Goal: Communication & Community: Answer question/provide support

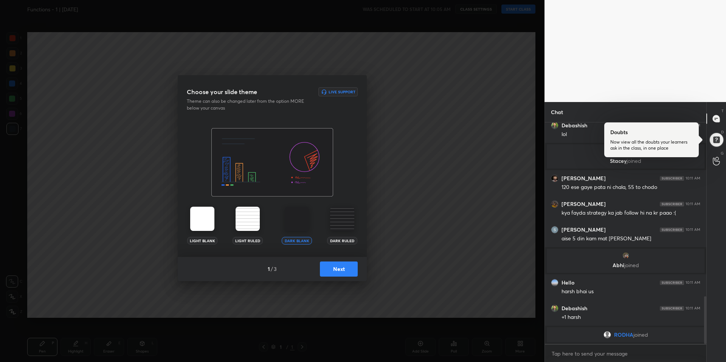
click at [337, 266] on button "Next" at bounding box center [339, 269] width 38 height 15
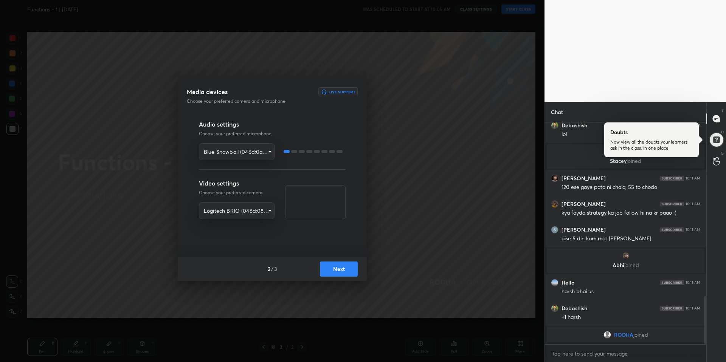
click at [336, 266] on button "Next" at bounding box center [339, 269] width 38 height 15
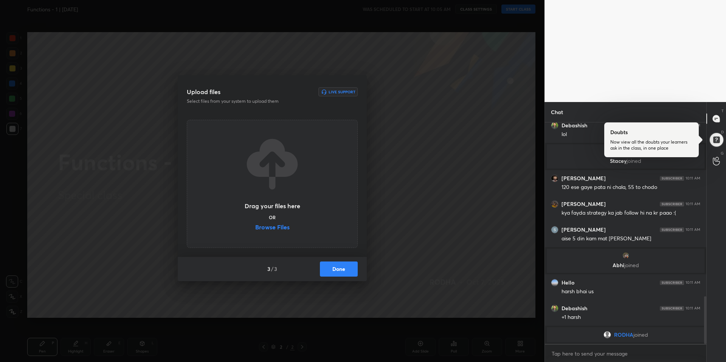
click at [336, 266] on button "Done" at bounding box center [339, 269] width 38 height 15
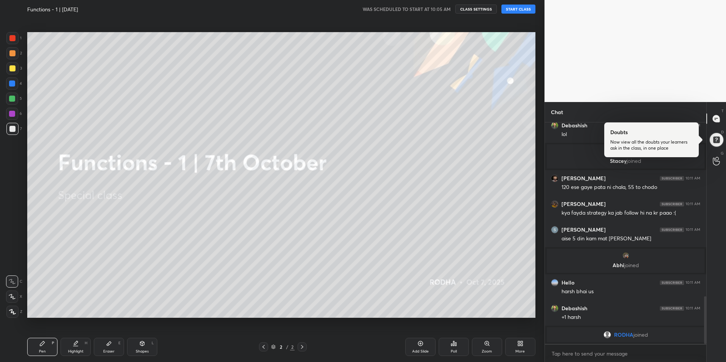
click at [512, 12] on button "START CLASS" at bounding box center [518, 9] width 34 height 9
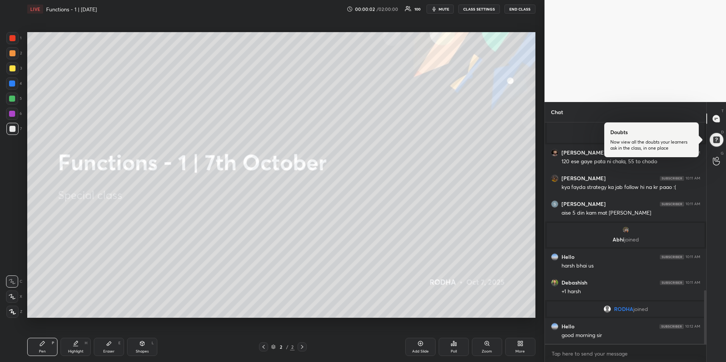
click at [671, 143] on div at bounding box center [651, 139] width 95 height 35
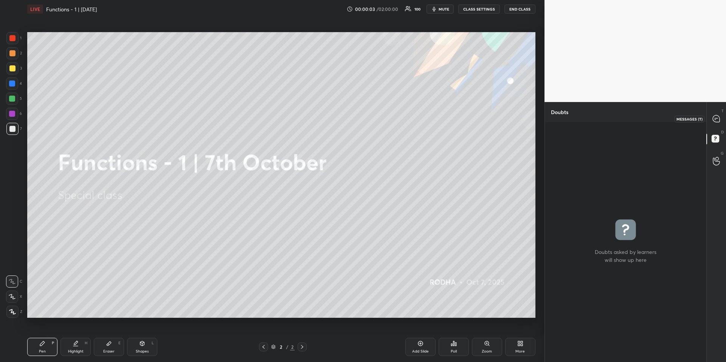
click at [717, 119] on icon at bounding box center [716, 118] width 7 height 7
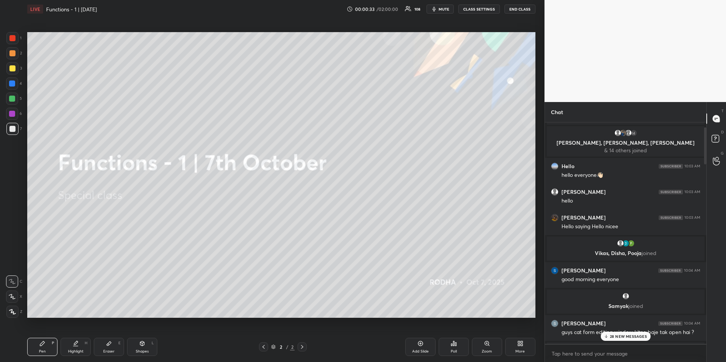
scroll to position [41, 0]
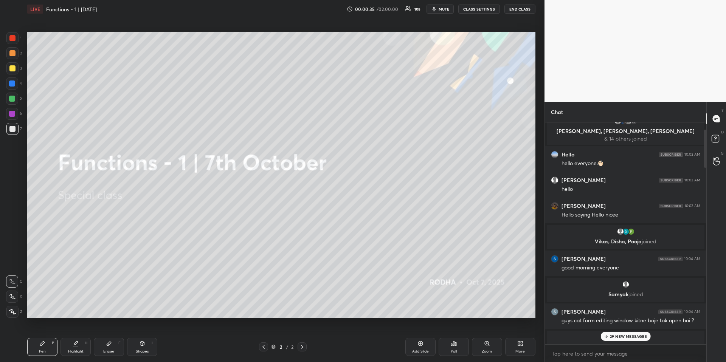
click at [626, 340] on div "29 NEW MESSAGES" at bounding box center [625, 336] width 50 height 9
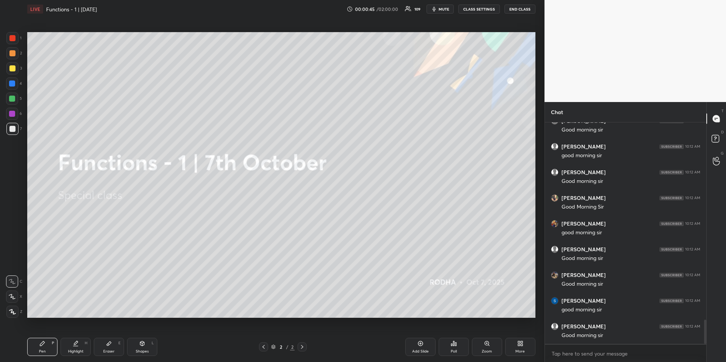
click at [514, 346] on div "More" at bounding box center [520, 347] width 30 height 18
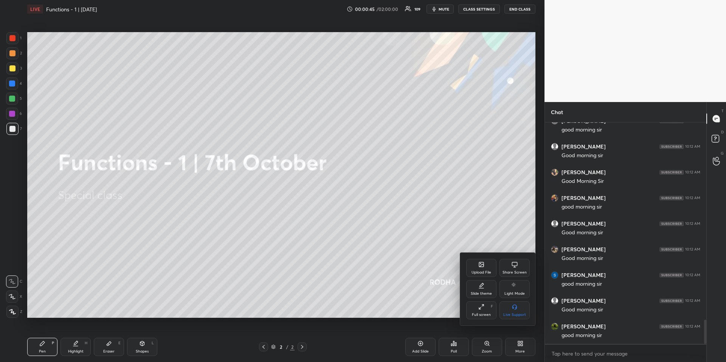
click at [486, 268] on div "Upload File" at bounding box center [481, 268] width 30 height 18
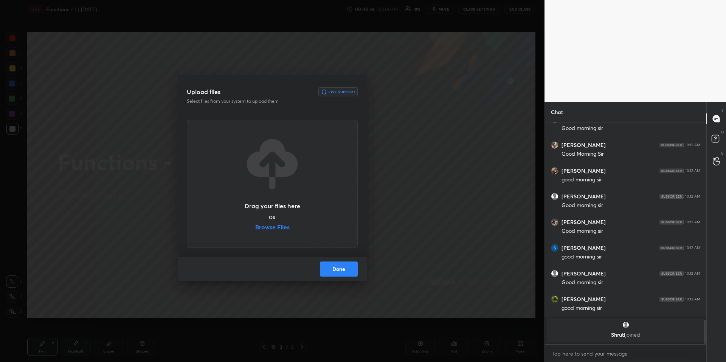
click at [260, 228] on label "Browse Files" at bounding box center [272, 228] width 34 height 8
click at [255, 228] on input "Browse Files" at bounding box center [255, 228] width 0 height 8
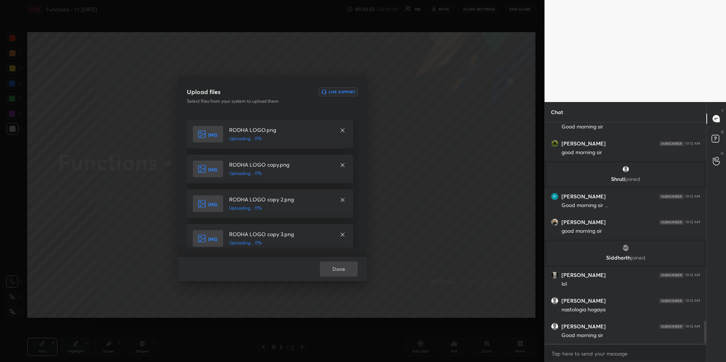
scroll to position [1946, 0]
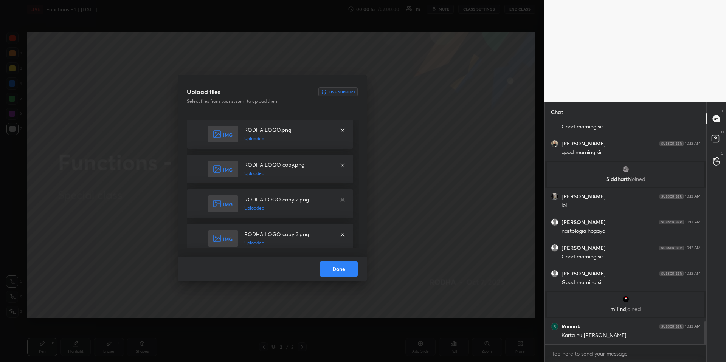
click at [339, 272] on button "Done" at bounding box center [339, 269] width 38 height 15
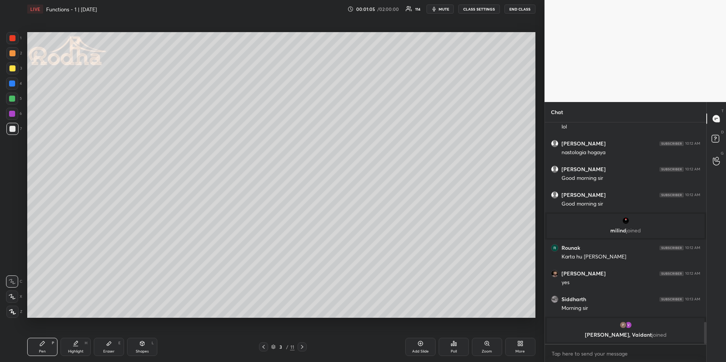
scroll to position [2026, 0]
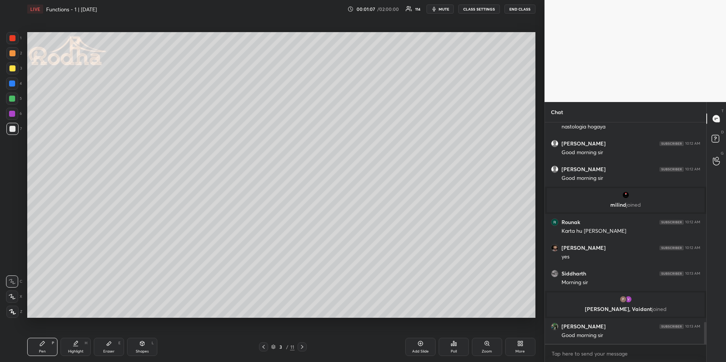
click at [43, 348] on div "Pen P" at bounding box center [42, 347] width 30 height 18
click at [14, 86] on div at bounding box center [12, 84] width 6 height 6
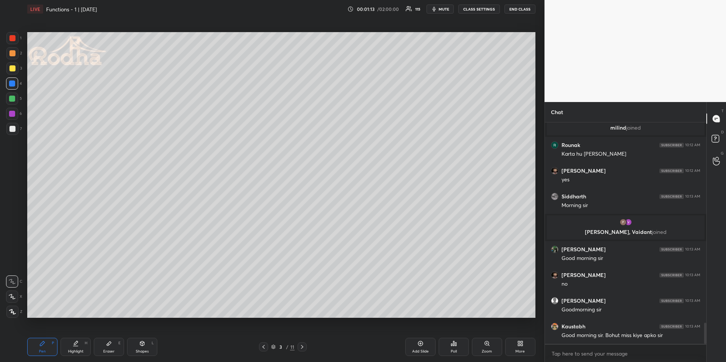
scroll to position [2129, 0]
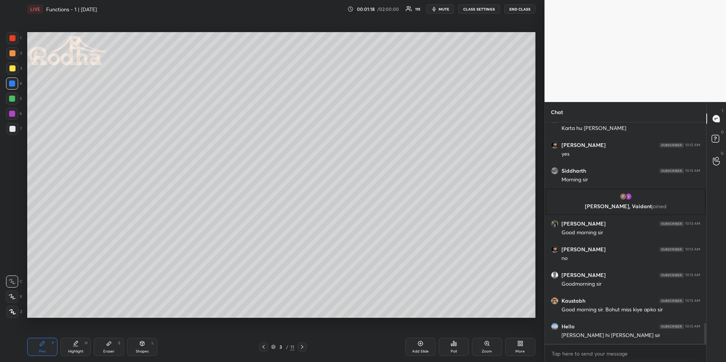
click at [11, 313] on icon at bounding box center [12, 312] width 6 height 5
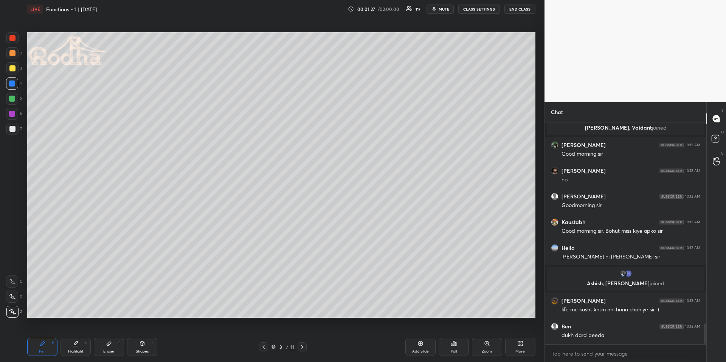
scroll to position [2192, 0]
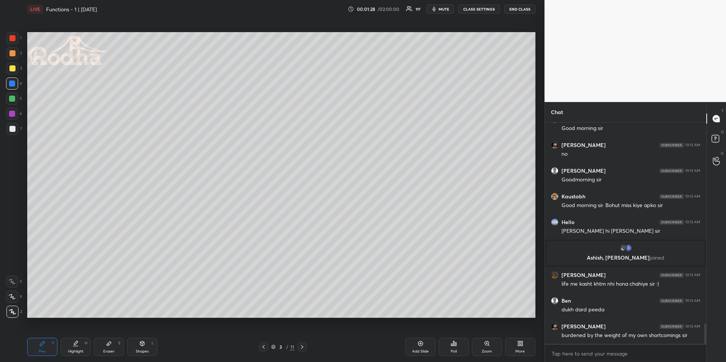
click at [141, 353] on div "Shapes" at bounding box center [142, 352] width 13 height 4
drag, startPoint x: 14, startPoint y: 315, endPoint x: 18, endPoint y: 308, distance: 8.5
click at [13, 315] on div at bounding box center [12, 312] width 12 height 12
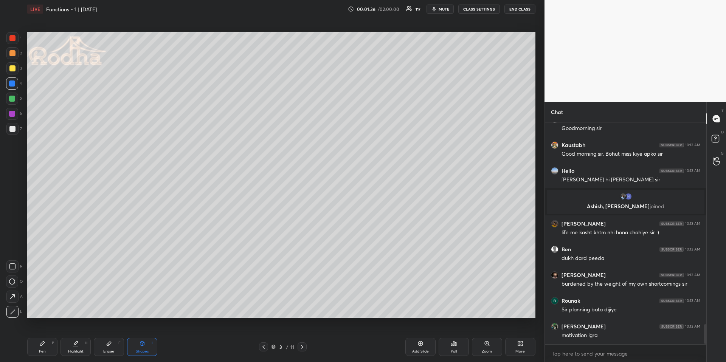
scroll to position [2271, 0]
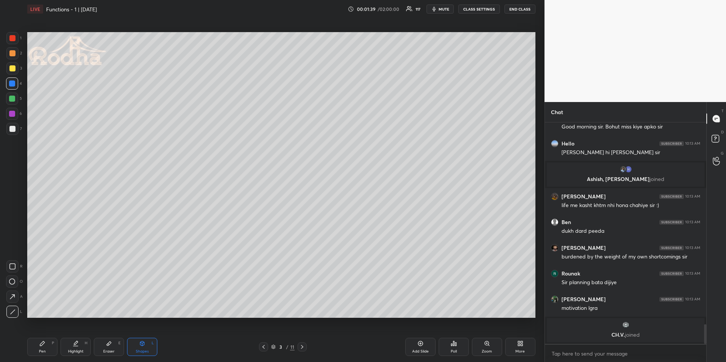
click at [265, 345] on icon at bounding box center [263, 347] width 6 height 6
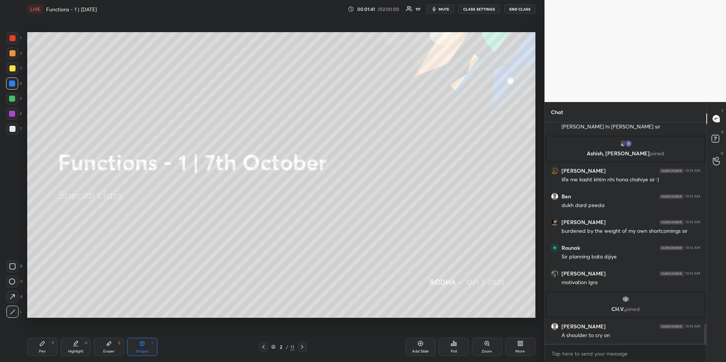
scroll to position [2253, 0]
click at [522, 343] on icon at bounding box center [522, 342] width 2 height 2
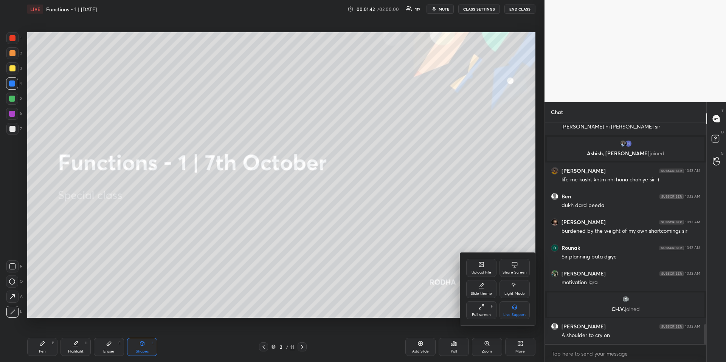
click at [469, 267] on div "Upload File" at bounding box center [481, 268] width 30 height 18
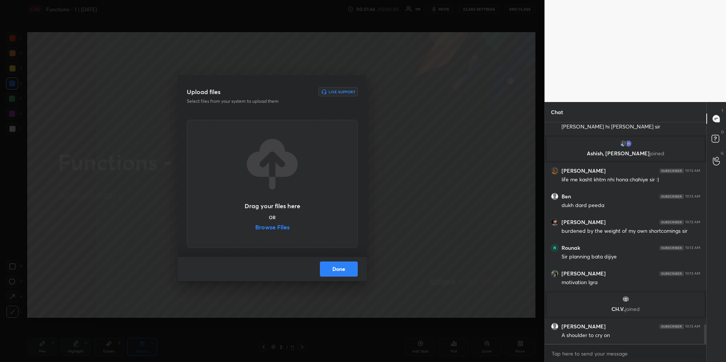
click at [281, 229] on label "Browse Files" at bounding box center [272, 228] width 34 height 8
click at [255, 229] on input "Browse Files" at bounding box center [255, 228] width 0 height 8
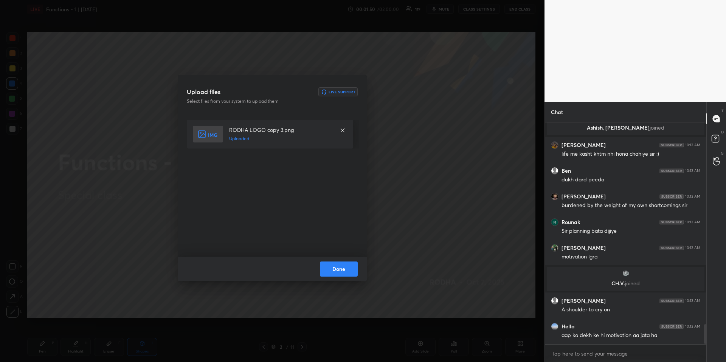
click at [346, 269] on button "Done" at bounding box center [339, 269] width 38 height 15
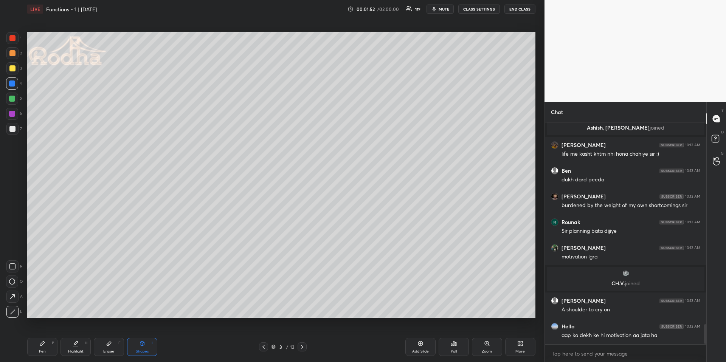
click at [50, 343] on div "Pen P" at bounding box center [42, 347] width 30 height 18
click at [44, 340] on div "Pen P" at bounding box center [42, 347] width 30 height 18
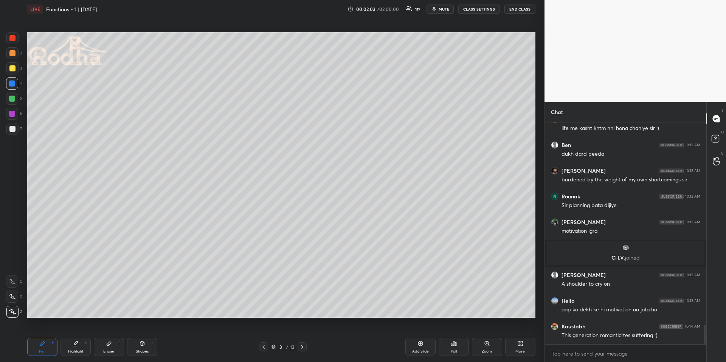
click at [14, 68] on div at bounding box center [12, 68] width 6 height 6
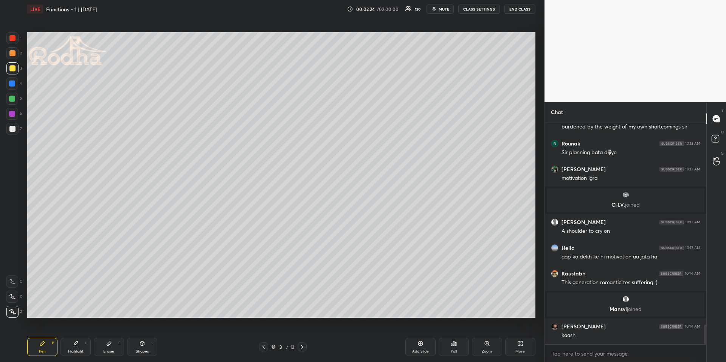
scroll to position [2355, 0]
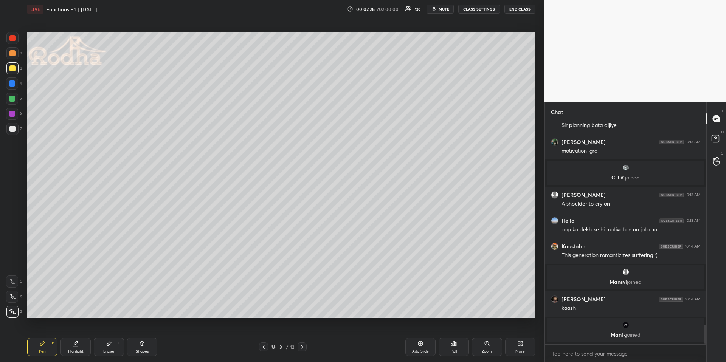
click at [14, 83] on div at bounding box center [12, 84] width 6 height 6
click at [14, 86] on div at bounding box center [12, 84] width 6 height 6
click at [11, 99] on div at bounding box center [12, 99] width 6 height 6
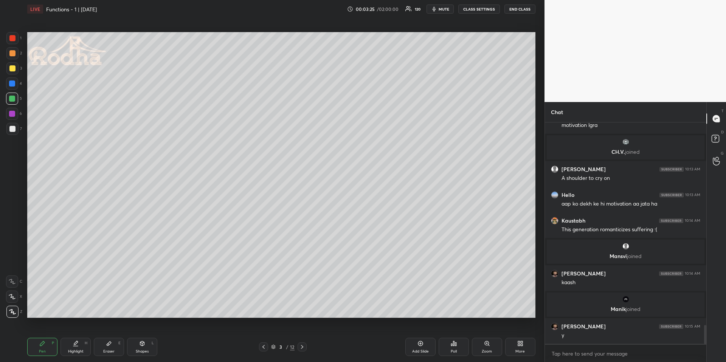
click at [14, 84] on div at bounding box center [12, 84] width 6 height 6
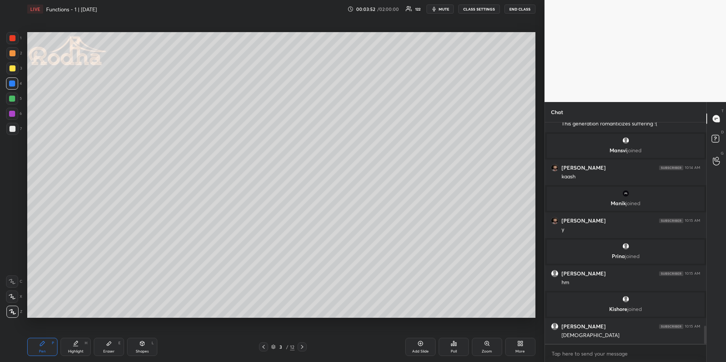
scroll to position [2470, 0]
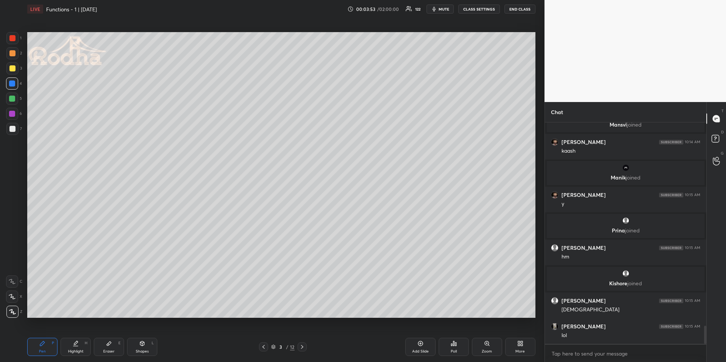
click at [16, 68] on div at bounding box center [12, 68] width 12 height 12
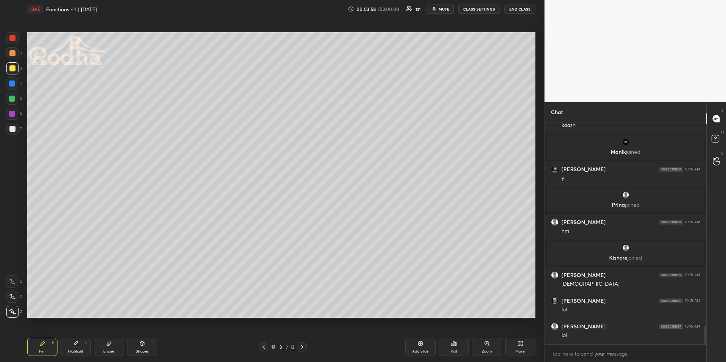
scroll to position [2522, 0]
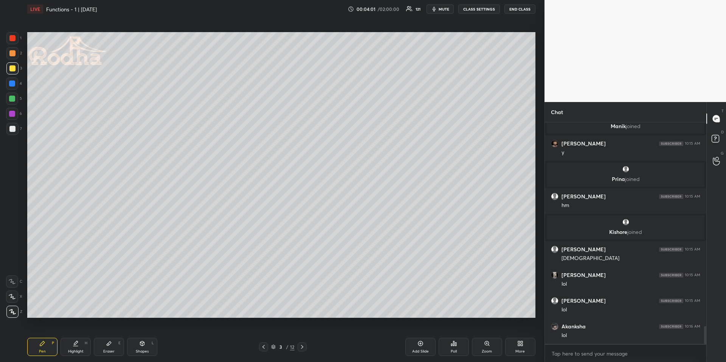
drag, startPoint x: 14, startPoint y: 50, endPoint x: 16, endPoint y: 46, distance: 4.1
click at [14, 50] on div at bounding box center [12, 53] width 12 height 12
click at [14, 38] on div at bounding box center [12, 38] width 6 height 6
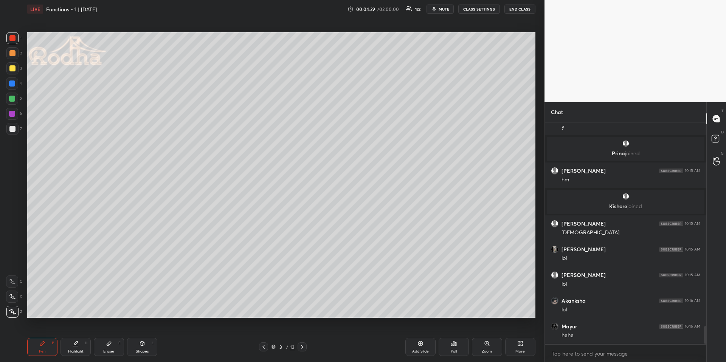
scroll to position [2575, 0]
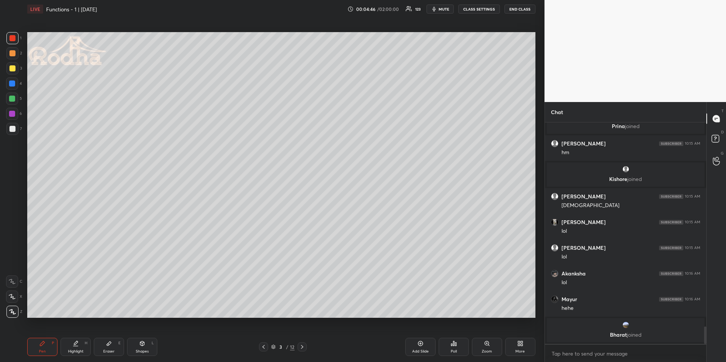
drag, startPoint x: 113, startPoint y: 344, endPoint x: 126, endPoint y: 330, distance: 19.8
click at [111, 346] on div "Eraser E" at bounding box center [109, 347] width 30 height 18
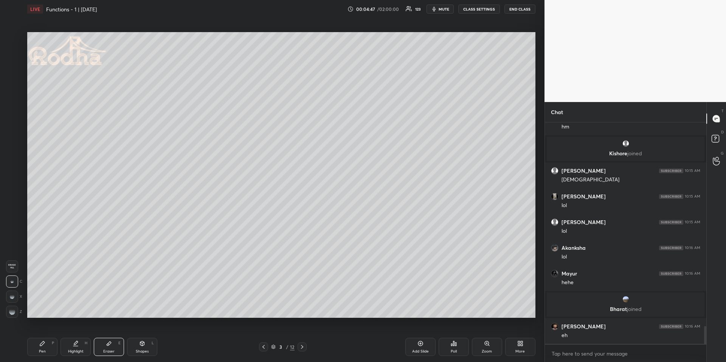
scroll to position [2558, 0]
click at [45, 350] on div "Pen" at bounding box center [42, 352] width 7 height 4
click at [91, 345] on div "Pen P Highlight H Eraser E Shapes L" at bounding box center [129, 347] width 205 height 18
click at [79, 350] on div "Highlight" at bounding box center [76, 352] width 16 height 4
click at [42, 351] on div "Pen" at bounding box center [42, 352] width 7 height 4
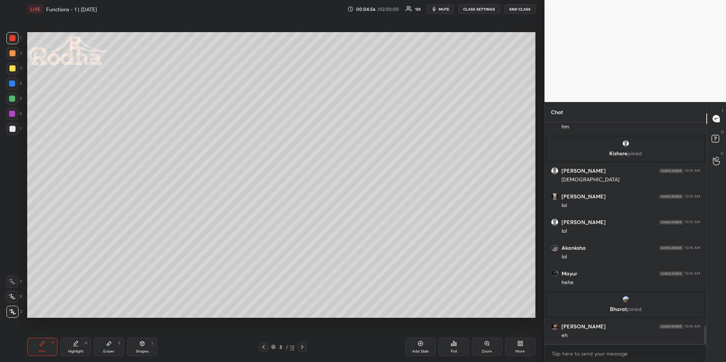
click at [15, 81] on div at bounding box center [12, 84] width 12 height 12
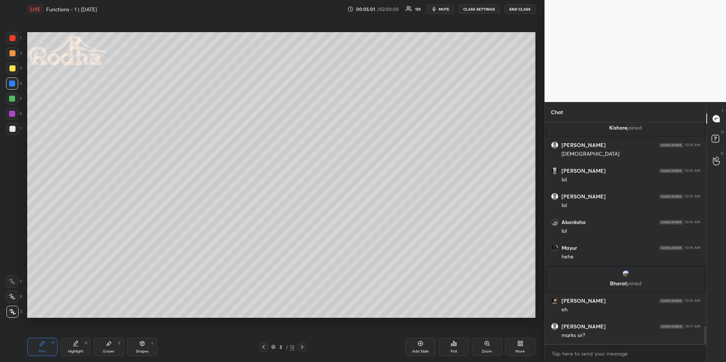
drag, startPoint x: 40, startPoint y: 343, endPoint x: 46, endPoint y: 338, distance: 8.0
click at [40, 343] on icon at bounding box center [42, 344] width 6 height 6
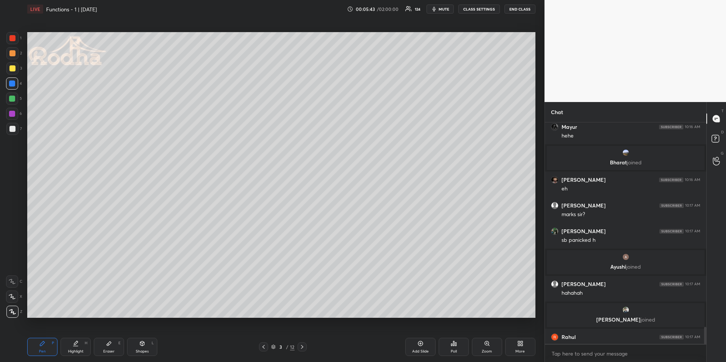
scroll to position [2680, 0]
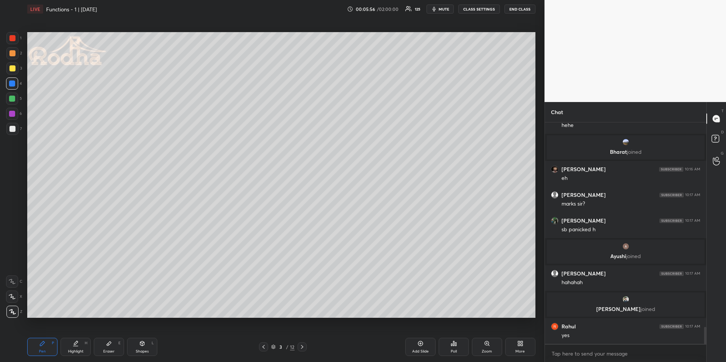
click at [13, 71] on div at bounding box center [12, 68] width 12 height 12
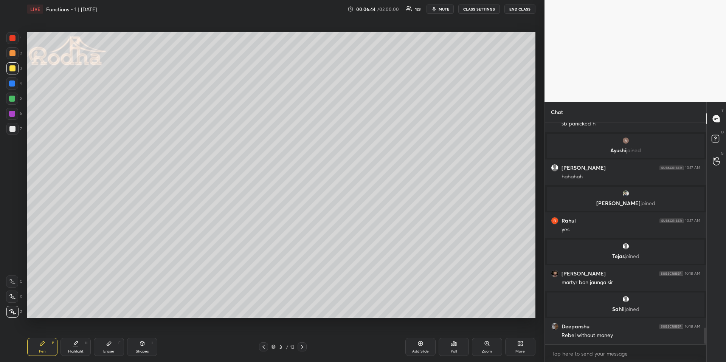
scroll to position [2776, 0]
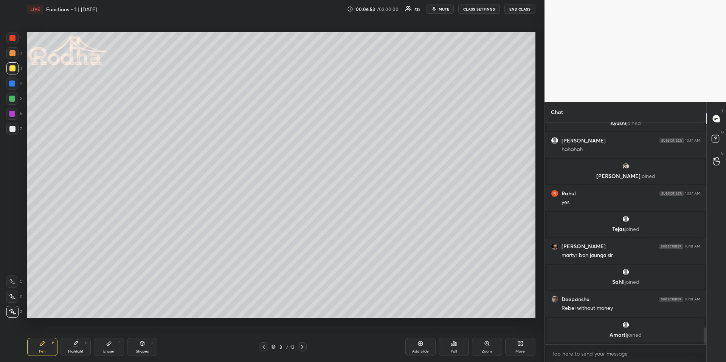
click at [81, 351] on div "Highlight" at bounding box center [76, 352] width 16 height 4
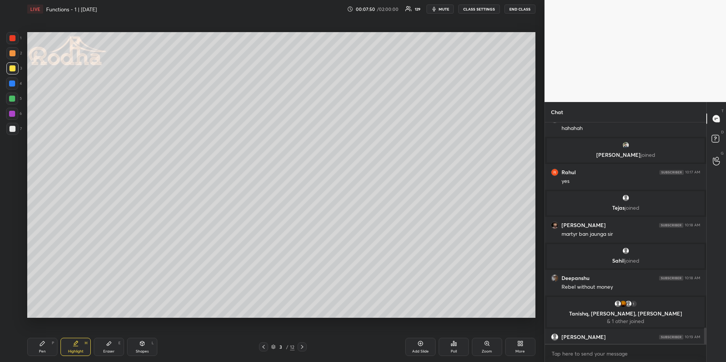
scroll to position [2792, 0]
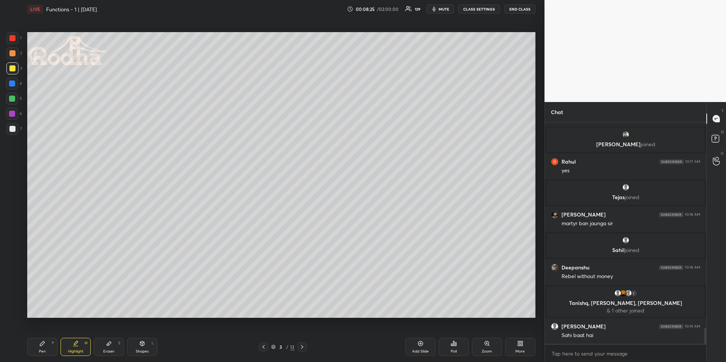
click at [43, 347] on div "Pen P" at bounding box center [42, 347] width 30 height 18
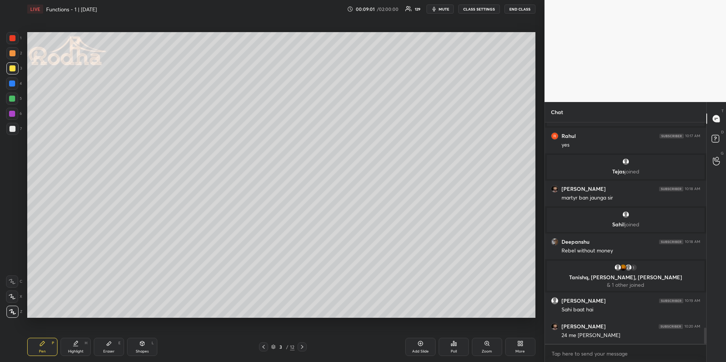
drag, startPoint x: 13, startPoint y: 85, endPoint x: 8, endPoint y: 98, distance: 13.8
click at [14, 84] on div at bounding box center [12, 84] width 6 height 6
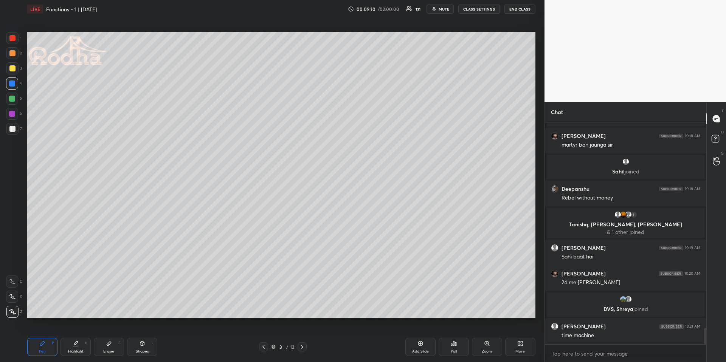
scroll to position [2875, 0]
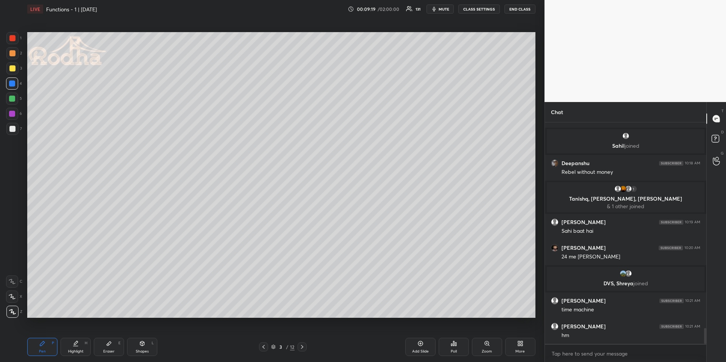
drag, startPoint x: 8, startPoint y: 80, endPoint x: 6, endPoint y: 83, distance: 4.0
click at [9, 81] on div at bounding box center [12, 84] width 12 height 12
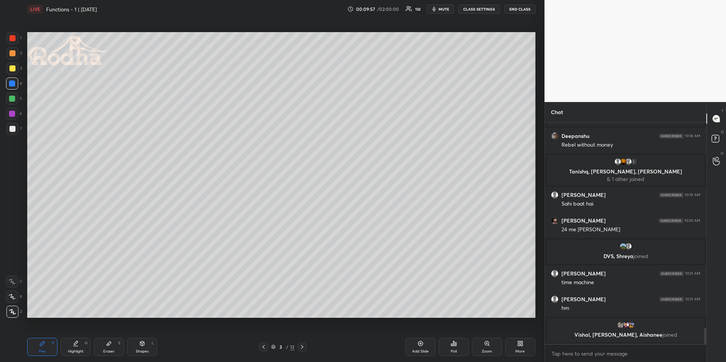
click at [12, 73] on div at bounding box center [12, 68] width 12 height 12
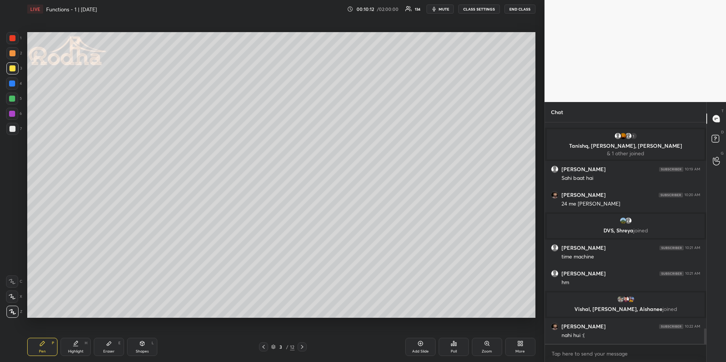
click at [302, 346] on icon at bounding box center [302, 347] width 6 height 6
click at [261, 349] on icon at bounding box center [263, 347] width 6 height 6
click at [528, 350] on div "More" at bounding box center [520, 347] width 30 height 18
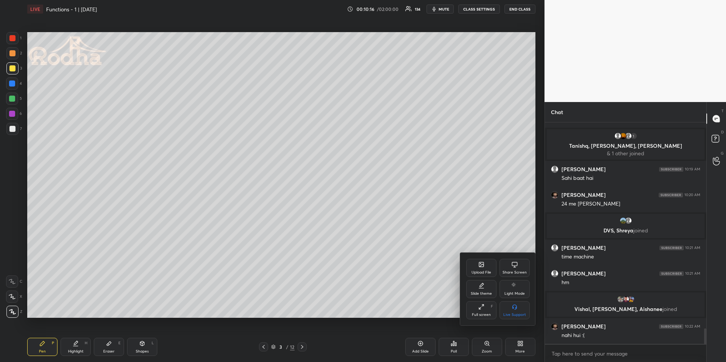
scroll to position [2933, 0]
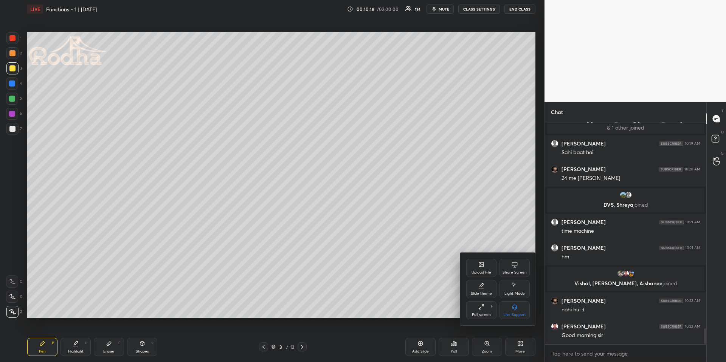
click at [484, 271] on div "Upload File" at bounding box center [481, 273] width 20 height 4
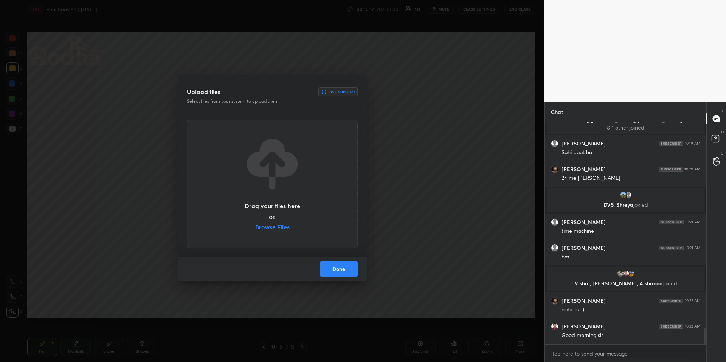
click at [286, 231] on label "Browse Files" at bounding box center [272, 228] width 34 height 8
click at [255, 231] on input "Browse Files" at bounding box center [255, 228] width 0 height 8
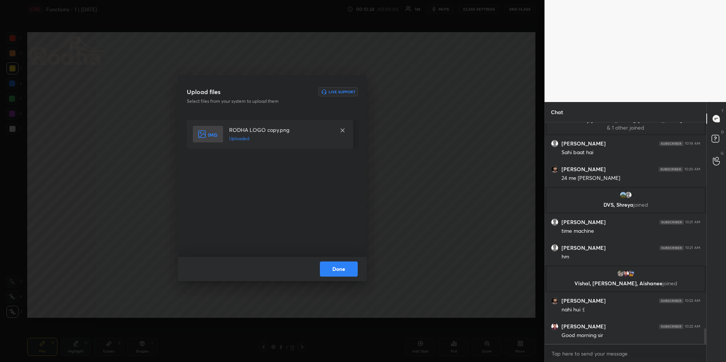
click at [345, 269] on button "Done" at bounding box center [339, 269] width 38 height 15
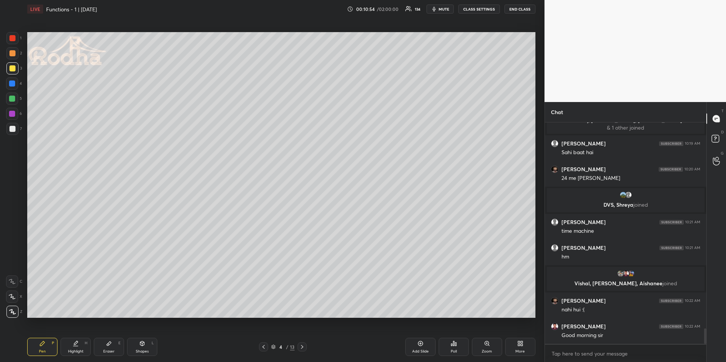
click at [14, 82] on div at bounding box center [12, 84] width 6 height 6
click at [13, 69] on div at bounding box center [12, 68] width 6 height 6
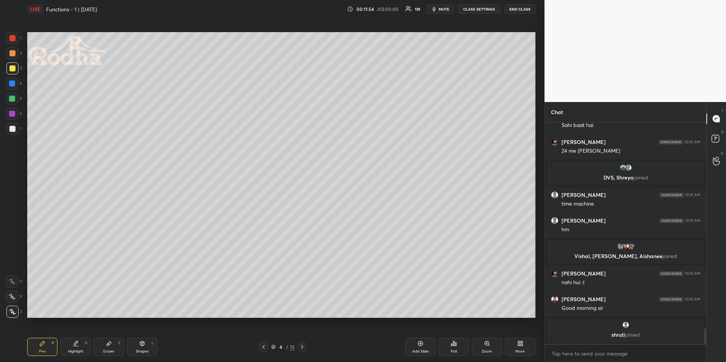
click at [14, 96] on div at bounding box center [12, 99] width 6 height 6
drag, startPoint x: 16, startPoint y: 54, endPoint x: 25, endPoint y: 76, distance: 22.9
click at [16, 55] on div at bounding box center [12, 53] width 12 height 12
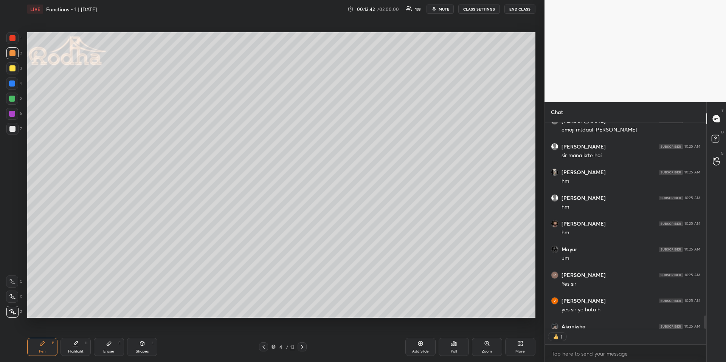
scroll to position [3262, 0]
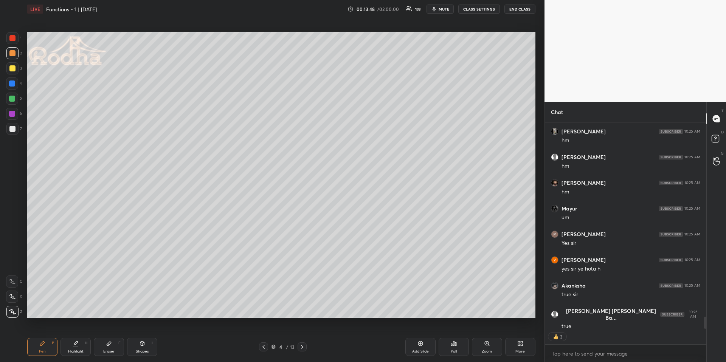
click at [14, 82] on div at bounding box center [12, 84] width 6 height 6
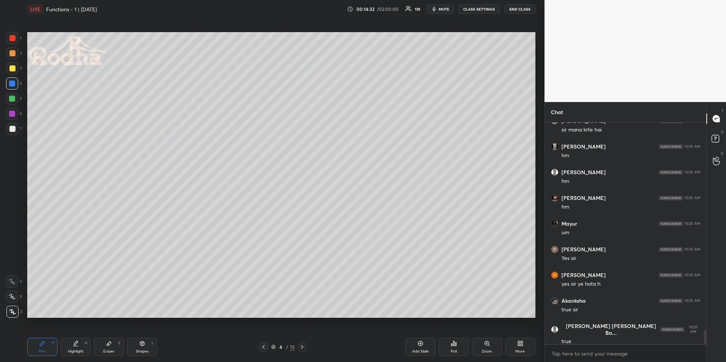
scroll to position [3274, 0]
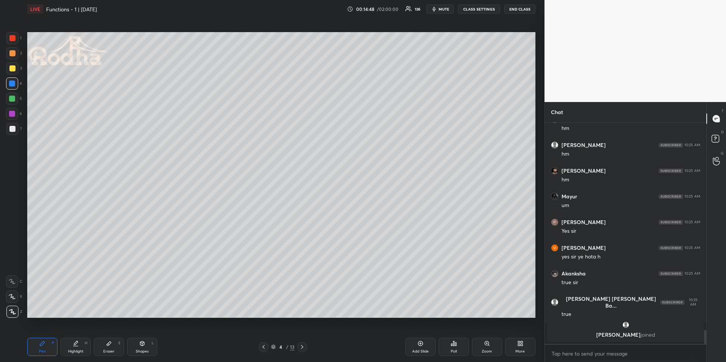
click at [14, 66] on div at bounding box center [12, 68] width 6 height 6
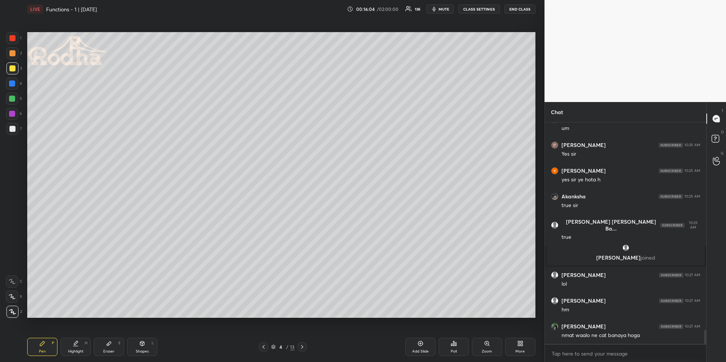
scroll to position [3275, 0]
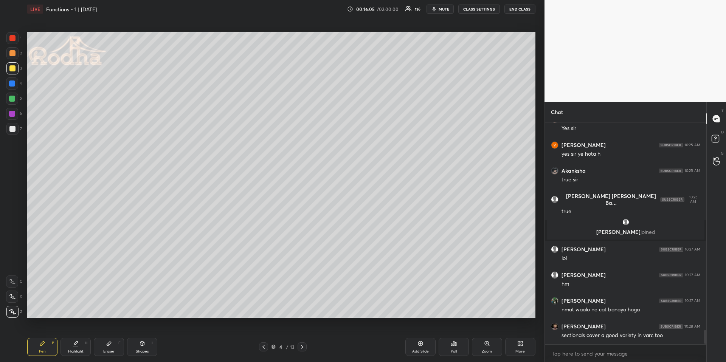
click at [12, 82] on div at bounding box center [12, 84] width 6 height 6
click at [265, 346] on icon at bounding box center [263, 347] width 6 height 6
click at [301, 346] on icon at bounding box center [302, 347] width 6 height 6
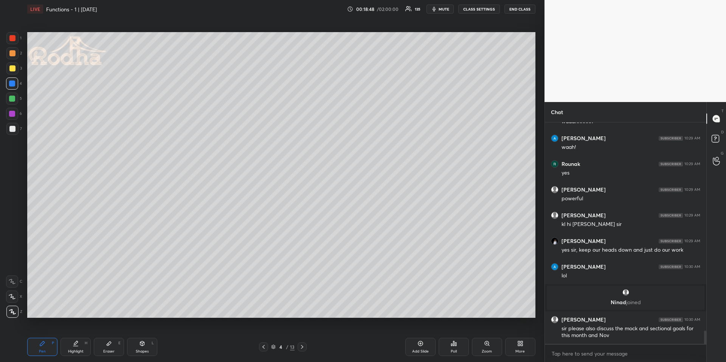
scroll to position [3531, 0]
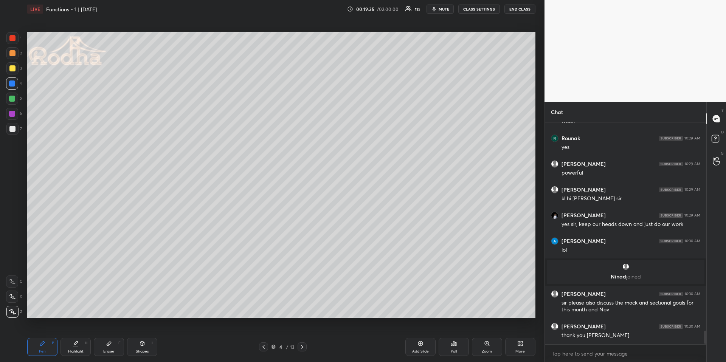
click at [264, 346] on icon at bounding box center [263, 347] width 6 height 6
click at [299, 346] on icon at bounding box center [302, 347] width 6 height 6
click at [300, 346] on icon at bounding box center [302, 347] width 6 height 6
click at [265, 346] on icon at bounding box center [263, 347] width 6 height 6
click at [419, 347] on div "Add Slide" at bounding box center [420, 347] width 30 height 18
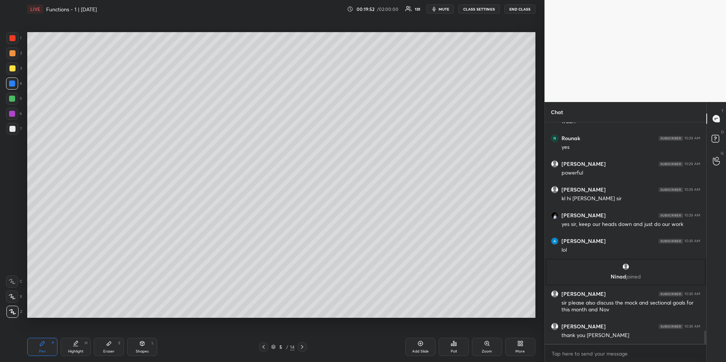
click at [14, 99] on div at bounding box center [12, 99] width 6 height 6
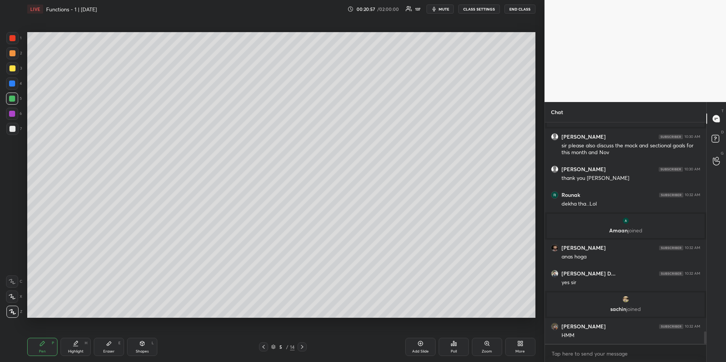
scroll to position [3665, 0]
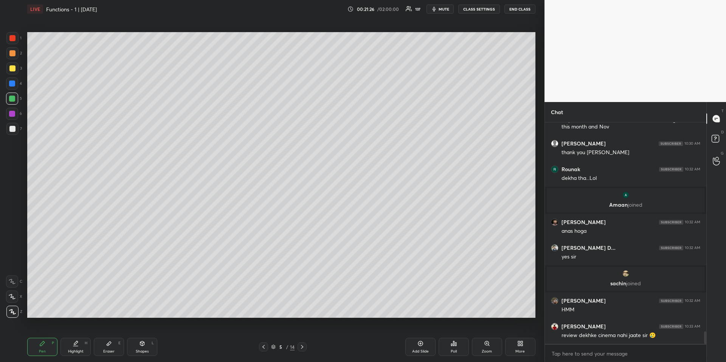
click at [14, 68] on div at bounding box center [12, 68] width 6 height 6
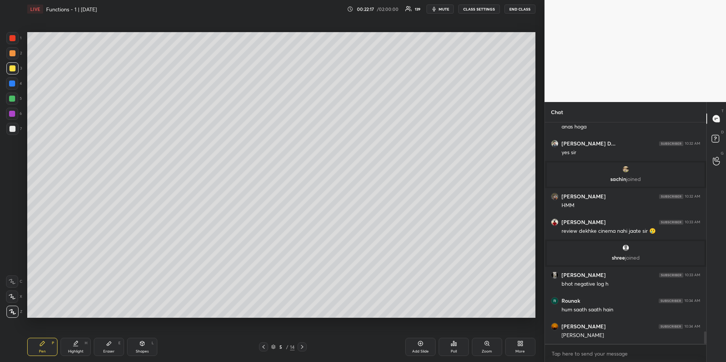
scroll to position [3773, 0]
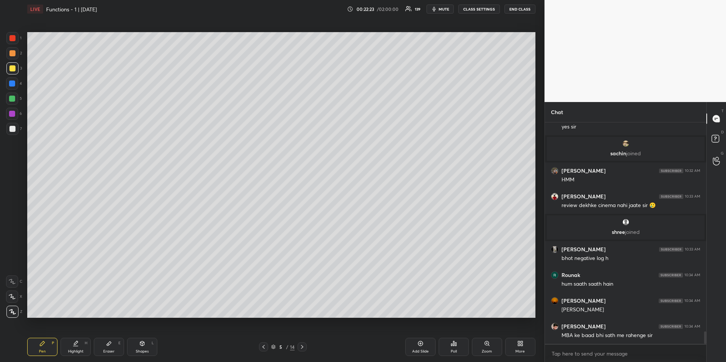
click at [303, 346] on icon at bounding box center [302, 347] width 6 height 6
drag, startPoint x: 262, startPoint y: 346, endPoint x: 308, endPoint y: 343, distance: 45.5
click at [263, 346] on icon at bounding box center [263, 347] width 6 height 6
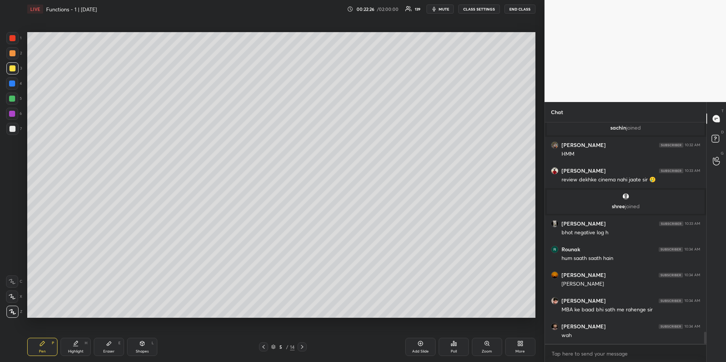
drag, startPoint x: 419, startPoint y: 347, endPoint x: 416, endPoint y: 341, distance: 6.6
click at [418, 346] on icon at bounding box center [420, 344] width 6 height 6
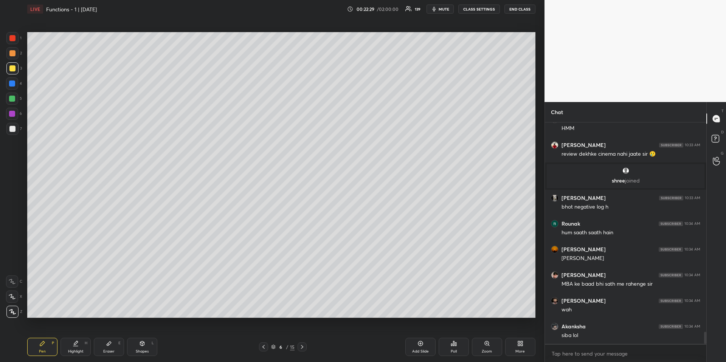
scroll to position [3850, 0]
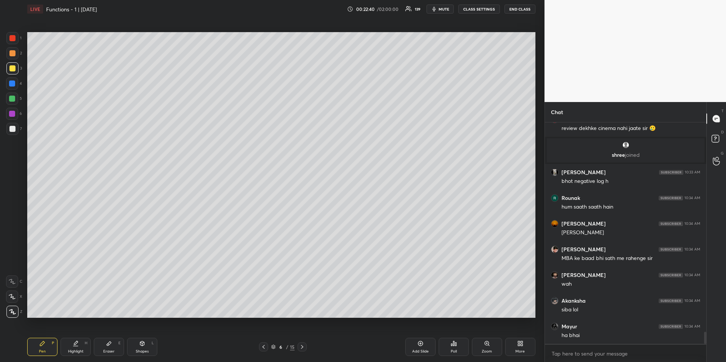
click at [145, 351] on div "Shapes" at bounding box center [142, 352] width 13 height 4
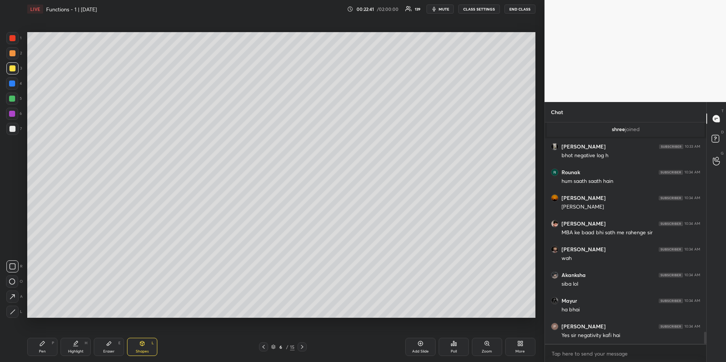
click at [16, 266] on div at bounding box center [12, 266] width 12 height 12
drag, startPoint x: 37, startPoint y: 346, endPoint x: 33, endPoint y: 340, distance: 7.3
click at [37, 347] on div "Pen P" at bounding box center [42, 347] width 30 height 18
click at [15, 86] on div at bounding box center [12, 84] width 12 height 12
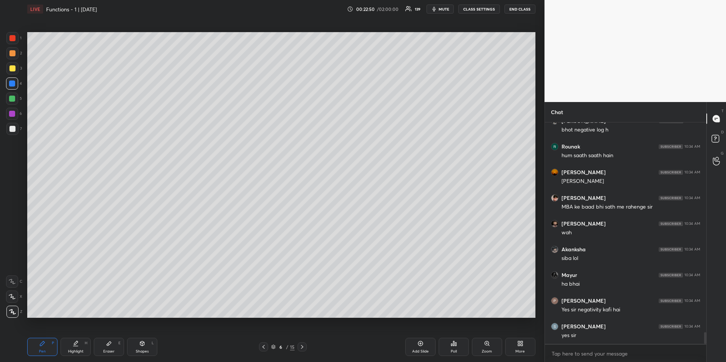
click at [64, 349] on div "Highlight H" at bounding box center [75, 347] width 30 height 18
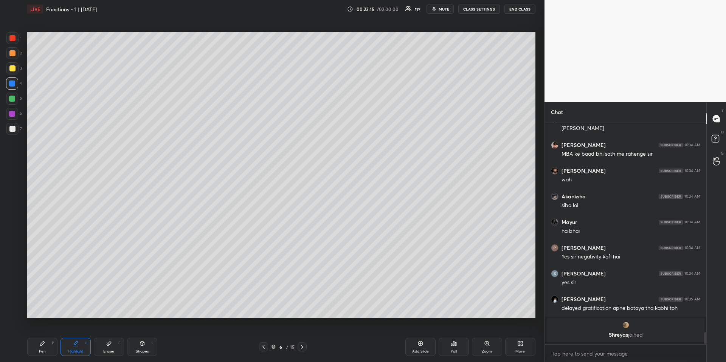
scroll to position [3911, 0]
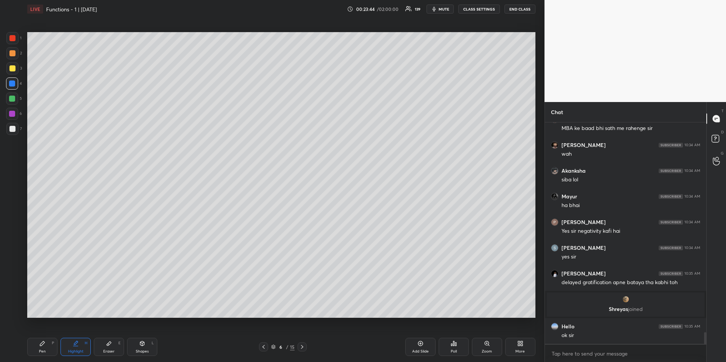
drag, startPoint x: 42, startPoint y: 340, endPoint x: 48, endPoint y: 333, distance: 9.1
click at [42, 341] on div "Pen P" at bounding box center [42, 347] width 30 height 18
click at [12, 55] on div at bounding box center [12, 53] width 6 height 6
click at [420, 344] on icon at bounding box center [420, 344] width 2 height 2
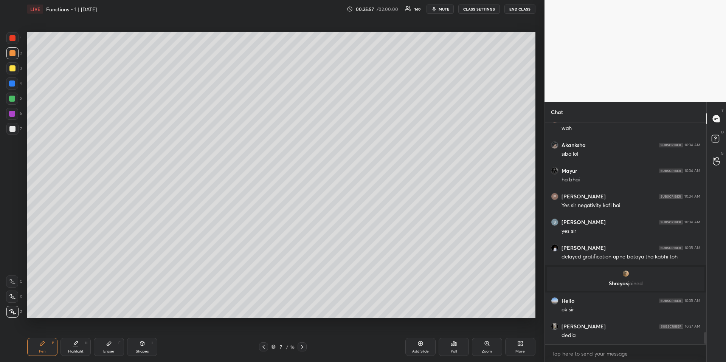
drag, startPoint x: 15, startPoint y: 82, endPoint x: 9, endPoint y: 89, distance: 9.2
click at [14, 82] on div at bounding box center [12, 84] width 6 height 6
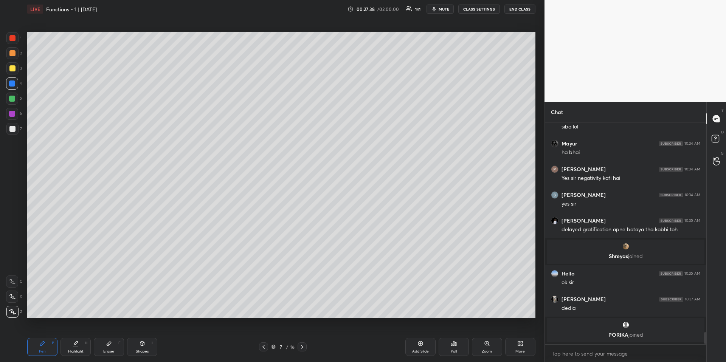
click at [11, 68] on div at bounding box center [12, 68] width 6 height 6
click at [440, 9] on span "mute" at bounding box center [444, 8] width 11 height 5
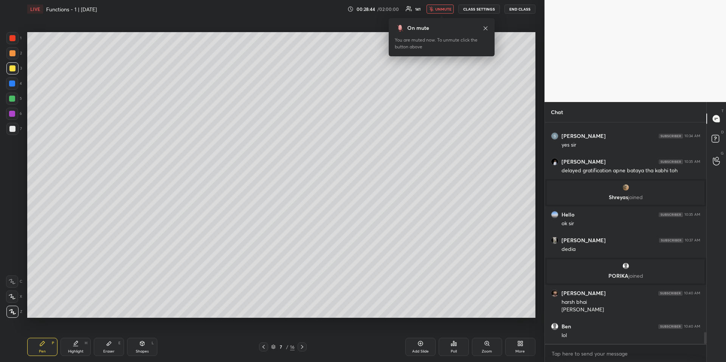
scroll to position [4013, 0]
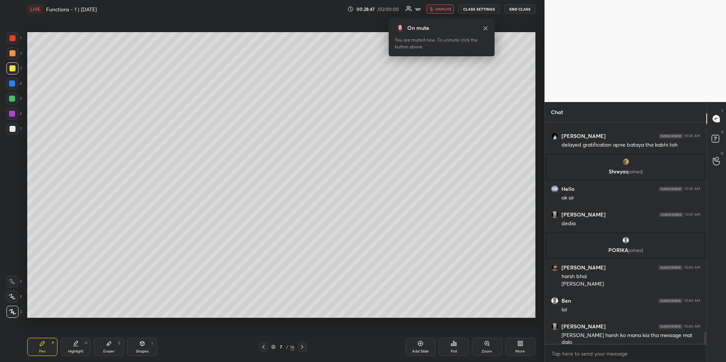
click at [443, 8] on span "unmute" at bounding box center [443, 8] width 16 height 5
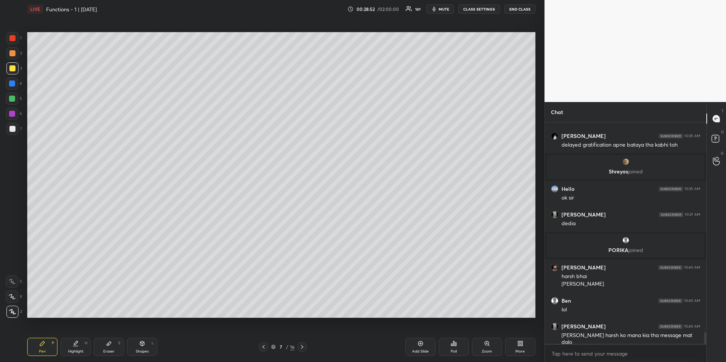
drag, startPoint x: 78, startPoint y: 346, endPoint x: 82, endPoint y: 347, distance: 4.2
click at [78, 347] on div "Highlight H" at bounding box center [75, 347] width 30 height 18
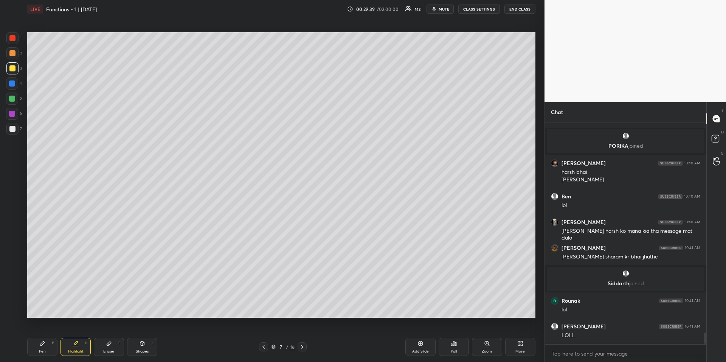
scroll to position [4107, 0]
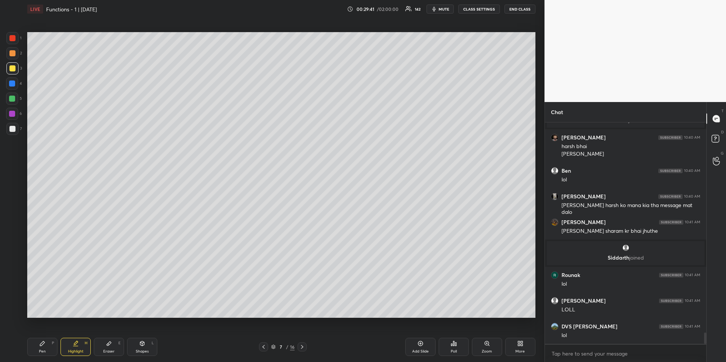
click at [50, 349] on div "Pen P" at bounding box center [42, 347] width 30 height 18
drag, startPoint x: 419, startPoint y: 346, endPoint x: 417, endPoint y: 335, distance: 11.6
click at [419, 346] on icon at bounding box center [420, 344] width 6 height 6
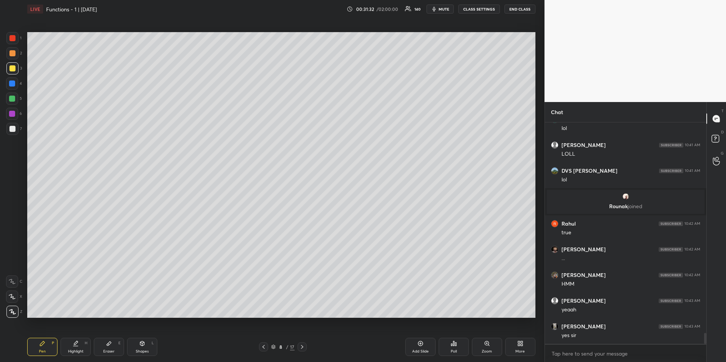
scroll to position [4260, 0]
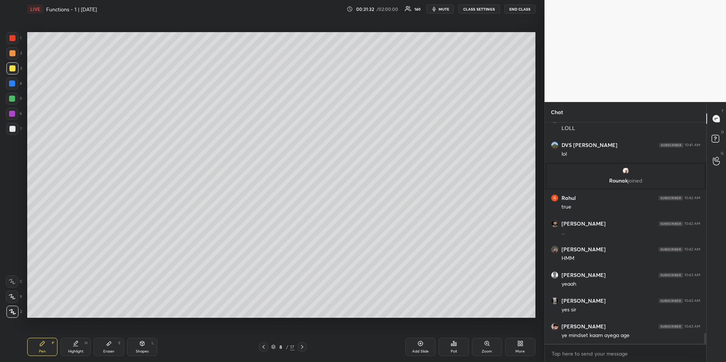
click at [12, 83] on div at bounding box center [12, 84] width 6 height 6
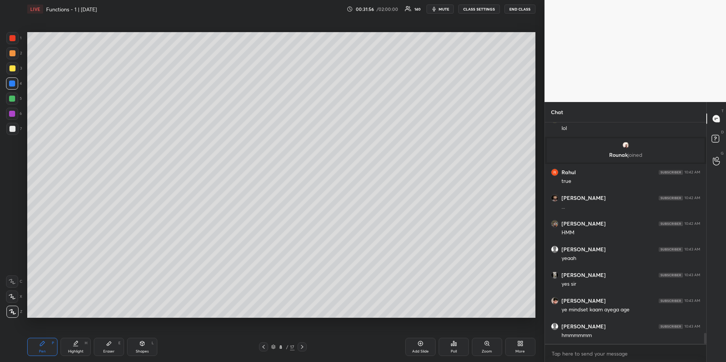
click at [13, 68] on div at bounding box center [12, 68] width 6 height 6
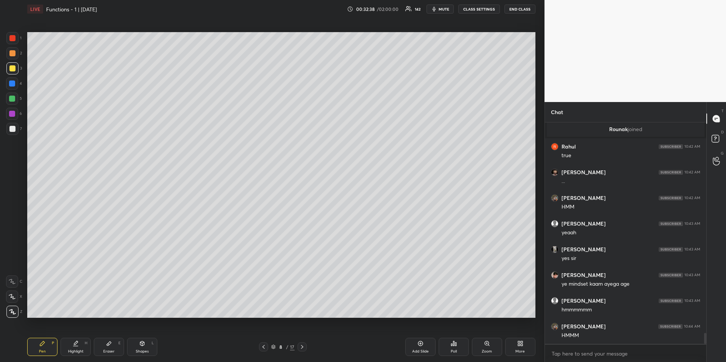
scroll to position [4339, 0]
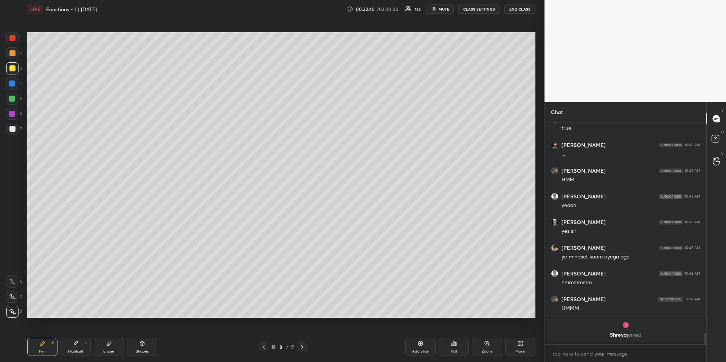
drag, startPoint x: 12, startPoint y: 53, endPoint x: 19, endPoint y: 69, distance: 17.1
click at [12, 53] on div at bounding box center [12, 53] width 6 height 6
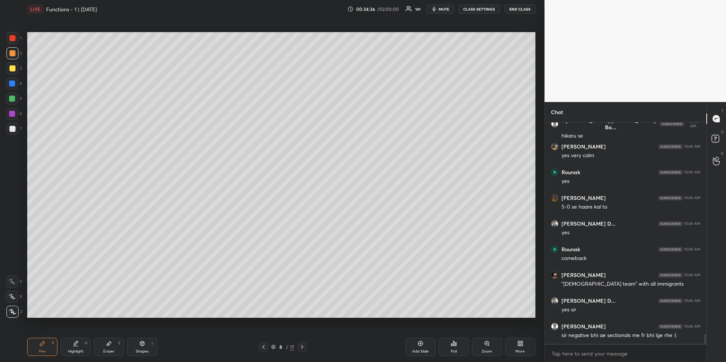
scroll to position [4696, 0]
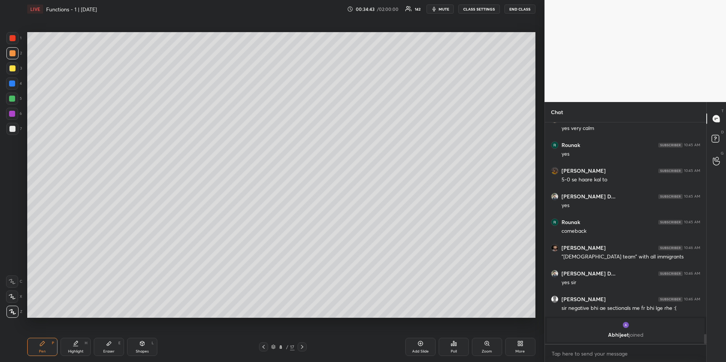
click at [304, 346] on icon at bounding box center [302, 347] width 6 height 6
drag, startPoint x: 50, startPoint y: 350, endPoint x: 40, endPoint y: 321, distance: 30.5
click at [50, 351] on div "Pen P" at bounding box center [42, 347] width 30 height 18
drag, startPoint x: 14, startPoint y: 102, endPoint x: 9, endPoint y: 105, distance: 5.5
click at [14, 102] on div at bounding box center [12, 99] width 12 height 12
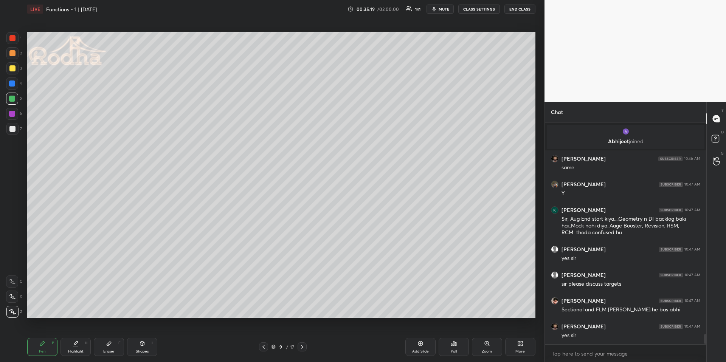
scroll to position [4787, 0]
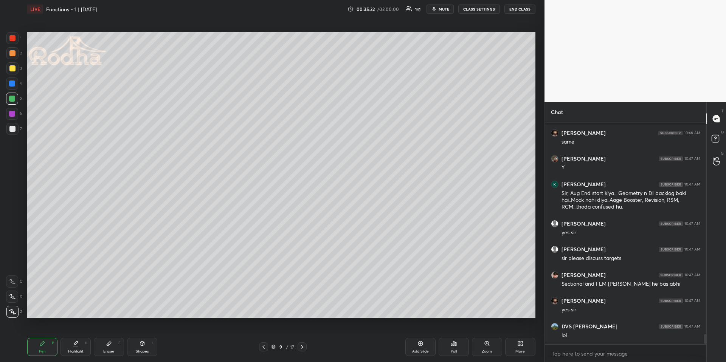
click at [268, 346] on div at bounding box center [263, 347] width 9 height 9
click at [415, 344] on div "Add Slide" at bounding box center [420, 347] width 30 height 18
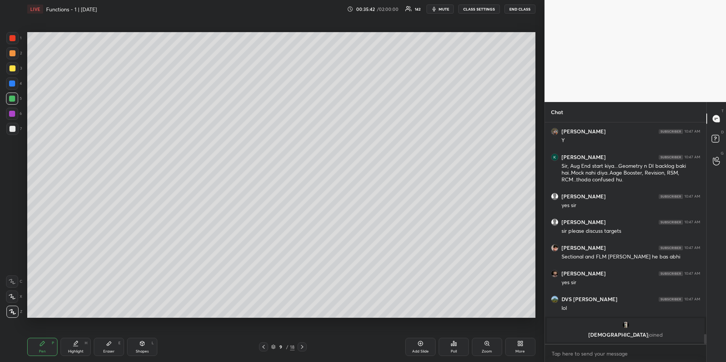
click at [11, 67] on div at bounding box center [12, 68] width 6 height 6
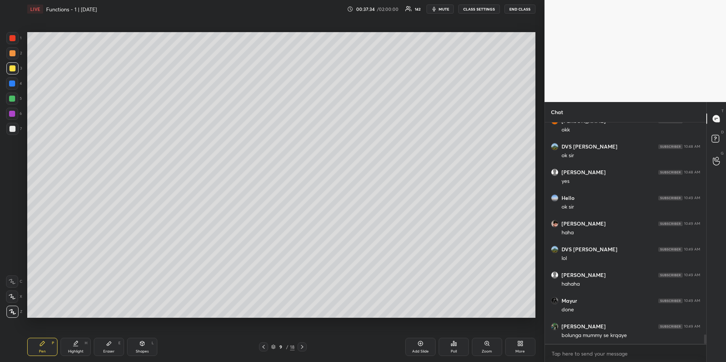
scroll to position [5060, 0]
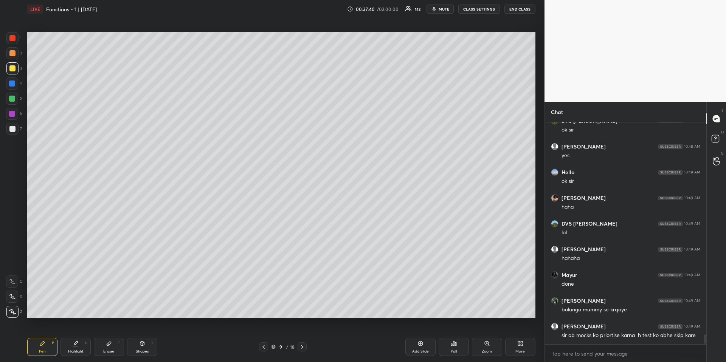
click at [13, 98] on div at bounding box center [12, 99] width 6 height 6
click at [16, 82] on div at bounding box center [12, 84] width 12 height 12
click at [136, 350] on div "Shapes" at bounding box center [142, 352] width 13 height 4
click at [11, 267] on icon at bounding box center [12, 267] width 6 height 6
click at [73, 346] on icon at bounding box center [76, 344] width 6 height 6
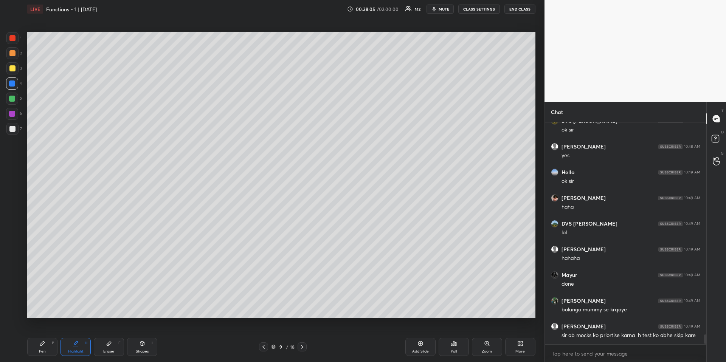
click at [13, 98] on div at bounding box center [12, 99] width 6 height 6
click at [50, 345] on div "Pen P" at bounding box center [42, 347] width 30 height 18
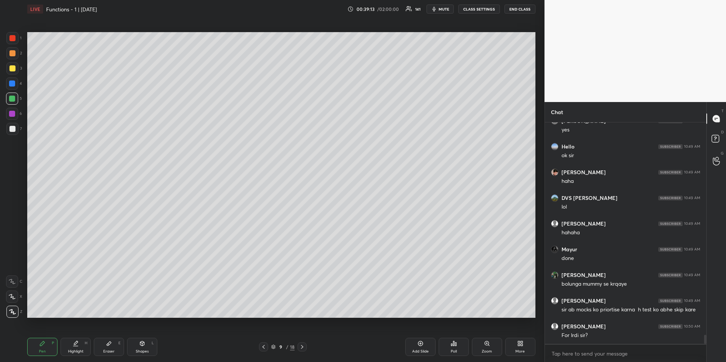
click at [420, 344] on icon at bounding box center [420, 344] width 2 height 2
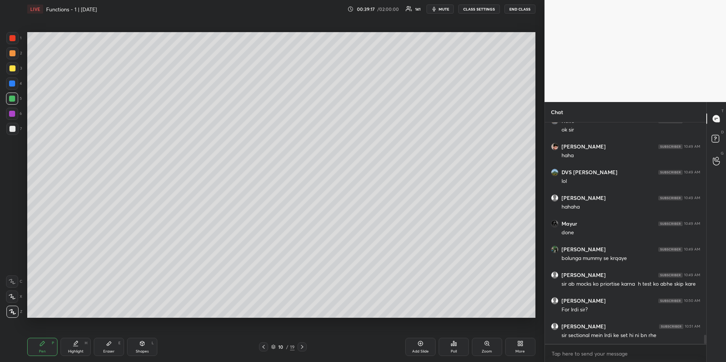
scroll to position [5137, 0]
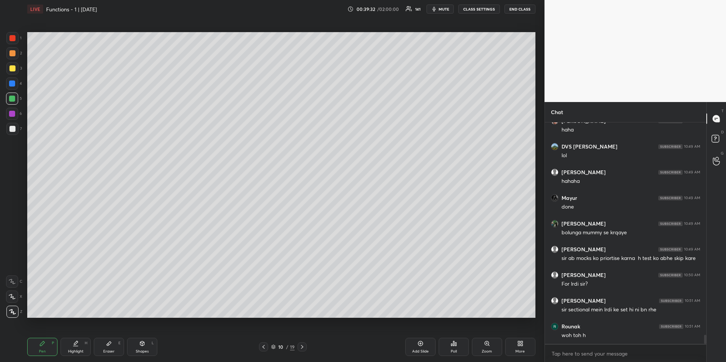
click at [13, 66] on div at bounding box center [12, 68] width 6 height 6
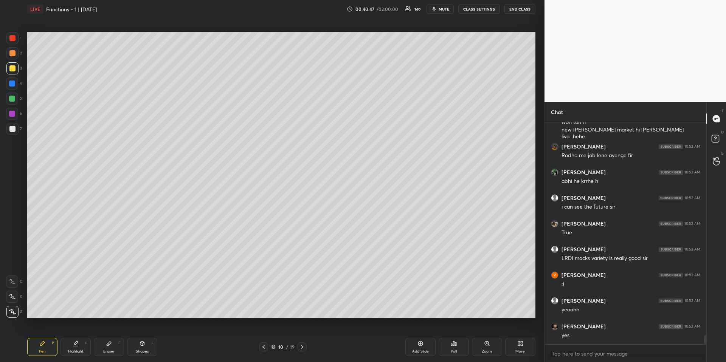
scroll to position [5376, 0]
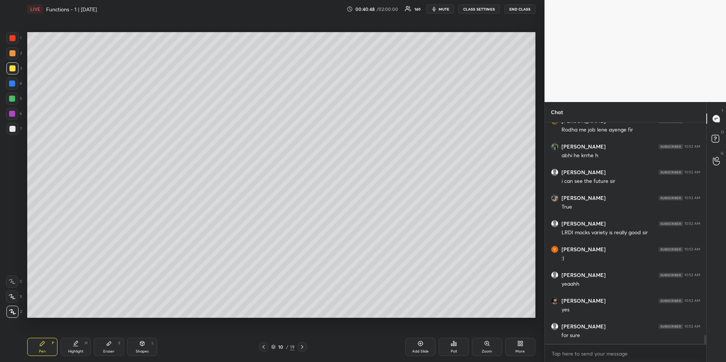
click at [12, 82] on div at bounding box center [12, 84] width 6 height 6
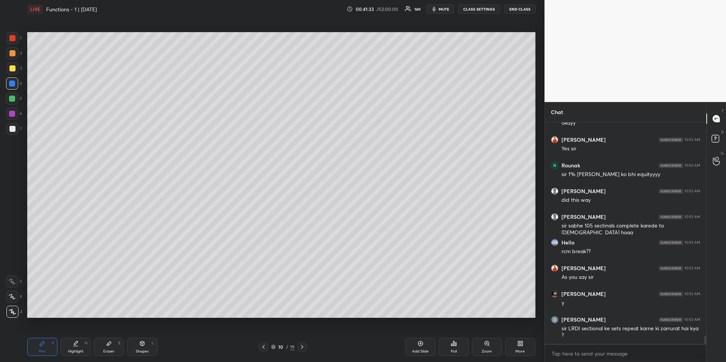
scroll to position [5640, 0]
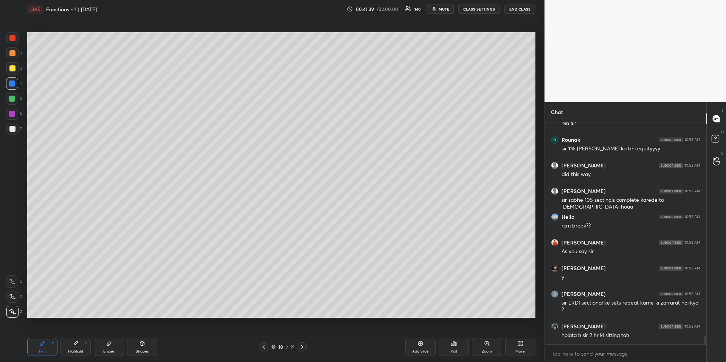
click at [304, 347] on icon at bounding box center [302, 347] width 6 height 6
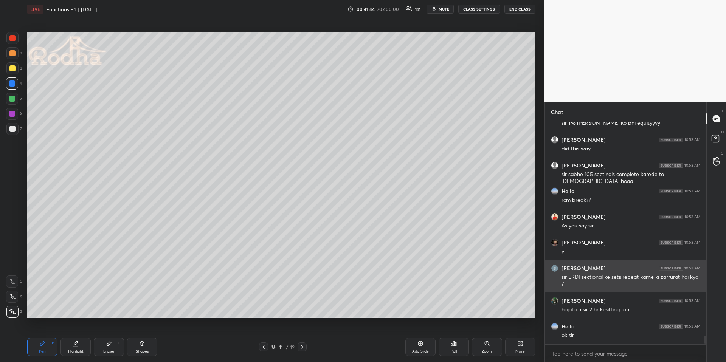
scroll to position [5698, 0]
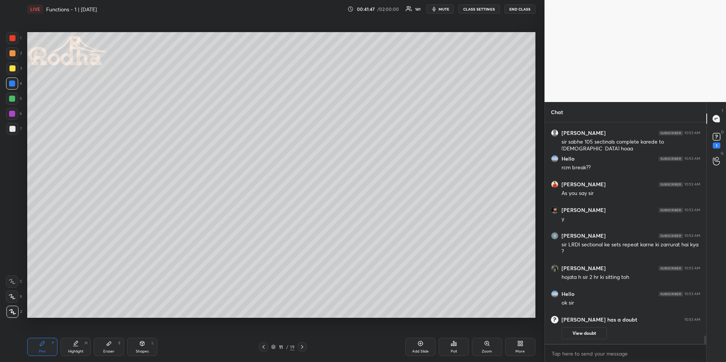
drag, startPoint x: 51, startPoint y: 345, endPoint x: 51, endPoint y: 320, distance: 25.3
click at [51, 345] on div "Pen P" at bounding box center [42, 347] width 30 height 18
click at [14, 51] on div at bounding box center [12, 53] width 6 height 6
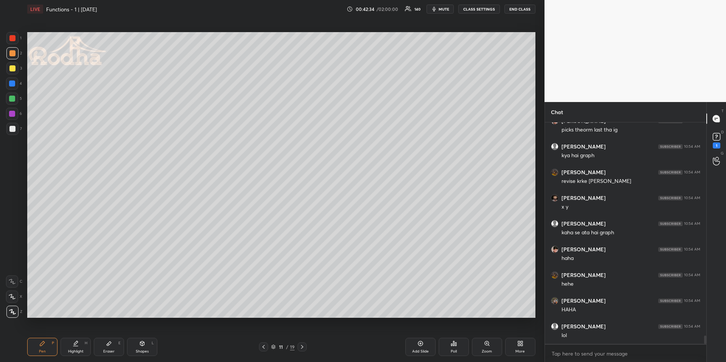
scroll to position [5779, 0]
drag, startPoint x: 43, startPoint y: 341, endPoint x: 55, endPoint y: 318, distance: 25.9
click at [44, 341] on icon at bounding box center [42, 344] width 6 height 6
click at [14, 92] on div "1 2 3 4 5 6 7" at bounding box center [14, 85] width 16 height 106
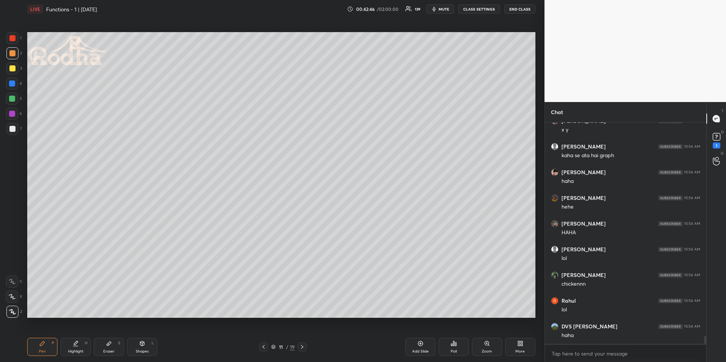
click at [13, 95] on div at bounding box center [12, 99] width 12 height 12
click at [131, 352] on div "Shapes L" at bounding box center [142, 347] width 30 height 18
click at [14, 262] on div at bounding box center [12, 266] width 12 height 12
click at [140, 351] on div "Shapes" at bounding box center [142, 352] width 13 height 4
click at [14, 299] on icon at bounding box center [12, 297] width 8 height 8
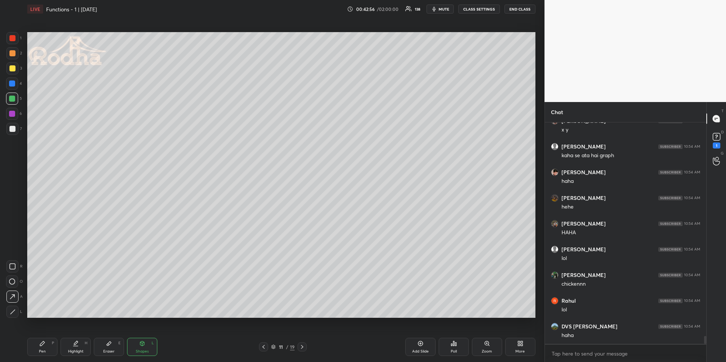
click at [33, 341] on div "Pen P" at bounding box center [42, 347] width 30 height 18
click at [15, 52] on div at bounding box center [12, 53] width 12 height 12
click at [14, 82] on div at bounding box center [12, 84] width 6 height 6
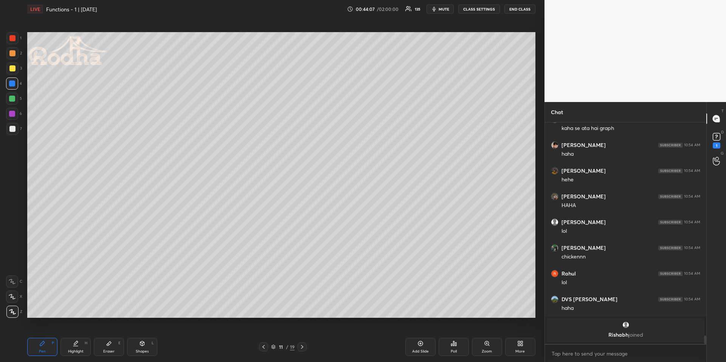
click at [304, 347] on icon at bounding box center [302, 347] width 6 height 6
click at [12, 85] on div at bounding box center [12, 84] width 6 height 6
click at [10, 54] on div at bounding box center [12, 53] width 6 height 6
click at [13, 96] on div at bounding box center [12, 99] width 6 height 6
click at [140, 344] on icon at bounding box center [142, 343] width 4 height 5
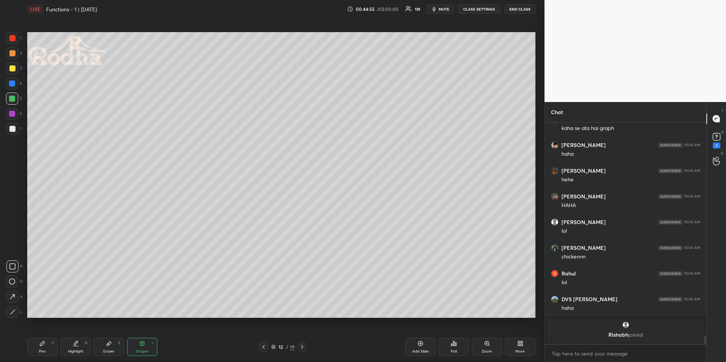
click at [12, 282] on icon at bounding box center [12, 282] width 6 height 6
drag, startPoint x: 42, startPoint y: 346, endPoint x: 45, endPoint y: 322, distance: 23.6
click at [43, 346] on div "Pen P" at bounding box center [42, 347] width 30 height 18
click at [145, 350] on div "Shapes" at bounding box center [142, 352] width 13 height 4
drag, startPoint x: 13, startPoint y: 284, endPoint x: 19, endPoint y: 284, distance: 6.1
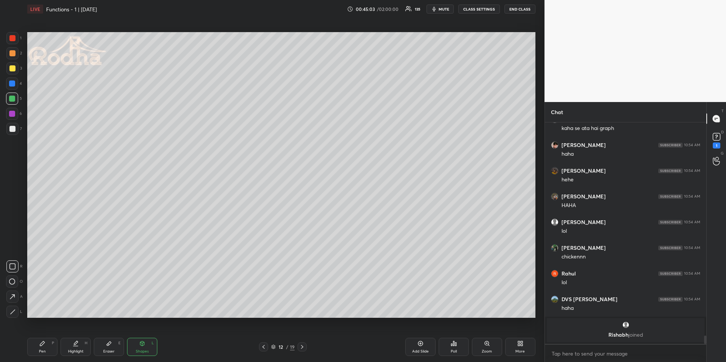
click at [13, 284] on div at bounding box center [12, 282] width 12 height 12
drag, startPoint x: 46, startPoint y: 345, endPoint x: 48, endPoint y: 325, distance: 20.2
click at [47, 345] on div "Pen P" at bounding box center [42, 347] width 30 height 18
click at [13, 67] on div at bounding box center [12, 68] width 6 height 6
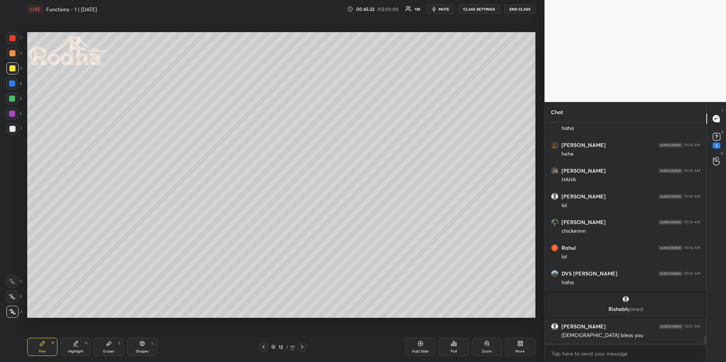
drag, startPoint x: 147, startPoint y: 350, endPoint x: 144, endPoint y: 341, distance: 9.0
click at [146, 350] on div "Shapes" at bounding box center [142, 352] width 13 height 4
click at [16, 298] on icon at bounding box center [12, 297] width 8 height 8
click at [49, 348] on div "Pen P" at bounding box center [42, 347] width 30 height 18
click at [146, 346] on div "Shapes L" at bounding box center [142, 347] width 30 height 18
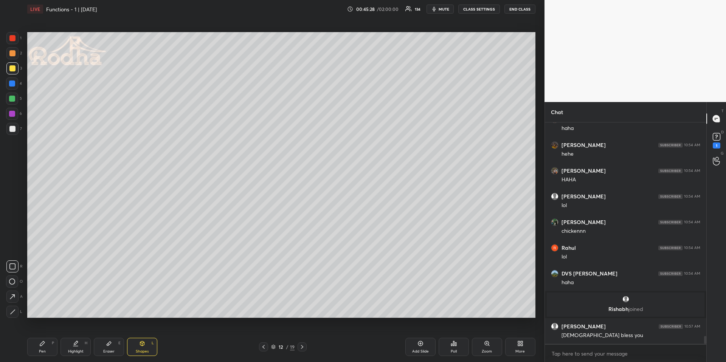
drag, startPoint x: 44, startPoint y: 347, endPoint x: 53, endPoint y: 329, distance: 19.8
click at [44, 346] on div "Pen P" at bounding box center [42, 347] width 30 height 18
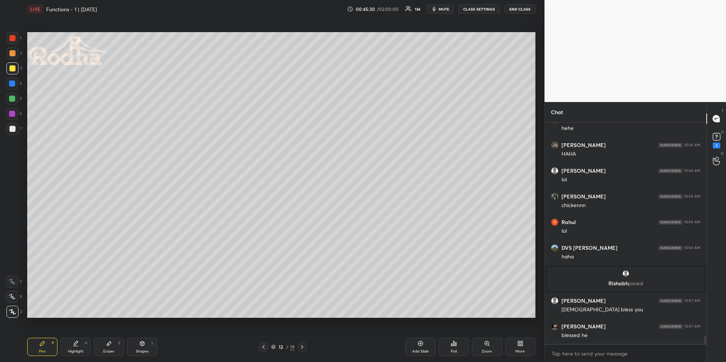
click at [145, 345] on icon at bounding box center [142, 344] width 6 height 6
click at [13, 296] on icon at bounding box center [12, 296] width 5 height 5
drag, startPoint x: 45, startPoint y: 349, endPoint x: 50, endPoint y: 322, distance: 27.3
click at [45, 350] on div "Pen" at bounding box center [42, 352] width 7 height 4
click at [74, 346] on icon at bounding box center [75, 346] width 5 height 0
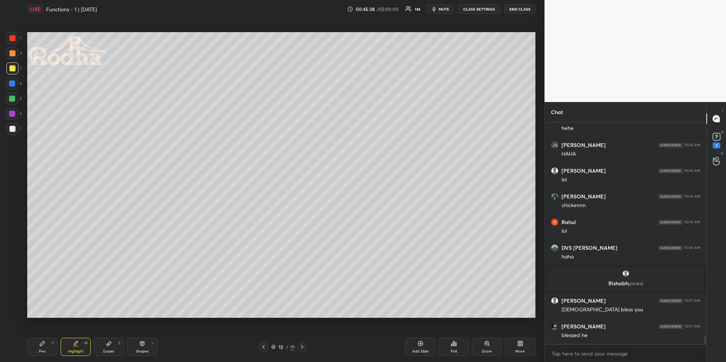
drag, startPoint x: 138, startPoint y: 348, endPoint x: 135, endPoint y: 340, distance: 8.3
click at [138, 348] on div "Shapes L" at bounding box center [142, 347] width 30 height 18
drag, startPoint x: 16, startPoint y: 298, endPoint x: 24, endPoint y: 295, distance: 9.0
click at [16, 298] on div at bounding box center [12, 297] width 12 height 12
drag, startPoint x: 51, startPoint y: 344, endPoint x: 52, endPoint y: 337, distance: 6.9
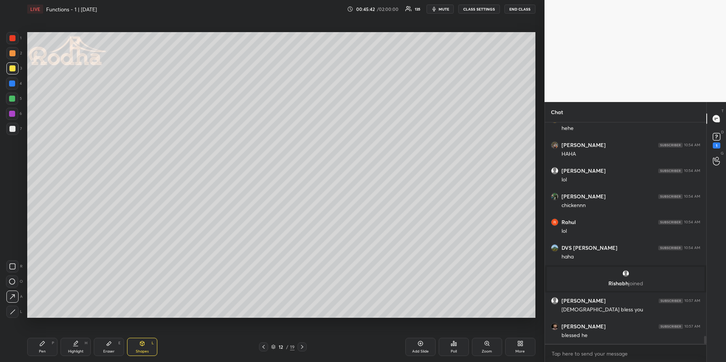
click at [50, 344] on div "Pen P" at bounding box center [42, 347] width 30 height 18
click at [135, 345] on div "Shapes L" at bounding box center [142, 347] width 30 height 18
drag, startPoint x: 15, startPoint y: 296, endPoint x: 25, endPoint y: 290, distance: 11.7
click at [14, 297] on icon at bounding box center [12, 297] width 8 height 8
click at [44, 343] on icon at bounding box center [42, 344] width 6 height 6
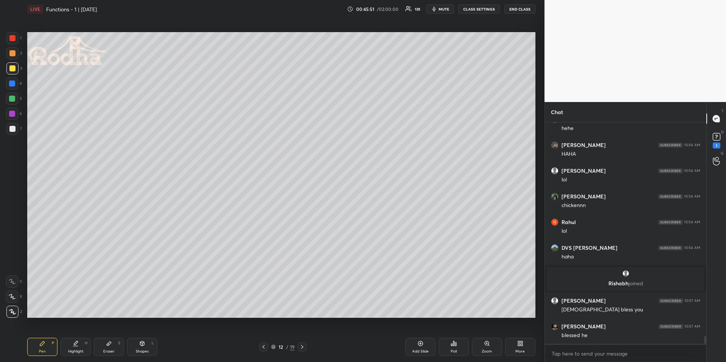
scroll to position [5874, 0]
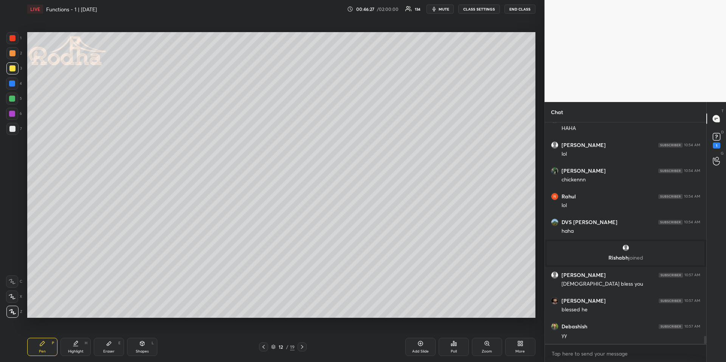
drag, startPoint x: 74, startPoint y: 347, endPoint x: 85, endPoint y: 339, distance: 13.6
click at [74, 346] on div "Highlight H" at bounding box center [75, 347] width 30 height 18
click at [49, 345] on div "Pen P" at bounding box center [42, 347] width 30 height 18
click at [13, 83] on div at bounding box center [12, 84] width 6 height 6
click at [81, 350] on div "Highlight" at bounding box center [76, 352] width 16 height 4
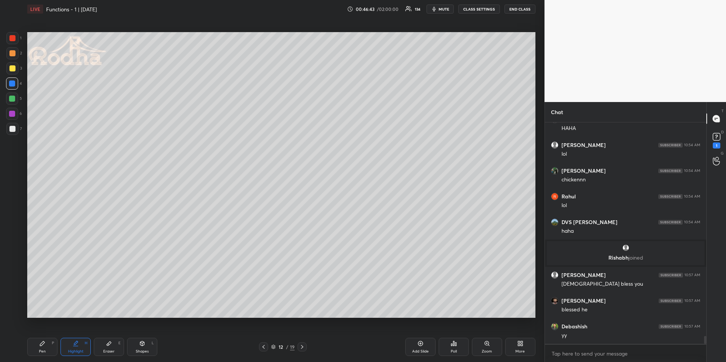
drag, startPoint x: 44, startPoint y: 341, endPoint x: 49, endPoint y: 321, distance: 20.6
click at [44, 341] on icon at bounding box center [42, 344] width 6 height 6
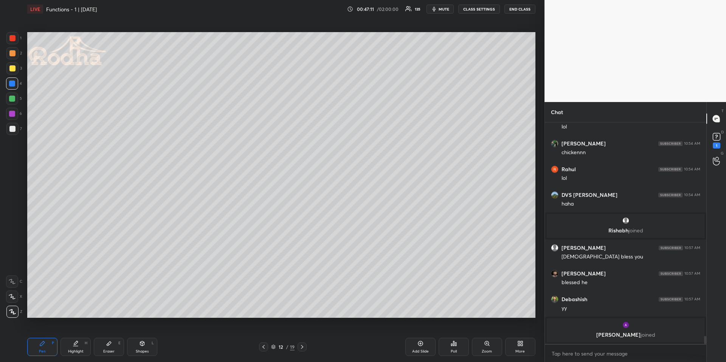
click at [81, 347] on div "Highlight H" at bounding box center [75, 347] width 30 height 18
click at [50, 343] on div "Pen P" at bounding box center [42, 347] width 30 height 18
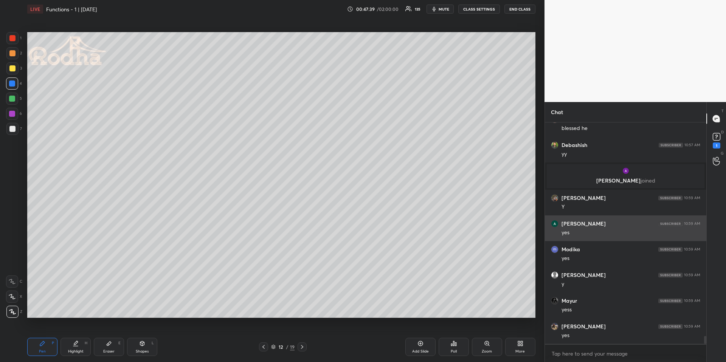
scroll to position [6033, 0]
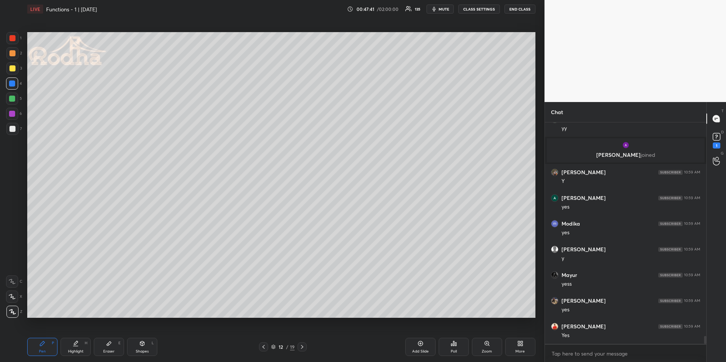
click at [301, 344] on icon at bounding box center [302, 347] width 6 height 6
drag, startPoint x: 2, startPoint y: 310, endPoint x: 0, endPoint y: 272, distance: 38.2
click at [2, 310] on div "1 2 3 4 5 6 7 R O A L C X Z Erase all C X Z" at bounding box center [12, 175] width 24 height 286
click at [6, 129] on div "1 2 3 4 5 6 7" at bounding box center [14, 85] width 16 height 106
click at [14, 130] on div at bounding box center [12, 129] width 6 height 6
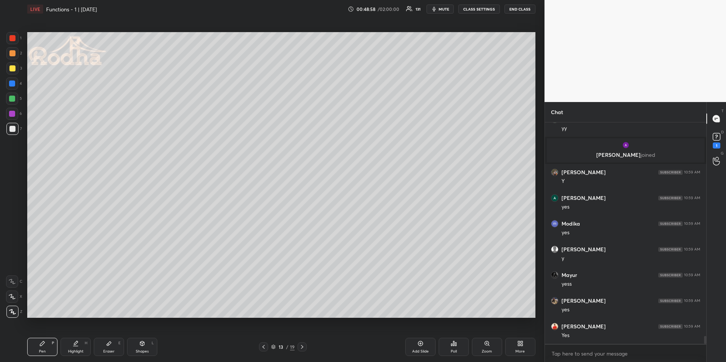
click at [144, 345] on icon at bounding box center [142, 343] width 4 height 5
click at [9, 281] on rect at bounding box center [12, 282] width 6 height 6
click at [12, 67] on div at bounding box center [12, 68] width 6 height 6
drag, startPoint x: 50, startPoint y: 350, endPoint x: 54, endPoint y: 335, distance: 16.3
click at [50, 351] on div "Pen P" at bounding box center [42, 347] width 30 height 18
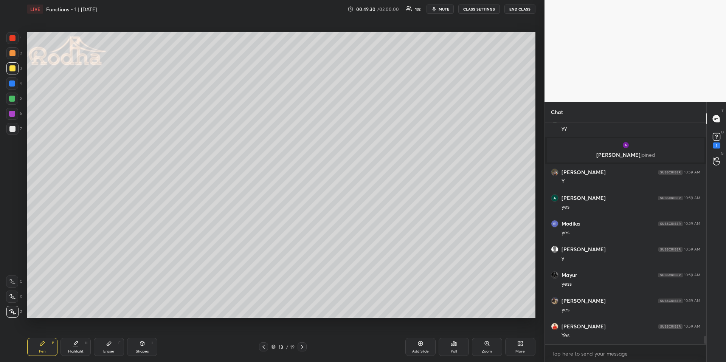
drag, startPoint x: 13, startPoint y: 98, endPoint x: 14, endPoint y: 129, distance: 31.0
click at [13, 98] on div at bounding box center [12, 99] width 6 height 6
click at [70, 350] on div "Highlight" at bounding box center [76, 352] width 16 height 4
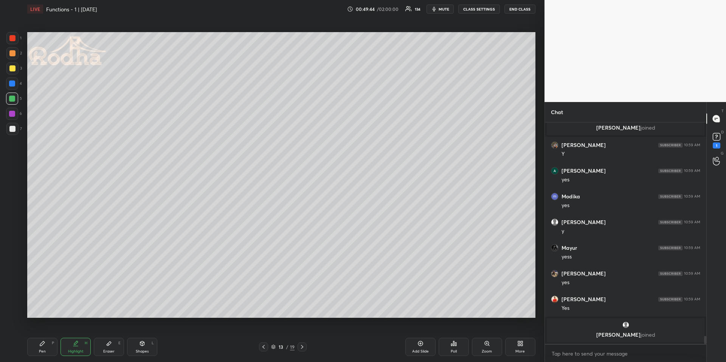
click at [262, 343] on div "Pen P Highlight H Eraser E Shapes L 13 / 19 Add Slide Poll Zoom More" at bounding box center [281, 347] width 508 height 30
click at [263, 345] on icon at bounding box center [263, 347] width 6 height 6
click at [300, 345] on icon at bounding box center [302, 347] width 6 height 6
click at [40, 348] on div "Pen P" at bounding box center [42, 347] width 30 height 18
drag, startPoint x: 12, startPoint y: 65, endPoint x: 16, endPoint y: 78, distance: 13.6
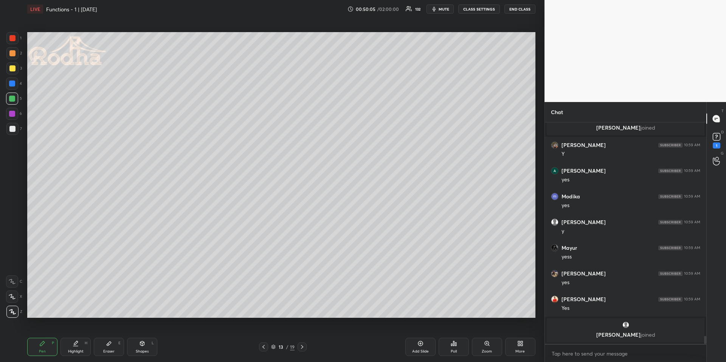
click at [12, 65] on div at bounding box center [12, 68] width 6 height 6
click at [151, 341] on div "Shapes L" at bounding box center [142, 347] width 30 height 18
drag, startPoint x: 13, startPoint y: 282, endPoint x: 25, endPoint y: 271, distance: 16.4
click at [13, 282] on icon at bounding box center [12, 282] width 6 height 6
click at [46, 344] on div "Pen P" at bounding box center [42, 347] width 30 height 18
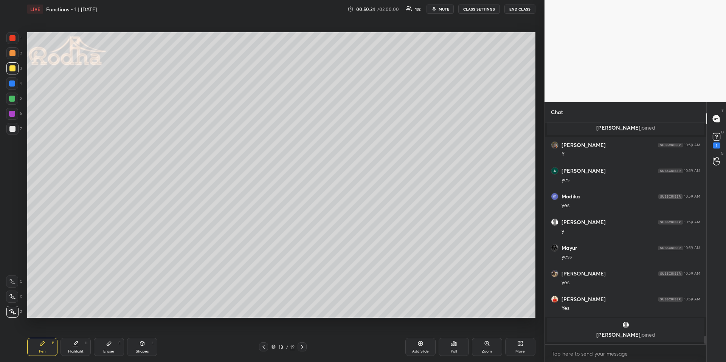
drag, startPoint x: 145, startPoint y: 350, endPoint x: 146, endPoint y: 340, distance: 10.6
click at [144, 351] on div "Shapes" at bounding box center [142, 352] width 13 height 4
click at [265, 346] on icon at bounding box center [263, 347] width 6 height 6
click at [78, 344] on div "Highlight H" at bounding box center [75, 347] width 30 height 18
click at [302, 345] on icon at bounding box center [302, 347] width 6 height 6
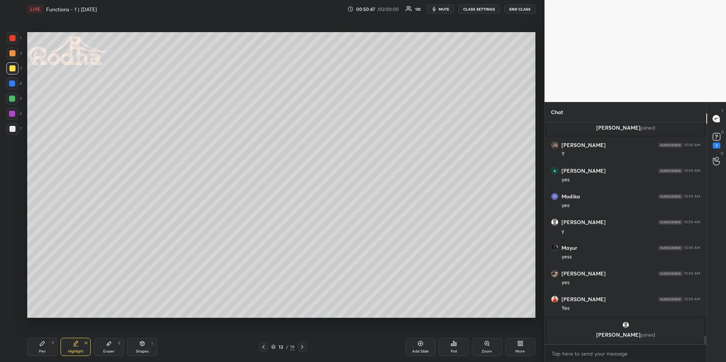
click at [140, 347] on div "Shapes L" at bounding box center [142, 347] width 30 height 18
click at [14, 297] on icon at bounding box center [12, 297] width 8 height 8
click at [87, 340] on div "Highlight H" at bounding box center [75, 347] width 30 height 18
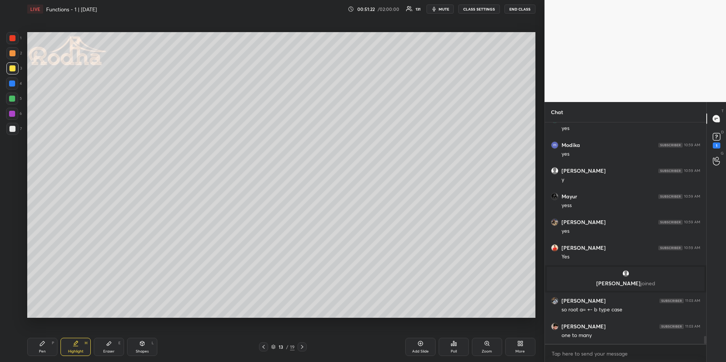
scroll to position [6083, 0]
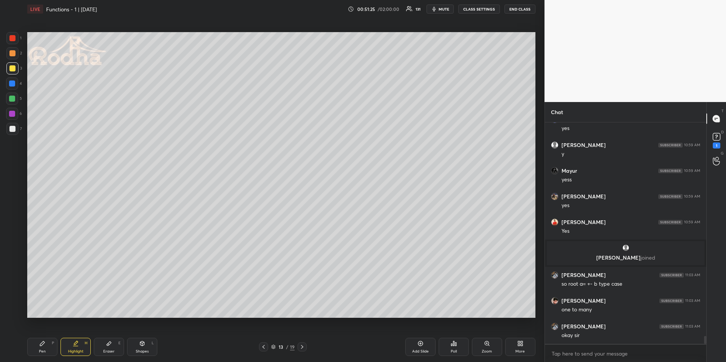
drag, startPoint x: 47, startPoint y: 346, endPoint x: 50, endPoint y: 343, distance: 4.3
click at [46, 346] on div "Pen P" at bounding box center [42, 347] width 30 height 18
click at [13, 99] on div at bounding box center [12, 99] width 6 height 6
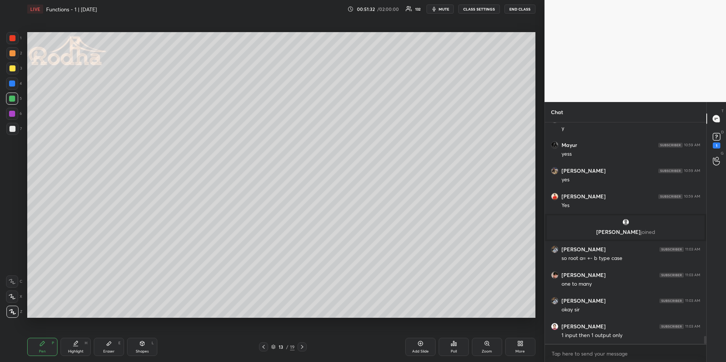
click at [82, 341] on div "Highlight H" at bounding box center [75, 347] width 30 height 18
click at [136, 346] on div "Shapes L" at bounding box center [142, 347] width 30 height 18
click at [13, 301] on div at bounding box center [12, 297] width 12 height 12
click at [86, 345] on div "Highlight H" at bounding box center [75, 347] width 30 height 18
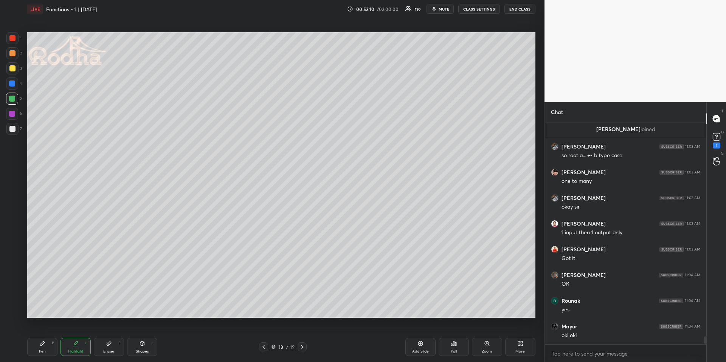
scroll to position [6237, 0]
click at [303, 346] on icon at bounding box center [302, 347] width 6 height 6
click at [267, 347] on div "14 / 19" at bounding box center [283, 347] width 48 height 9
click at [264, 347] on icon at bounding box center [263, 347] width 6 height 6
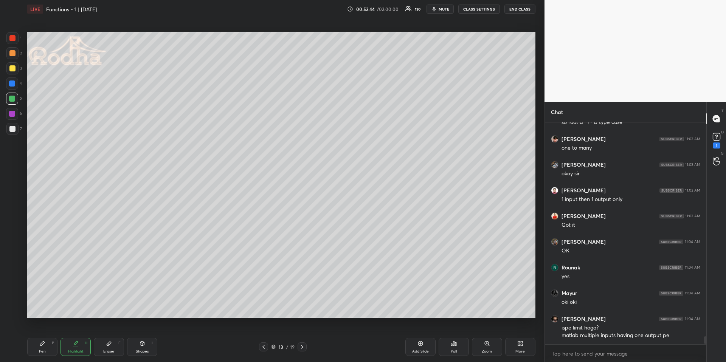
drag, startPoint x: 75, startPoint y: 345, endPoint x: 78, endPoint y: 339, distance: 6.4
click at [75, 345] on icon at bounding box center [76, 344] width 6 height 6
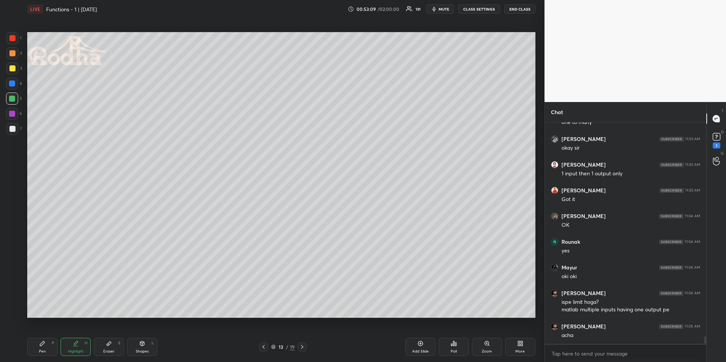
drag, startPoint x: 302, startPoint y: 344, endPoint x: 302, endPoint y: 339, distance: 5.0
click at [302, 343] on div at bounding box center [302, 347] width 9 height 9
click at [39, 350] on div "Pen" at bounding box center [42, 352] width 7 height 4
click at [13, 84] on div at bounding box center [12, 84] width 6 height 6
click at [17, 53] on div at bounding box center [12, 53] width 12 height 12
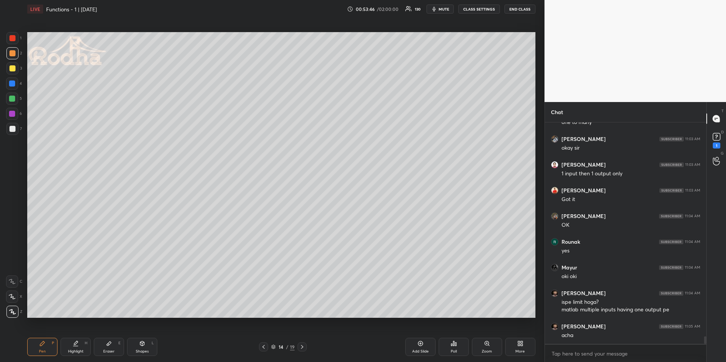
click at [264, 346] on icon at bounding box center [263, 347] width 6 height 6
click at [265, 348] on icon at bounding box center [263, 347] width 6 height 6
click at [93, 349] on div "Pen P Highlight H Eraser E Shapes L" at bounding box center [129, 347] width 205 height 18
click at [83, 348] on div "Highlight H" at bounding box center [75, 347] width 30 height 18
click at [302, 345] on icon at bounding box center [302, 347] width 6 height 6
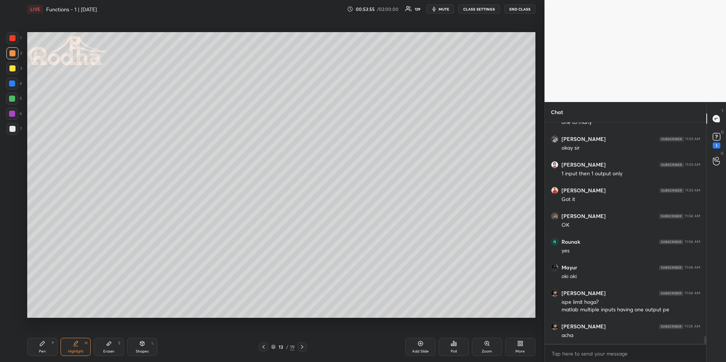
click at [302, 344] on icon at bounding box center [302, 347] width 6 height 6
click at [146, 351] on div "Shapes" at bounding box center [142, 352] width 13 height 4
click at [264, 347] on icon at bounding box center [263, 347] width 6 height 6
click at [264, 348] on icon at bounding box center [263, 347] width 6 height 6
click at [71, 348] on div "Highlight H" at bounding box center [75, 347] width 30 height 18
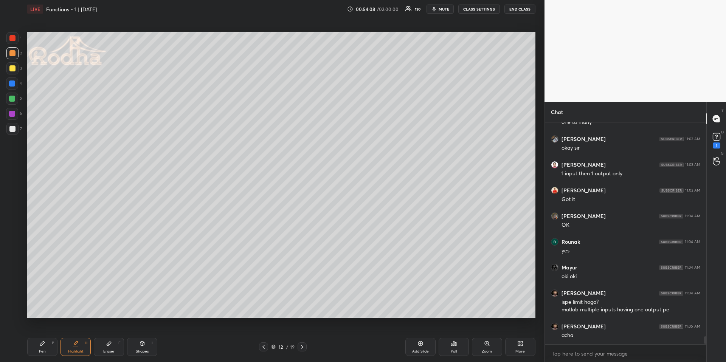
click at [306, 350] on div at bounding box center [302, 347] width 9 height 9
click at [301, 345] on icon at bounding box center [302, 347] width 6 height 6
click at [143, 347] on div "Shapes L" at bounding box center [142, 347] width 30 height 18
click at [13, 281] on icon at bounding box center [12, 282] width 6 height 6
drag, startPoint x: 12, startPoint y: 126, endPoint x: 20, endPoint y: 128, distance: 8.9
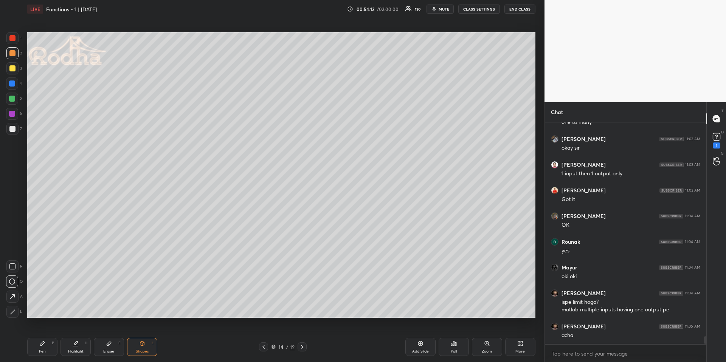
click at [11, 126] on div at bounding box center [12, 129] width 6 height 6
click at [47, 346] on div "Pen P" at bounding box center [42, 347] width 30 height 18
drag, startPoint x: 15, startPoint y: 53, endPoint x: 9, endPoint y: 61, distance: 9.9
click at [15, 52] on div at bounding box center [12, 53] width 6 height 6
drag, startPoint x: 132, startPoint y: 343, endPoint x: 130, endPoint y: 338, distance: 5.4
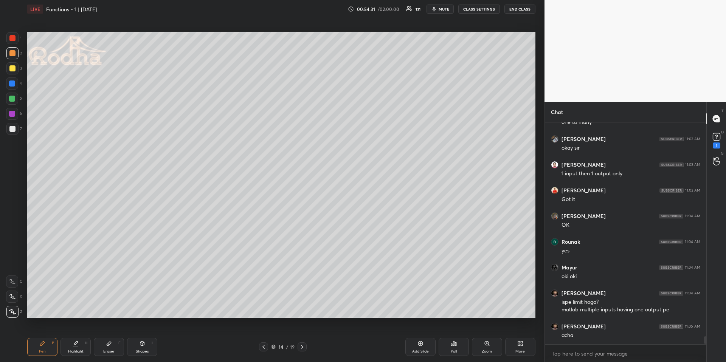
click at [133, 344] on div "Shapes L" at bounding box center [142, 347] width 30 height 18
click at [15, 293] on icon at bounding box center [12, 297] width 8 height 8
click at [79, 343] on div "Highlight H" at bounding box center [75, 347] width 30 height 18
click at [48, 340] on div "Pen P" at bounding box center [42, 347] width 30 height 18
drag, startPoint x: 15, startPoint y: 101, endPoint x: 17, endPoint y: 107, distance: 6.7
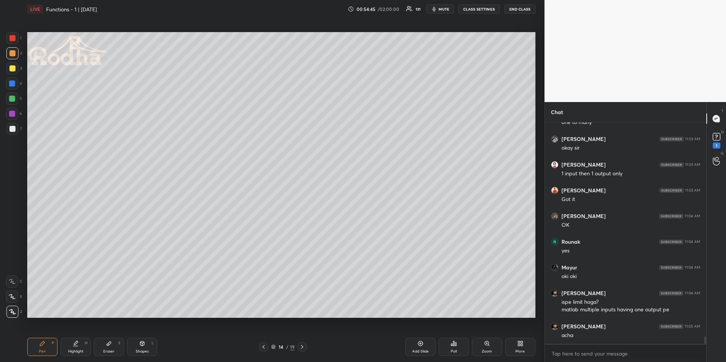
click at [15, 100] on div at bounding box center [12, 99] width 6 height 6
click at [112, 346] on div "Eraser E" at bounding box center [109, 347] width 30 height 18
drag, startPoint x: 46, startPoint y: 348, endPoint x: 64, endPoint y: 320, distance: 33.9
click at [43, 348] on div "Pen P" at bounding box center [42, 347] width 30 height 18
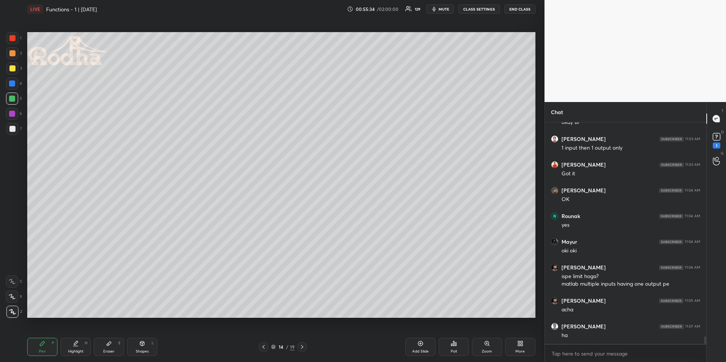
click at [11, 53] on div at bounding box center [12, 53] width 6 height 6
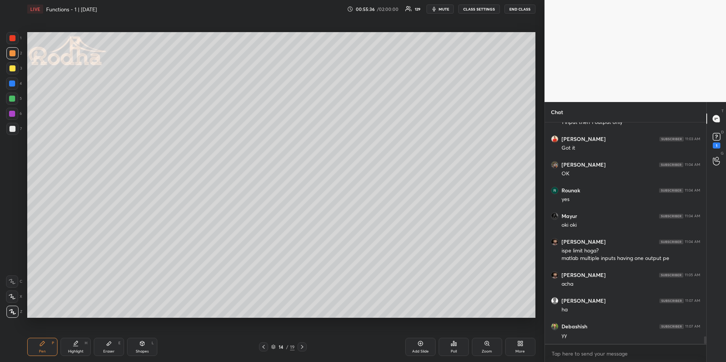
scroll to position [6348, 0]
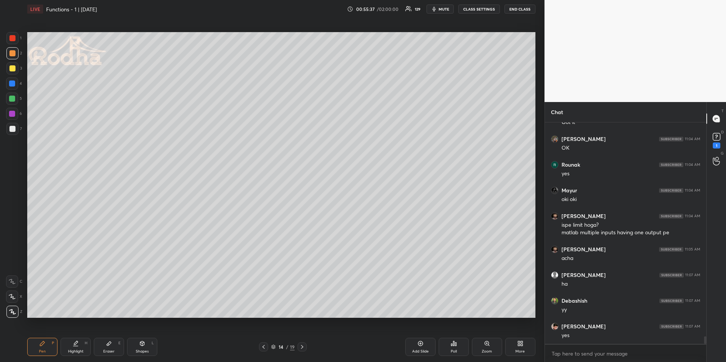
click at [11, 81] on div at bounding box center [12, 84] width 6 height 6
click at [106, 348] on div "Eraser E" at bounding box center [109, 347] width 30 height 18
click at [41, 343] on icon at bounding box center [42, 344] width 6 height 6
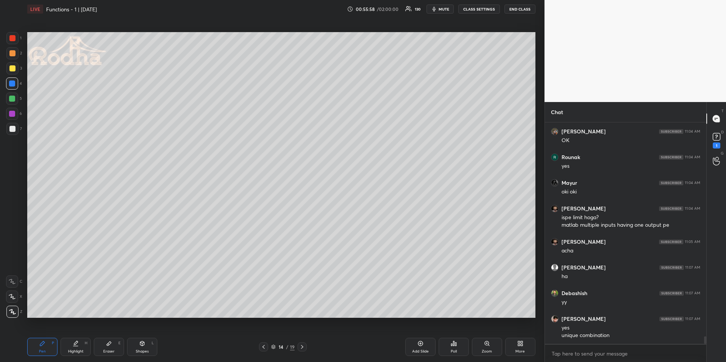
drag, startPoint x: 95, startPoint y: 347, endPoint x: 105, endPoint y: 329, distance: 19.8
click at [96, 347] on div "Eraser E" at bounding box center [109, 347] width 30 height 18
click at [51, 349] on div "Pen P" at bounding box center [42, 347] width 30 height 18
click at [73, 343] on icon at bounding box center [76, 344] width 6 height 6
click at [141, 352] on div "Shapes" at bounding box center [142, 352] width 13 height 4
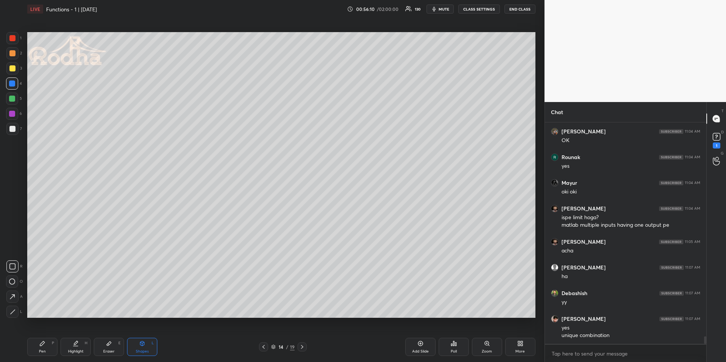
click at [12, 283] on icon at bounding box center [12, 282] width 6 height 6
click at [13, 126] on div at bounding box center [12, 129] width 12 height 12
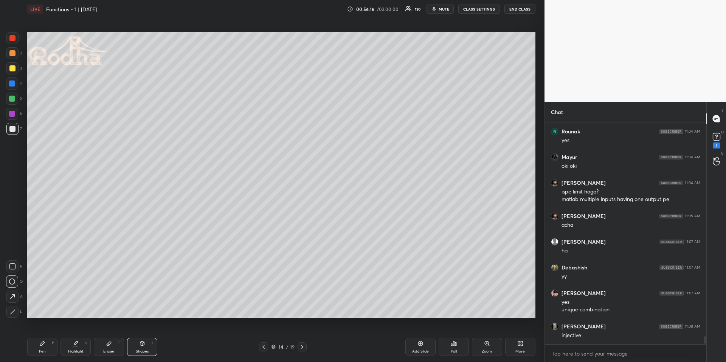
scroll to position [6407, 0]
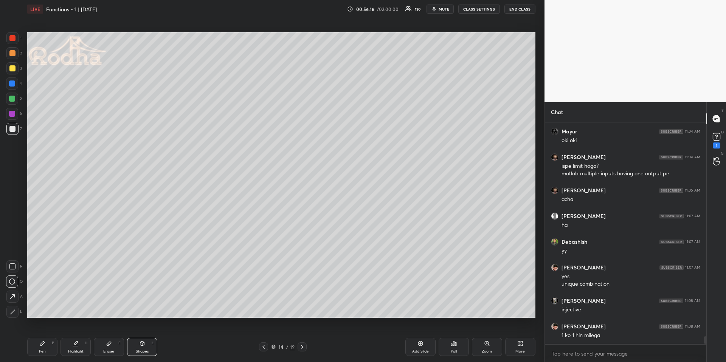
click at [46, 345] on div "Pen P" at bounding box center [42, 347] width 30 height 18
click at [11, 53] on div at bounding box center [12, 53] width 6 height 6
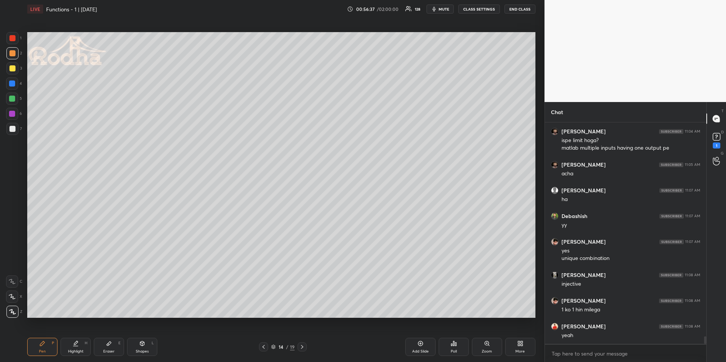
click at [14, 129] on div at bounding box center [12, 129] width 6 height 6
click at [13, 97] on div at bounding box center [12, 99] width 6 height 6
click at [134, 344] on div "Shapes L" at bounding box center [142, 347] width 30 height 18
click at [14, 298] on icon at bounding box center [12, 297] width 8 height 8
click at [43, 347] on div "Pen P" at bounding box center [42, 347] width 30 height 18
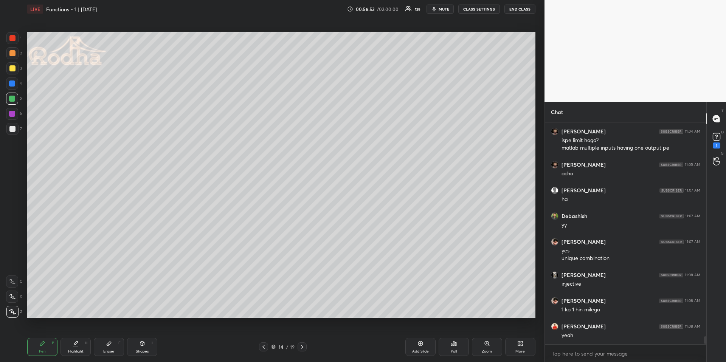
click at [141, 344] on icon at bounding box center [142, 343] width 4 height 5
click at [14, 296] on icon at bounding box center [12, 296] width 5 height 5
click at [76, 346] on icon at bounding box center [76, 344] width 6 height 6
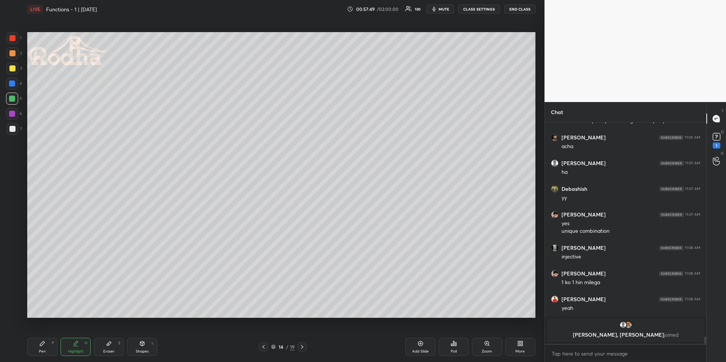
click at [303, 344] on icon at bounding box center [302, 347] width 6 height 6
drag, startPoint x: 49, startPoint y: 347, endPoint x: 43, endPoint y: 325, distance: 23.0
click at [49, 347] on div "Pen P" at bounding box center [42, 347] width 30 height 18
click at [15, 82] on div at bounding box center [12, 84] width 12 height 12
click at [132, 344] on div "Shapes L" at bounding box center [142, 347] width 30 height 18
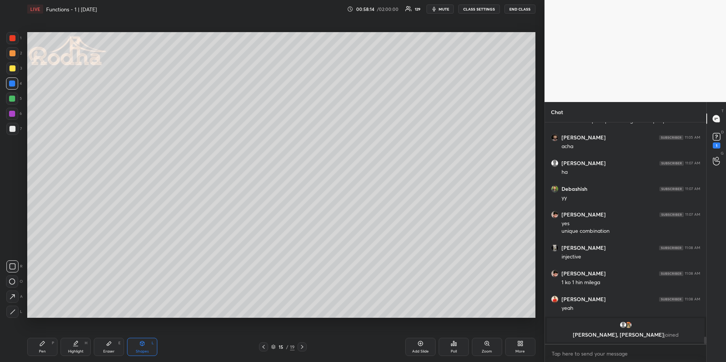
click at [12, 284] on icon at bounding box center [12, 282] width 6 height 6
click at [12, 131] on div at bounding box center [12, 129] width 6 height 6
drag, startPoint x: 43, startPoint y: 342, endPoint x: 41, endPoint y: 337, distance: 5.3
click at [42, 344] on icon at bounding box center [42, 343] width 5 height 5
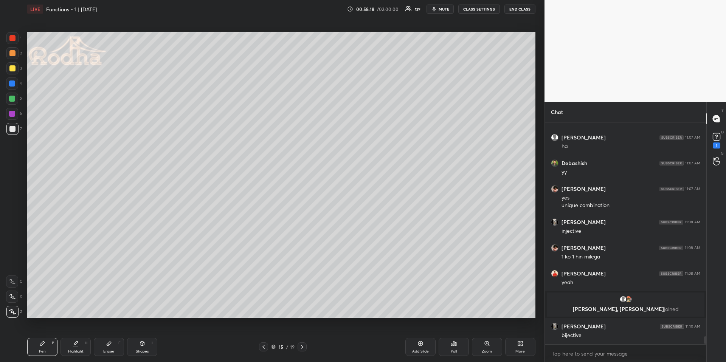
scroll to position [6367, 0]
click at [12, 54] on div at bounding box center [12, 53] width 6 height 6
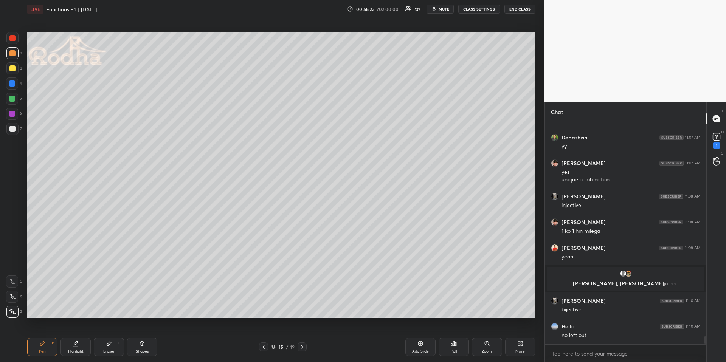
scroll to position [6420, 0]
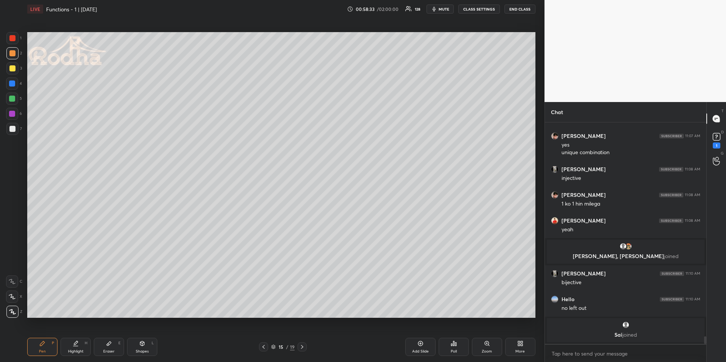
drag, startPoint x: 13, startPoint y: 125, endPoint x: 19, endPoint y: 124, distance: 6.5
click at [12, 126] on div at bounding box center [12, 129] width 6 height 6
click at [11, 98] on div at bounding box center [12, 99] width 6 height 6
click at [136, 342] on div "Shapes L" at bounding box center [142, 347] width 30 height 18
drag, startPoint x: 13, startPoint y: 296, endPoint x: 22, endPoint y: 272, distance: 25.4
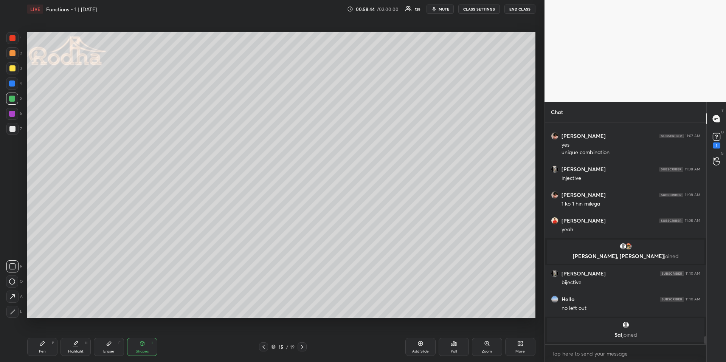
click at [12, 296] on icon at bounding box center [12, 297] width 8 height 8
click at [29, 322] on div "Setting up your live class Poll for secs No correct answer Start poll" at bounding box center [281, 175] width 514 height 314
click at [85, 351] on div "Highlight H" at bounding box center [75, 347] width 30 height 18
drag, startPoint x: 262, startPoint y: 344, endPoint x: 260, endPoint y: 328, distance: 16.5
click at [263, 345] on icon at bounding box center [263, 347] width 6 height 6
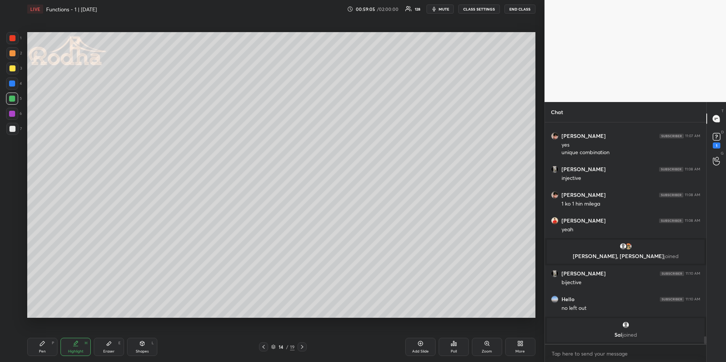
drag, startPoint x: 112, startPoint y: 346, endPoint x: 116, endPoint y: 326, distance: 20.8
click at [113, 344] on div "Eraser E" at bounding box center [109, 347] width 30 height 18
click at [299, 346] on icon at bounding box center [302, 347] width 6 height 6
drag, startPoint x: 75, startPoint y: 345, endPoint x: 74, endPoint y: 327, distance: 18.2
click at [76, 345] on icon at bounding box center [76, 344] width 6 height 6
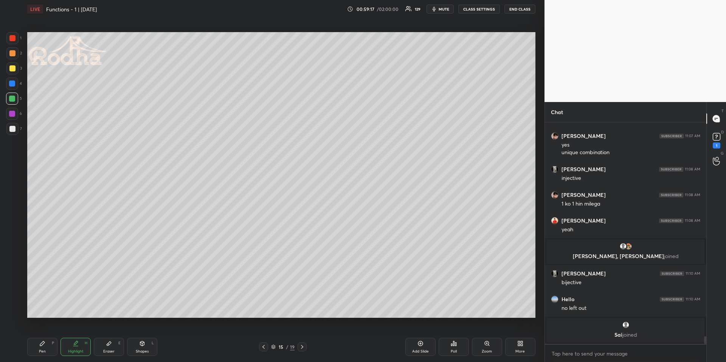
click at [42, 347] on div "Pen P" at bounding box center [42, 347] width 30 height 18
click at [137, 340] on div "Shapes L" at bounding box center [142, 347] width 30 height 18
click at [16, 267] on div at bounding box center [12, 266] width 12 height 12
click at [50, 335] on div "Pen P Highlight H Eraser E Shapes L 15 / 19 Add Slide Poll Zoom More" at bounding box center [281, 347] width 508 height 30
click at [50, 346] on div "Pen P" at bounding box center [42, 347] width 30 height 18
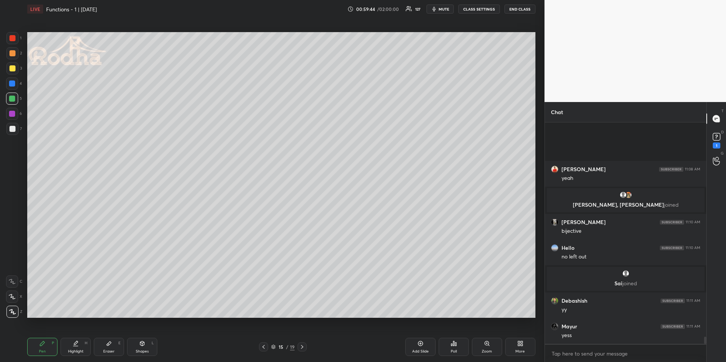
scroll to position [6526, 0]
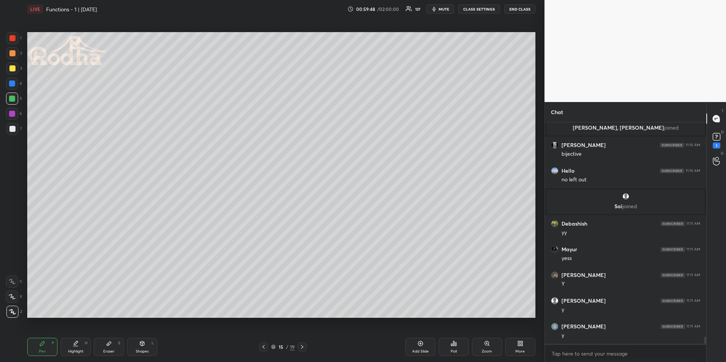
click at [302, 345] on icon at bounding box center [302, 347] width 6 height 6
click at [50, 349] on div "Pen P" at bounding box center [42, 347] width 30 height 18
click at [12, 84] on div at bounding box center [12, 84] width 6 height 6
click at [16, 53] on div at bounding box center [12, 53] width 12 height 12
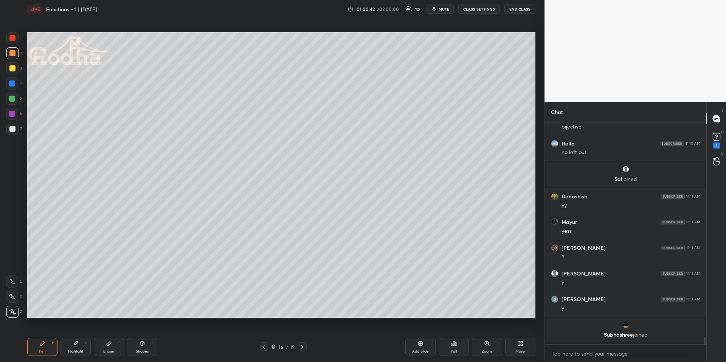
click at [12, 96] on div at bounding box center [12, 99] width 6 height 6
click at [14, 70] on div at bounding box center [12, 68] width 6 height 6
click at [67, 349] on div "Highlight H" at bounding box center [75, 347] width 30 height 18
click at [43, 341] on icon at bounding box center [42, 344] width 6 height 6
click at [15, 54] on div at bounding box center [12, 53] width 12 height 12
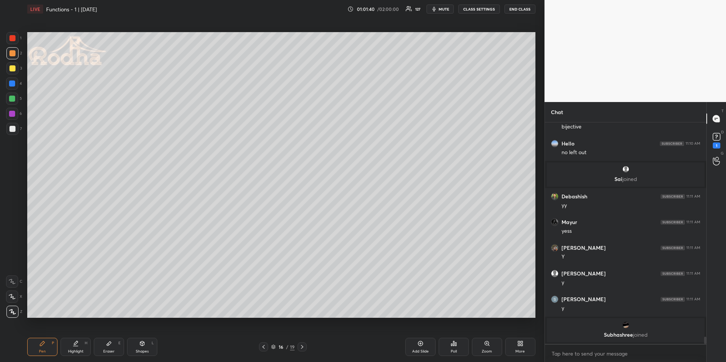
drag, startPoint x: 135, startPoint y: 347, endPoint x: 127, endPoint y: 333, distance: 16.1
click at [136, 347] on div "Shapes L" at bounding box center [142, 347] width 30 height 18
click at [15, 314] on div at bounding box center [12, 312] width 12 height 12
drag, startPoint x: 37, startPoint y: 346, endPoint x: 40, endPoint y: 342, distance: 5.3
click at [38, 347] on div "Pen P" at bounding box center [42, 347] width 30 height 18
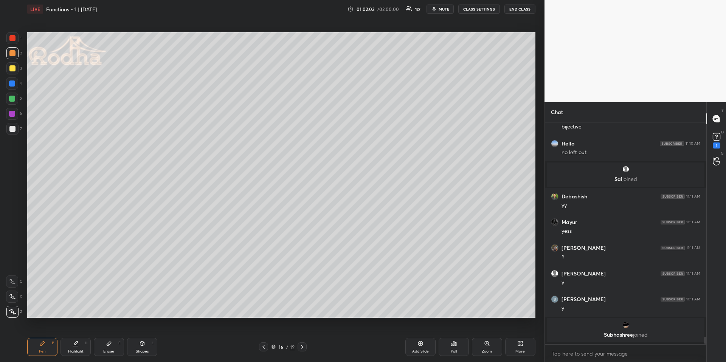
click at [11, 99] on div at bounding box center [12, 99] width 6 height 6
click at [14, 56] on div at bounding box center [12, 53] width 12 height 12
click at [14, 101] on div at bounding box center [12, 99] width 6 height 6
drag, startPoint x: 10, startPoint y: 57, endPoint x: 16, endPoint y: 61, distance: 7.1
click at [9, 57] on div at bounding box center [12, 53] width 12 height 12
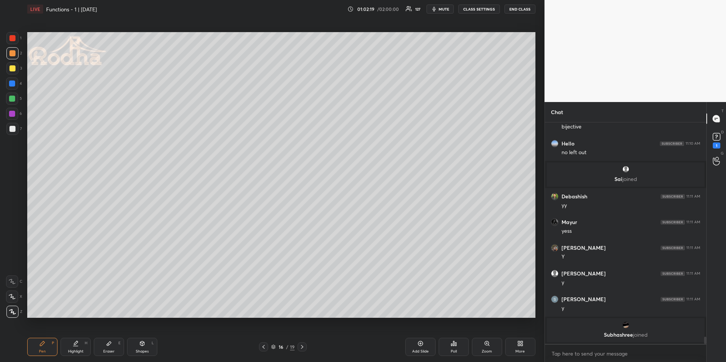
click at [13, 98] on div at bounding box center [12, 99] width 6 height 6
click at [13, 55] on div at bounding box center [12, 53] width 6 height 6
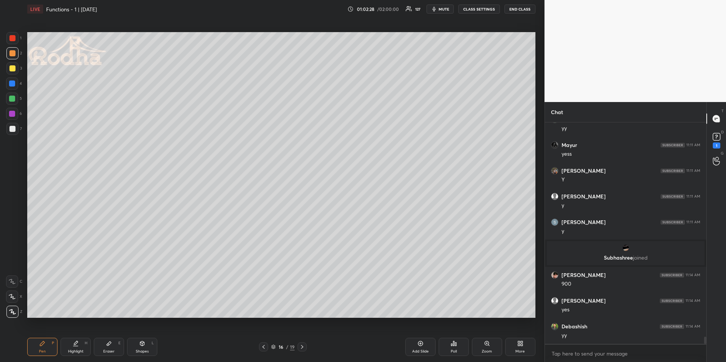
scroll to position [6622, 0]
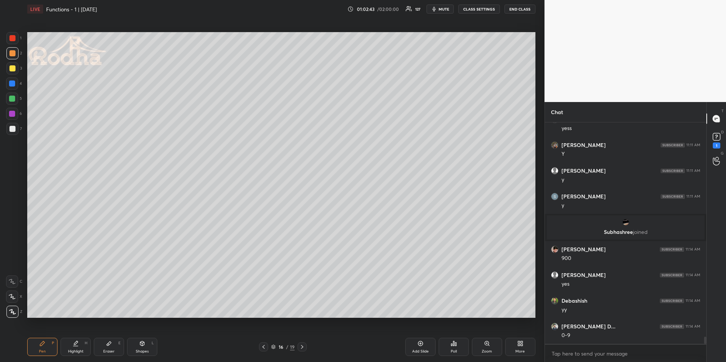
click at [303, 344] on icon at bounding box center [302, 347] width 6 height 6
click at [12, 84] on div at bounding box center [12, 84] width 6 height 6
click at [14, 52] on div at bounding box center [12, 53] width 6 height 6
click at [16, 129] on div at bounding box center [12, 129] width 12 height 12
click at [12, 56] on div at bounding box center [12, 53] width 12 height 12
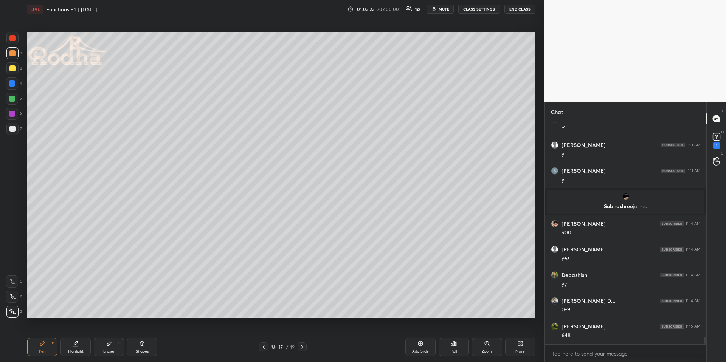
scroll to position [6674, 0]
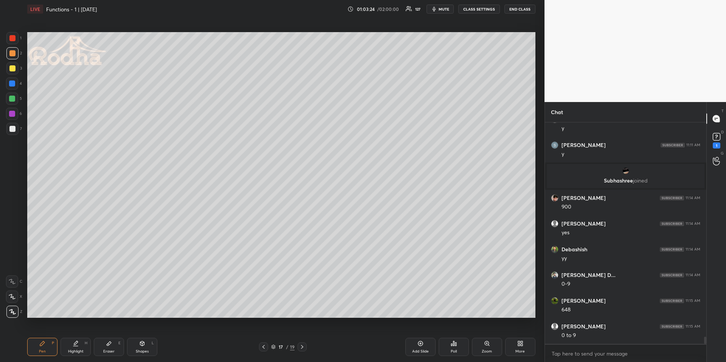
click at [11, 128] on div at bounding box center [12, 129] width 6 height 6
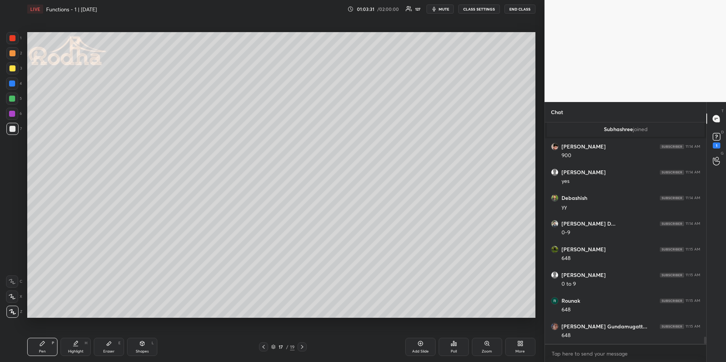
click at [79, 340] on div "Highlight H" at bounding box center [75, 347] width 30 height 18
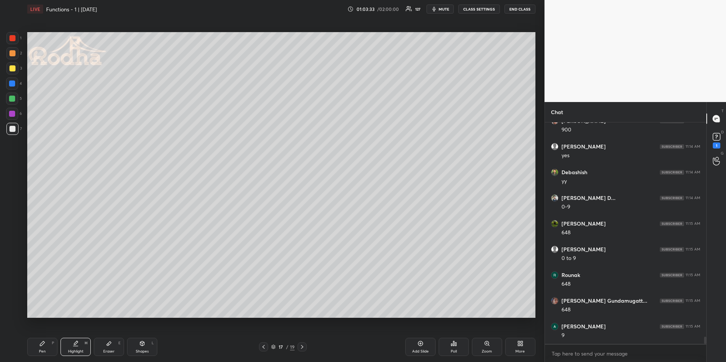
scroll to position [6777, 0]
drag, startPoint x: 45, startPoint y: 343, endPoint x: 43, endPoint y: 335, distance: 8.0
click at [46, 343] on div "Pen P" at bounding box center [42, 347] width 30 height 18
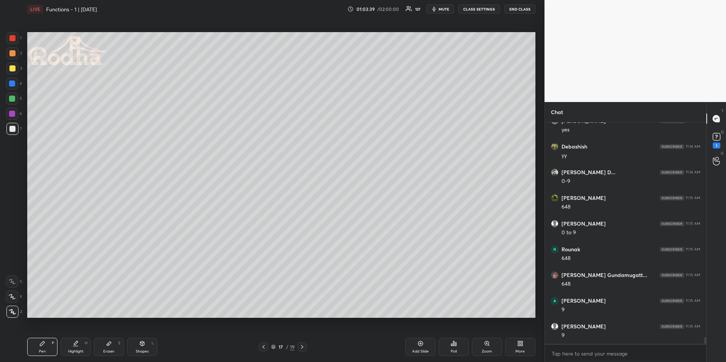
scroll to position [6802, 0]
drag, startPoint x: 76, startPoint y: 345, endPoint x: 73, endPoint y: 325, distance: 19.8
click at [76, 344] on icon at bounding box center [76, 344] width 6 height 6
drag, startPoint x: 50, startPoint y: 345, endPoint x: 50, endPoint y: 324, distance: 20.8
click at [50, 344] on div "Pen P" at bounding box center [42, 347] width 30 height 18
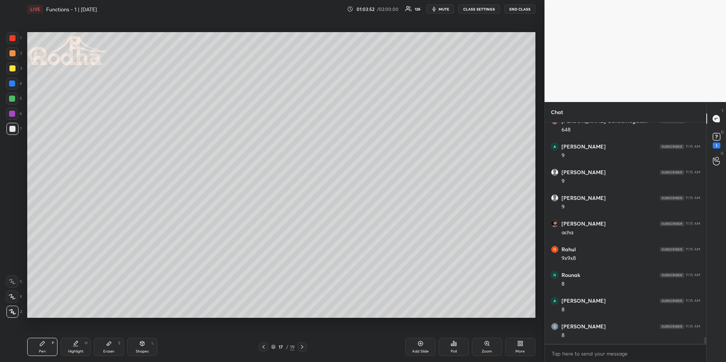
scroll to position [6956, 0]
drag, startPoint x: 263, startPoint y: 346, endPoint x: 267, endPoint y: 342, distance: 5.1
click at [263, 346] on icon at bounding box center [263, 347] width 6 height 6
click at [300, 347] on icon at bounding box center [302, 347] width 6 height 6
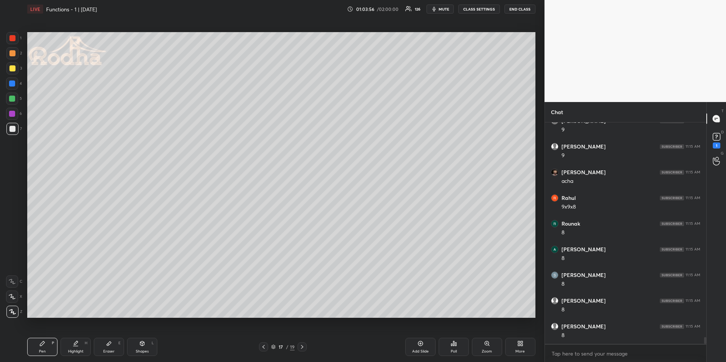
click at [75, 348] on div "Highlight H" at bounding box center [75, 347] width 30 height 18
drag, startPoint x: 40, startPoint y: 342, endPoint x: 42, endPoint y: 329, distance: 13.3
click at [39, 342] on icon at bounding box center [42, 344] width 6 height 6
click at [74, 333] on div "LIVE Functions - 1 | [DATE] 01:04:10 / 02:00:00 127 mute CLASS SETTINGS END CLA…" at bounding box center [281, 181] width 514 height 362
drag, startPoint x: 71, startPoint y: 348, endPoint x: 71, endPoint y: 341, distance: 6.8
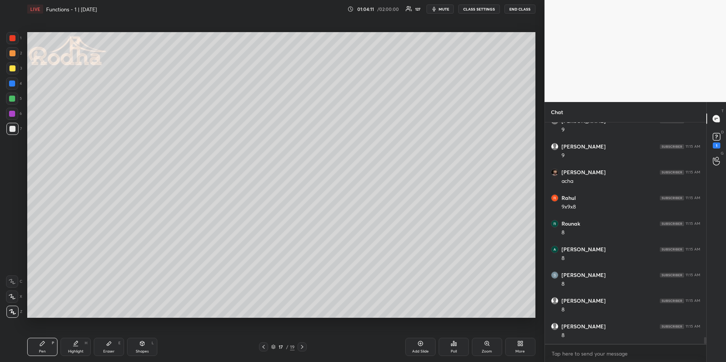
click at [70, 349] on div "Highlight H" at bounding box center [75, 347] width 30 height 18
click at [48, 349] on div "Pen P" at bounding box center [42, 347] width 30 height 18
click at [303, 344] on icon at bounding box center [302, 347] width 6 height 6
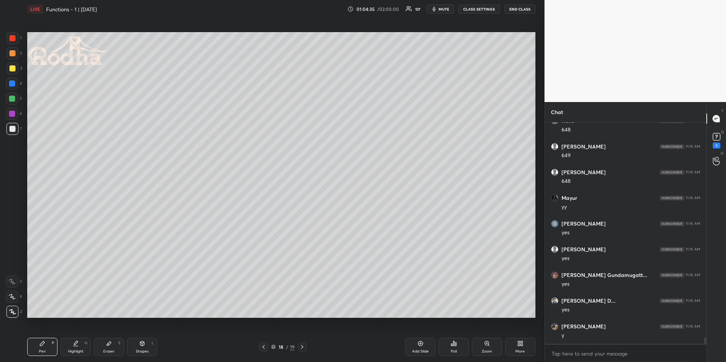
click at [13, 84] on div at bounding box center [12, 84] width 6 height 6
drag, startPoint x: 119, startPoint y: 346, endPoint x: 118, endPoint y: 338, distance: 8.1
click at [117, 346] on div "Eraser E" at bounding box center [109, 347] width 30 height 18
drag, startPoint x: 44, startPoint y: 343, endPoint x: 40, endPoint y: 325, distance: 18.2
click at [45, 344] on div "Pen P" at bounding box center [42, 347] width 30 height 18
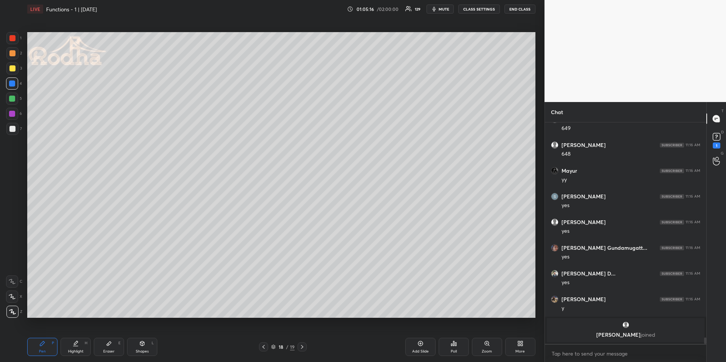
scroll to position [7068, 0]
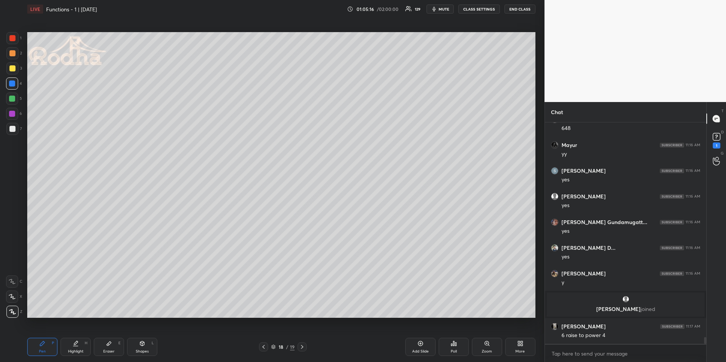
click at [14, 51] on div at bounding box center [12, 53] width 6 height 6
click at [140, 346] on icon at bounding box center [142, 344] width 6 height 6
click at [11, 281] on icon at bounding box center [12, 282] width 6 height 6
drag, startPoint x: 44, startPoint y: 346, endPoint x: 42, endPoint y: 327, distance: 19.4
click at [44, 346] on div "Pen P" at bounding box center [42, 347] width 30 height 18
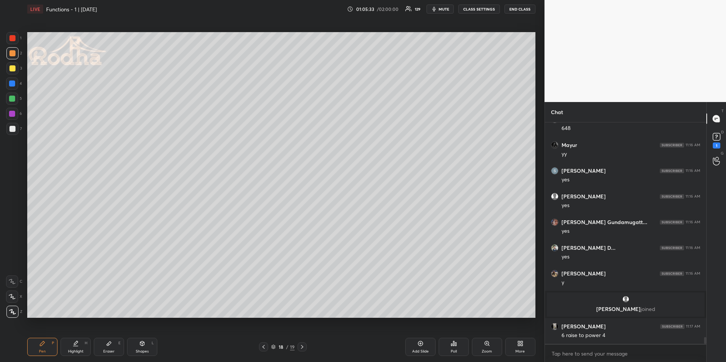
click at [13, 129] on div at bounding box center [12, 129] width 6 height 6
click at [17, 54] on div at bounding box center [12, 53] width 12 height 12
click at [78, 354] on div "Highlight H" at bounding box center [75, 347] width 30 height 18
click at [46, 341] on div "Pen P" at bounding box center [42, 347] width 30 height 18
drag, startPoint x: 74, startPoint y: 343, endPoint x: 76, endPoint y: 328, distance: 14.4
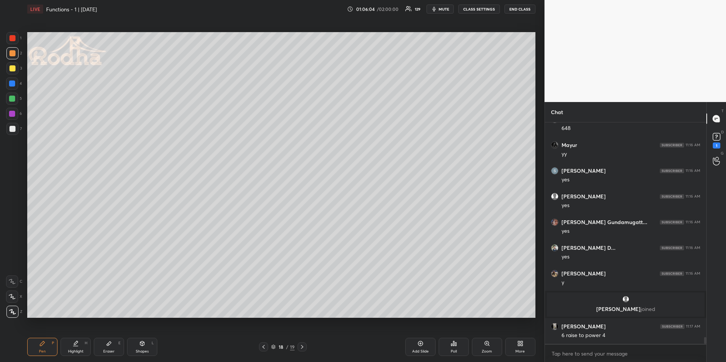
click at [75, 343] on icon at bounding box center [76, 344] width 6 height 6
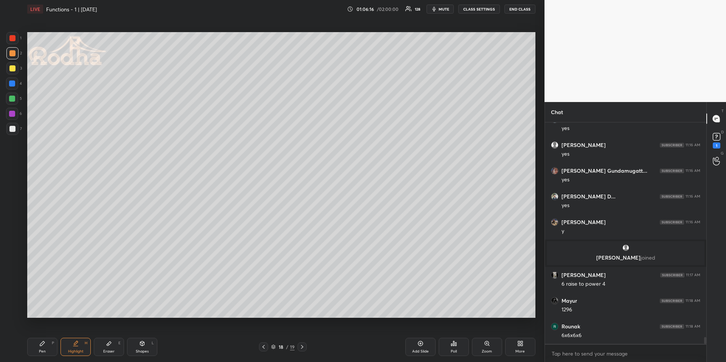
scroll to position [7146, 0]
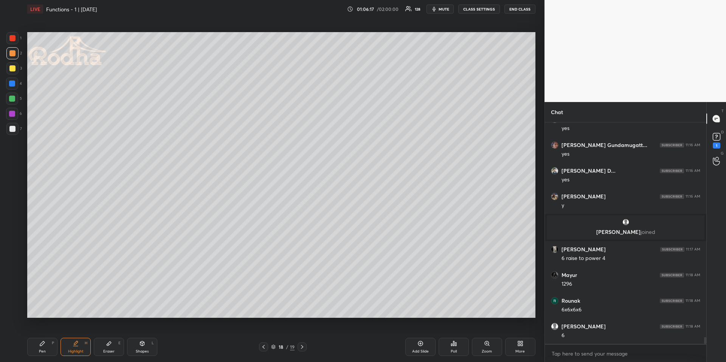
click at [50, 346] on div "Pen P" at bounding box center [42, 347] width 30 height 18
click at [76, 350] on div "Highlight" at bounding box center [76, 352] width 16 height 4
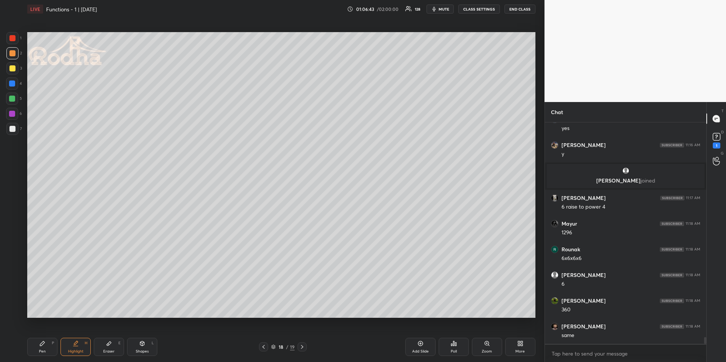
scroll to position [7223, 0]
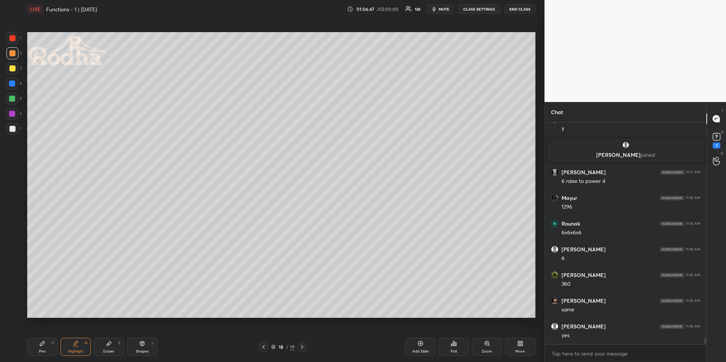
click at [45, 343] on icon at bounding box center [42, 344] width 6 height 6
drag, startPoint x: 265, startPoint y: 344, endPoint x: 259, endPoint y: 330, distance: 15.3
click at [265, 345] on icon at bounding box center [263, 347] width 6 height 6
click at [301, 345] on icon at bounding box center [302, 347] width 6 height 6
drag, startPoint x: 82, startPoint y: 341, endPoint x: 83, endPoint y: 337, distance: 3.9
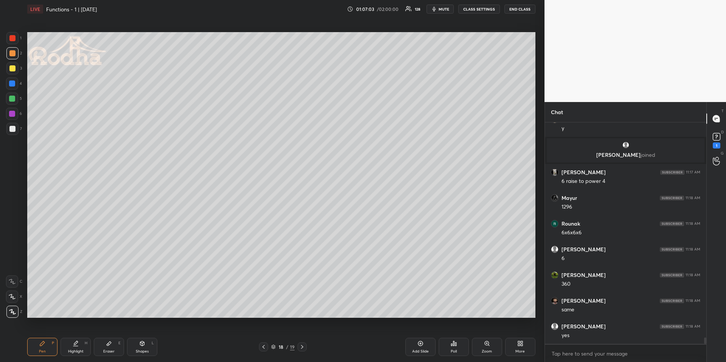
click at [82, 341] on div "Highlight H" at bounding box center [75, 347] width 30 height 18
drag, startPoint x: 42, startPoint y: 347, endPoint x: 63, endPoint y: 322, distance: 32.7
click at [42, 346] on div "Pen P" at bounding box center [42, 347] width 30 height 18
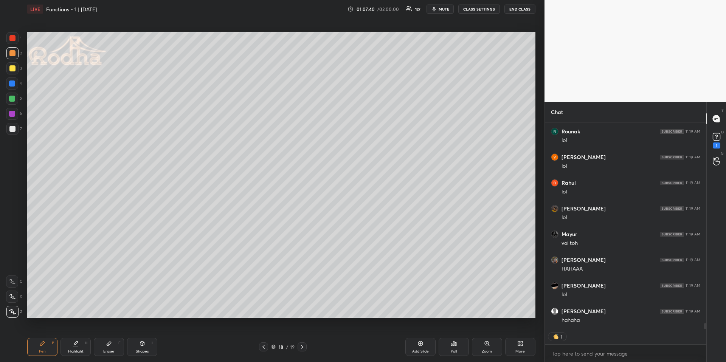
scroll to position [7546, 0]
click at [70, 350] on div "Highlight" at bounding box center [76, 352] width 16 height 4
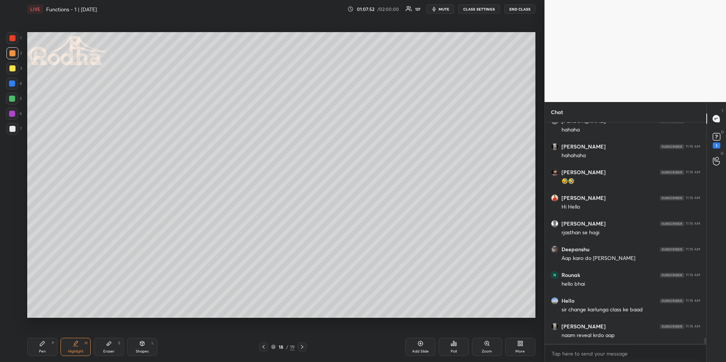
scroll to position [7737, 0]
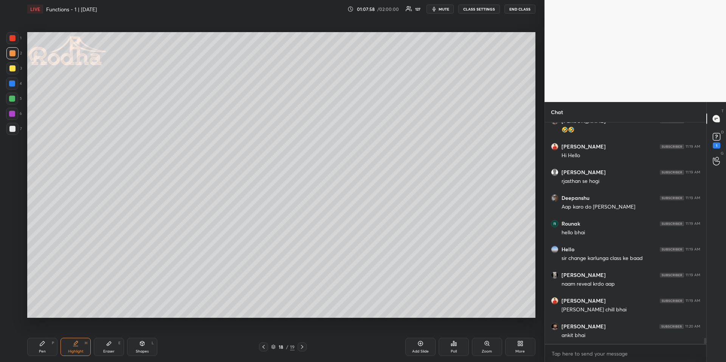
click at [38, 346] on div "Pen P" at bounding box center [42, 347] width 30 height 18
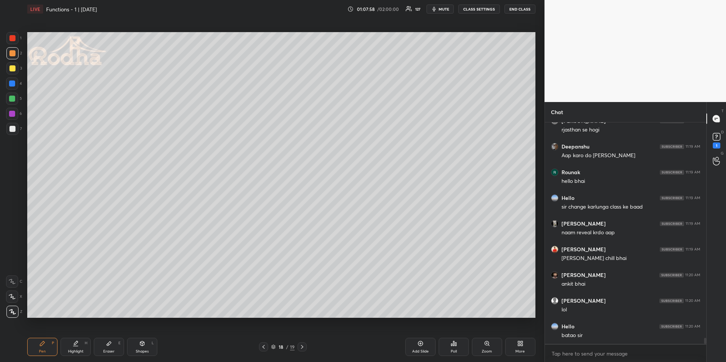
click at [11, 99] on div at bounding box center [12, 99] width 6 height 6
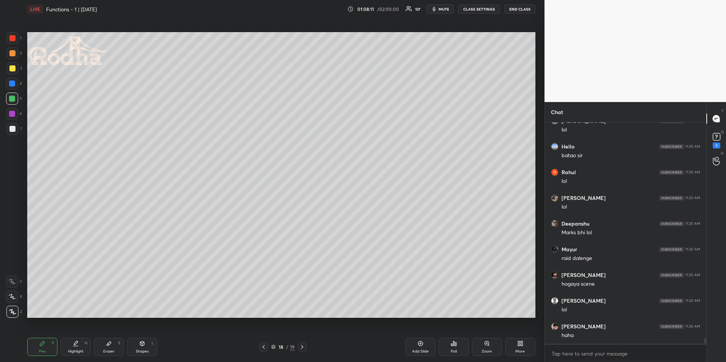
scroll to position [8020, 0]
drag, startPoint x: 80, startPoint y: 348, endPoint x: 90, endPoint y: 329, distance: 21.5
click at [79, 347] on div "Highlight H" at bounding box center [75, 347] width 30 height 18
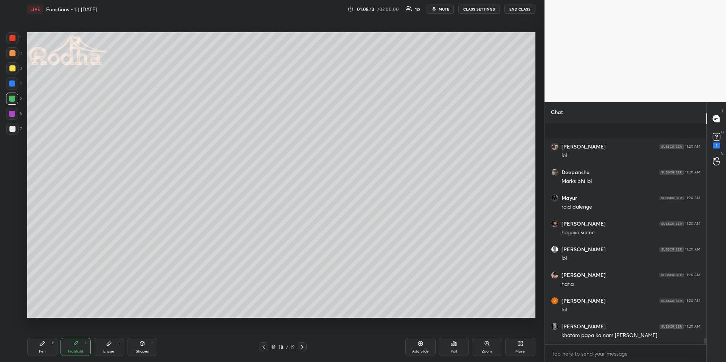
scroll to position [8097, 0]
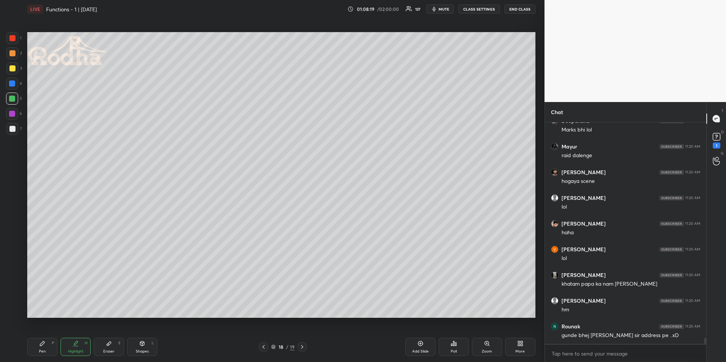
click at [50, 349] on div "Pen P" at bounding box center [42, 347] width 30 height 18
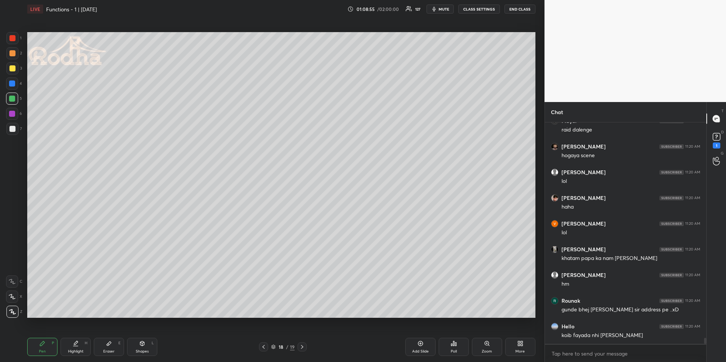
click at [111, 350] on div "Eraser" at bounding box center [108, 352] width 11 height 4
click at [47, 344] on div "Pen P" at bounding box center [42, 347] width 30 height 18
drag, startPoint x: 78, startPoint y: 347, endPoint x: 82, endPoint y: 344, distance: 5.3
click at [78, 347] on div "Highlight H" at bounding box center [75, 347] width 30 height 18
click at [132, 351] on div "Shapes L" at bounding box center [142, 347] width 30 height 18
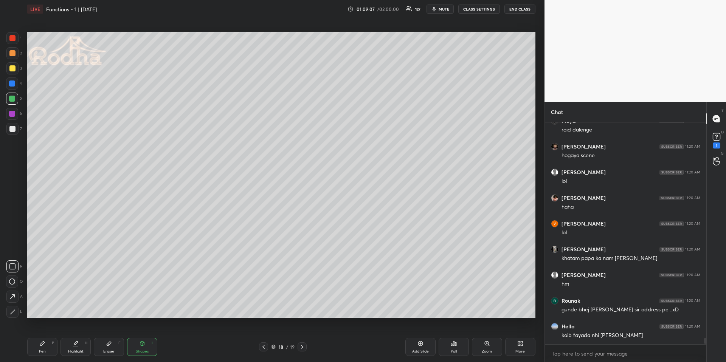
click at [16, 262] on div at bounding box center [12, 266] width 12 height 12
drag, startPoint x: 47, startPoint y: 351, endPoint x: 53, endPoint y: 335, distance: 17.7
click at [47, 350] on div "Pen P" at bounding box center [42, 347] width 30 height 18
click at [12, 53] on div at bounding box center [12, 53] width 6 height 6
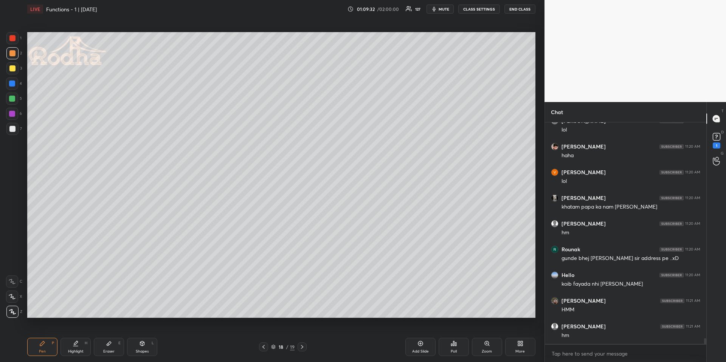
scroll to position [8200, 0]
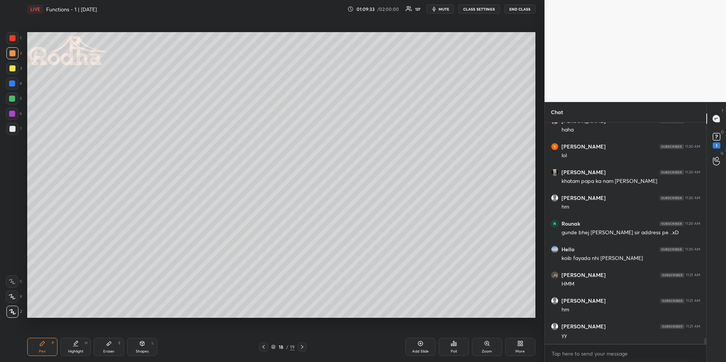
click at [301, 346] on icon at bounding box center [302, 347] width 6 height 6
click at [15, 85] on div at bounding box center [12, 84] width 12 height 12
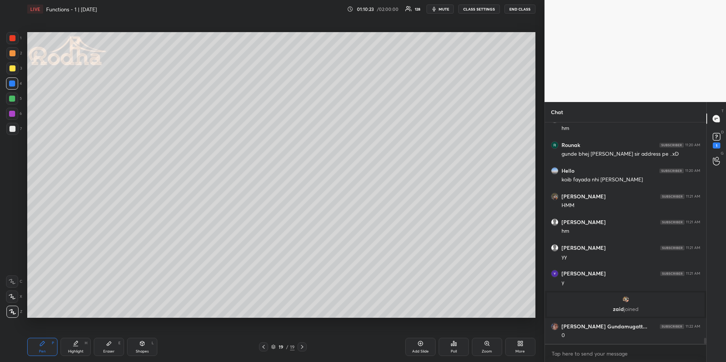
scroll to position [7957, 0]
click at [443, 8] on span "mute" at bounding box center [444, 8] width 11 height 5
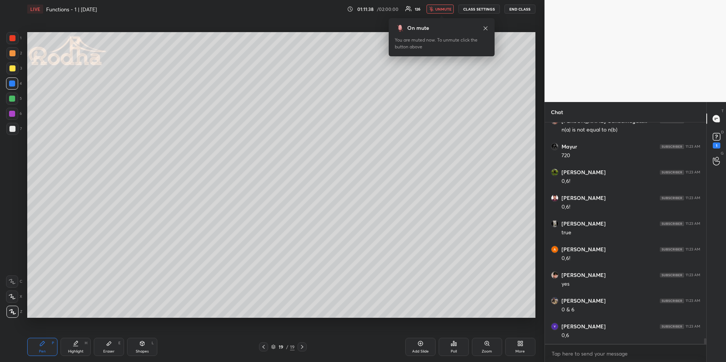
scroll to position [8473, 0]
click at [446, 8] on span "unmute" at bounding box center [443, 8] width 16 height 5
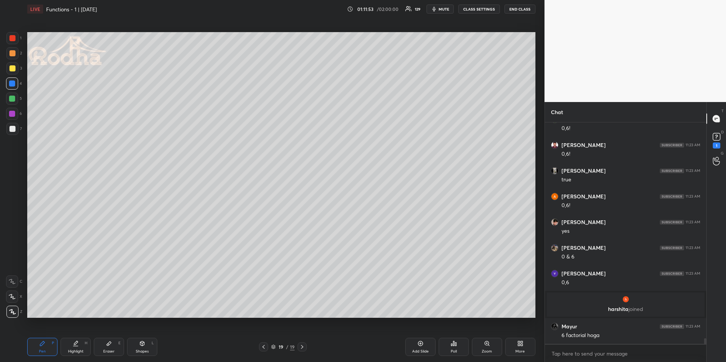
scroll to position [8380, 0]
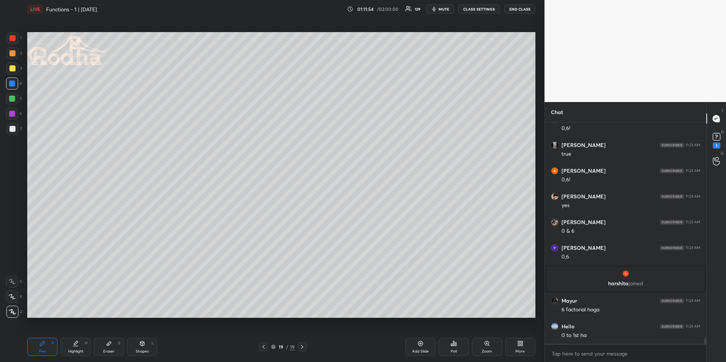
click at [11, 52] on div at bounding box center [12, 53] width 6 height 6
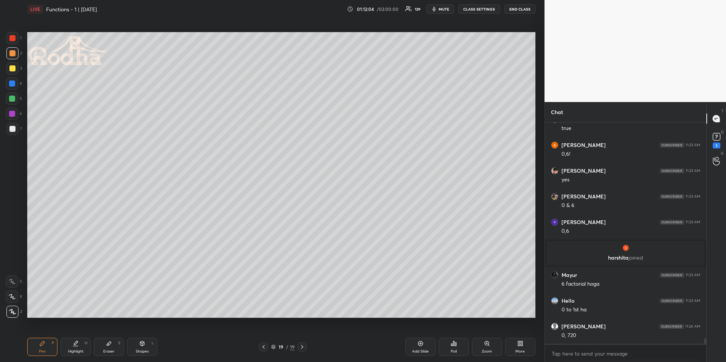
click at [264, 345] on icon at bounding box center [263, 347] width 6 height 6
click at [265, 347] on icon at bounding box center [263, 347] width 6 height 6
click at [265, 346] on icon at bounding box center [263, 347] width 6 height 6
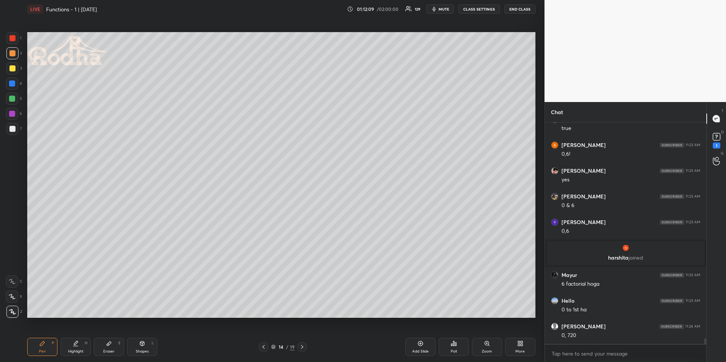
click at [302, 344] on icon at bounding box center [302, 347] width 6 height 6
drag, startPoint x: 77, startPoint y: 346, endPoint x: 81, endPoint y: 321, distance: 25.3
click at [77, 346] on icon at bounding box center [76, 344] width 6 height 6
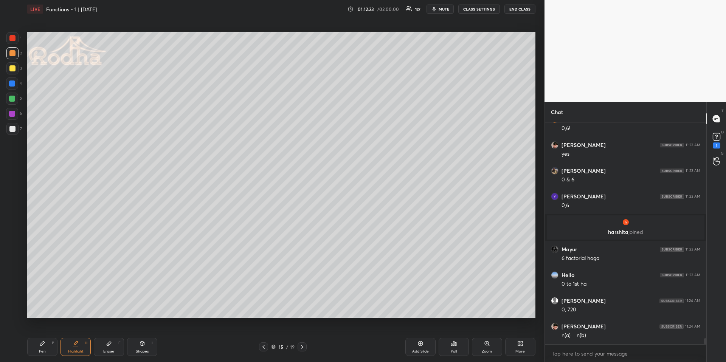
click at [304, 345] on icon at bounding box center [302, 347] width 6 height 6
click at [304, 344] on icon at bounding box center [302, 347] width 6 height 6
click at [304, 343] on div at bounding box center [302, 347] width 9 height 9
click at [49, 341] on div "Pen P" at bounding box center [42, 347] width 30 height 18
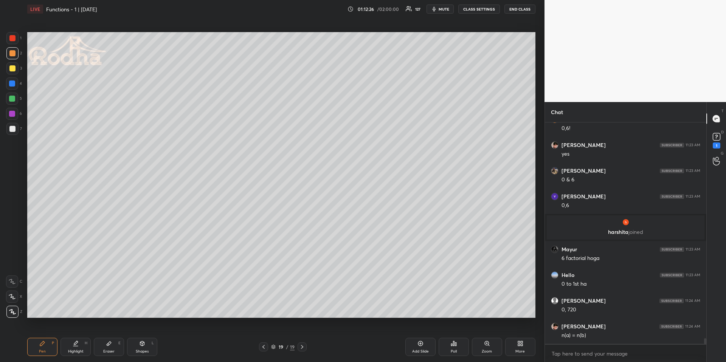
scroll to position [8458, 0]
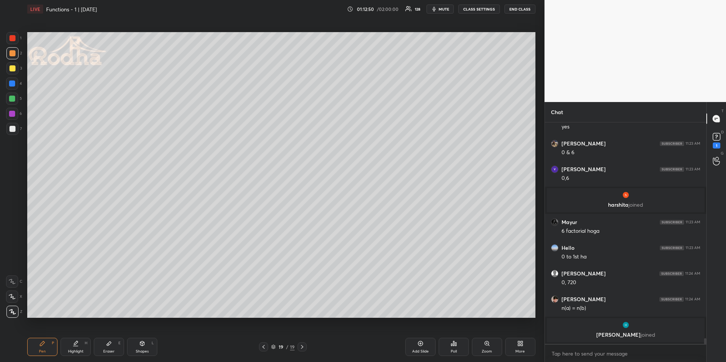
click at [146, 344] on div "Shapes L" at bounding box center [142, 347] width 30 height 18
click at [14, 279] on icon at bounding box center [12, 282] width 6 height 6
click at [41, 344] on icon at bounding box center [42, 343] width 5 height 5
click at [13, 99] on div at bounding box center [12, 99] width 6 height 6
click at [161, 343] on div "Pen P Highlight H Eraser E Shapes L" at bounding box center [129, 347] width 205 height 18
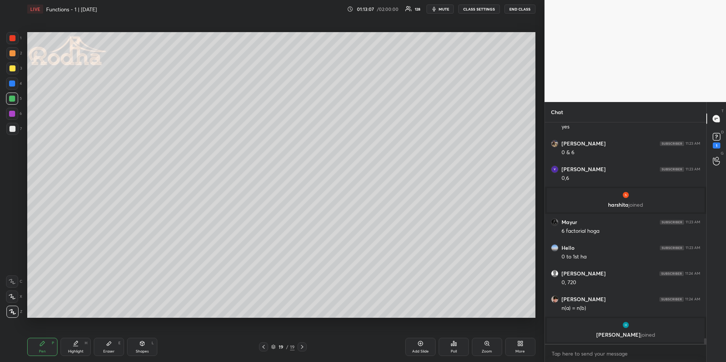
click at [140, 347] on div "Shapes L" at bounding box center [142, 347] width 30 height 18
click at [14, 299] on icon at bounding box center [12, 297] width 8 height 8
click at [16, 130] on div at bounding box center [12, 129] width 12 height 12
click at [42, 349] on div "Pen P" at bounding box center [42, 347] width 30 height 18
click at [70, 350] on div "Highlight" at bounding box center [76, 352] width 16 height 4
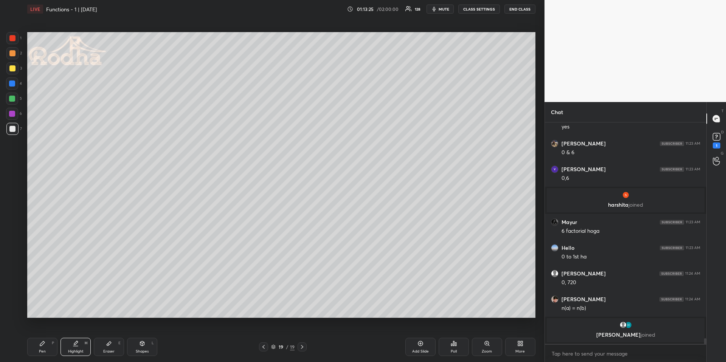
click at [47, 344] on div "Pen P" at bounding box center [42, 347] width 30 height 18
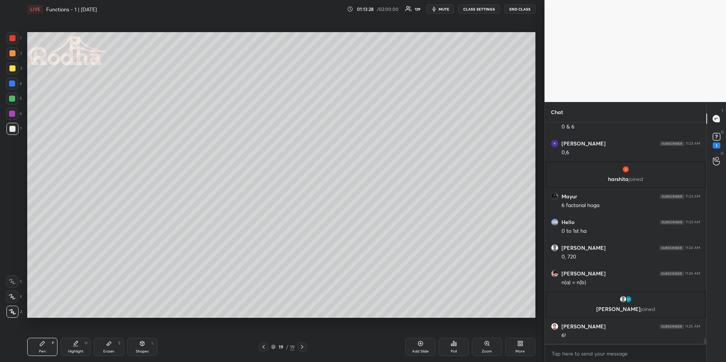
click at [79, 346] on div "Highlight H" at bounding box center [75, 347] width 30 height 18
click at [265, 344] on icon at bounding box center [263, 347] width 6 height 6
click at [265, 345] on icon at bounding box center [263, 347] width 6 height 6
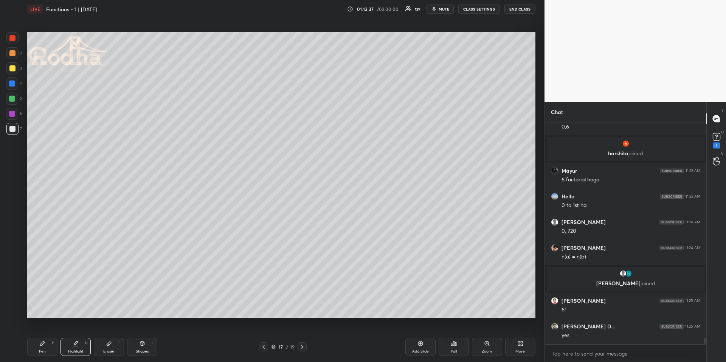
click at [265, 345] on icon at bounding box center [263, 347] width 6 height 6
click at [266, 347] on icon at bounding box center [263, 347] width 6 height 6
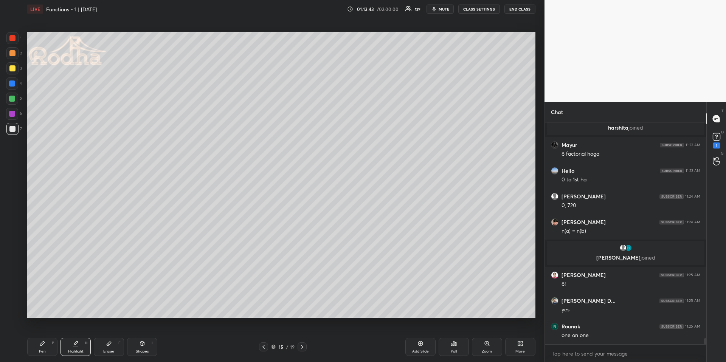
click at [301, 346] on icon at bounding box center [302, 347] width 6 height 6
click at [302, 345] on icon at bounding box center [302, 347] width 6 height 6
click at [303, 346] on icon at bounding box center [302, 347] width 6 height 6
click at [304, 346] on icon at bounding box center [302, 347] width 6 height 6
click at [133, 351] on div "Shapes L" at bounding box center [142, 347] width 30 height 18
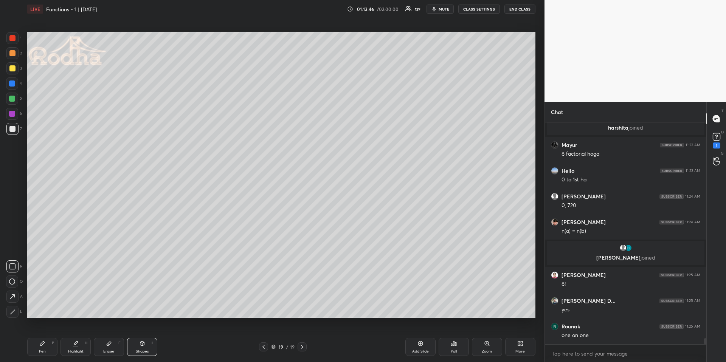
click at [13, 296] on icon at bounding box center [12, 297] width 8 height 8
click at [53, 345] on div "Pen P" at bounding box center [42, 347] width 30 height 18
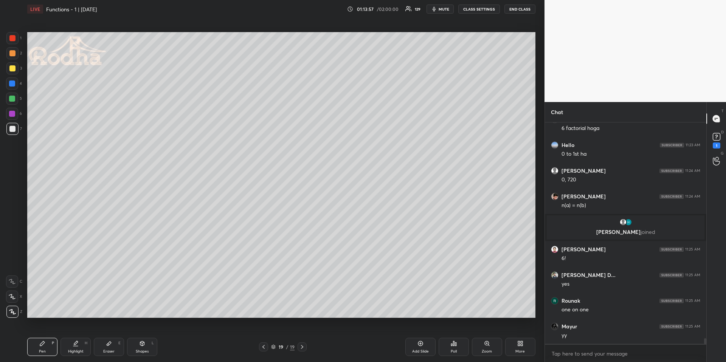
drag, startPoint x: 74, startPoint y: 345, endPoint x: 78, endPoint y: 340, distance: 5.7
click at [73, 346] on icon at bounding box center [76, 344] width 6 height 6
click at [43, 351] on div "Pen" at bounding box center [42, 352] width 7 height 4
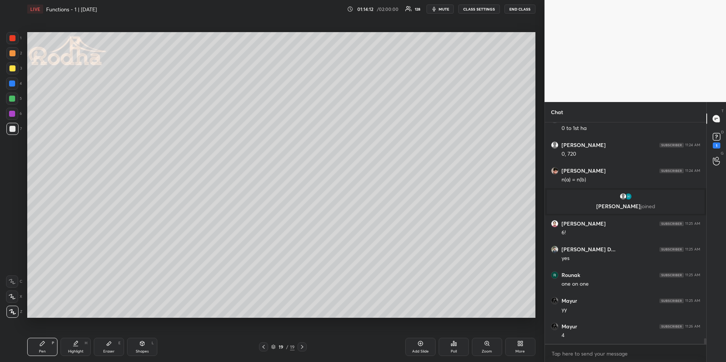
click at [67, 346] on div "Highlight H" at bounding box center [75, 347] width 30 height 18
click at [44, 350] on div "Pen" at bounding box center [42, 352] width 7 height 4
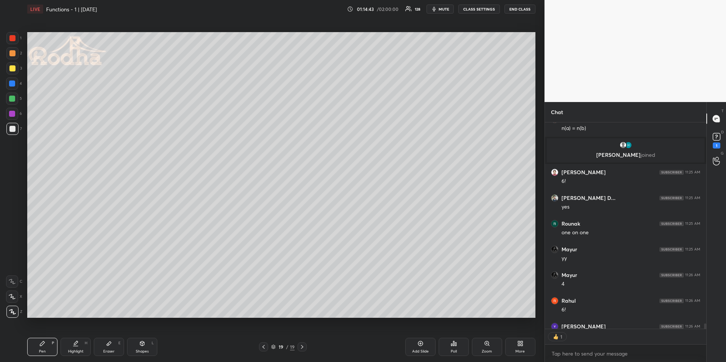
scroll to position [8645, 0]
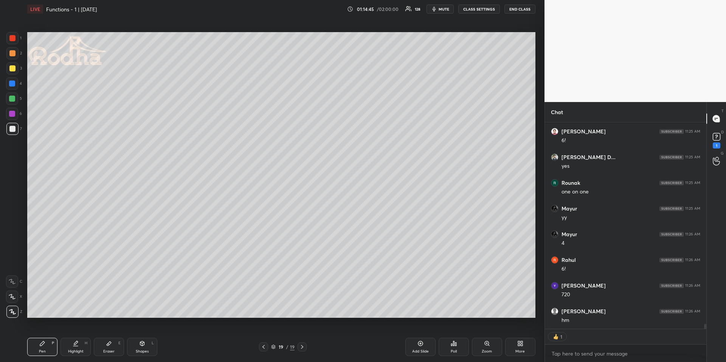
click at [517, 343] on div "More" at bounding box center [520, 347] width 30 height 18
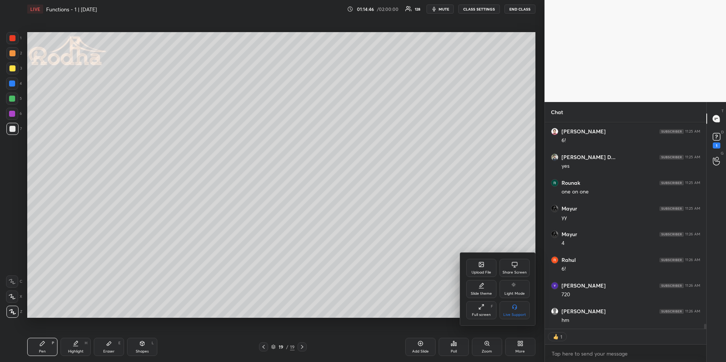
click at [493, 269] on div "Upload File" at bounding box center [481, 268] width 30 height 18
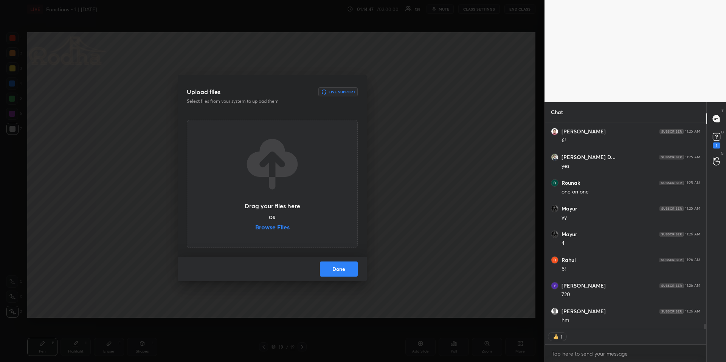
click at [266, 224] on div "Drag your files here OR Browse Files" at bounding box center [272, 184] width 57 height 96
click at [266, 227] on label "Browse Files" at bounding box center [272, 228] width 34 height 8
click at [255, 227] on input "Browse Files" at bounding box center [255, 228] width 0 height 8
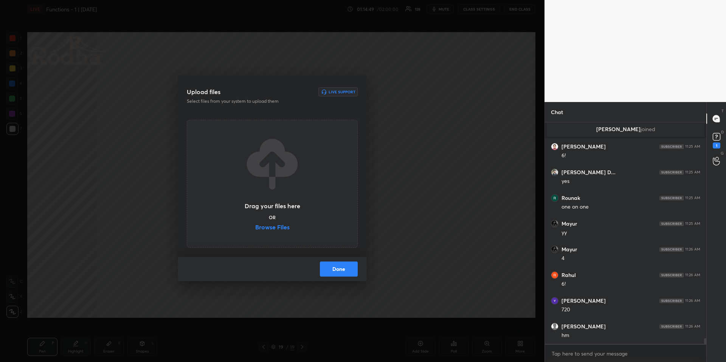
scroll to position [8630, 0]
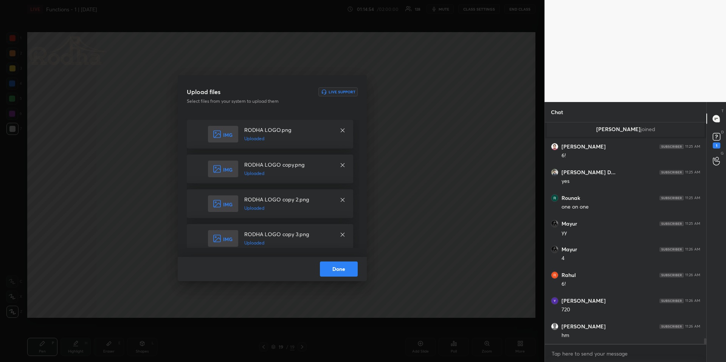
click at [349, 270] on button "Done" at bounding box center [339, 269] width 38 height 15
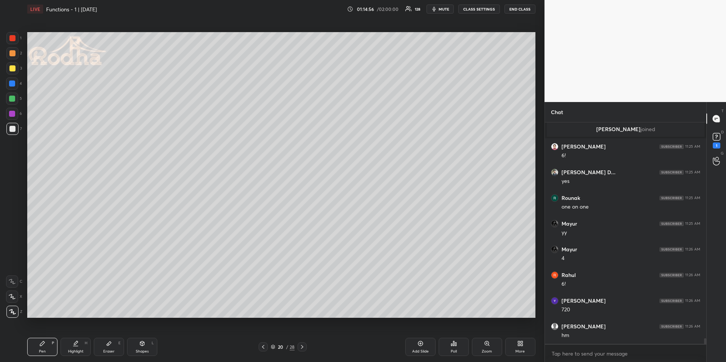
click at [57, 337] on div "Pen P Highlight H Eraser E Shapes L 20 / 28 Add Slide Poll Zoom More" at bounding box center [281, 347] width 508 height 30
click at [51, 346] on div "Pen P" at bounding box center [42, 347] width 30 height 18
click at [13, 82] on div at bounding box center [12, 84] width 6 height 6
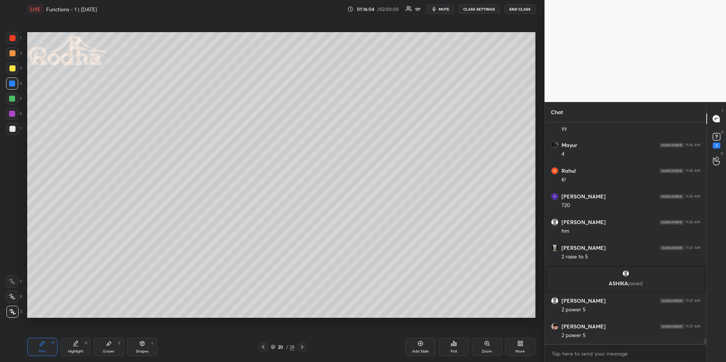
scroll to position [8692, 0]
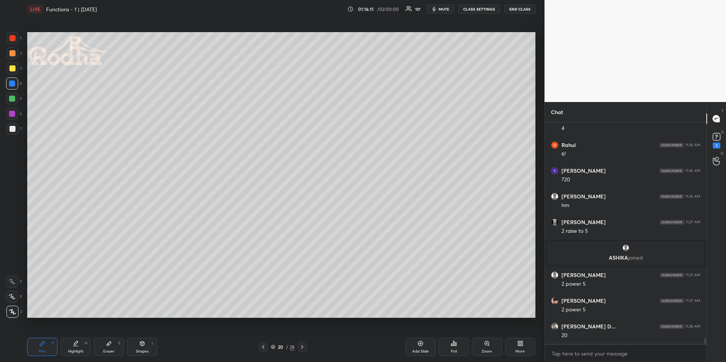
drag, startPoint x: 9, startPoint y: 57, endPoint x: 9, endPoint y: 76, distance: 19.7
click at [9, 58] on div at bounding box center [12, 53] width 12 height 12
drag, startPoint x: 10, startPoint y: 84, endPoint x: 19, endPoint y: 87, distance: 9.6
click at [10, 84] on div at bounding box center [12, 84] width 6 height 6
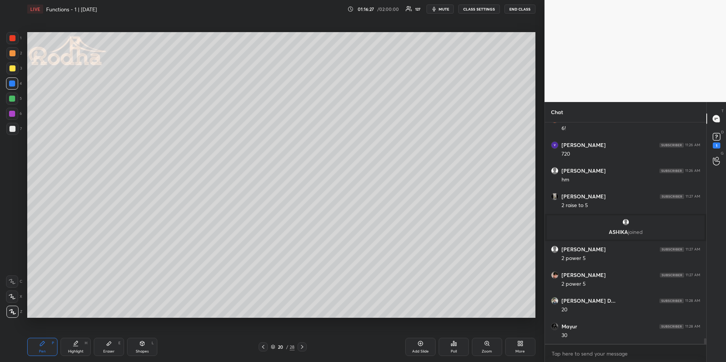
scroll to position [8743, 0]
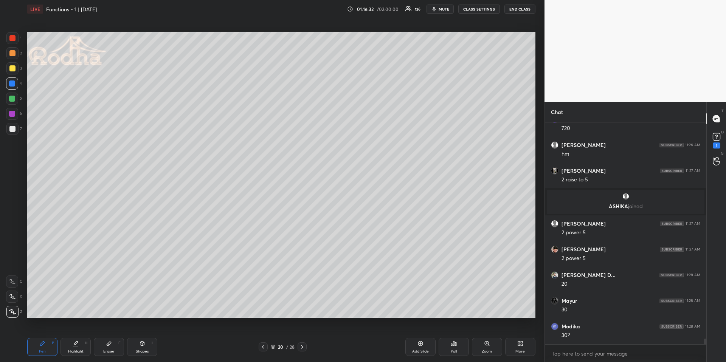
drag, startPoint x: 12, startPoint y: 60, endPoint x: 9, endPoint y: 68, distance: 8.7
click at [12, 60] on div "1 2 3 4 5 6 7" at bounding box center [14, 85] width 16 height 106
click at [16, 56] on div at bounding box center [12, 53] width 12 height 12
click at [137, 347] on div "Shapes L" at bounding box center [142, 347] width 30 height 18
click at [14, 281] on icon at bounding box center [12, 282] width 6 height 6
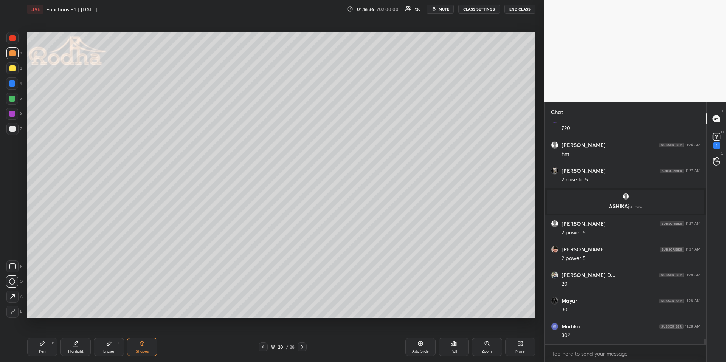
scroll to position [8769, 0]
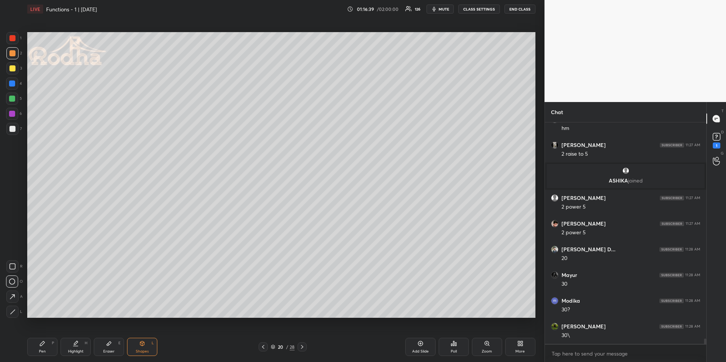
drag, startPoint x: 40, startPoint y: 346, endPoint x: 44, endPoint y: 338, distance: 8.5
click at [40, 346] on icon at bounding box center [42, 344] width 6 height 6
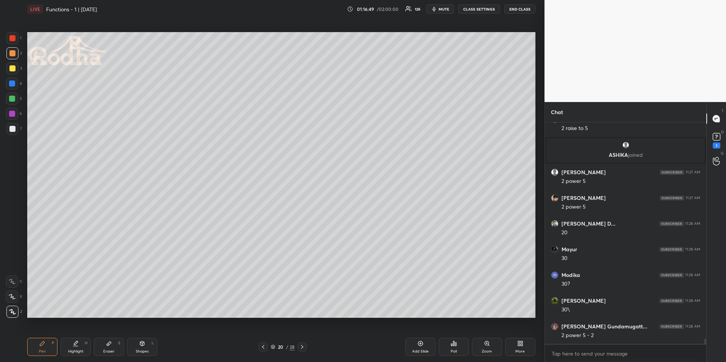
click at [15, 83] on div at bounding box center [12, 84] width 12 height 12
click at [15, 97] on div at bounding box center [12, 99] width 6 height 6
click at [72, 351] on div "Highlight" at bounding box center [76, 352] width 16 height 4
click at [140, 343] on icon at bounding box center [142, 344] width 6 height 6
drag, startPoint x: 51, startPoint y: 345, endPoint x: 54, endPoint y: 340, distance: 5.8
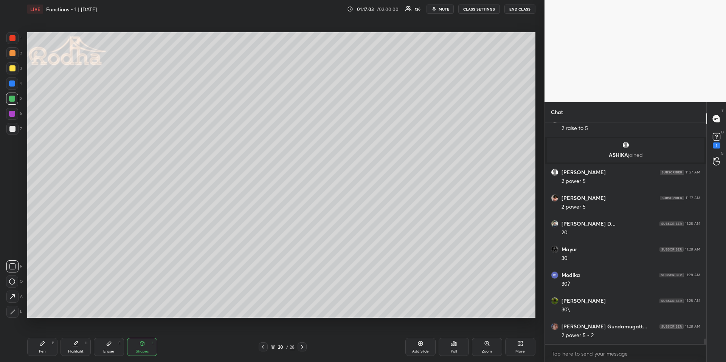
click at [51, 345] on div "Pen P" at bounding box center [42, 347] width 30 height 18
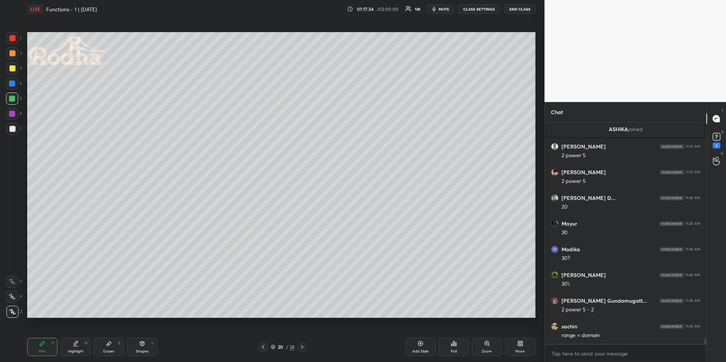
scroll to position [8828, 0]
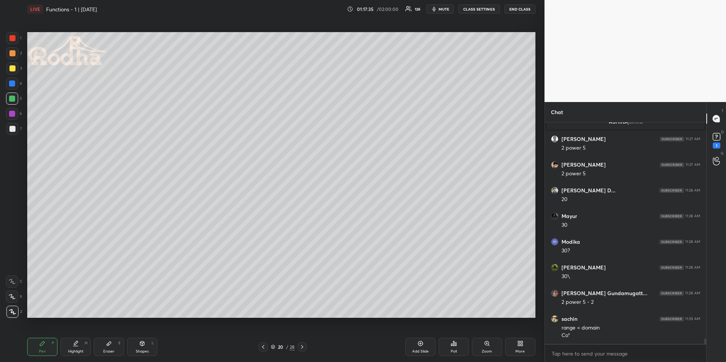
click at [70, 348] on div "Highlight H" at bounding box center [75, 347] width 30 height 18
click at [144, 345] on div "Shapes L" at bounding box center [142, 347] width 30 height 18
click at [16, 295] on icon at bounding box center [12, 297] width 8 height 8
click at [110, 344] on icon at bounding box center [109, 344] width 6 height 6
click at [69, 342] on div "Highlight H" at bounding box center [75, 347] width 30 height 18
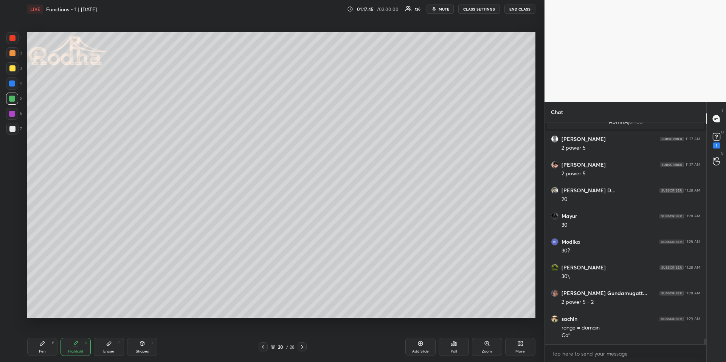
click at [138, 346] on div "Shapes L" at bounding box center [142, 347] width 30 height 18
click at [10, 297] on icon at bounding box center [12, 297] width 8 height 8
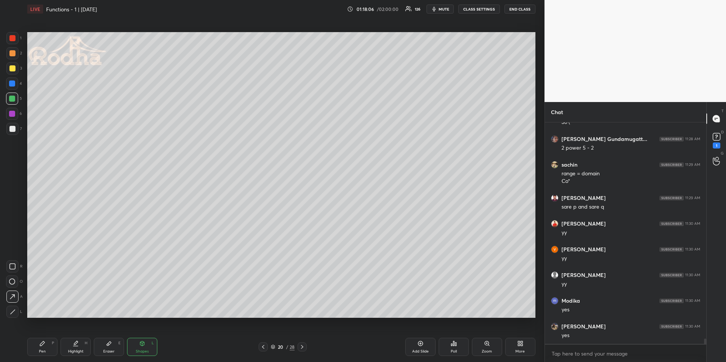
scroll to position [9008, 0]
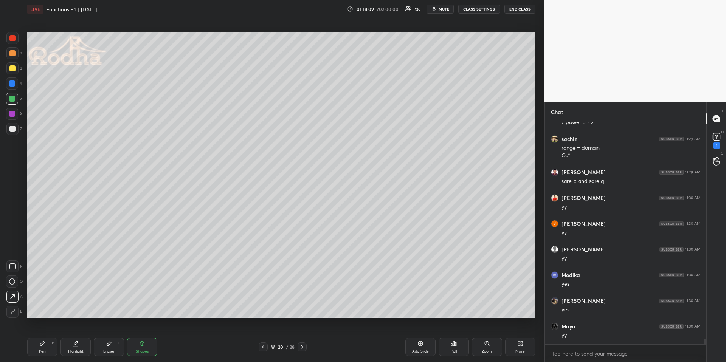
click at [83, 351] on div "Highlight H" at bounding box center [75, 347] width 30 height 18
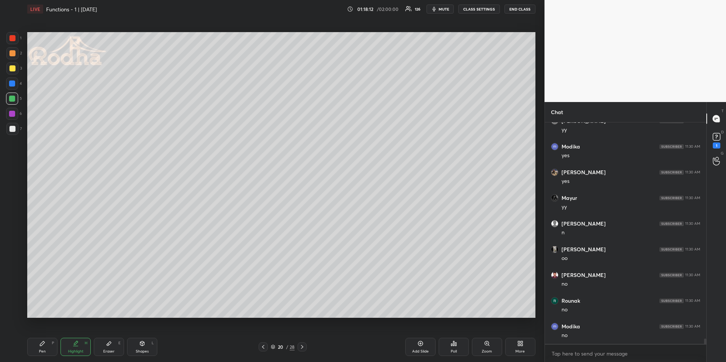
scroll to position [9162, 0]
click at [56, 347] on div "Pen P" at bounding box center [42, 347] width 30 height 18
click at [78, 350] on div "Highlight" at bounding box center [76, 352] width 16 height 4
click at [49, 347] on div "Pen P" at bounding box center [42, 347] width 30 height 18
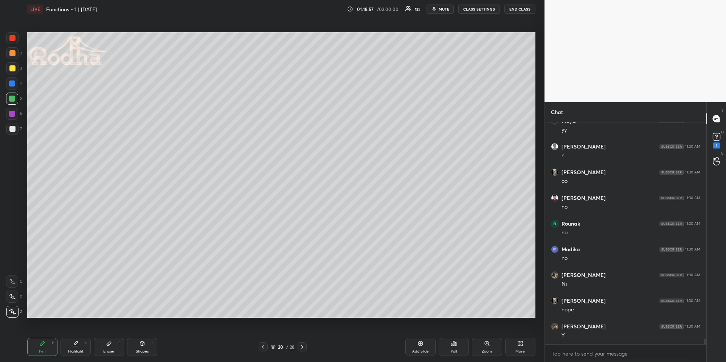
scroll to position [9239, 0]
click at [299, 344] on icon at bounding box center [302, 347] width 6 height 6
click at [49, 340] on div "Pen P" at bounding box center [42, 347] width 30 height 18
click at [9, 82] on div at bounding box center [12, 84] width 6 height 6
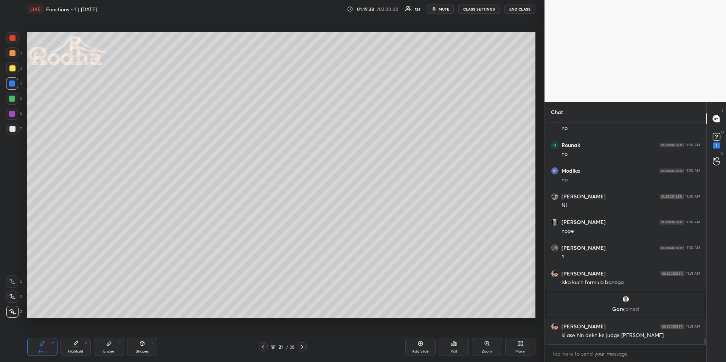
scroll to position [9150, 0]
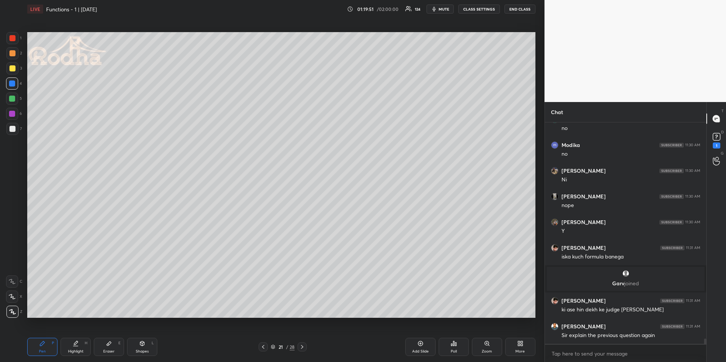
click at [265, 346] on icon at bounding box center [263, 347] width 6 height 6
click at [79, 346] on div "Highlight H" at bounding box center [75, 347] width 30 height 18
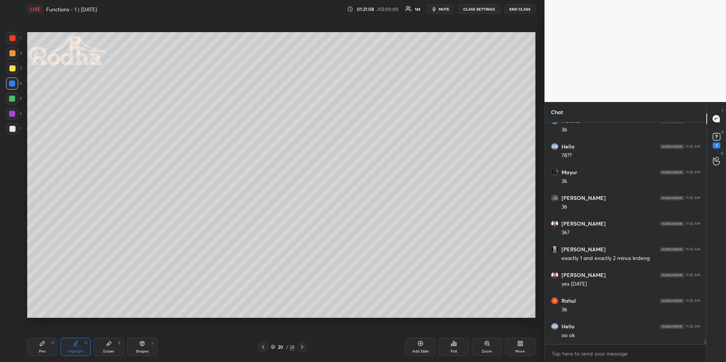
scroll to position [9510, 0]
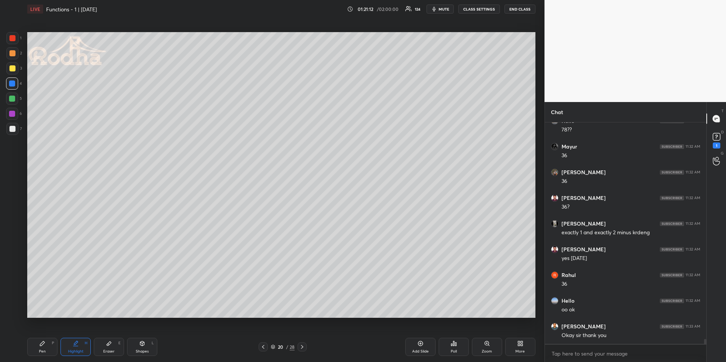
click at [304, 345] on icon at bounding box center [302, 347] width 6 height 6
drag, startPoint x: 11, startPoint y: 54, endPoint x: 20, endPoint y: 76, distance: 24.2
click at [11, 54] on div at bounding box center [12, 53] width 6 height 6
click at [40, 346] on icon at bounding box center [42, 344] width 6 height 6
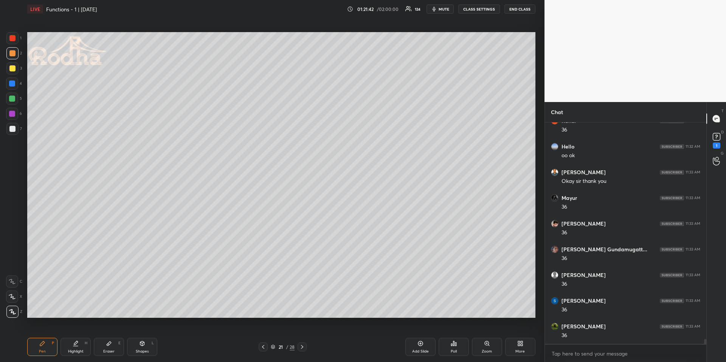
scroll to position [9690, 0]
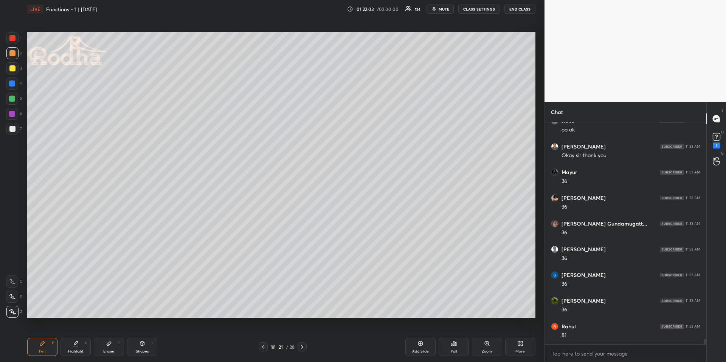
click at [142, 346] on icon at bounding box center [142, 343] width 4 height 5
click at [12, 282] on icon at bounding box center [12, 282] width 6 height 6
drag, startPoint x: 47, startPoint y: 342, endPoint x: 46, endPoint y: 326, distance: 15.5
click at [46, 343] on div "Pen P" at bounding box center [42, 347] width 30 height 18
click at [13, 101] on div at bounding box center [12, 99] width 6 height 6
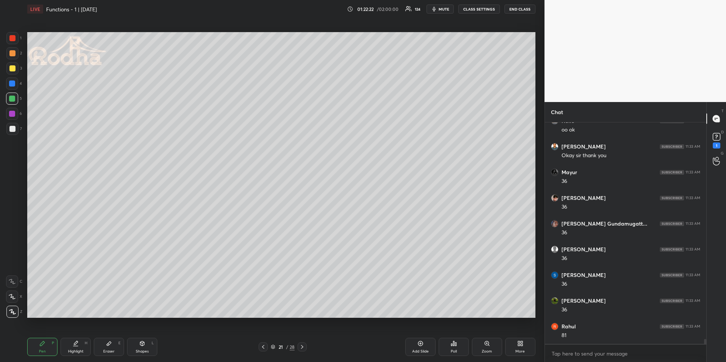
click at [136, 346] on div "Shapes L" at bounding box center [142, 347] width 30 height 18
click at [13, 296] on icon at bounding box center [12, 296] width 5 height 5
drag, startPoint x: 47, startPoint y: 347, endPoint x: 46, endPoint y: 340, distance: 6.9
click at [47, 347] on div "Pen P" at bounding box center [42, 347] width 30 height 18
drag, startPoint x: 11, startPoint y: 298, endPoint x: 24, endPoint y: 305, distance: 14.9
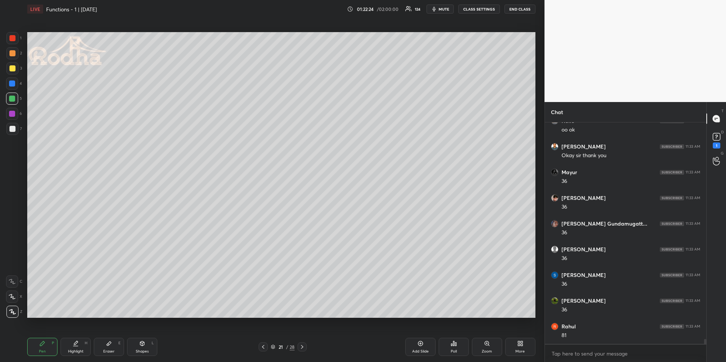
click at [11, 298] on icon at bounding box center [12, 296] width 7 height 5
drag, startPoint x: 136, startPoint y: 349, endPoint x: 131, endPoint y: 341, distance: 9.7
click at [136, 350] on div "Shapes" at bounding box center [142, 352] width 13 height 4
click at [13, 298] on icon at bounding box center [12, 297] width 8 height 8
click at [75, 341] on icon at bounding box center [76, 344] width 6 height 6
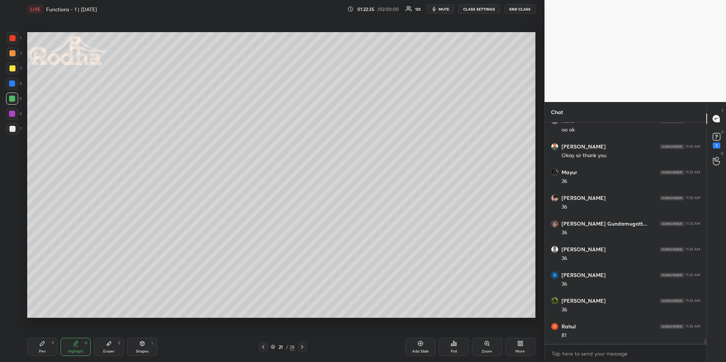
click at [34, 350] on div "Pen P" at bounding box center [42, 347] width 30 height 18
click at [74, 346] on icon at bounding box center [75, 346] width 5 height 0
click at [45, 351] on div "Pen P" at bounding box center [42, 347] width 30 height 18
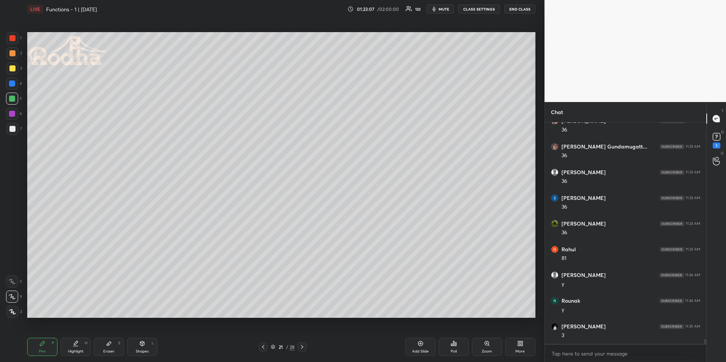
scroll to position [9793, 0]
click at [14, 51] on div at bounding box center [12, 53] width 12 height 12
drag, startPoint x: 16, startPoint y: 312, endPoint x: 26, endPoint y: 307, distance: 11.0
click at [15, 312] on div at bounding box center [12, 312] width 12 height 12
drag, startPoint x: 105, startPoint y: 349, endPoint x: 95, endPoint y: 321, distance: 29.7
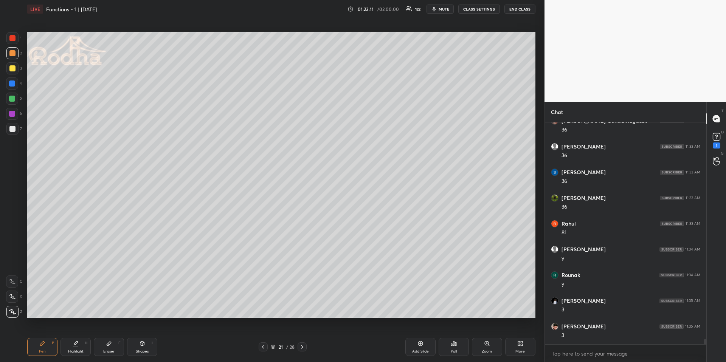
click at [105, 349] on div "Eraser E" at bounding box center [109, 347] width 30 height 18
click at [45, 347] on div "Pen P" at bounding box center [42, 347] width 30 height 18
click at [77, 347] on div "Highlight H" at bounding box center [75, 347] width 30 height 18
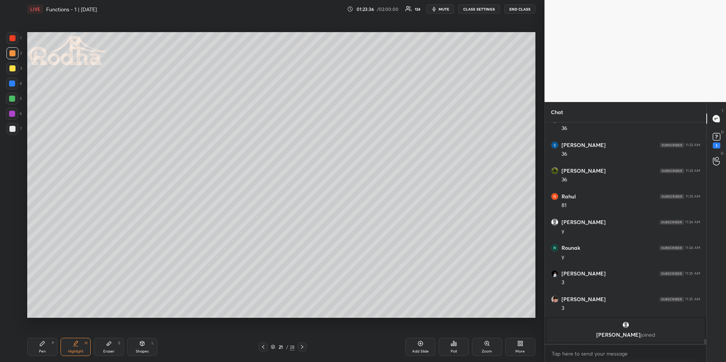
click at [40, 348] on div "Pen P" at bounding box center [42, 347] width 30 height 18
click at [14, 95] on div at bounding box center [12, 99] width 12 height 12
click at [12, 293] on div at bounding box center [12, 297] width 12 height 12
click at [138, 346] on div "Shapes L" at bounding box center [142, 347] width 30 height 18
click at [12, 279] on rect at bounding box center [12, 282] width 6 height 6
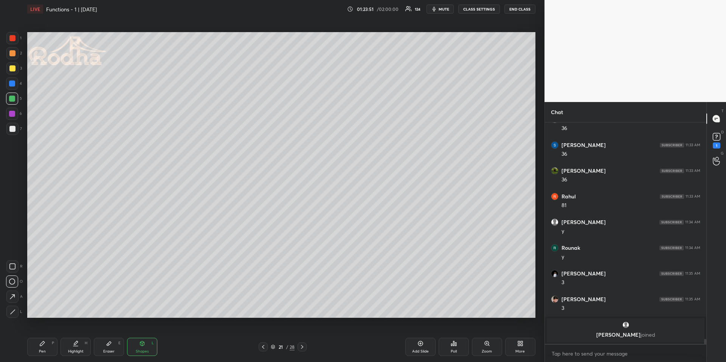
click at [12, 53] on div at bounding box center [12, 53] width 6 height 6
click at [10, 282] on icon at bounding box center [12, 282] width 6 height 6
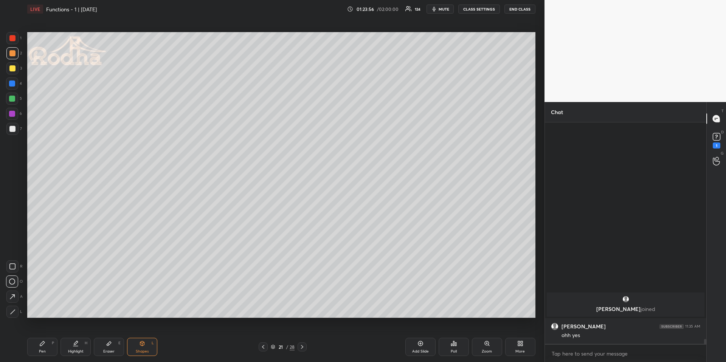
scroll to position [9639, 0]
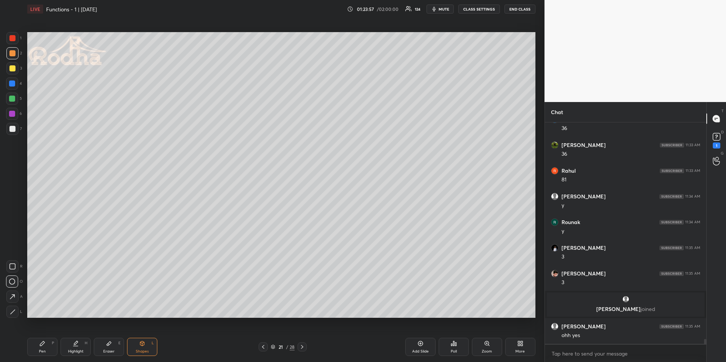
click at [42, 344] on icon at bounding box center [42, 343] width 5 height 5
click at [133, 349] on div "Shapes L" at bounding box center [142, 347] width 30 height 18
click at [9, 299] on icon at bounding box center [12, 297] width 8 height 8
click at [15, 94] on div at bounding box center [12, 99] width 12 height 12
drag, startPoint x: 70, startPoint y: 347, endPoint x: 82, endPoint y: 330, distance: 20.5
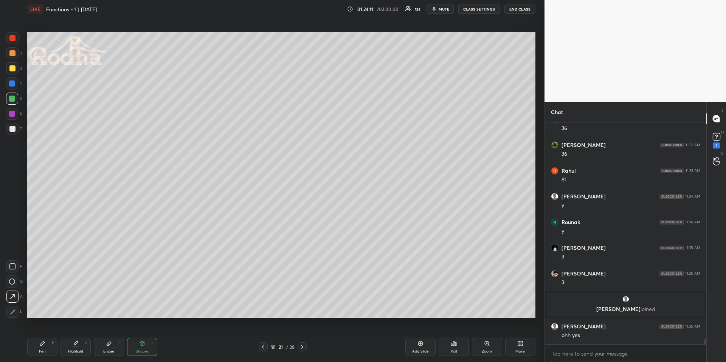
click at [70, 348] on div "Highlight H" at bounding box center [75, 347] width 30 height 18
click at [50, 353] on div "Pen P" at bounding box center [42, 347] width 30 height 18
click at [68, 347] on div "Highlight H" at bounding box center [75, 347] width 30 height 18
click at [110, 350] on div "Eraser" at bounding box center [108, 352] width 11 height 4
drag, startPoint x: 45, startPoint y: 344, endPoint x: 63, endPoint y: 327, distance: 25.1
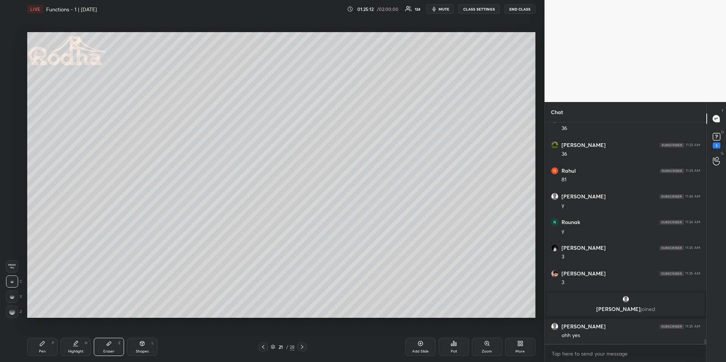
click at [44, 343] on icon at bounding box center [42, 344] width 6 height 6
drag, startPoint x: 110, startPoint y: 341, endPoint x: 116, endPoint y: 336, distance: 7.9
click at [109, 341] on icon at bounding box center [109, 344] width 6 height 6
click at [263, 346] on icon at bounding box center [263, 347] width 6 height 6
click at [80, 342] on div "Highlight H" at bounding box center [75, 347] width 30 height 18
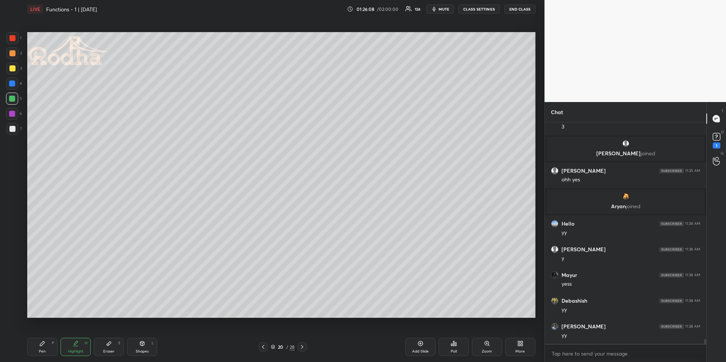
scroll to position [9807, 0]
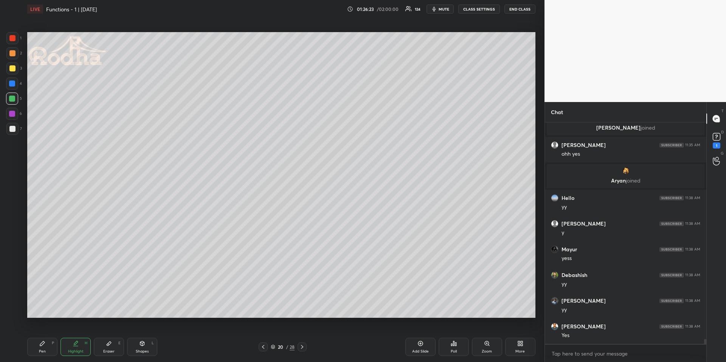
click at [301, 348] on icon at bounding box center [302, 347] width 6 height 6
click at [107, 351] on div "Eraser" at bounding box center [108, 352] width 11 height 4
click at [40, 348] on div "Pen P" at bounding box center [42, 347] width 30 height 18
click at [8, 51] on div at bounding box center [12, 53] width 12 height 12
click at [15, 130] on div at bounding box center [12, 129] width 6 height 6
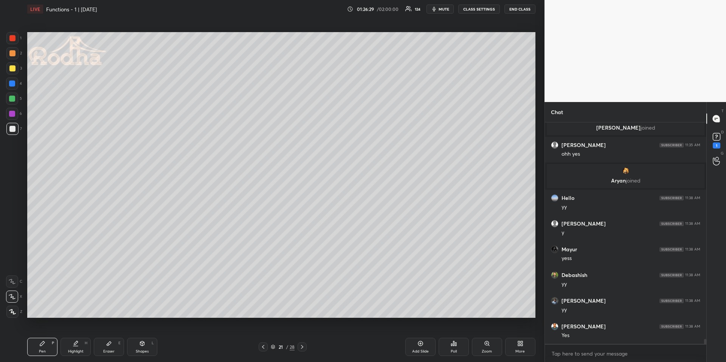
click at [12, 299] on icon at bounding box center [12, 296] width 7 height 5
drag, startPoint x: 82, startPoint y: 348, endPoint x: 84, endPoint y: 344, distance: 4.2
click at [81, 348] on div "Highlight H" at bounding box center [75, 347] width 30 height 18
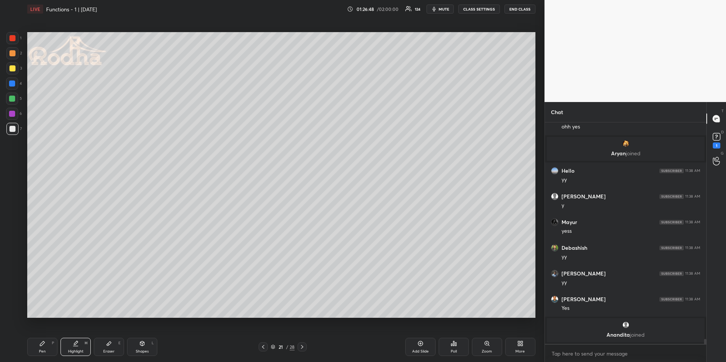
click at [50, 346] on div "Pen P" at bounding box center [42, 347] width 30 height 18
click at [12, 96] on div at bounding box center [12, 99] width 6 height 6
click at [13, 54] on div at bounding box center [12, 53] width 6 height 6
click at [15, 310] on icon at bounding box center [12, 311] width 7 height 5
drag, startPoint x: 110, startPoint y: 346, endPoint x: 154, endPoint y: 332, distance: 46.3
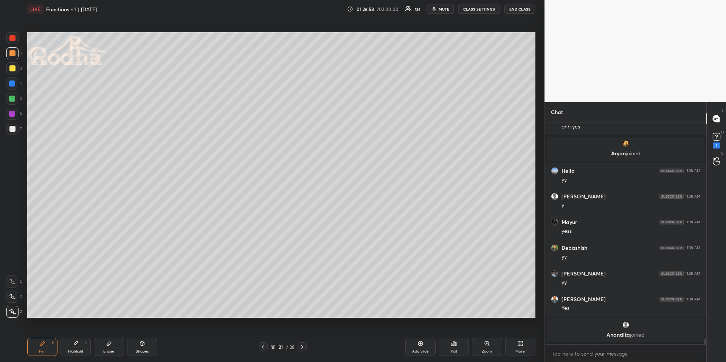
click at [110, 346] on div "Eraser E" at bounding box center [109, 347] width 30 height 18
click at [50, 343] on div "Pen P" at bounding box center [42, 347] width 30 height 18
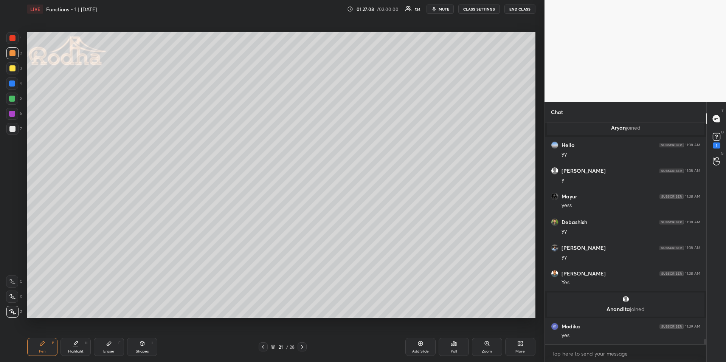
scroll to position [9838, 0]
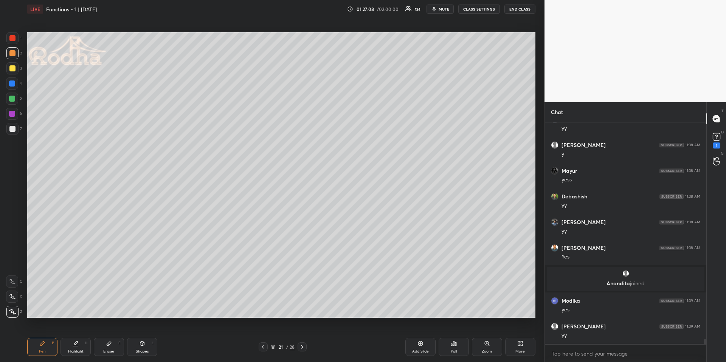
click at [79, 356] on div "Pen P Highlight H Eraser E Shapes L 21 / 28 Add Slide Poll Zoom More" at bounding box center [281, 347] width 508 height 30
drag, startPoint x: 81, startPoint y: 349, endPoint x: 95, endPoint y: 333, distance: 20.3
click at [81, 350] on div "Highlight" at bounding box center [76, 352] width 16 height 4
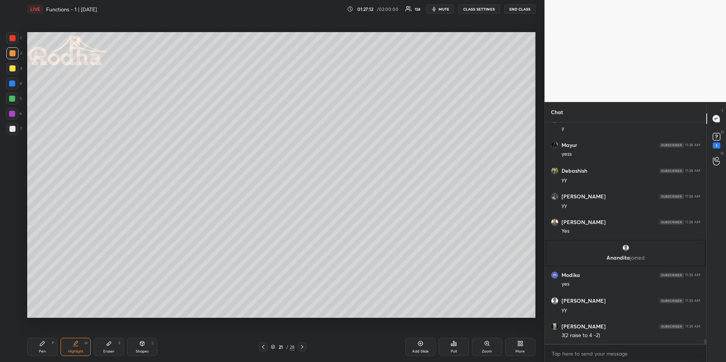
scroll to position [9890, 0]
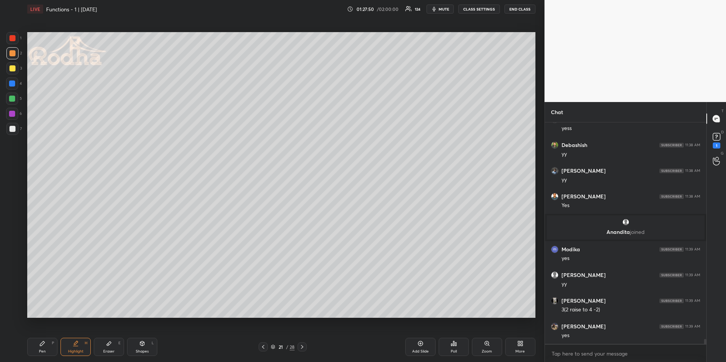
click at [261, 345] on icon at bounding box center [263, 347] width 6 height 6
click at [304, 344] on icon at bounding box center [302, 347] width 6 height 6
click at [51, 344] on div "Pen P" at bounding box center [42, 347] width 30 height 18
click at [12, 42] on div at bounding box center [12, 38] width 12 height 12
click at [12, 56] on div at bounding box center [12, 53] width 12 height 12
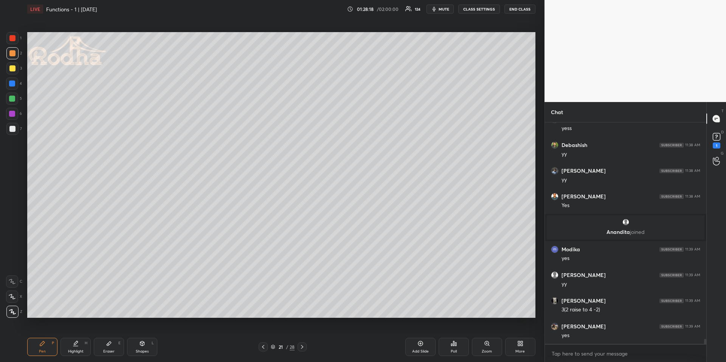
scroll to position [9915, 0]
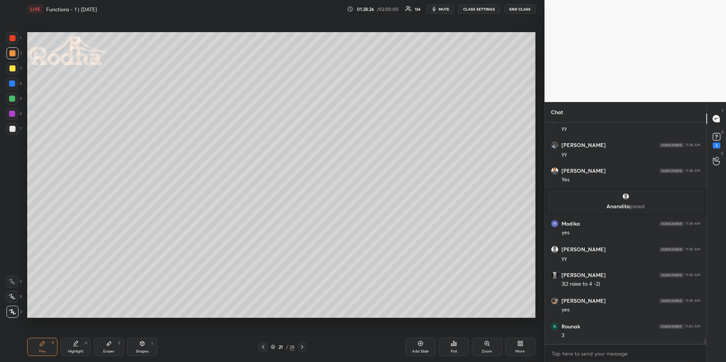
click at [75, 344] on icon at bounding box center [76, 343] width 4 height 4
click at [41, 347] on div "Pen P" at bounding box center [42, 347] width 30 height 18
click at [14, 127] on div at bounding box center [12, 129] width 12 height 12
click at [72, 344] on div "Highlight H" at bounding box center [75, 347] width 30 height 18
drag, startPoint x: 39, startPoint y: 347, endPoint x: 41, endPoint y: 336, distance: 11.2
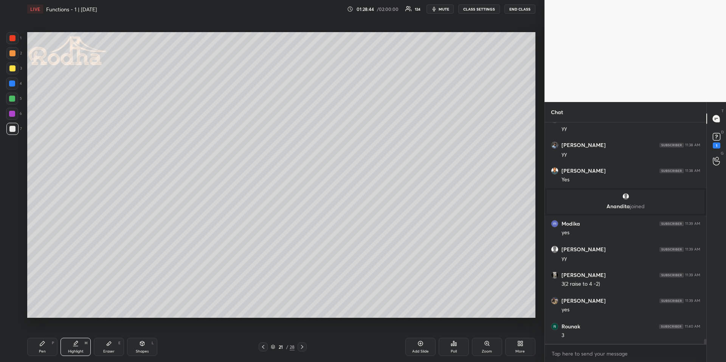
click at [39, 347] on div "Pen P" at bounding box center [42, 347] width 30 height 18
click at [14, 296] on icon at bounding box center [12, 296] width 7 height 5
click at [75, 345] on icon at bounding box center [76, 344] width 6 height 6
click at [39, 350] on div "Pen" at bounding box center [42, 352] width 7 height 4
drag, startPoint x: 11, startPoint y: 53, endPoint x: 12, endPoint y: 66, distance: 12.5
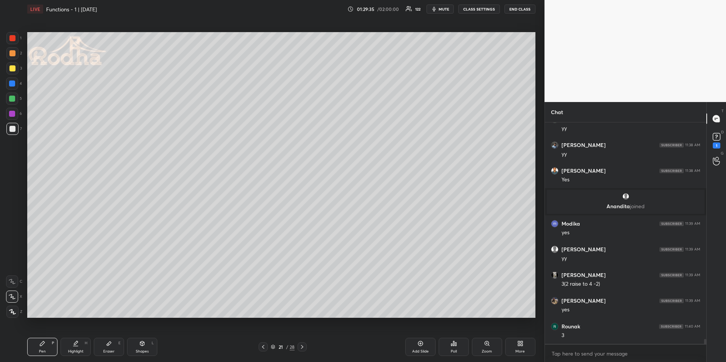
click at [11, 53] on div at bounding box center [12, 53] width 6 height 6
drag, startPoint x: 12, startPoint y: 316, endPoint x: 16, endPoint y: 314, distance: 4.4
click at [12, 315] on div at bounding box center [12, 312] width 12 height 12
click at [84, 351] on div "Highlight H" at bounding box center [75, 347] width 30 height 18
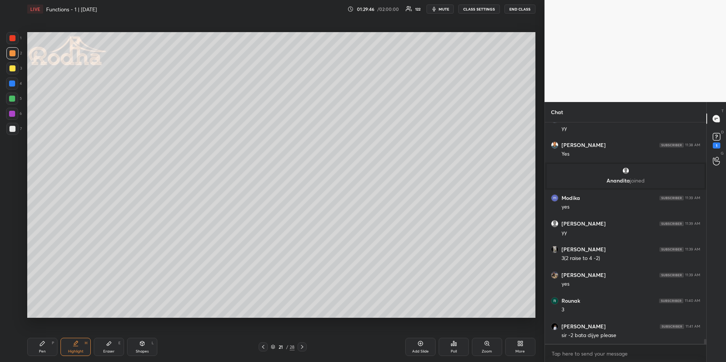
drag, startPoint x: 45, startPoint y: 346, endPoint x: 55, endPoint y: 341, distance: 11.5
click at [43, 346] on div "Pen P" at bounding box center [42, 347] width 30 height 18
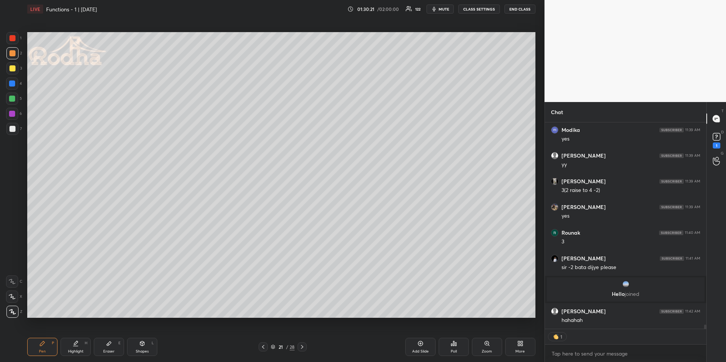
scroll to position [9961, 0]
click at [73, 350] on div "Highlight H" at bounding box center [75, 347] width 30 height 18
click at [265, 345] on icon at bounding box center [263, 347] width 6 height 6
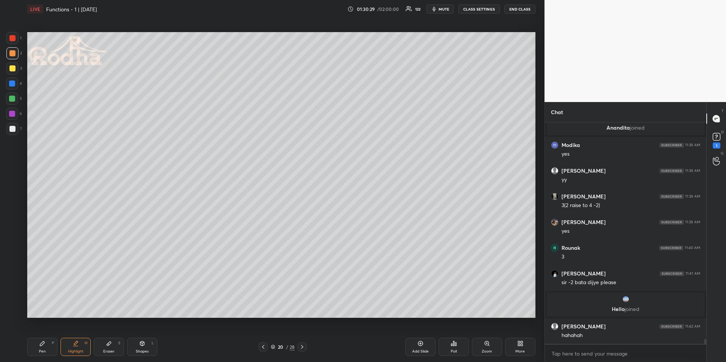
scroll to position [9972, 0]
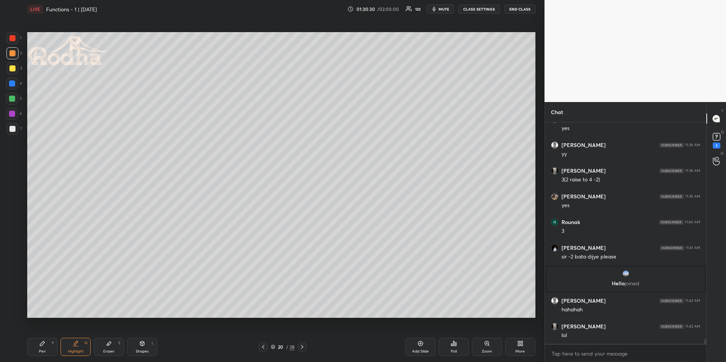
drag, startPoint x: 306, startPoint y: 349, endPoint x: 307, endPoint y: 338, distance: 10.6
click at [306, 349] on div at bounding box center [302, 347] width 9 height 9
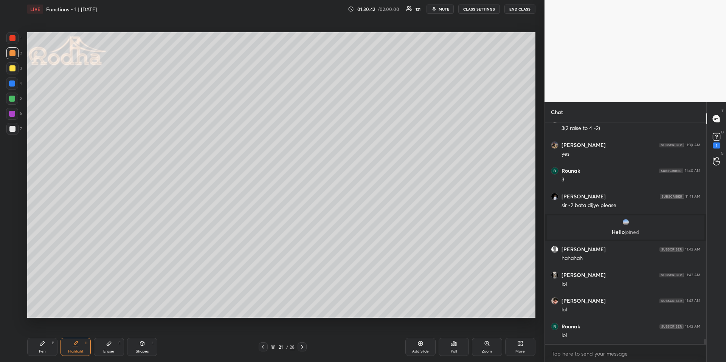
scroll to position [10049, 0]
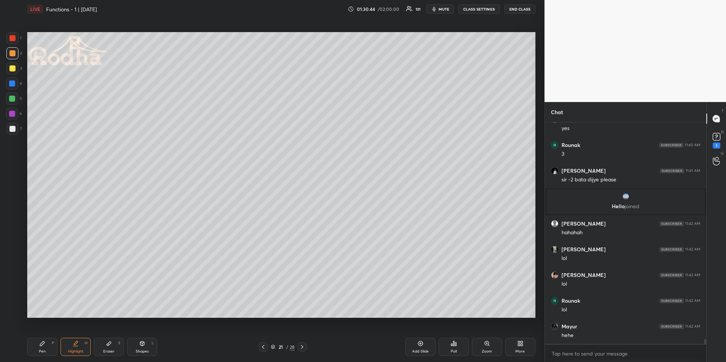
click at [305, 347] on div at bounding box center [302, 347] width 9 height 9
click at [265, 347] on icon at bounding box center [263, 347] width 6 height 6
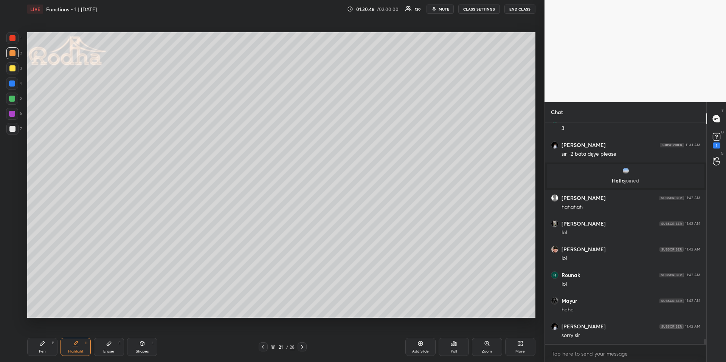
click at [36, 344] on div "Pen P" at bounding box center [42, 347] width 30 height 18
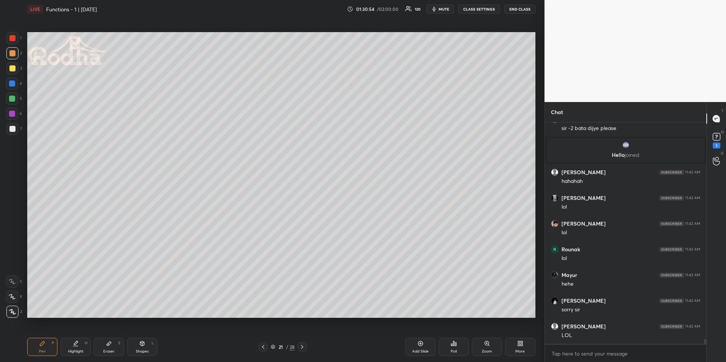
click at [75, 344] on icon at bounding box center [76, 344] width 6 height 6
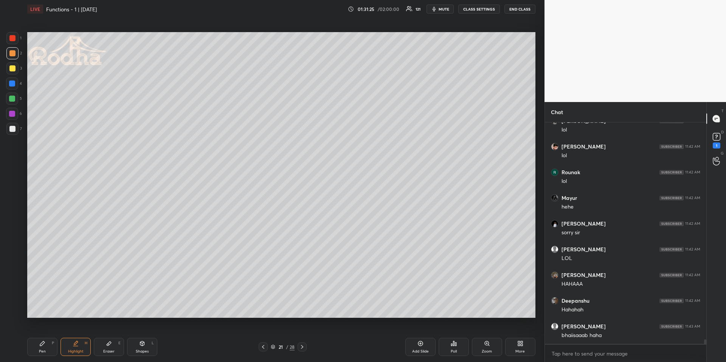
scroll to position [10205, 0]
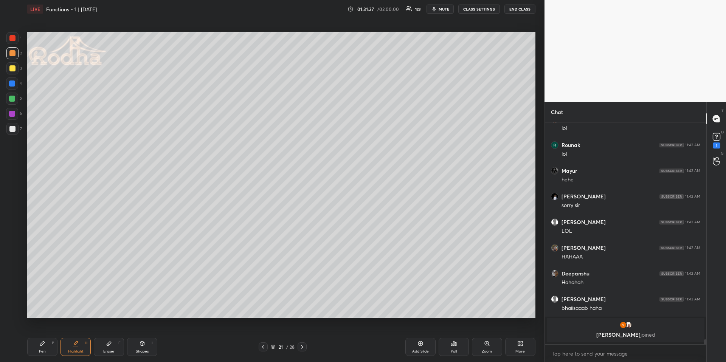
click at [263, 348] on icon at bounding box center [263, 347] width 2 height 4
drag, startPoint x: 42, startPoint y: 346, endPoint x: 48, endPoint y: 320, distance: 27.0
click at [42, 347] on div "Pen P" at bounding box center [42, 347] width 30 height 18
click at [83, 342] on div "Highlight H" at bounding box center [75, 347] width 30 height 18
click at [301, 348] on icon at bounding box center [302, 347] width 6 height 6
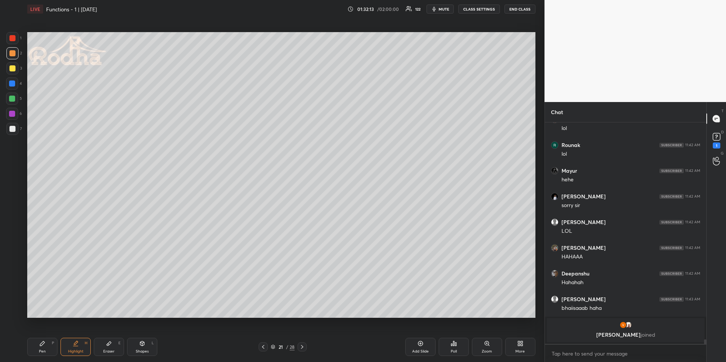
click at [101, 349] on div "Eraser E" at bounding box center [109, 347] width 30 height 18
click at [69, 346] on div "Highlight H" at bounding box center [75, 347] width 30 height 18
click at [46, 347] on div "Pen P" at bounding box center [42, 347] width 30 height 18
click at [76, 342] on icon at bounding box center [76, 343] width 4 height 4
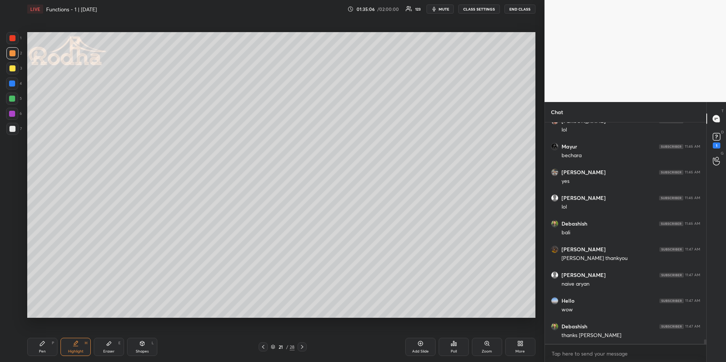
scroll to position [10577, 0]
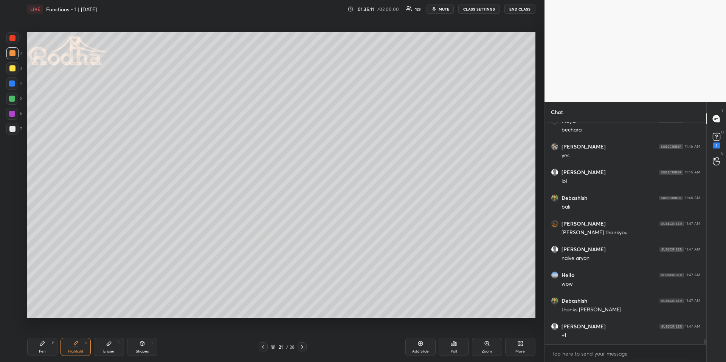
click at [304, 346] on icon at bounding box center [302, 347] width 6 height 6
click at [28, 346] on div "LIVE Functions - 1 | [DATE] 01:35:12 / 02:00:00 123 mute CLASS SETTINGS END CLA…" at bounding box center [281, 181] width 514 height 362
drag, startPoint x: 47, startPoint y: 348, endPoint x: 46, endPoint y: 335, distance: 13.3
click at [47, 348] on div "Pen P" at bounding box center [42, 347] width 30 height 18
click at [12, 84] on div at bounding box center [12, 84] width 6 height 6
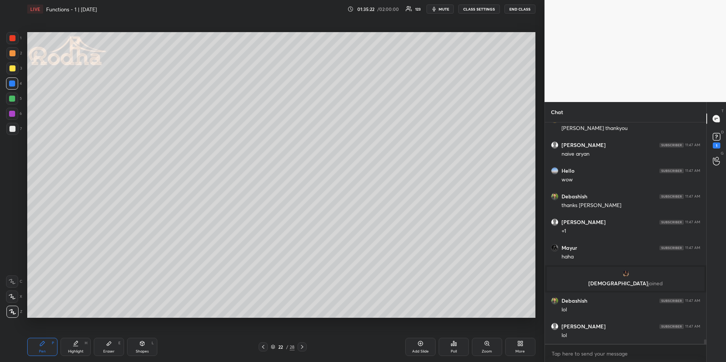
scroll to position [10707, 0]
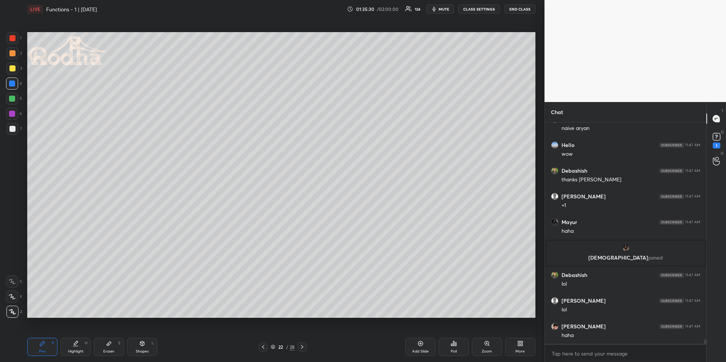
click at [140, 344] on icon at bounding box center [142, 344] width 6 height 6
drag, startPoint x: 12, startPoint y: 314, endPoint x: 15, endPoint y: 310, distance: 4.3
click at [12, 314] on icon at bounding box center [13, 312] width 6 height 6
click at [46, 349] on div "Pen P" at bounding box center [42, 347] width 30 height 18
click at [12, 95] on div at bounding box center [12, 99] width 12 height 12
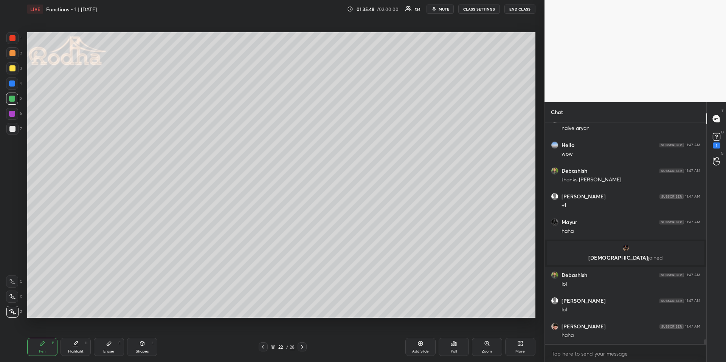
drag, startPoint x: 100, startPoint y: 341, endPoint x: 100, endPoint y: 333, distance: 8.7
click at [99, 342] on div "Eraser E" at bounding box center [109, 347] width 30 height 18
click at [35, 353] on div "Pen P" at bounding box center [42, 347] width 30 height 18
click at [13, 129] on div at bounding box center [12, 129] width 6 height 6
click at [262, 344] on icon at bounding box center [263, 347] width 6 height 6
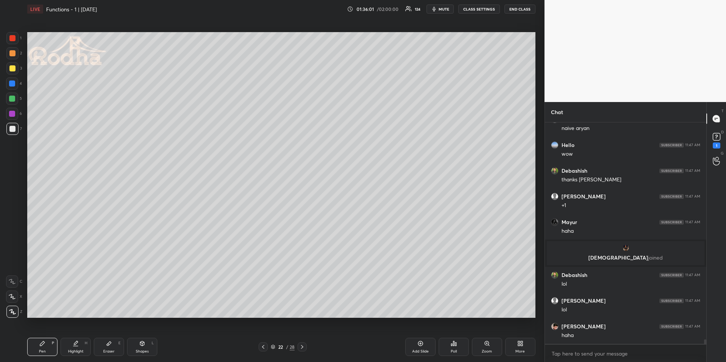
click at [263, 345] on icon at bounding box center [263, 347] width 6 height 6
click at [263, 346] on icon at bounding box center [263, 347] width 2 height 4
click at [262, 346] on icon at bounding box center [263, 347] width 6 height 6
click at [263, 346] on icon at bounding box center [263, 347] width 2 height 4
click at [262, 346] on icon at bounding box center [263, 347] width 2 height 4
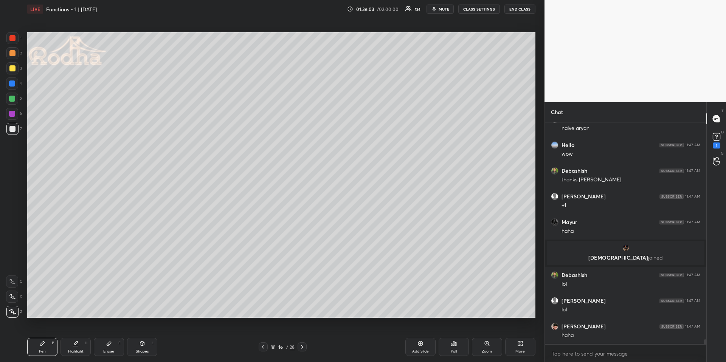
click at [262, 347] on icon at bounding box center [263, 347] width 6 height 6
click at [260, 347] on icon at bounding box center [263, 347] width 6 height 6
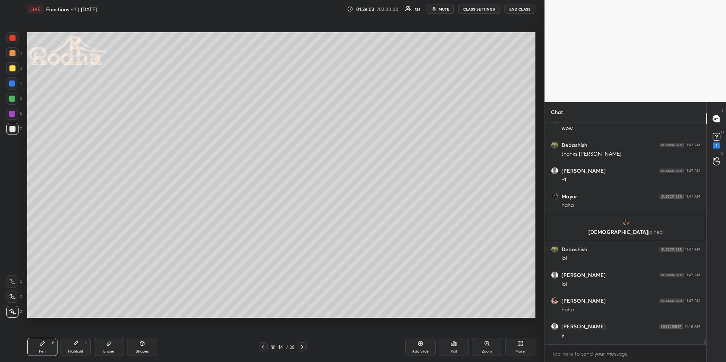
click at [260, 347] on icon at bounding box center [263, 347] width 6 height 6
click at [261, 346] on icon at bounding box center [263, 347] width 6 height 6
click at [302, 347] on icon at bounding box center [302, 347] width 6 height 6
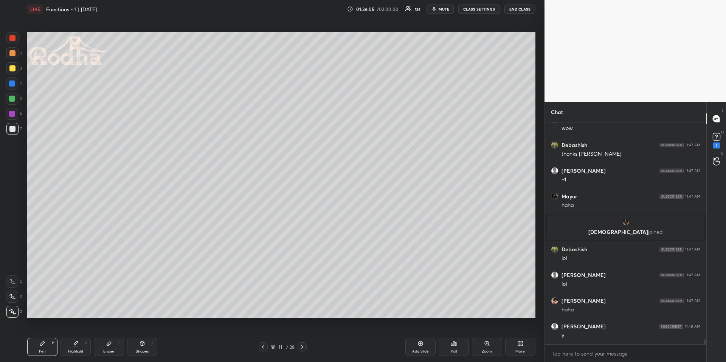
click at [302, 347] on icon at bounding box center [302, 347] width 6 height 6
drag, startPoint x: 72, startPoint y: 344, endPoint x: 74, endPoint y: 319, distance: 25.1
click at [72, 344] on div "Highlight H" at bounding box center [75, 347] width 30 height 18
click at [302, 346] on icon at bounding box center [302, 347] width 2 height 4
click at [303, 346] on icon at bounding box center [302, 347] width 6 height 6
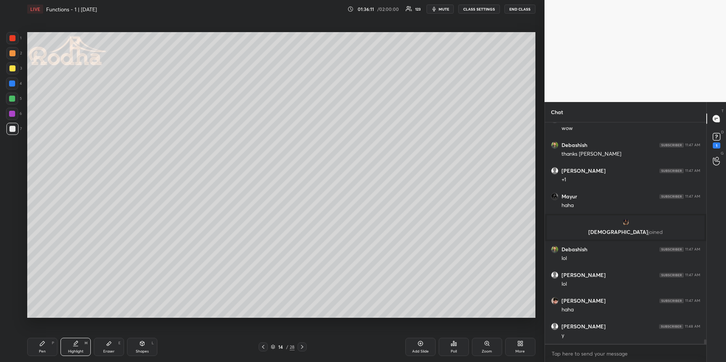
click at [303, 346] on icon at bounding box center [302, 347] width 6 height 6
click at [303, 347] on icon at bounding box center [302, 347] width 6 height 6
click at [302, 346] on icon at bounding box center [302, 347] width 6 height 6
click at [302, 347] on icon at bounding box center [302, 347] width 6 height 6
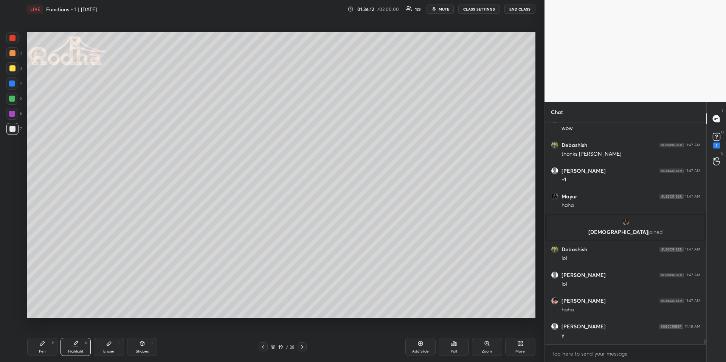
click at [302, 347] on icon at bounding box center [302, 347] width 6 height 6
click at [302, 346] on icon at bounding box center [302, 347] width 2 height 4
click at [303, 347] on icon at bounding box center [302, 347] width 6 height 6
click at [263, 349] on icon at bounding box center [263, 347] width 6 height 6
click at [261, 349] on icon at bounding box center [263, 347] width 6 height 6
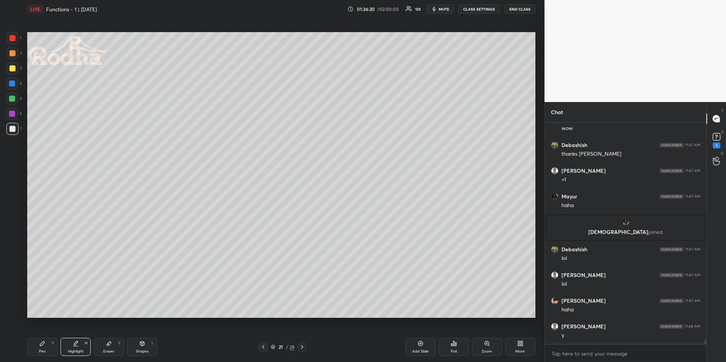
click at [262, 347] on icon at bounding box center [263, 347] width 6 height 6
click at [263, 347] on icon at bounding box center [263, 347] width 6 height 6
click at [262, 346] on icon at bounding box center [263, 347] width 6 height 6
click at [263, 346] on icon at bounding box center [263, 347] width 6 height 6
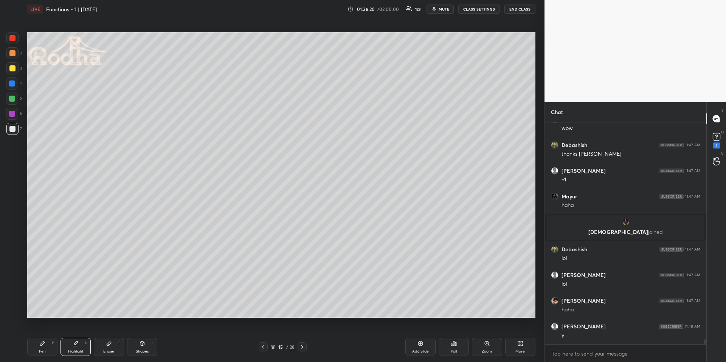
click at [263, 346] on icon at bounding box center [263, 347] width 2 height 4
click at [264, 345] on icon at bounding box center [263, 347] width 6 height 6
click at [265, 345] on icon at bounding box center [263, 347] width 6 height 6
click at [299, 346] on icon at bounding box center [302, 347] width 6 height 6
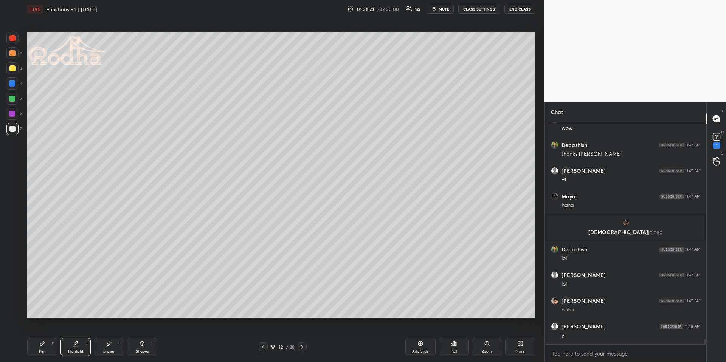
scroll to position [10760, 0]
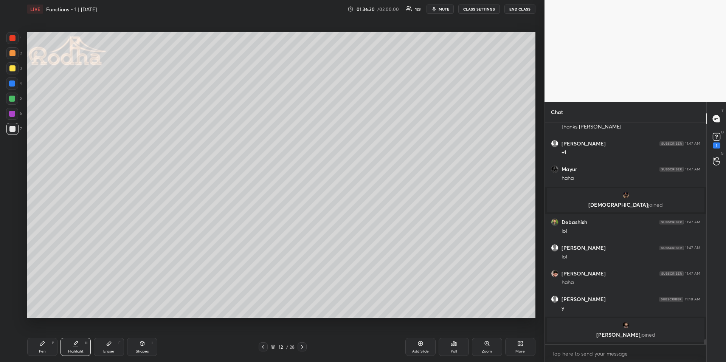
click at [46, 344] on div "Pen P" at bounding box center [42, 347] width 30 height 18
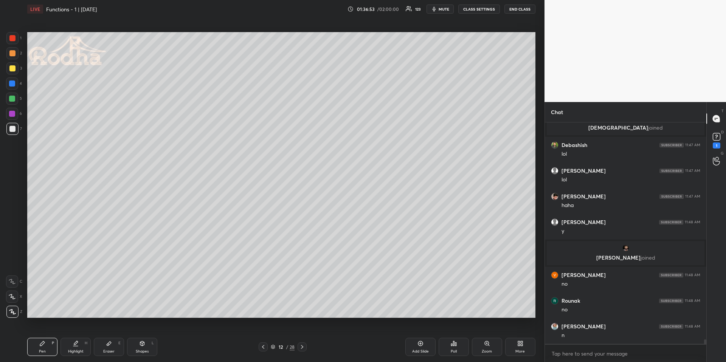
scroll to position [10682, 0]
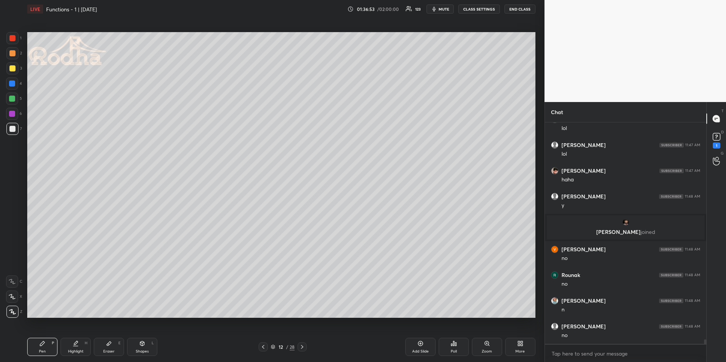
click at [75, 347] on div "Highlight H" at bounding box center [75, 347] width 30 height 18
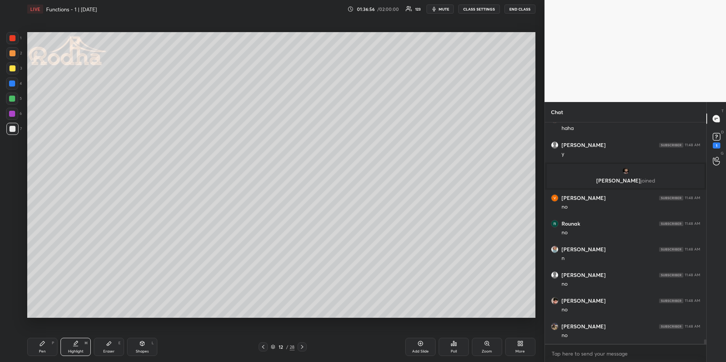
scroll to position [10759, 0]
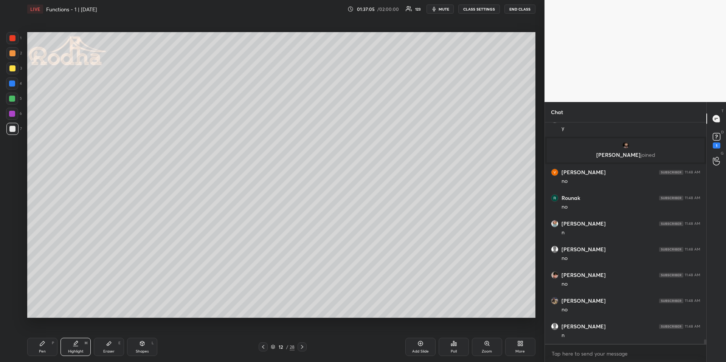
click at [106, 346] on icon at bounding box center [109, 344] width 6 height 6
click at [75, 345] on icon at bounding box center [76, 344] width 6 height 6
drag, startPoint x: 111, startPoint y: 346, endPoint x: 110, endPoint y: 341, distance: 4.3
click at [111, 346] on icon at bounding box center [109, 344] width 6 height 6
click at [41, 338] on div "Pen P Highlight H Eraser E Shapes L 12 / 28 Add Slide Poll Zoom More" at bounding box center [281, 347] width 508 height 30
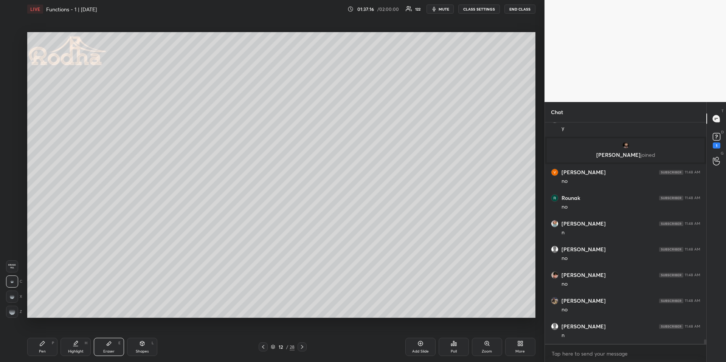
click at [40, 347] on div "Pen P" at bounding box center [42, 347] width 30 height 18
click at [91, 348] on div "Pen P Highlight H Eraser E Shapes L" at bounding box center [129, 347] width 205 height 18
click at [106, 347] on div "Eraser E" at bounding box center [109, 347] width 30 height 18
click at [302, 347] on icon at bounding box center [302, 347] width 6 height 6
click at [303, 347] on icon at bounding box center [302, 347] width 2 height 4
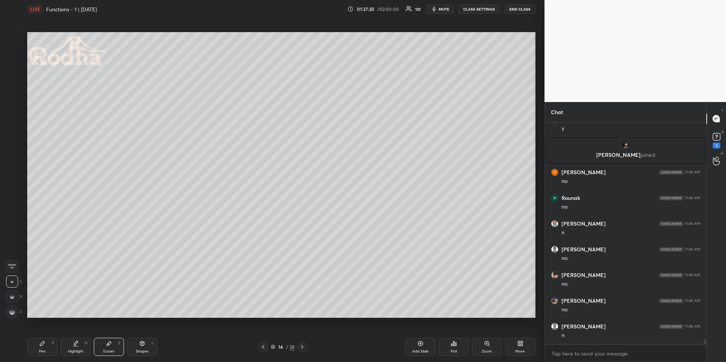
click at [303, 347] on icon at bounding box center [302, 347] width 6 height 6
click at [304, 347] on icon at bounding box center [302, 347] width 6 height 6
click at [304, 346] on icon at bounding box center [302, 347] width 6 height 6
click at [305, 346] on icon at bounding box center [302, 347] width 6 height 6
click at [305, 345] on div at bounding box center [302, 347] width 9 height 9
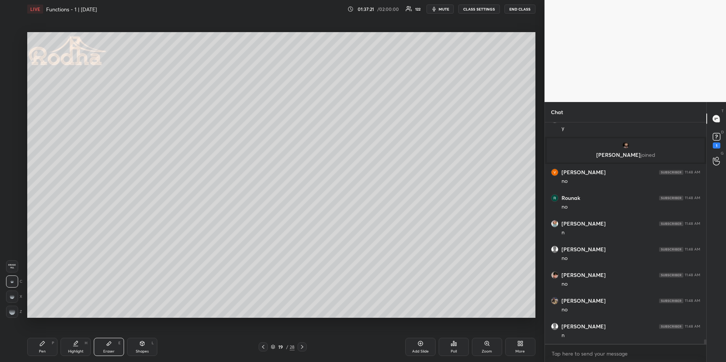
click at [305, 346] on div at bounding box center [302, 347] width 9 height 9
click at [306, 347] on div at bounding box center [302, 347] width 9 height 9
click at [304, 349] on icon at bounding box center [302, 347] width 6 height 6
click at [46, 350] on div "Pen P" at bounding box center [42, 347] width 30 height 18
click at [11, 83] on div at bounding box center [12, 84] width 6 height 6
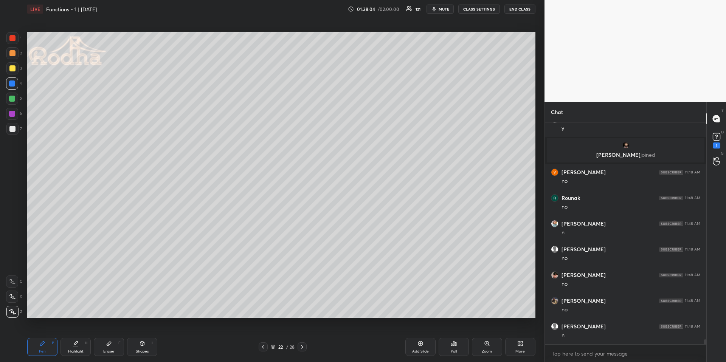
drag, startPoint x: 12, startPoint y: 99, endPoint x: 19, endPoint y: 107, distance: 10.0
click at [12, 99] on div at bounding box center [12, 99] width 6 height 6
click at [265, 346] on icon at bounding box center [263, 347] width 6 height 6
click at [265, 348] on icon at bounding box center [263, 347] width 6 height 6
click at [264, 349] on icon at bounding box center [263, 347] width 6 height 6
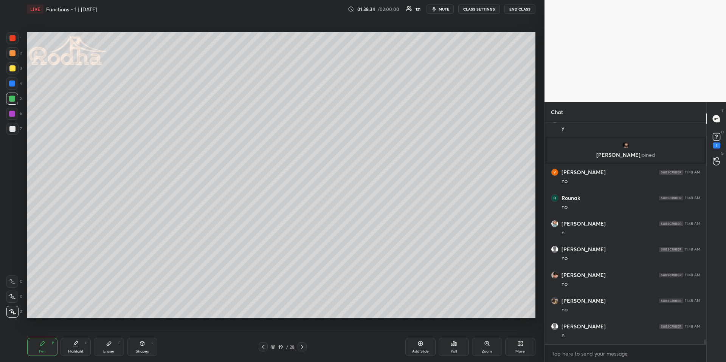
click at [264, 349] on icon at bounding box center [263, 347] width 6 height 6
click at [264, 350] on div at bounding box center [263, 347] width 9 height 9
click at [263, 350] on icon at bounding box center [263, 347] width 6 height 6
click at [263, 351] on div at bounding box center [263, 347] width 9 height 9
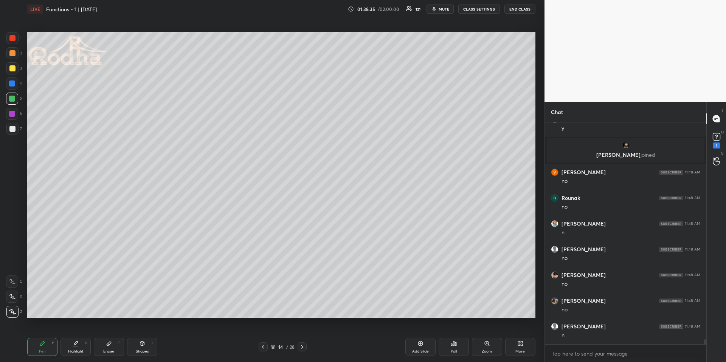
click at [263, 350] on div at bounding box center [263, 347] width 9 height 9
click at [262, 350] on div at bounding box center [263, 347] width 9 height 9
click at [262, 353] on div "Pen P Highlight H Eraser E Shapes L 12 / 28 Add Slide Poll Zoom More" at bounding box center [281, 347] width 508 height 30
drag, startPoint x: 75, startPoint y: 346, endPoint x: 78, endPoint y: 341, distance: 5.3
click at [75, 346] on icon at bounding box center [76, 344] width 6 height 6
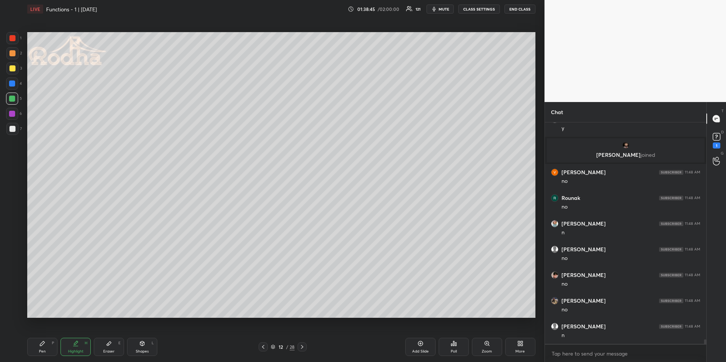
scroll to position [10785, 0]
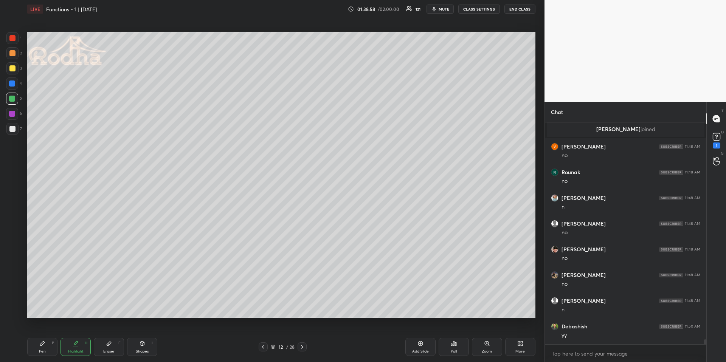
click at [302, 346] on icon at bounding box center [302, 347] width 6 height 6
click at [303, 346] on icon at bounding box center [302, 347] width 6 height 6
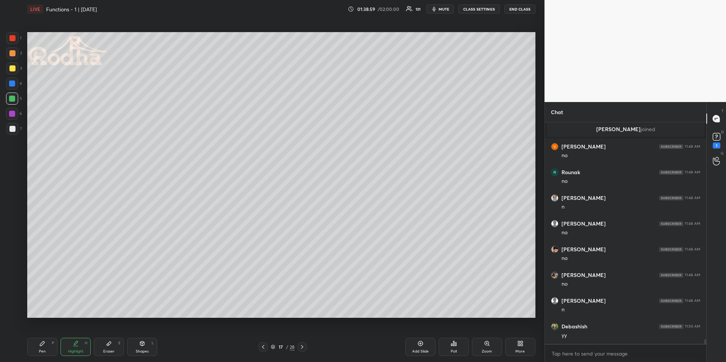
click at [303, 347] on icon at bounding box center [302, 347] width 6 height 6
click at [304, 349] on icon at bounding box center [302, 347] width 6 height 6
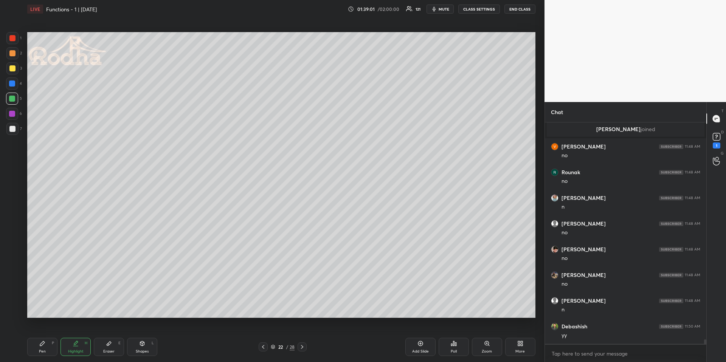
drag, startPoint x: 41, startPoint y: 347, endPoint x: 39, endPoint y: 334, distance: 13.7
click at [40, 348] on div "Pen P" at bounding box center [42, 347] width 30 height 18
click at [11, 127] on div at bounding box center [12, 129] width 6 height 6
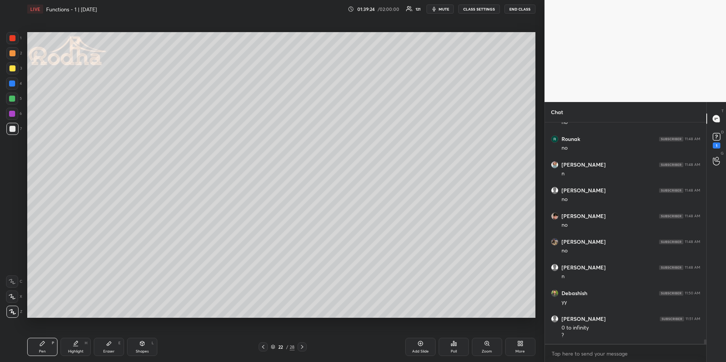
click at [75, 343] on icon at bounding box center [76, 343] width 4 height 4
click at [36, 351] on div "Pen P" at bounding box center [42, 347] width 30 height 18
click at [10, 68] on div at bounding box center [12, 68] width 6 height 6
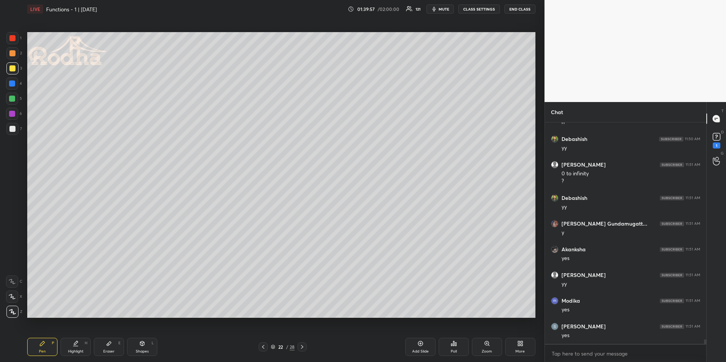
scroll to position [10998, 0]
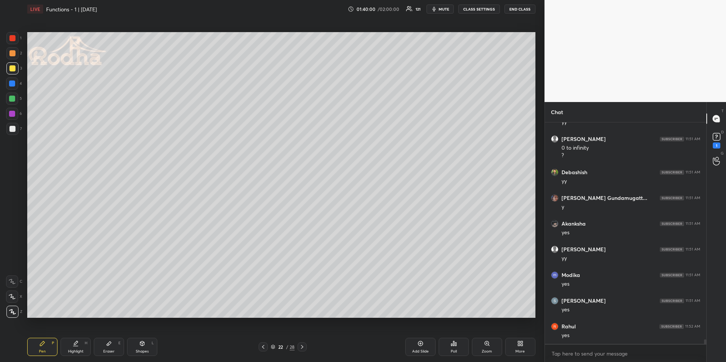
click at [78, 350] on div "Highlight" at bounding box center [76, 352] width 16 height 4
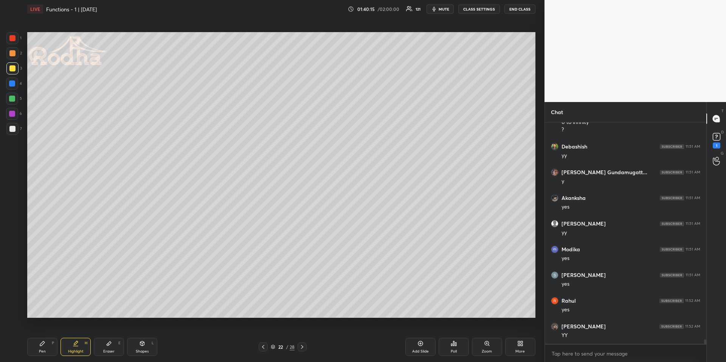
drag, startPoint x: 304, startPoint y: 344, endPoint x: 305, endPoint y: 340, distance: 3.9
click at [304, 344] on icon at bounding box center [302, 347] width 6 height 6
click at [43, 343] on icon at bounding box center [42, 343] width 5 height 5
click at [14, 83] on div at bounding box center [12, 84] width 6 height 6
click at [13, 56] on div at bounding box center [12, 53] width 12 height 12
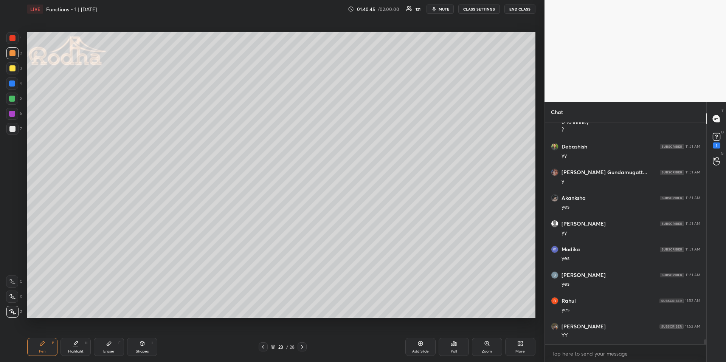
click at [110, 353] on div "Eraser" at bounding box center [108, 352] width 11 height 4
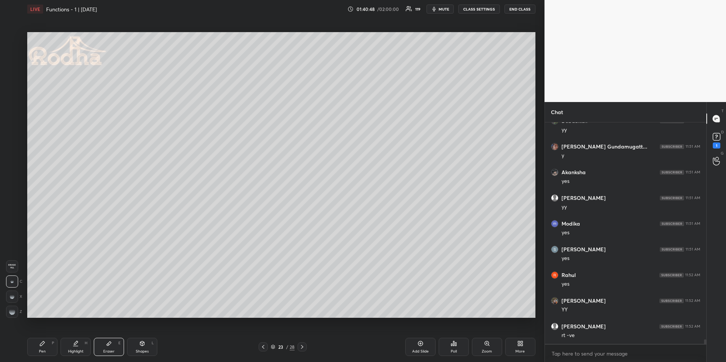
click at [37, 342] on div "Pen P" at bounding box center [42, 347] width 30 height 18
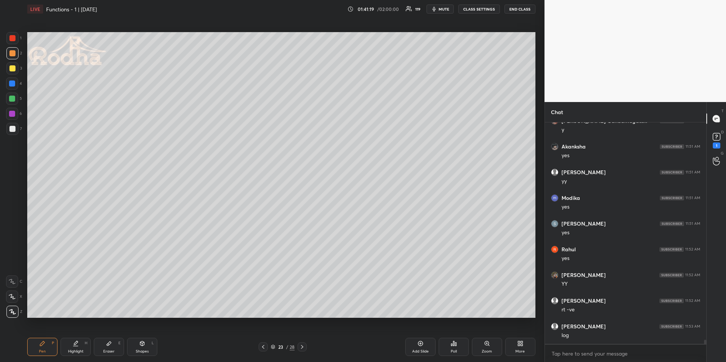
drag, startPoint x: 87, startPoint y: 353, endPoint x: 85, endPoint y: 349, distance: 4.7
click at [86, 354] on div "Highlight H" at bounding box center [75, 347] width 30 height 18
click at [304, 347] on icon at bounding box center [302, 347] width 6 height 6
click at [54, 343] on div "Pen P" at bounding box center [42, 347] width 30 height 18
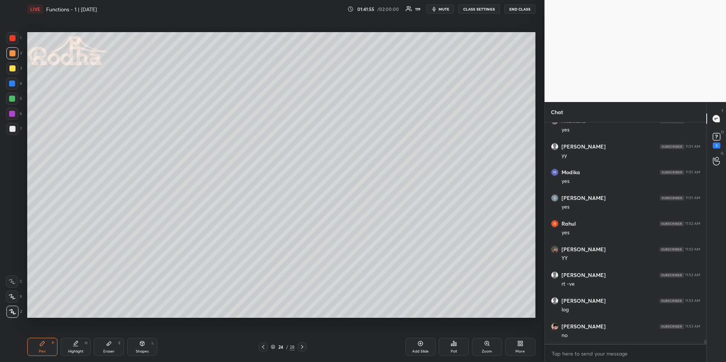
scroll to position [11128, 0]
click at [14, 128] on div at bounding box center [12, 129] width 6 height 6
click at [84, 342] on div "Highlight H" at bounding box center [75, 347] width 30 height 18
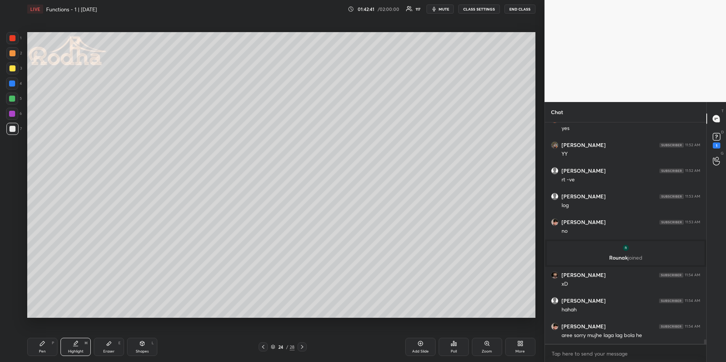
click at [48, 348] on div "Pen P" at bounding box center [42, 347] width 30 height 18
click at [14, 100] on div at bounding box center [12, 99] width 6 height 6
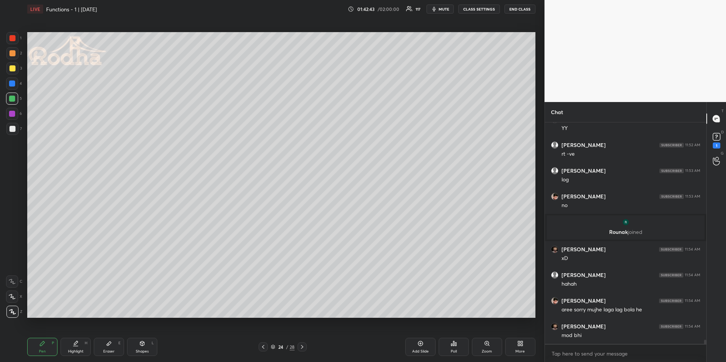
scroll to position [11119, 0]
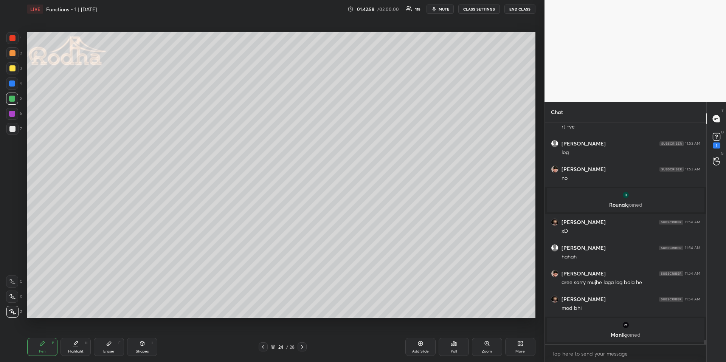
click at [136, 352] on div "Shapes" at bounding box center [142, 352] width 13 height 4
click at [12, 81] on div at bounding box center [12, 84] width 6 height 6
click at [42, 350] on div "Pen" at bounding box center [42, 352] width 7 height 4
drag, startPoint x: 71, startPoint y: 347, endPoint x: 85, endPoint y: 321, distance: 29.8
click at [71, 347] on div "Highlight H" at bounding box center [75, 347] width 30 height 18
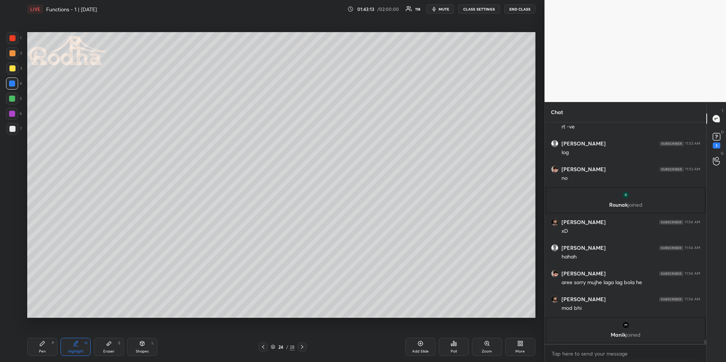
click at [257, 349] on div "24 / 28" at bounding box center [283, 347] width 102 height 9
click at [262, 347] on icon at bounding box center [263, 347] width 6 height 6
click at [264, 347] on icon at bounding box center [263, 347] width 6 height 6
click at [299, 347] on icon at bounding box center [302, 347] width 6 height 6
click at [301, 347] on icon at bounding box center [302, 347] width 6 height 6
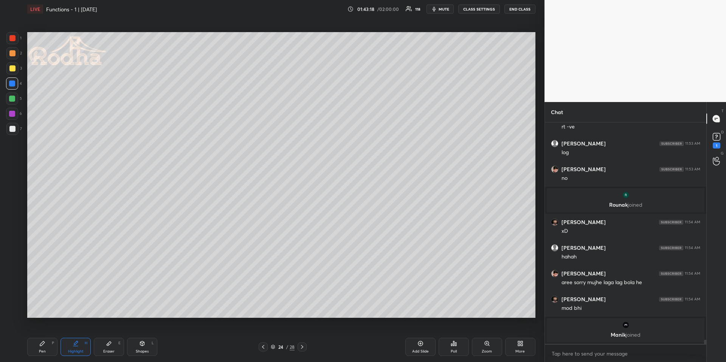
click at [43, 343] on div "Pen P" at bounding box center [42, 347] width 30 height 18
drag, startPoint x: 14, startPoint y: 99, endPoint x: 7, endPoint y: 111, distance: 14.0
click at [13, 99] on div at bounding box center [12, 99] width 6 height 6
drag, startPoint x: 82, startPoint y: 352, endPoint x: 87, endPoint y: 319, distance: 33.2
click at [82, 352] on div "Highlight" at bounding box center [76, 352] width 16 height 4
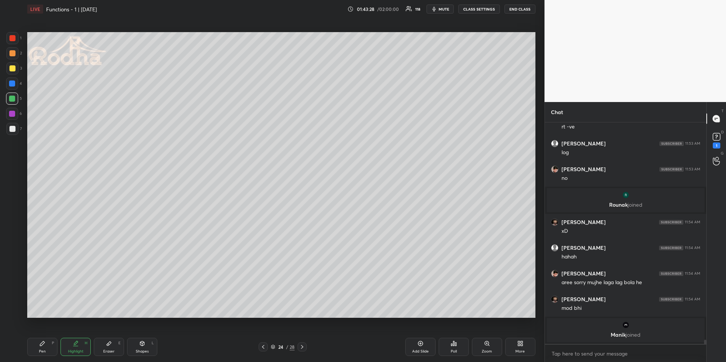
click at [261, 349] on icon at bounding box center [263, 347] width 6 height 6
drag, startPoint x: 304, startPoint y: 348, endPoint x: 299, endPoint y: 343, distance: 7.0
click at [305, 348] on icon at bounding box center [302, 347] width 6 height 6
drag, startPoint x: 39, startPoint y: 350, endPoint x: 37, endPoint y: 339, distance: 11.8
click at [39, 352] on div "Pen P" at bounding box center [42, 347] width 30 height 18
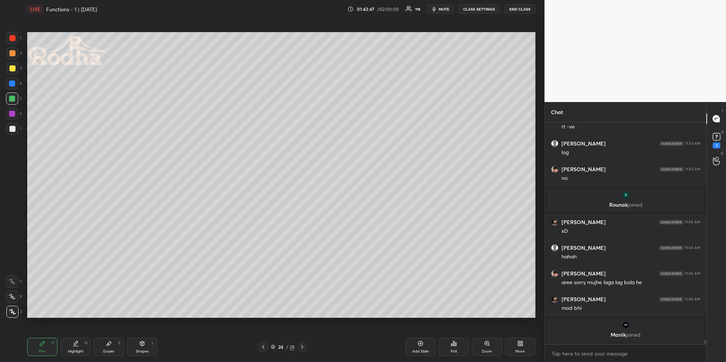
click at [82, 350] on div "Highlight" at bounding box center [76, 352] width 16 height 4
click at [39, 346] on div "Pen P" at bounding box center [42, 347] width 30 height 18
click at [267, 348] on div at bounding box center [263, 347] width 9 height 9
click at [70, 344] on div "Highlight H" at bounding box center [75, 347] width 30 height 18
click at [301, 347] on icon at bounding box center [302, 347] width 6 height 6
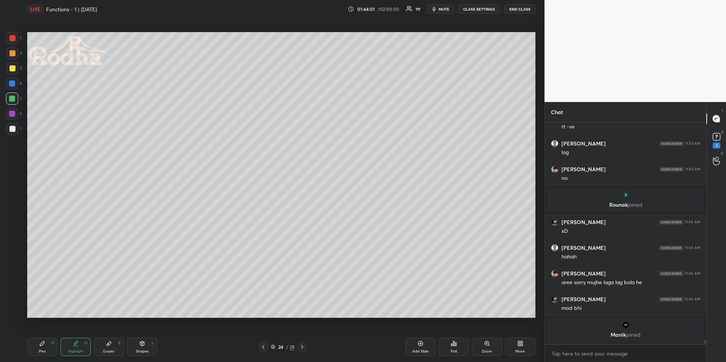
click at [265, 349] on icon at bounding box center [263, 347] width 6 height 6
drag, startPoint x: 302, startPoint y: 347, endPoint x: 302, endPoint y: 340, distance: 7.6
click at [302, 346] on icon at bounding box center [302, 347] width 6 height 6
click at [40, 350] on div "Pen" at bounding box center [42, 352] width 7 height 4
click at [149, 345] on div "Shapes L" at bounding box center [142, 347] width 30 height 18
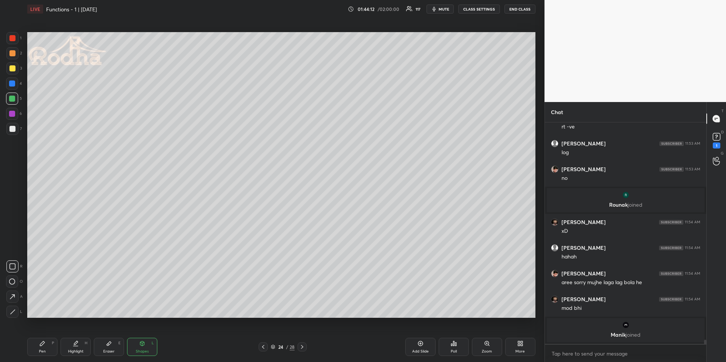
click at [16, 312] on div at bounding box center [12, 312] width 12 height 12
click at [34, 347] on div "Pen P" at bounding box center [42, 347] width 30 height 18
click at [11, 55] on div at bounding box center [12, 53] width 6 height 6
click at [14, 83] on div at bounding box center [12, 84] width 6 height 6
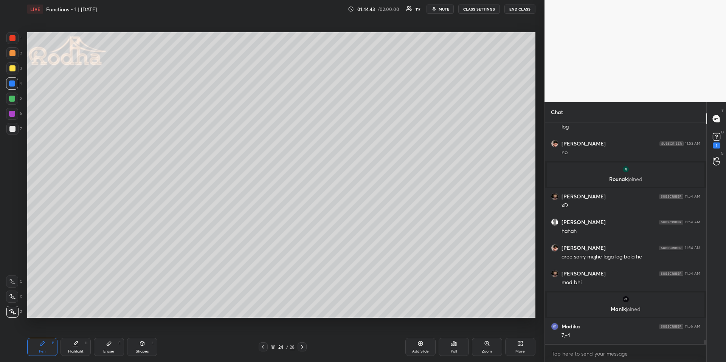
click at [12, 52] on div at bounding box center [12, 53] width 6 height 6
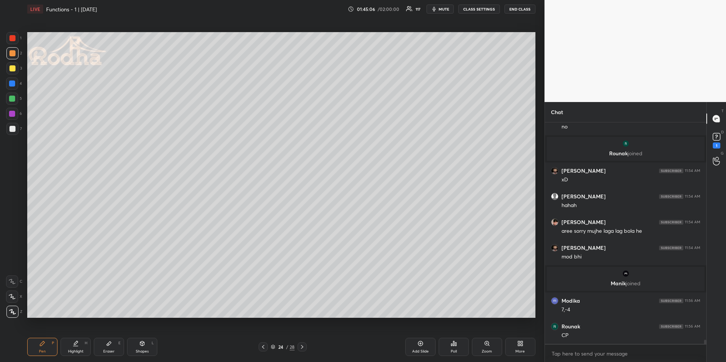
drag, startPoint x: 73, startPoint y: 345, endPoint x: 73, endPoint y: 339, distance: 6.0
click at [73, 345] on icon at bounding box center [76, 344] width 6 height 6
click at [141, 344] on icon at bounding box center [142, 343] width 4 height 5
click at [14, 310] on icon at bounding box center [13, 312] width 6 height 6
click at [14, 283] on rect at bounding box center [12, 282] width 6 height 6
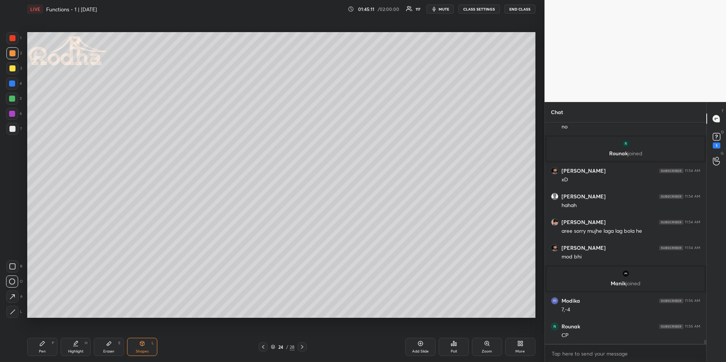
click at [16, 294] on icon at bounding box center [12, 297] width 8 height 8
click at [42, 345] on icon at bounding box center [42, 343] width 5 height 5
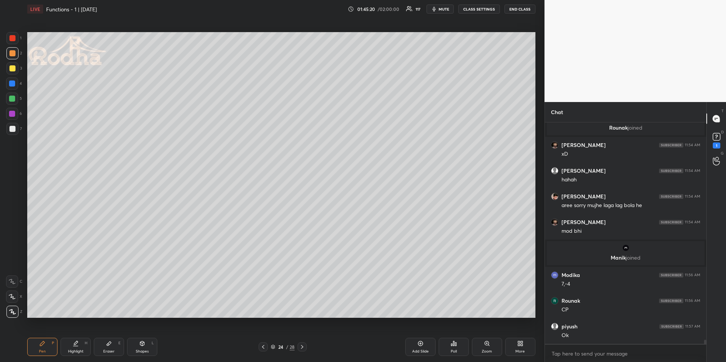
click at [14, 96] on div at bounding box center [12, 99] width 6 height 6
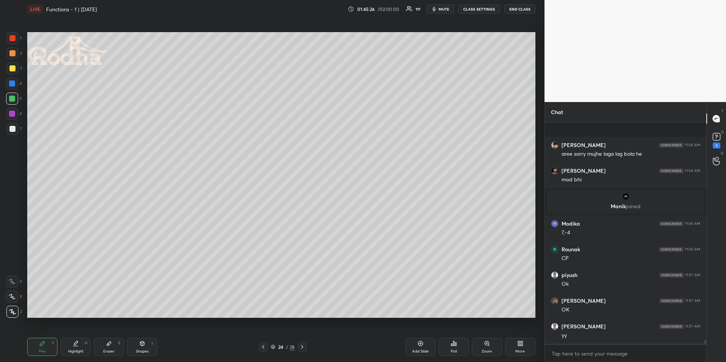
scroll to position [11265, 0]
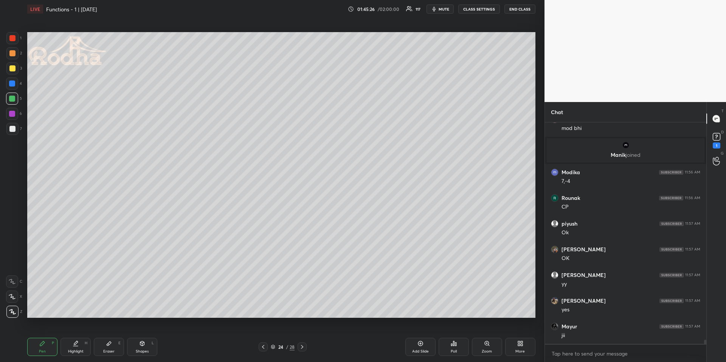
click at [79, 345] on div "Highlight H" at bounding box center [75, 347] width 30 height 18
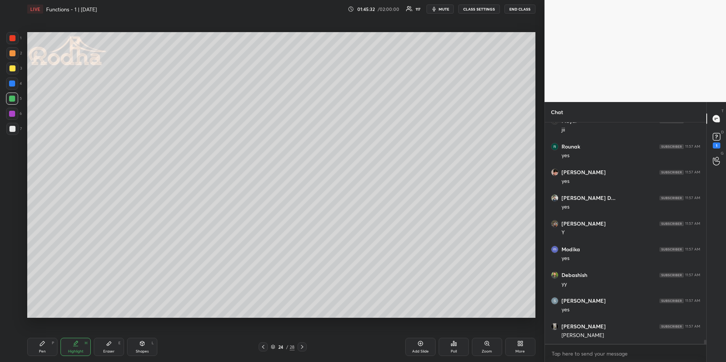
scroll to position [11496, 0]
click at [41, 347] on div "Pen P" at bounding box center [42, 347] width 30 height 18
click at [13, 81] on div at bounding box center [12, 84] width 6 height 6
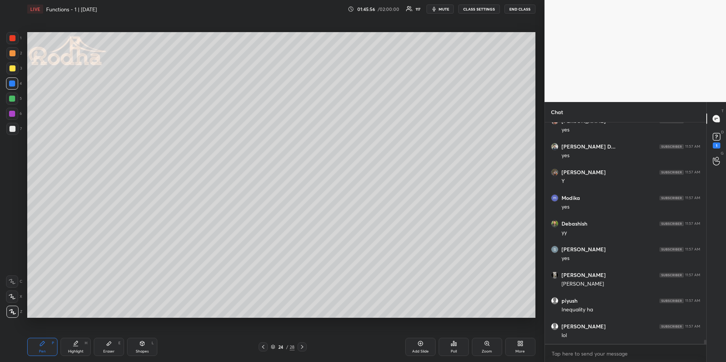
click at [15, 53] on div at bounding box center [12, 53] width 6 height 6
click at [144, 344] on icon at bounding box center [142, 344] width 6 height 6
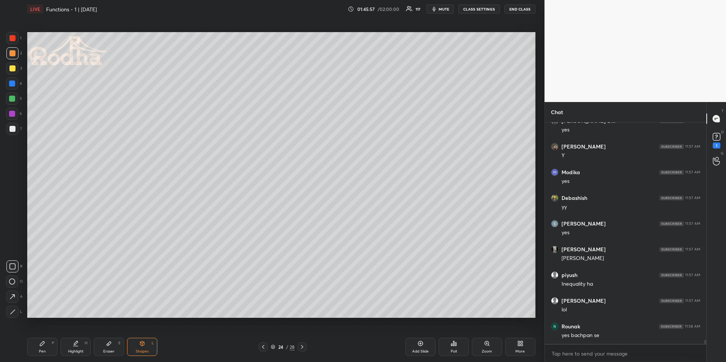
click at [12, 310] on icon at bounding box center [13, 312] width 6 height 6
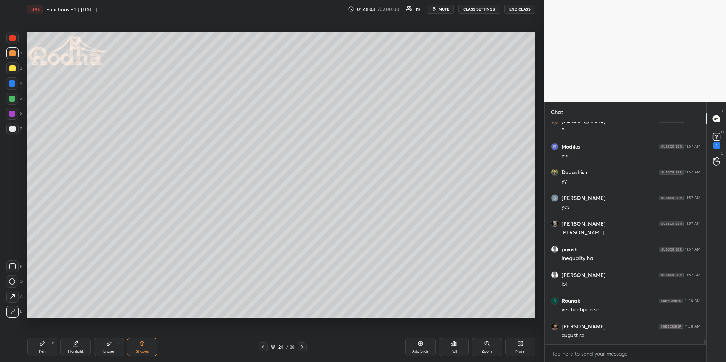
drag, startPoint x: 45, startPoint y: 346, endPoint x: 48, endPoint y: 343, distance: 4.6
click at [43, 347] on div "Pen P" at bounding box center [42, 347] width 30 height 18
drag, startPoint x: 79, startPoint y: 348, endPoint x: 91, endPoint y: 328, distance: 23.2
click at [78, 348] on div "Highlight H" at bounding box center [75, 347] width 30 height 18
drag, startPoint x: 47, startPoint y: 349, endPoint x: 83, endPoint y: 324, distance: 44.2
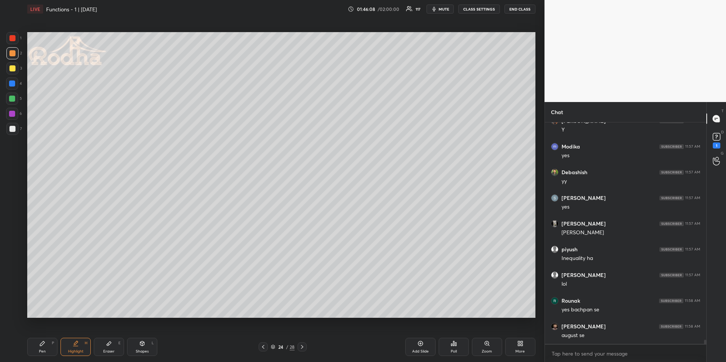
click at [46, 350] on div "Pen P" at bounding box center [42, 347] width 30 height 18
click at [61, 346] on div "Pen P Highlight H Eraser E Shapes L" at bounding box center [129, 347] width 205 height 18
click at [78, 346] on div "Highlight H" at bounding box center [75, 347] width 30 height 18
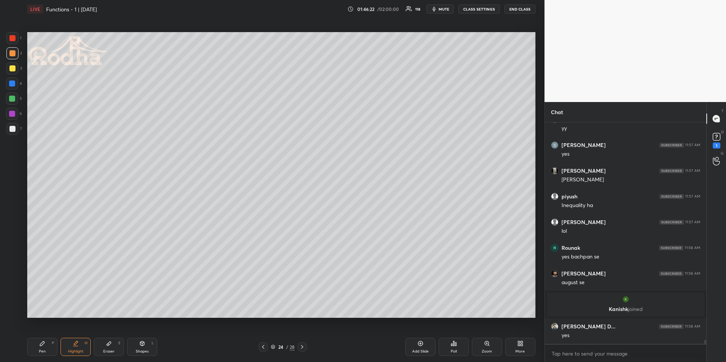
scroll to position [11473, 0]
click at [47, 348] on div "Pen P" at bounding box center [42, 347] width 30 height 18
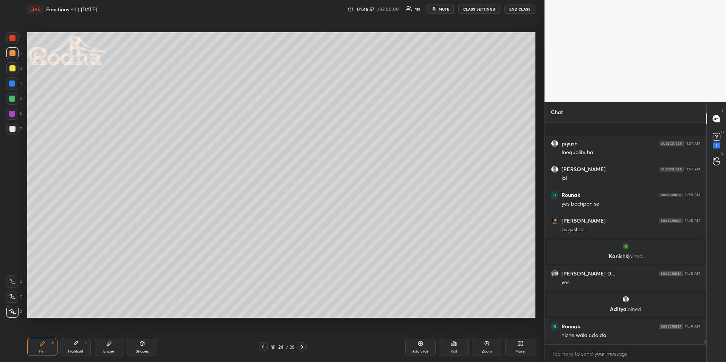
scroll to position [11512, 0]
click at [12, 78] on div at bounding box center [12, 84] width 12 height 12
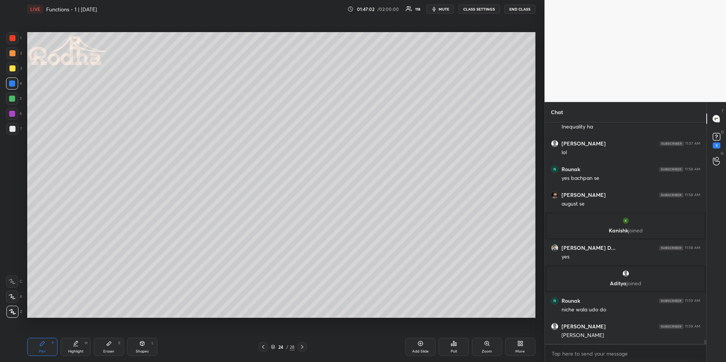
scroll to position [11564, 0]
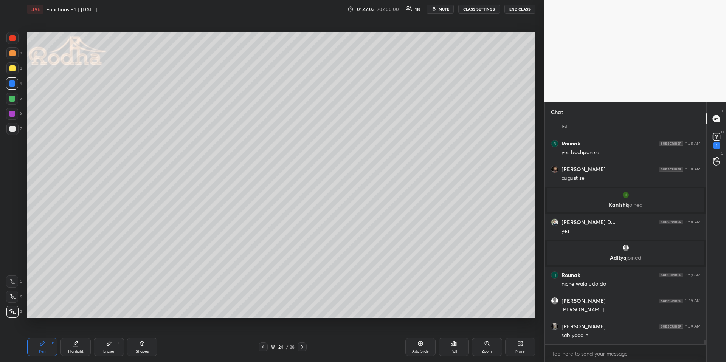
click at [9, 53] on div at bounding box center [12, 53] width 6 height 6
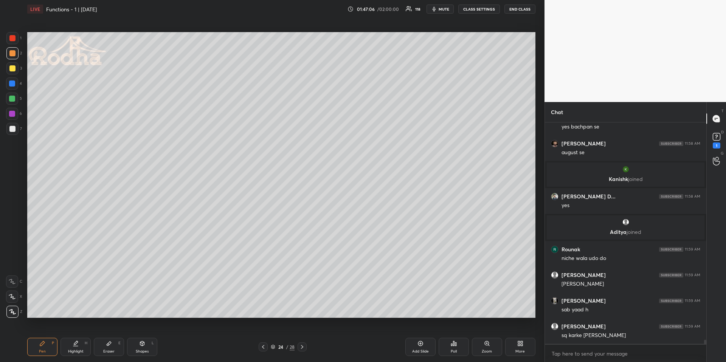
scroll to position [11615, 0]
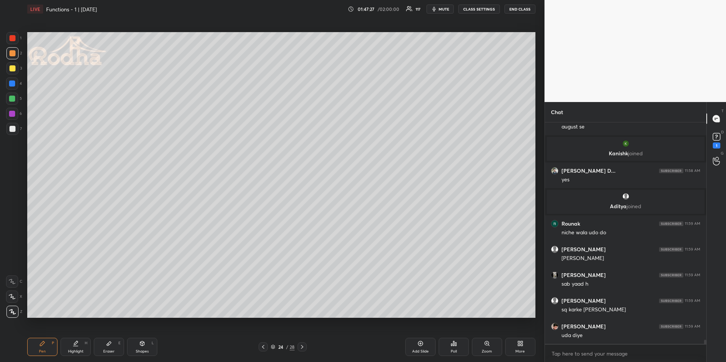
click at [138, 347] on div "Shapes L" at bounding box center [142, 347] width 30 height 18
click at [14, 294] on icon at bounding box center [12, 297] width 8 height 8
drag, startPoint x: 48, startPoint y: 350, endPoint x: 70, endPoint y: 329, distance: 30.8
click at [47, 350] on div "Pen P" at bounding box center [42, 347] width 30 height 18
click at [14, 99] on div at bounding box center [12, 99] width 6 height 6
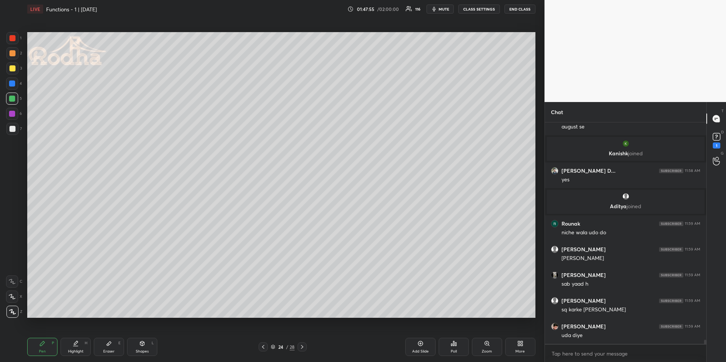
drag, startPoint x: 12, startPoint y: 52, endPoint x: 13, endPoint y: 59, distance: 6.8
click at [12, 52] on div at bounding box center [12, 53] width 6 height 6
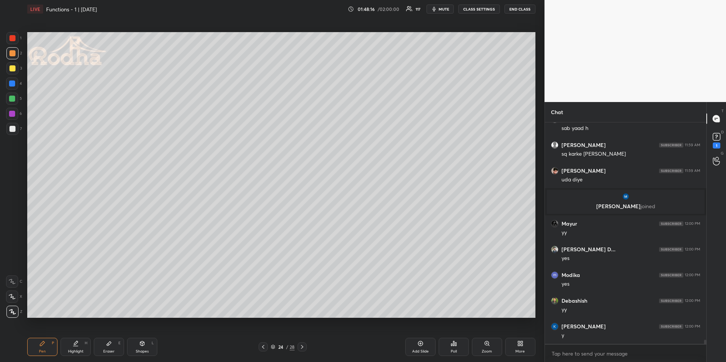
scroll to position [11800, 0]
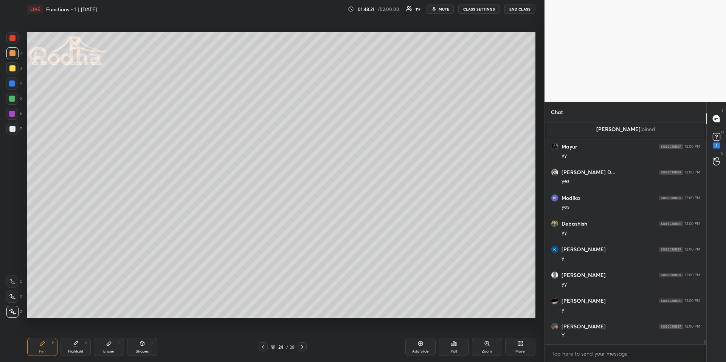
click at [81, 347] on div "Highlight H" at bounding box center [75, 347] width 30 height 18
click at [304, 344] on icon at bounding box center [302, 347] width 6 height 6
click at [43, 350] on div "Pen" at bounding box center [42, 352] width 7 height 4
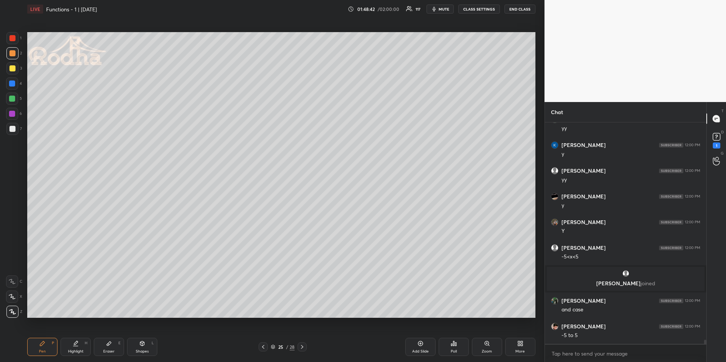
scroll to position [11862, 0]
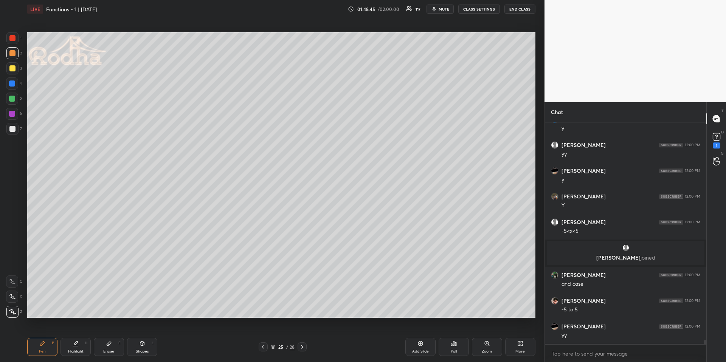
click at [262, 346] on icon at bounding box center [263, 347] width 6 height 6
click at [305, 346] on div at bounding box center [302, 347] width 9 height 9
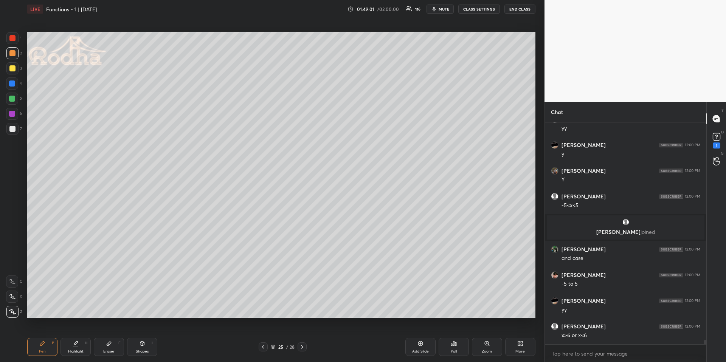
click at [262, 347] on icon at bounding box center [263, 347] width 6 height 6
drag, startPoint x: 144, startPoint y: 343, endPoint x: 139, endPoint y: 332, distance: 12.2
click at [144, 344] on icon at bounding box center [142, 344] width 6 height 6
click at [14, 263] on div at bounding box center [12, 266] width 12 height 12
drag, startPoint x: 14, startPoint y: 127, endPoint x: 23, endPoint y: 128, distance: 9.6
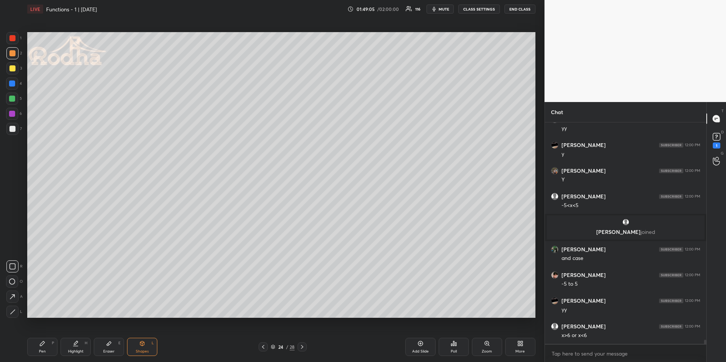
click at [14, 127] on div at bounding box center [12, 129] width 6 height 6
click at [72, 345] on div "Highlight H" at bounding box center [75, 347] width 30 height 18
click at [304, 344] on icon at bounding box center [302, 347] width 6 height 6
click at [45, 346] on div "Pen P" at bounding box center [42, 347] width 30 height 18
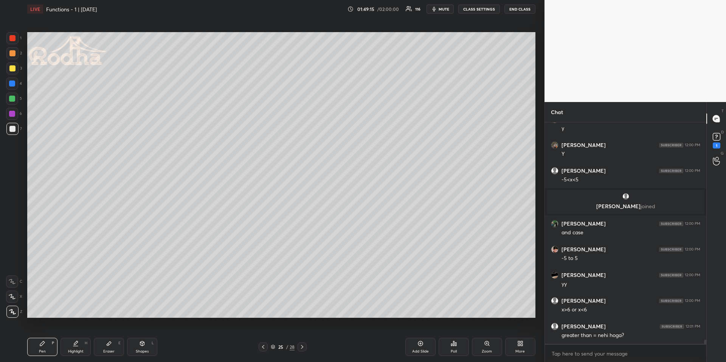
click at [13, 53] on div at bounding box center [12, 53] width 6 height 6
click at [145, 345] on div "Shapes L" at bounding box center [142, 347] width 30 height 18
drag, startPoint x: 46, startPoint y: 344, endPoint x: 47, endPoint y: 332, distance: 12.9
click at [45, 345] on div "Pen P" at bounding box center [42, 347] width 30 height 18
click at [263, 345] on icon at bounding box center [263, 347] width 6 height 6
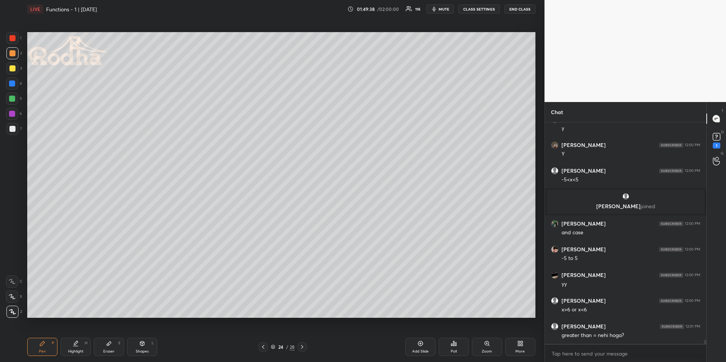
click at [303, 347] on icon at bounding box center [302, 347] width 6 height 6
click at [41, 348] on div "Pen P" at bounding box center [42, 347] width 30 height 18
drag, startPoint x: 14, startPoint y: 100, endPoint x: 12, endPoint y: 107, distance: 7.4
click at [13, 99] on div at bounding box center [12, 99] width 6 height 6
drag, startPoint x: 78, startPoint y: 341, endPoint x: 79, endPoint y: 336, distance: 5.7
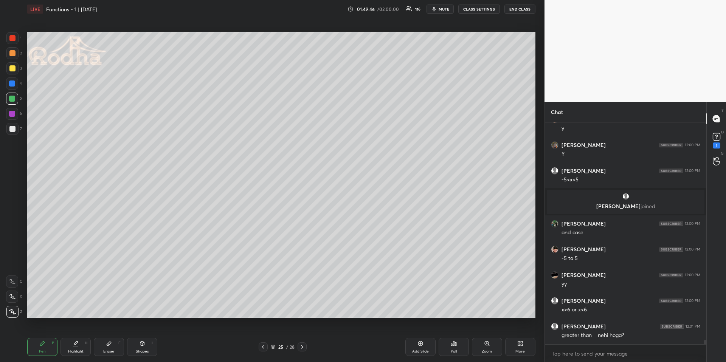
click at [78, 342] on icon at bounding box center [76, 344] width 6 height 6
click at [43, 345] on icon at bounding box center [42, 344] width 6 height 6
click at [265, 346] on icon at bounding box center [263, 347] width 6 height 6
click at [302, 345] on icon at bounding box center [302, 347] width 6 height 6
click at [10, 50] on div at bounding box center [12, 53] width 12 height 12
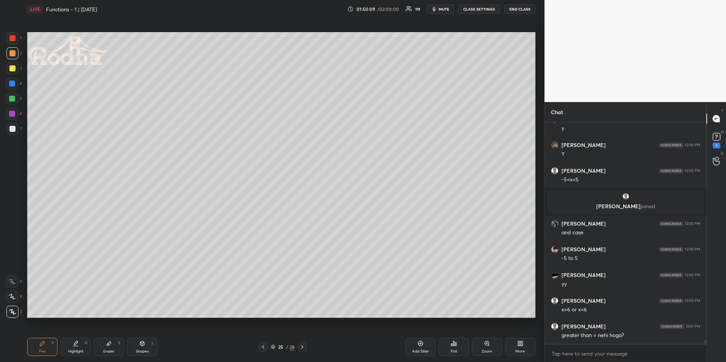
click at [80, 344] on div "Highlight H" at bounding box center [75, 347] width 30 height 18
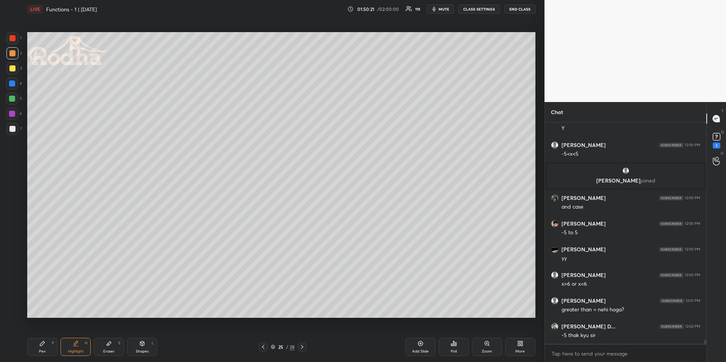
click at [67, 346] on div "Highlight H" at bounding box center [75, 347] width 30 height 18
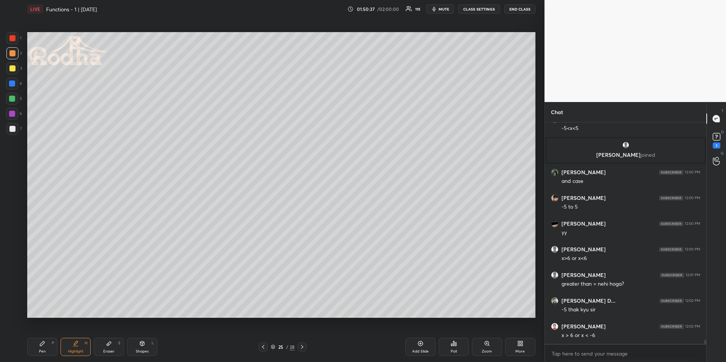
click at [304, 346] on icon at bounding box center [302, 347] width 6 height 6
click at [304, 347] on icon at bounding box center [302, 347] width 6 height 6
click at [264, 346] on icon at bounding box center [263, 347] width 6 height 6
drag, startPoint x: 423, startPoint y: 348, endPoint x: 414, endPoint y: 344, distance: 10.0
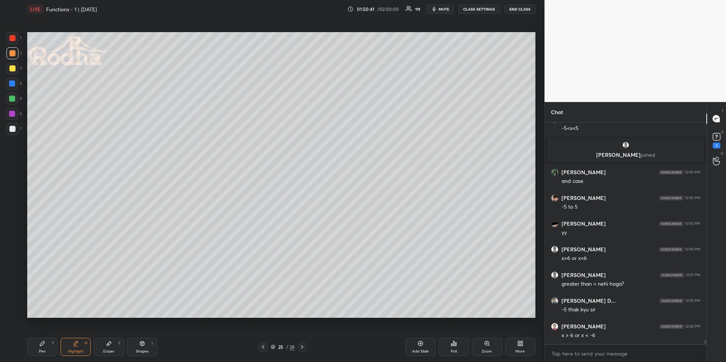
click at [423, 348] on div "Add Slide" at bounding box center [420, 347] width 30 height 18
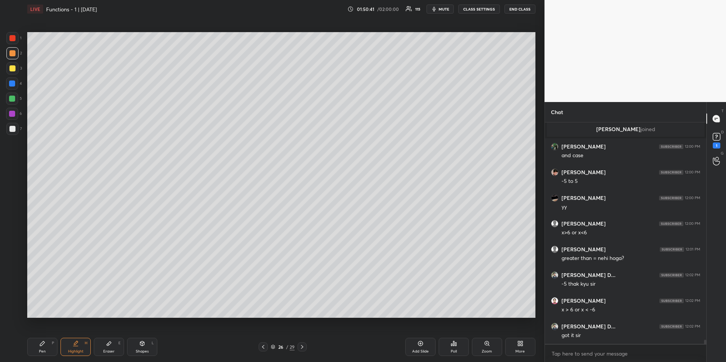
drag, startPoint x: 45, startPoint y: 347, endPoint x: 52, endPoint y: 329, distance: 19.3
click at [44, 347] on div "Pen P" at bounding box center [42, 347] width 30 height 18
click at [264, 343] on div at bounding box center [263, 347] width 9 height 9
click at [79, 350] on div "Highlight" at bounding box center [76, 352] width 16 height 4
click at [47, 348] on div "Pen P" at bounding box center [42, 347] width 30 height 18
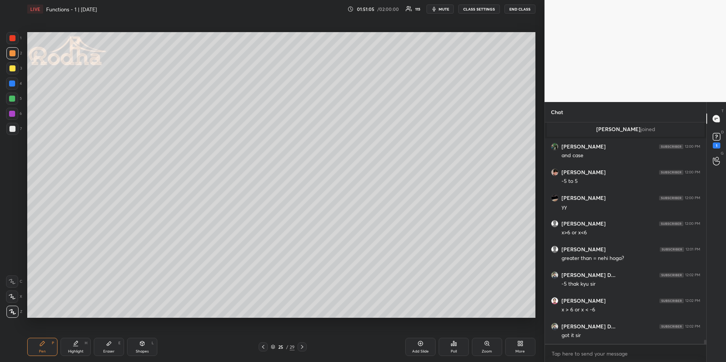
click at [14, 71] on div at bounding box center [12, 68] width 12 height 12
drag, startPoint x: 106, startPoint y: 340, endPoint x: 109, endPoint y: 319, distance: 20.6
click at [105, 340] on div "Eraser E" at bounding box center [109, 347] width 30 height 18
drag, startPoint x: 44, startPoint y: 342, endPoint x: 43, endPoint y: 333, distance: 8.8
click at [43, 342] on icon at bounding box center [42, 344] width 6 height 6
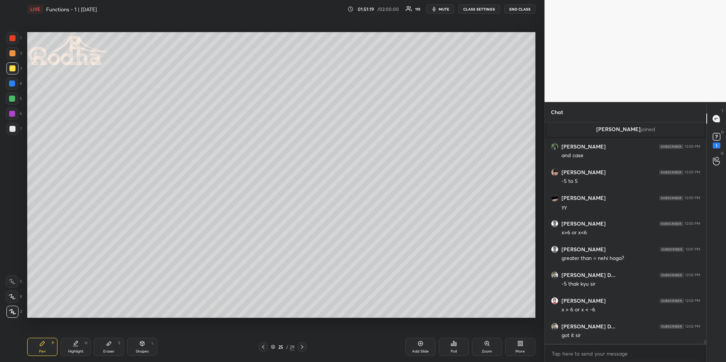
click at [78, 348] on div "Highlight H" at bounding box center [75, 347] width 30 height 18
click at [266, 345] on icon at bounding box center [263, 347] width 6 height 6
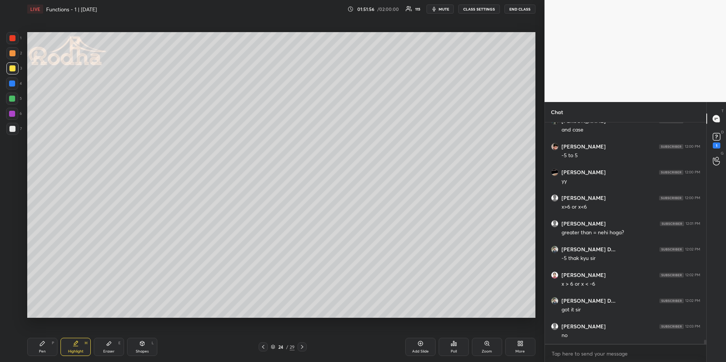
scroll to position [12044, 0]
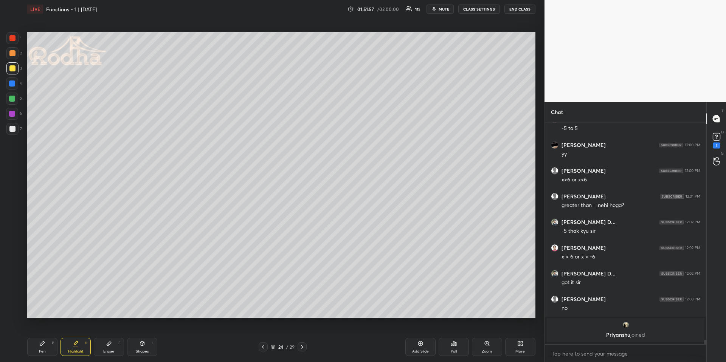
click at [303, 345] on icon at bounding box center [302, 347] width 6 height 6
click at [140, 347] on div "Shapes L" at bounding box center [142, 347] width 30 height 18
click at [14, 296] on icon at bounding box center [12, 297] width 8 height 8
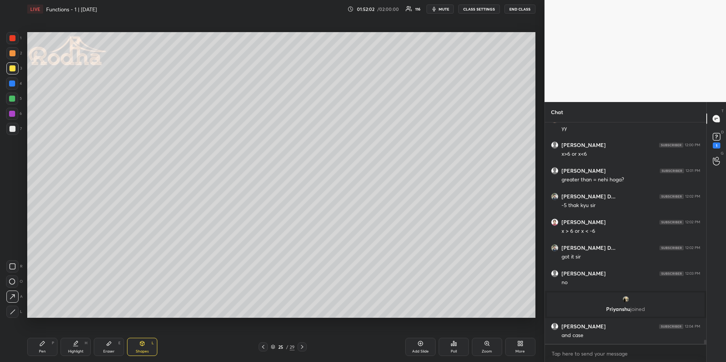
click at [12, 87] on div at bounding box center [12, 84] width 12 height 12
drag, startPoint x: 43, startPoint y: 349, endPoint x: 45, endPoint y: 329, distance: 19.4
click at [42, 350] on div "Pen" at bounding box center [42, 352] width 7 height 4
drag, startPoint x: 13, startPoint y: 51, endPoint x: 14, endPoint y: 56, distance: 5.3
click at [13, 51] on div at bounding box center [12, 53] width 6 height 6
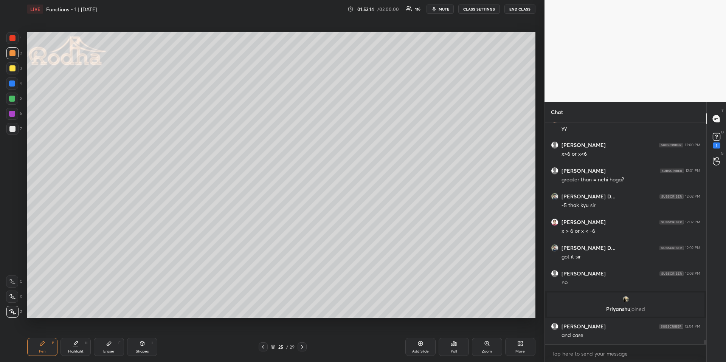
click at [259, 347] on div at bounding box center [263, 347] width 9 height 9
click at [303, 345] on icon at bounding box center [302, 347] width 6 height 6
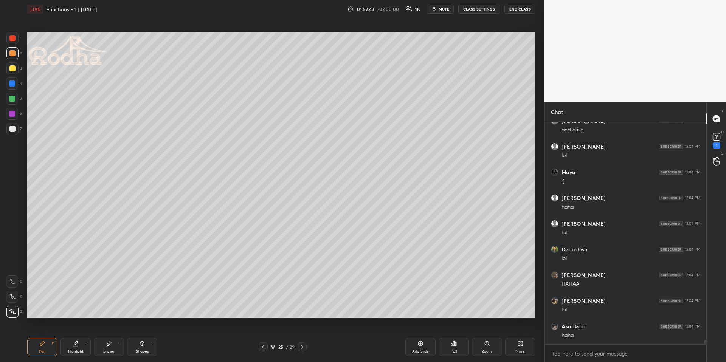
scroll to position [12235, 0]
click at [82, 347] on div "Highlight H" at bounding box center [75, 347] width 30 height 18
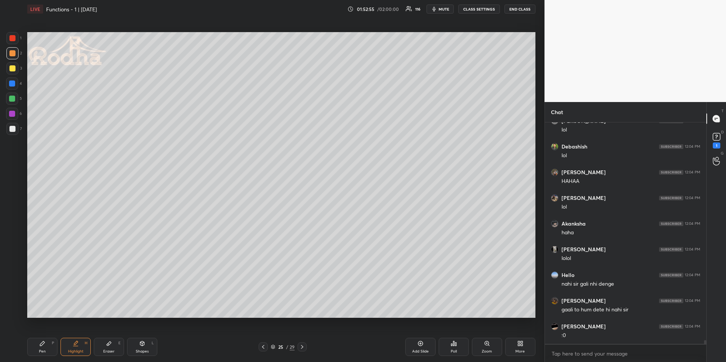
click at [264, 349] on icon at bounding box center [263, 347] width 2 height 4
click at [300, 349] on icon at bounding box center [302, 347] width 6 height 6
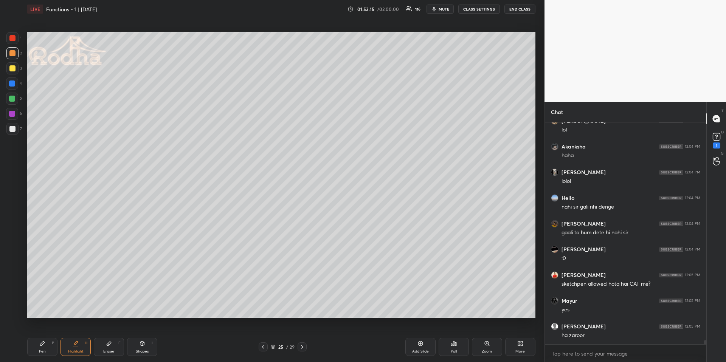
click at [40, 345] on icon at bounding box center [42, 344] width 6 height 6
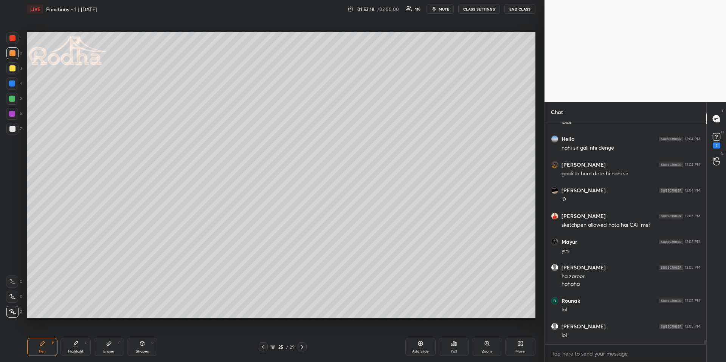
click at [13, 82] on div at bounding box center [12, 84] width 6 height 6
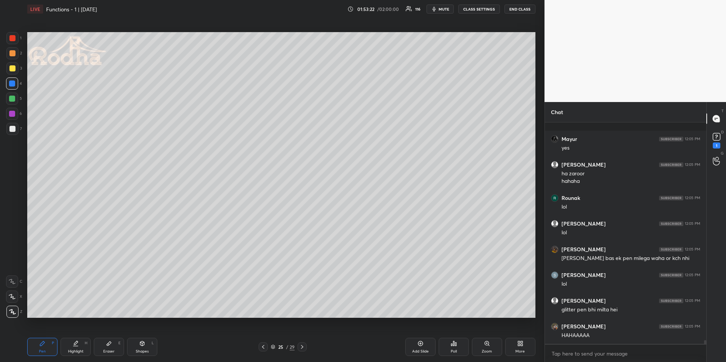
scroll to position [12603, 0]
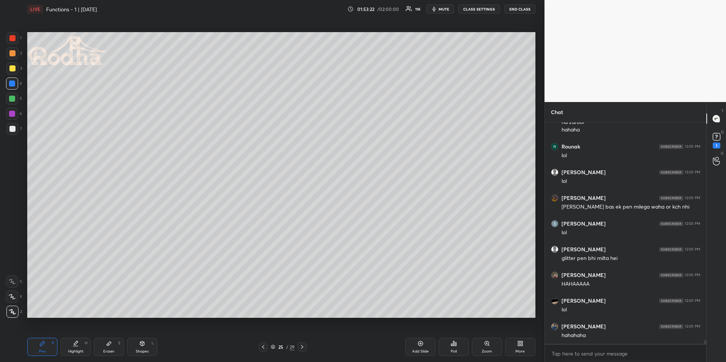
click at [14, 98] on div at bounding box center [12, 99] width 6 height 6
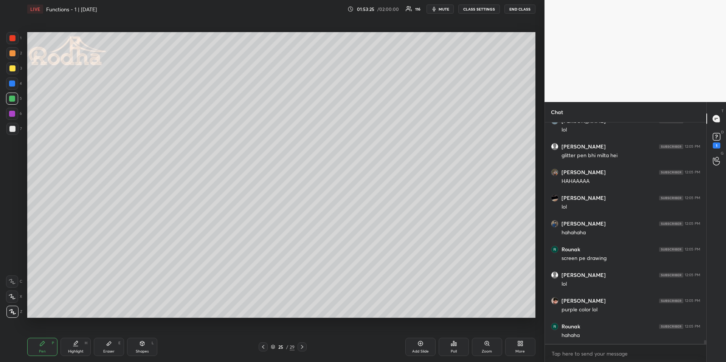
scroll to position [12731, 0]
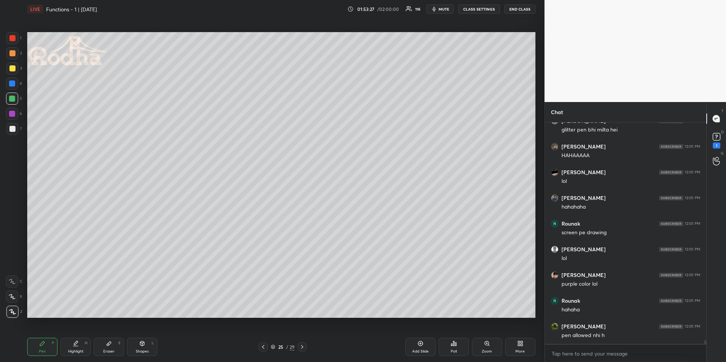
click at [66, 351] on div "Highlight H" at bounding box center [75, 347] width 30 height 18
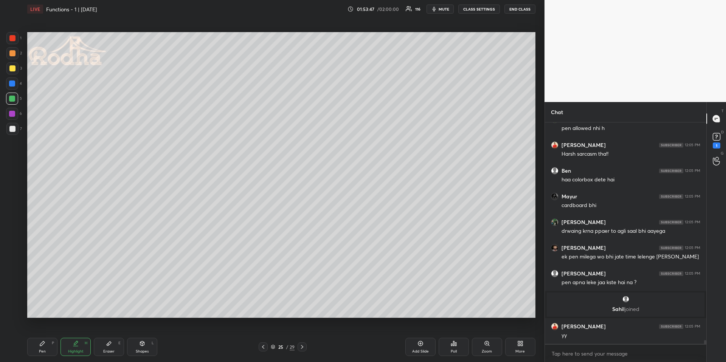
scroll to position [12708, 0]
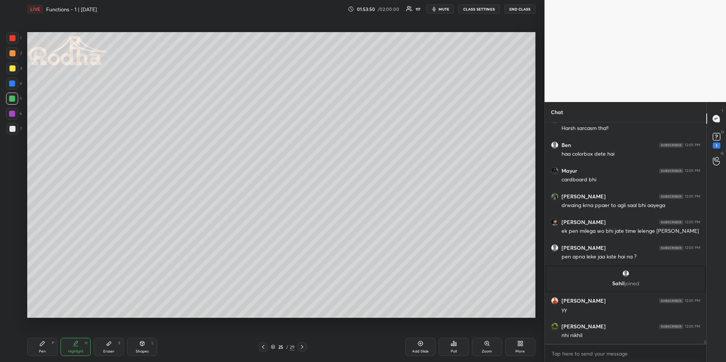
drag, startPoint x: 40, startPoint y: 346, endPoint x: 32, endPoint y: 324, distance: 24.2
click at [40, 346] on icon at bounding box center [42, 344] width 6 height 6
click at [13, 129] on div at bounding box center [12, 129] width 6 height 6
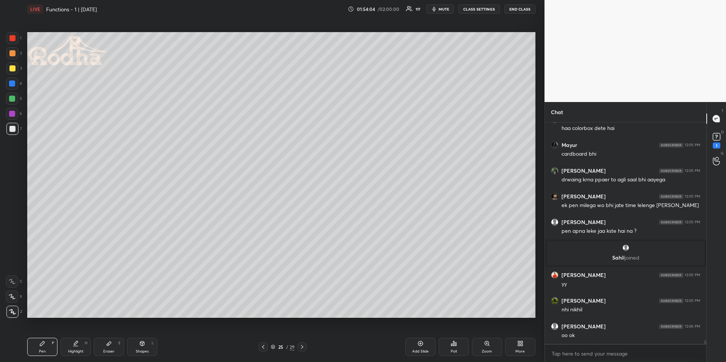
scroll to position [12760, 0]
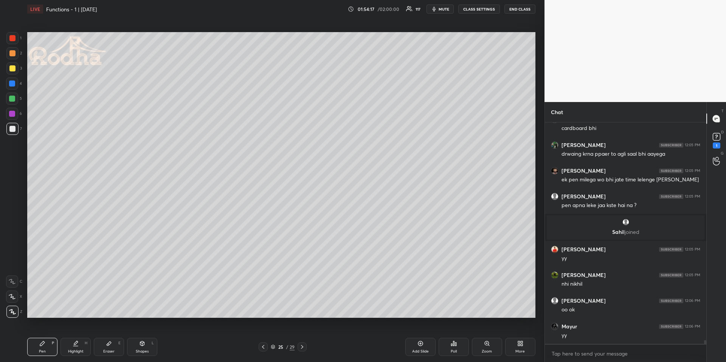
click at [80, 350] on div "Highlight" at bounding box center [76, 352] width 16 height 4
click at [262, 349] on icon at bounding box center [263, 347] width 6 height 6
click at [304, 346] on icon at bounding box center [302, 347] width 6 height 6
click at [44, 346] on div "Pen P" at bounding box center [42, 347] width 30 height 18
click at [14, 51] on div at bounding box center [12, 53] width 6 height 6
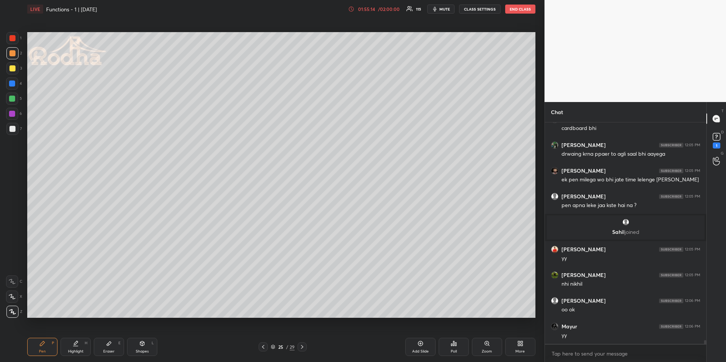
click at [81, 348] on div "Highlight H" at bounding box center [75, 347] width 30 height 18
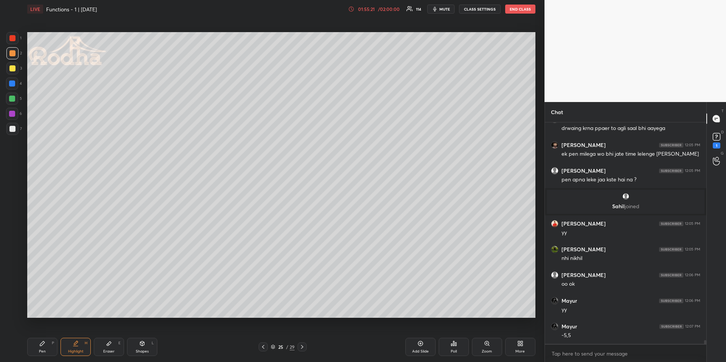
click at [40, 350] on div "Pen" at bounding box center [42, 352] width 7 height 4
drag, startPoint x: 80, startPoint y: 345, endPoint x: 83, endPoint y: 340, distance: 5.8
click at [81, 344] on div "Highlight H" at bounding box center [75, 347] width 30 height 18
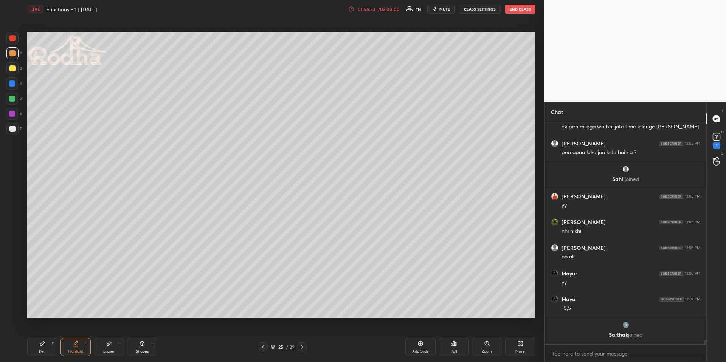
click at [39, 347] on div "Pen P" at bounding box center [42, 347] width 30 height 18
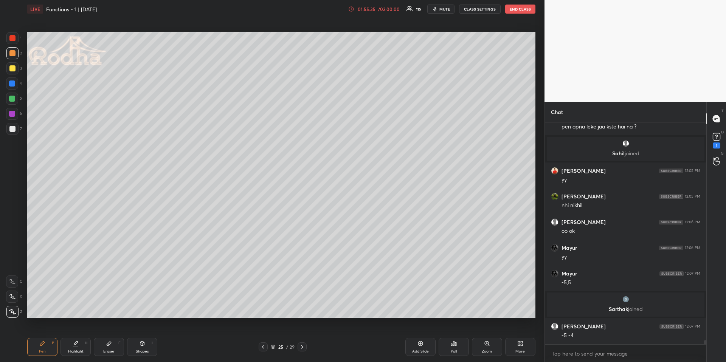
scroll to position [12798, 0]
click at [80, 347] on div "Highlight H" at bounding box center [75, 347] width 30 height 18
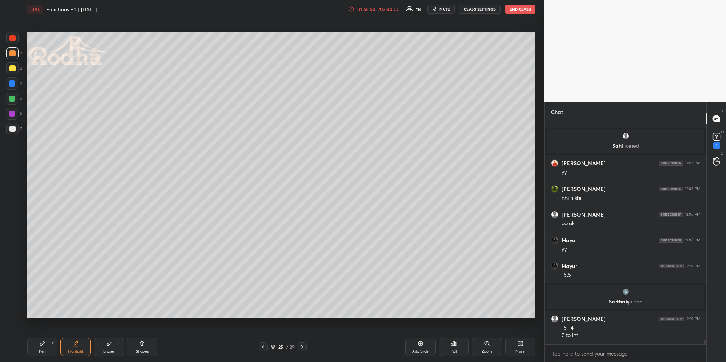
scroll to position [12831, 0]
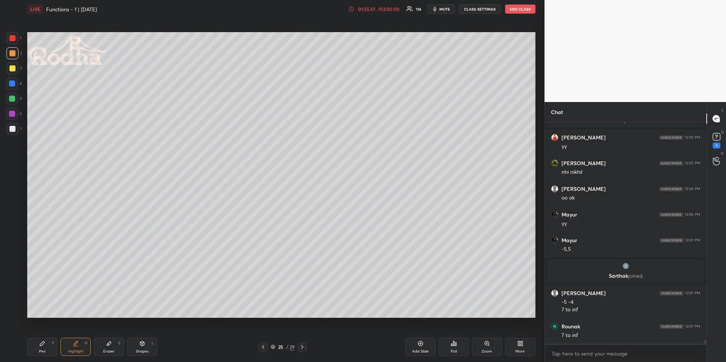
click at [264, 345] on icon at bounding box center [263, 347] width 6 height 6
drag, startPoint x: 302, startPoint y: 344, endPoint x: 295, endPoint y: 337, distance: 9.6
click at [302, 345] on icon at bounding box center [302, 347] width 6 height 6
click at [48, 347] on div "Pen P" at bounding box center [42, 347] width 30 height 18
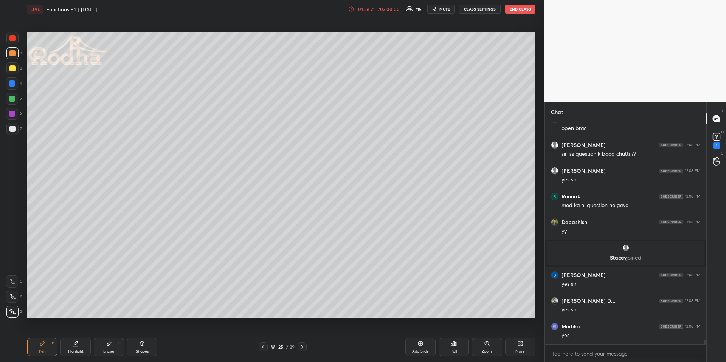
scroll to position [13090, 0]
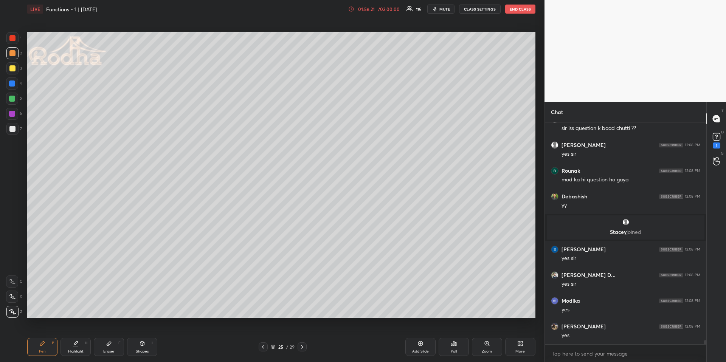
click at [302, 346] on icon at bounding box center [302, 347] width 6 height 6
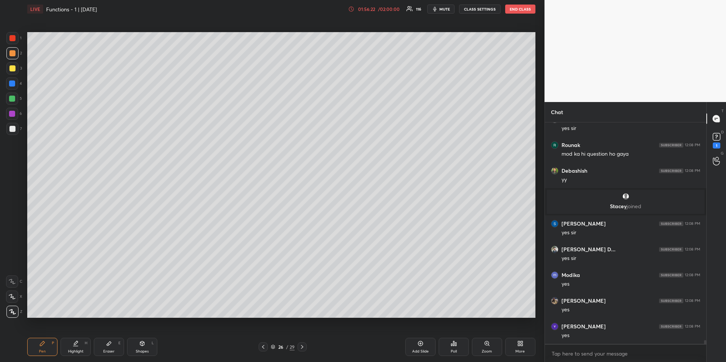
click at [303, 347] on icon at bounding box center [302, 347] width 6 height 6
click at [36, 345] on div "Pen P" at bounding box center [42, 347] width 30 height 18
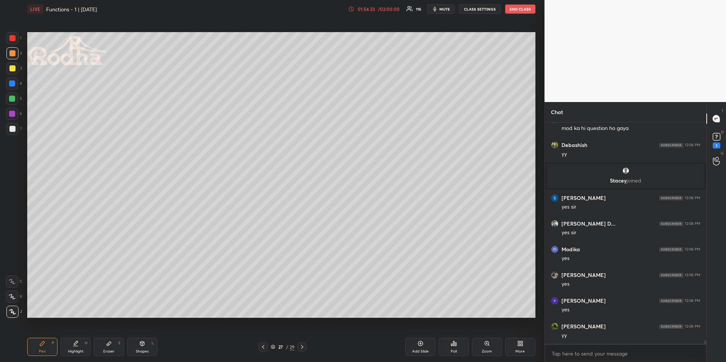
scroll to position [13167, 0]
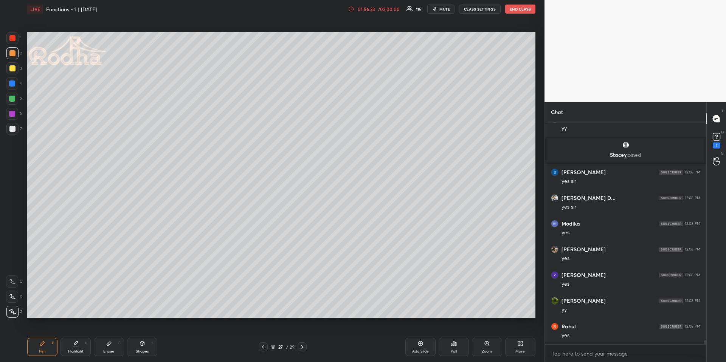
click at [14, 130] on div at bounding box center [12, 129] width 6 height 6
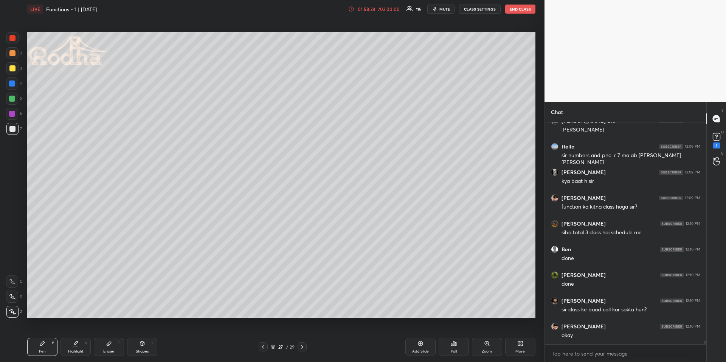
scroll to position [13586, 0]
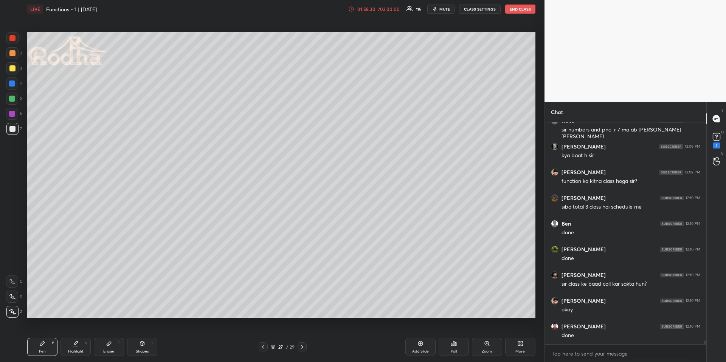
click at [12, 53] on div at bounding box center [12, 53] width 6 height 6
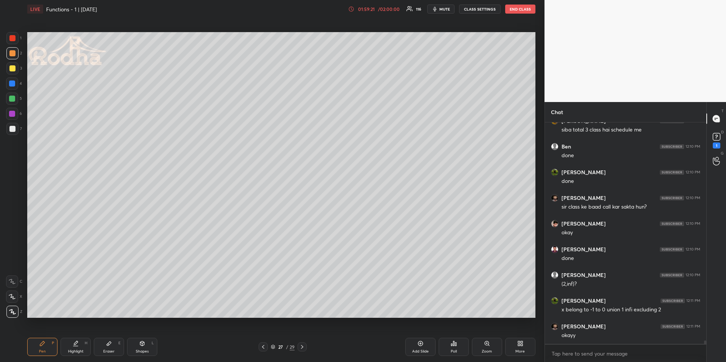
scroll to position [13688, 0]
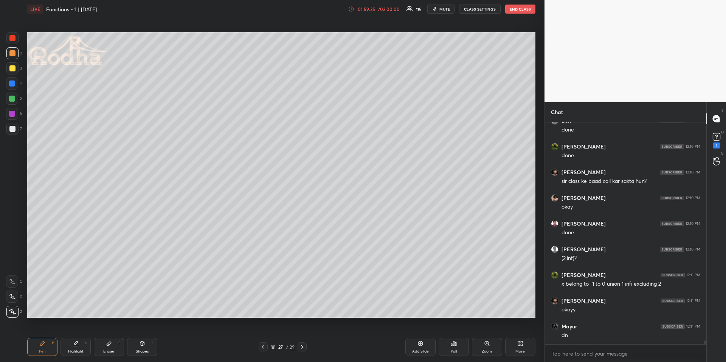
click at [14, 52] on div at bounding box center [12, 53] width 6 height 6
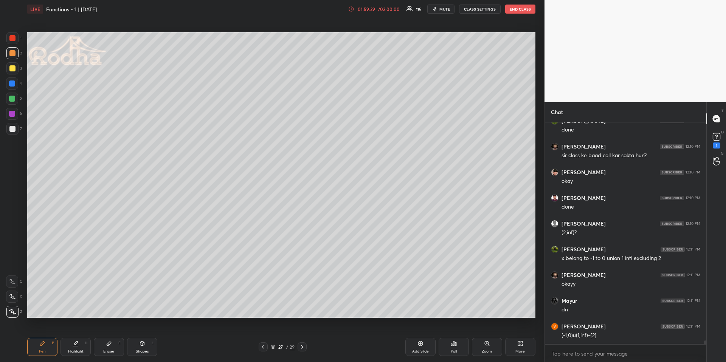
click at [68, 348] on div "Highlight H" at bounding box center [75, 347] width 30 height 18
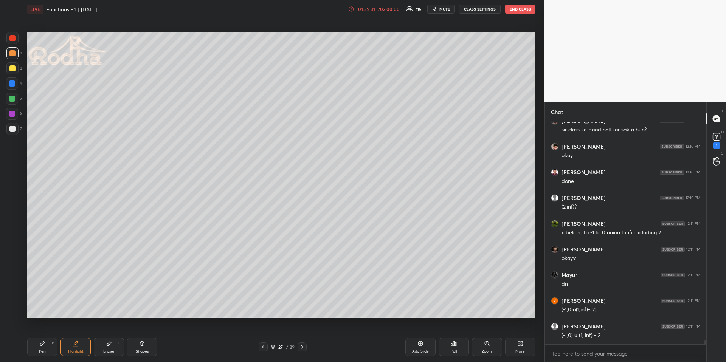
scroll to position [13766, 0]
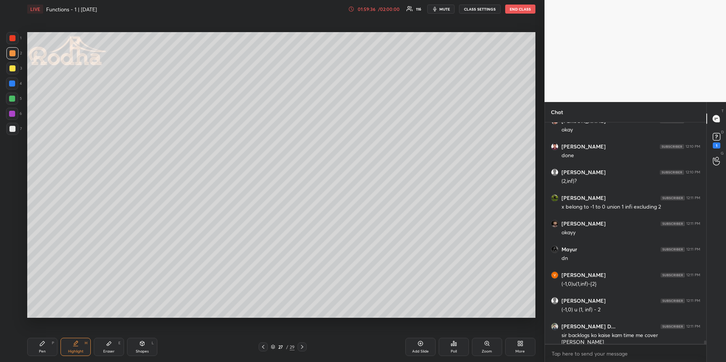
drag, startPoint x: 39, startPoint y: 347, endPoint x: 38, endPoint y: 341, distance: 6.2
click at [40, 348] on div "Pen P" at bounding box center [42, 347] width 30 height 18
click at [264, 346] on icon at bounding box center [263, 347] width 2 height 4
click at [264, 347] on icon at bounding box center [263, 347] width 6 height 6
click at [264, 346] on icon at bounding box center [263, 347] width 6 height 6
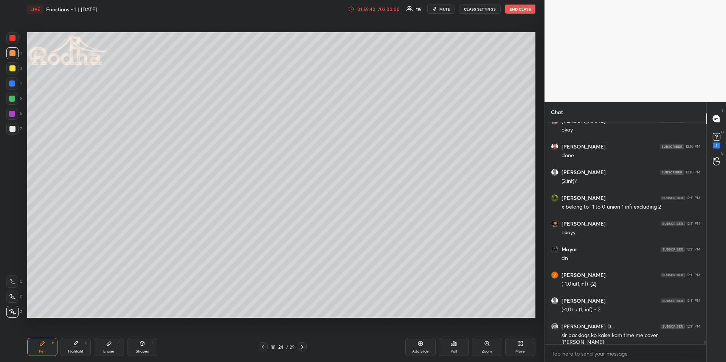
click at [264, 346] on icon at bounding box center [263, 347] width 6 height 6
click at [76, 339] on div "Pen P Highlight H Eraser E Shapes L 23 / 29 Add Slide Poll Zoom More" at bounding box center [281, 347] width 508 height 30
click at [83, 342] on div "Highlight H" at bounding box center [75, 347] width 30 height 18
click at [302, 345] on icon at bounding box center [302, 347] width 6 height 6
click at [304, 344] on icon at bounding box center [302, 347] width 6 height 6
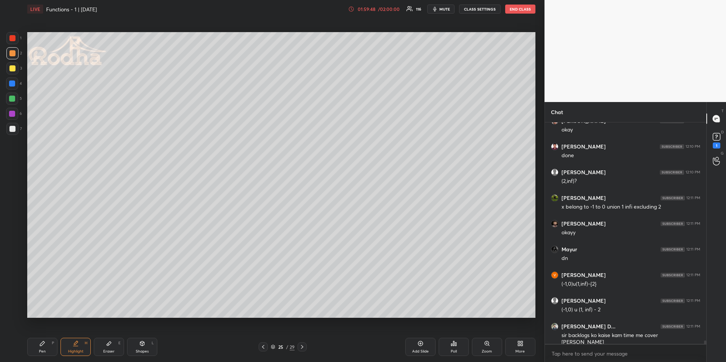
click at [307, 345] on div "25 / 29" at bounding box center [283, 347] width 102 height 9
click at [303, 344] on icon at bounding box center [302, 347] width 6 height 6
click at [304, 347] on icon at bounding box center [302, 347] width 6 height 6
click at [41, 348] on div "Pen P" at bounding box center [42, 347] width 30 height 18
click at [10, 98] on div at bounding box center [12, 99] width 6 height 6
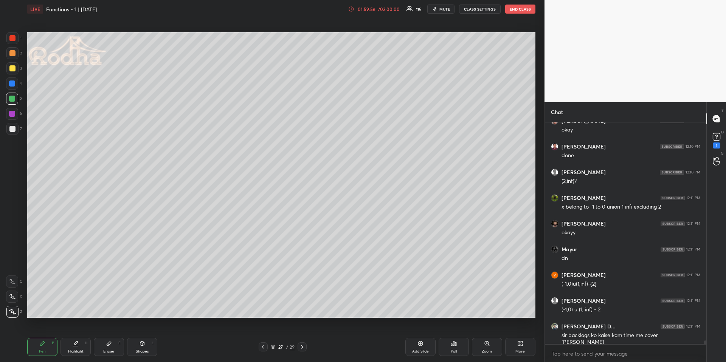
drag, startPoint x: 14, startPoint y: 53, endPoint x: 12, endPoint y: 62, distance: 9.5
click at [14, 54] on div at bounding box center [12, 53] width 6 height 6
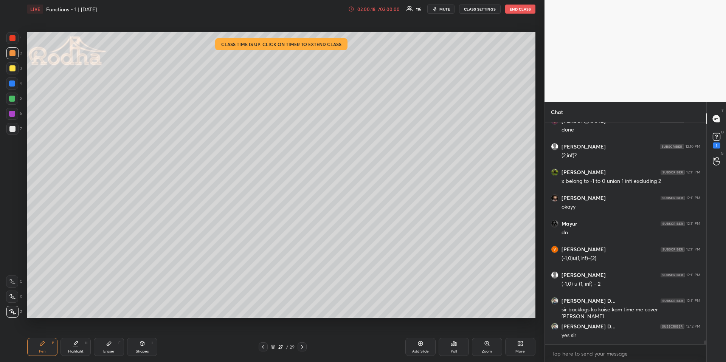
click at [134, 341] on div "Shapes L" at bounding box center [142, 347] width 30 height 18
click at [14, 311] on icon at bounding box center [13, 312] width 6 height 6
click at [39, 346] on icon at bounding box center [42, 344] width 6 height 6
click at [81, 343] on div "Highlight H" at bounding box center [75, 347] width 30 height 18
click at [32, 346] on div "Pen P" at bounding box center [42, 347] width 30 height 18
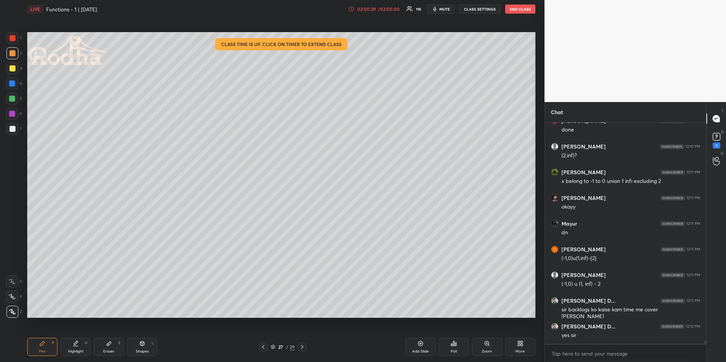
scroll to position [13817, 0]
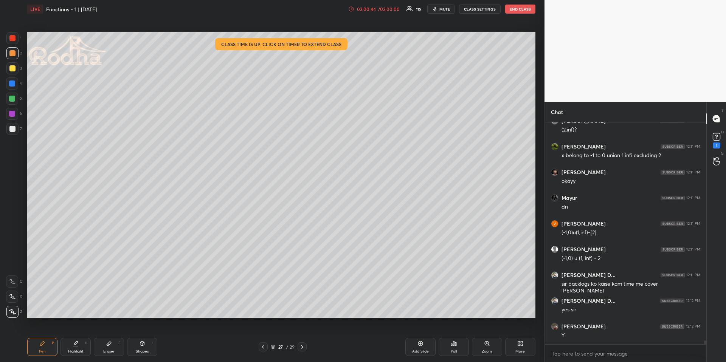
drag, startPoint x: 11, startPoint y: 84, endPoint x: 11, endPoint y: 96, distance: 11.7
click at [11, 85] on div at bounding box center [12, 84] width 6 height 6
click at [139, 346] on icon at bounding box center [142, 344] width 6 height 6
click at [10, 297] on icon at bounding box center [12, 297] width 8 height 8
click at [42, 347] on div "Pen P" at bounding box center [42, 347] width 30 height 18
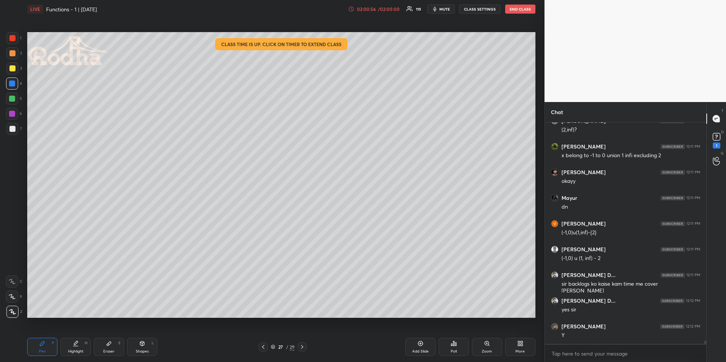
click at [64, 346] on div "Highlight H" at bounding box center [75, 347] width 30 height 18
click at [44, 343] on icon at bounding box center [42, 344] width 6 height 6
click at [14, 51] on div at bounding box center [12, 53] width 6 height 6
click at [78, 350] on div "Highlight" at bounding box center [76, 352] width 16 height 4
click at [43, 351] on div "Pen" at bounding box center [42, 352] width 7 height 4
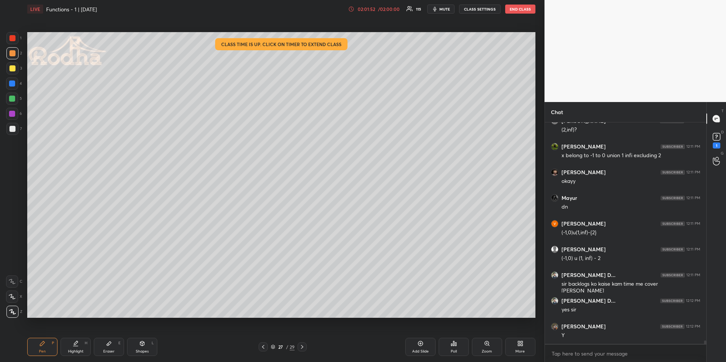
click at [71, 351] on div "Highlight" at bounding box center [76, 352] width 16 height 4
click at [46, 352] on div "Pen P" at bounding box center [42, 347] width 30 height 18
drag, startPoint x: 16, startPoint y: 39, endPoint x: 23, endPoint y: 43, distance: 8.8
click at [15, 39] on div at bounding box center [12, 38] width 12 height 12
click at [12, 54] on div at bounding box center [12, 53] width 6 height 6
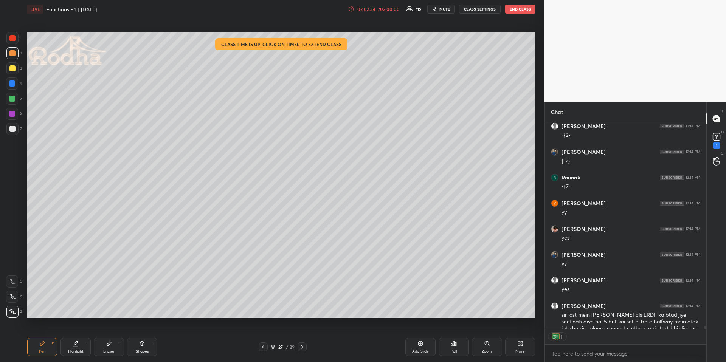
scroll to position [14135, 0]
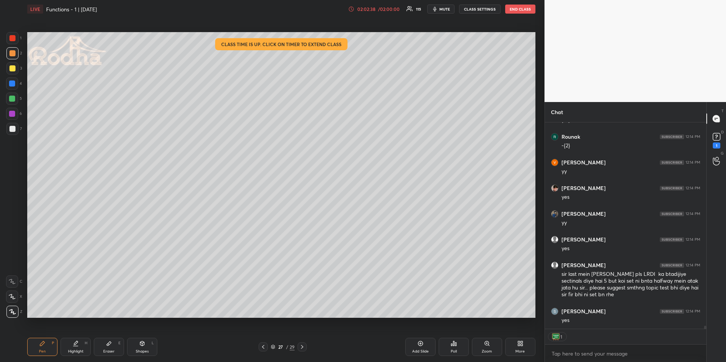
click at [82, 344] on div "Highlight H" at bounding box center [75, 347] width 30 height 18
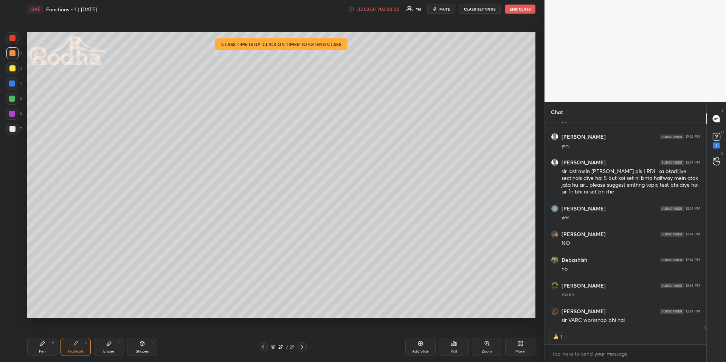
scroll to position [14264, 0]
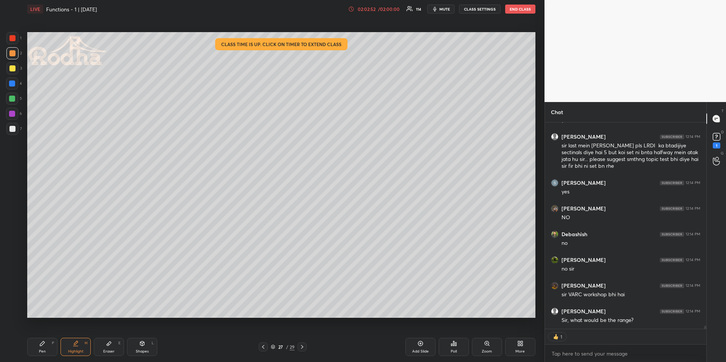
drag, startPoint x: 302, startPoint y: 348, endPoint x: 299, endPoint y: 340, distance: 8.6
click at [302, 348] on icon at bounding box center [302, 347] width 6 height 6
click at [51, 349] on div "Pen P" at bounding box center [42, 347] width 30 height 18
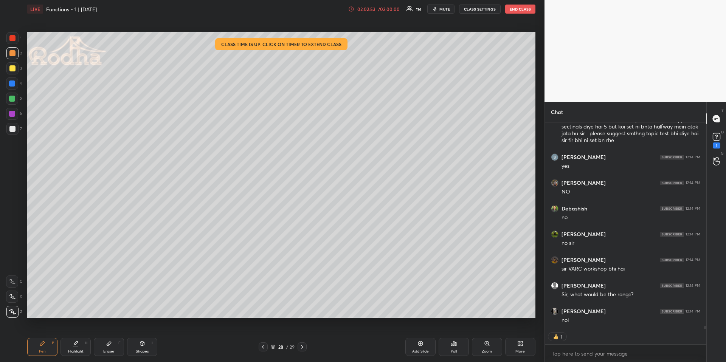
scroll to position [14274, 0]
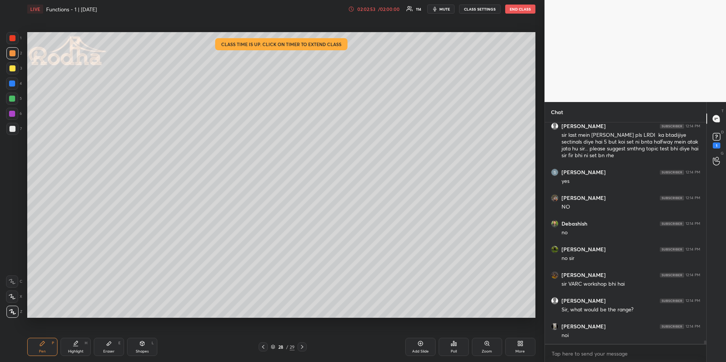
click at [14, 128] on div at bounding box center [12, 129] width 6 height 6
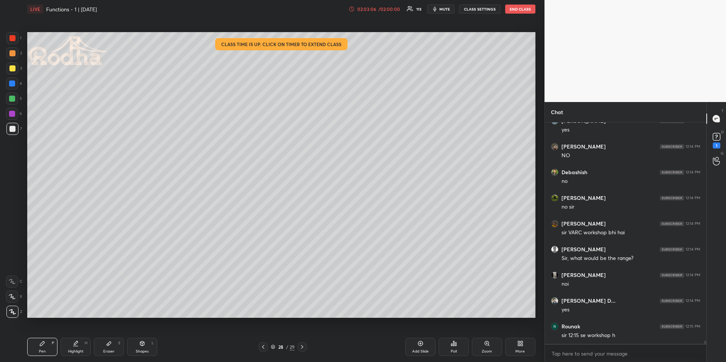
scroll to position [14352, 0]
drag, startPoint x: 139, startPoint y: 348, endPoint x: 133, endPoint y: 335, distance: 14.5
click at [138, 349] on div "Shapes L" at bounding box center [142, 347] width 30 height 18
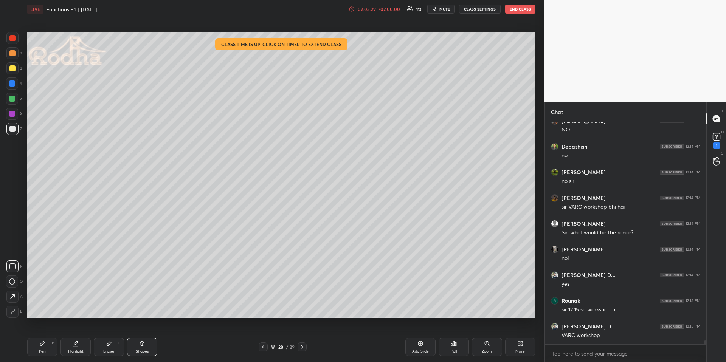
drag, startPoint x: 14, startPoint y: 314, endPoint x: 18, endPoint y: 307, distance: 7.5
click at [14, 313] on icon at bounding box center [13, 312] width 6 height 6
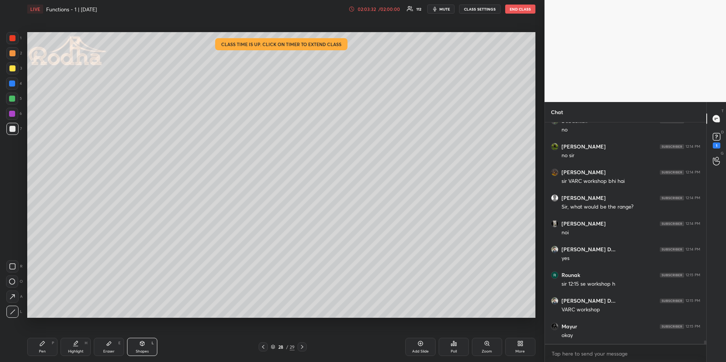
scroll to position [14403, 0]
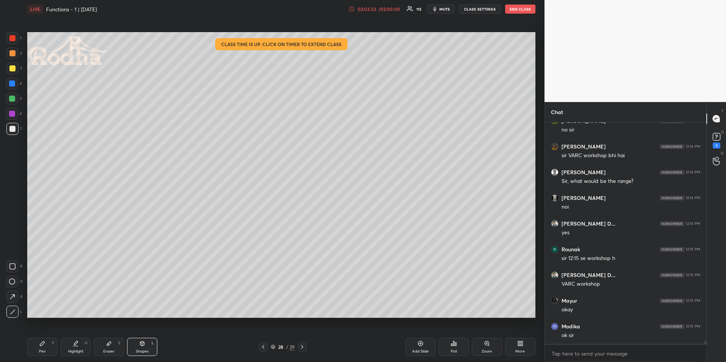
drag, startPoint x: 43, startPoint y: 347, endPoint x: 44, endPoint y: 324, distance: 23.1
click at [42, 349] on div "Pen P" at bounding box center [42, 347] width 30 height 18
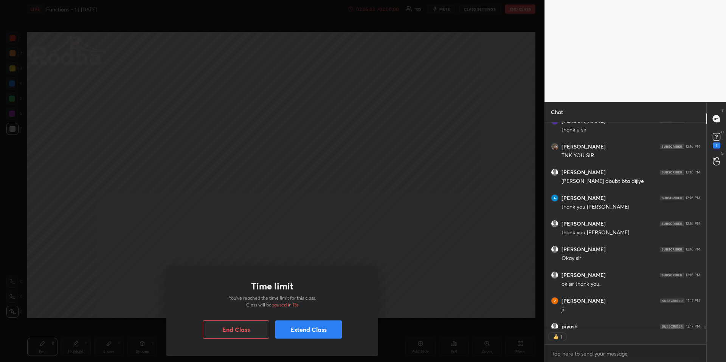
scroll to position [204, 159]
click at [323, 331] on button "Extend Class" at bounding box center [308, 330] width 67 height 18
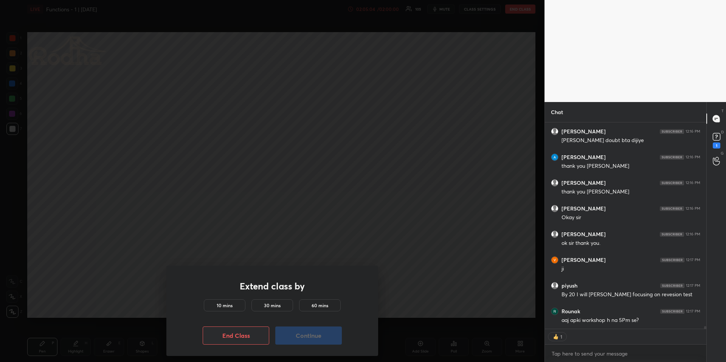
click at [226, 302] on h5 "10 mins" at bounding box center [225, 305] width 16 height 7
click at [295, 330] on button "Continue" at bounding box center [308, 336] width 67 height 18
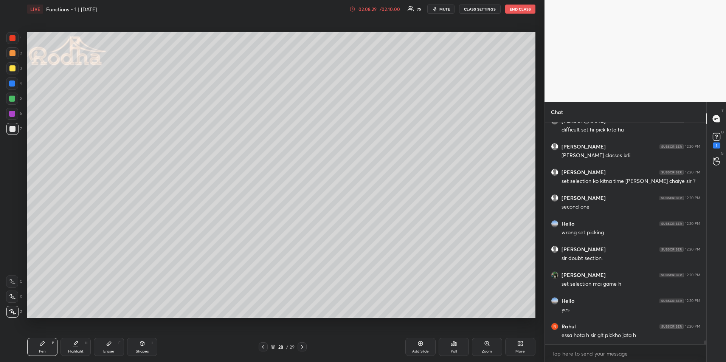
scroll to position [14933, 0]
click at [303, 347] on icon at bounding box center [302, 347] width 6 height 6
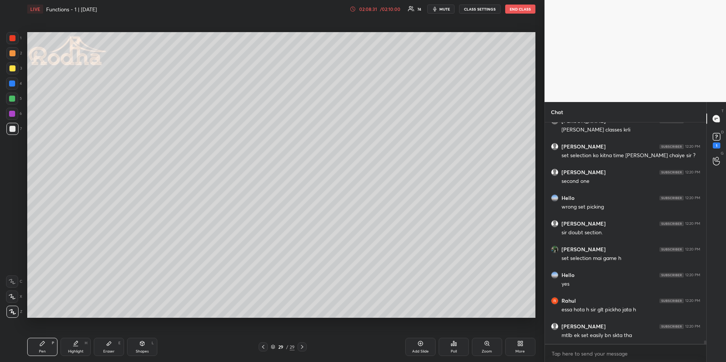
drag, startPoint x: 13, startPoint y: 99, endPoint x: 8, endPoint y: 110, distance: 11.3
click at [13, 99] on div at bounding box center [12, 99] width 6 height 6
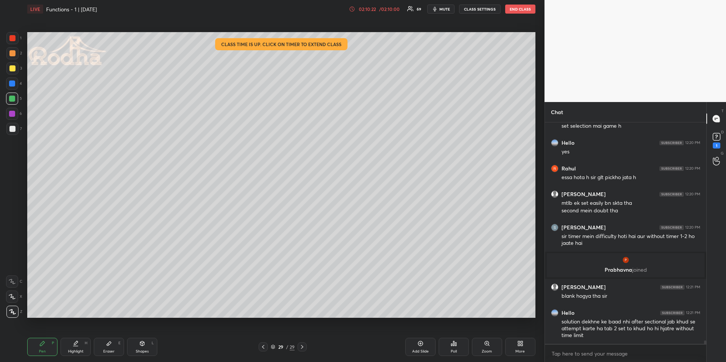
scroll to position [14989, 0]
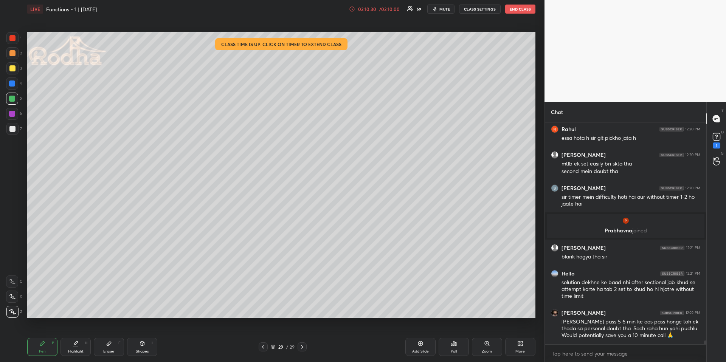
drag, startPoint x: 14, startPoint y: 83, endPoint x: 13, endPoint y: 88, distance: 5.7
click at [12, 82] on div at bounding box center [12, 84] width 6 height 6
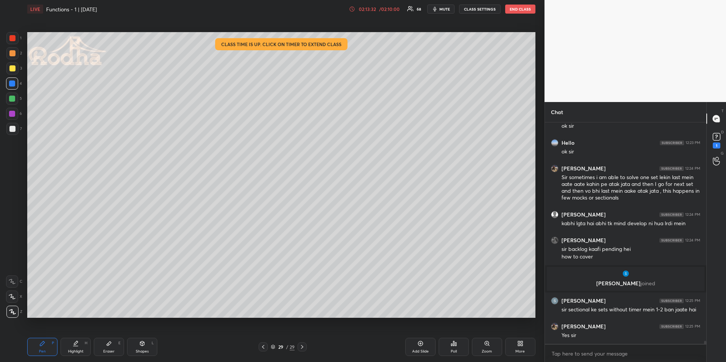
scroll to position [15295, 0]
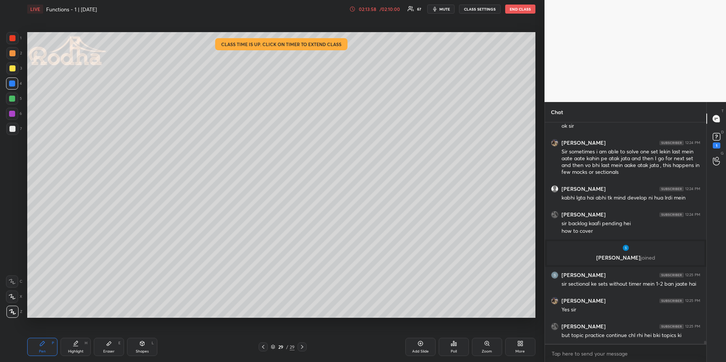
click at [303, 347] on icon at bounding box center [302, 347] width 2 height 4
click at [415, 353] on div "Add Slide" at bounding box center [420, 352] width 17 height 4
click at [44, 348] on div "Pen P" at bounding box center [42, 347] width 30 height 18
click at [15, 99] on div at bounding box center [12, 99] width 12 height 12
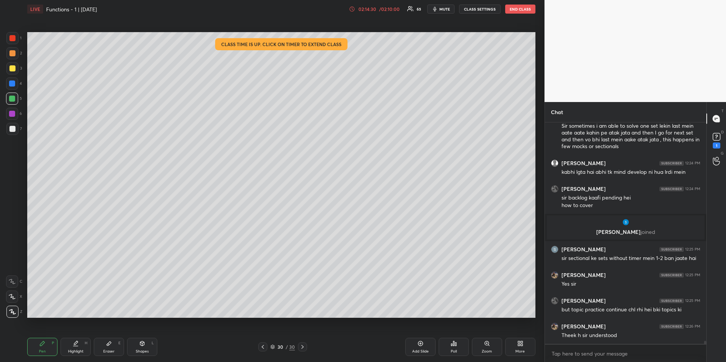
click at [17, 85] on div at bounding box center [12, 84] width 12 height 12
click at [477, 214] on div "Setting up your live class Class time is up. Click on timer to extend class Pol…" at bounding box center [281, 175] width 514 height 314
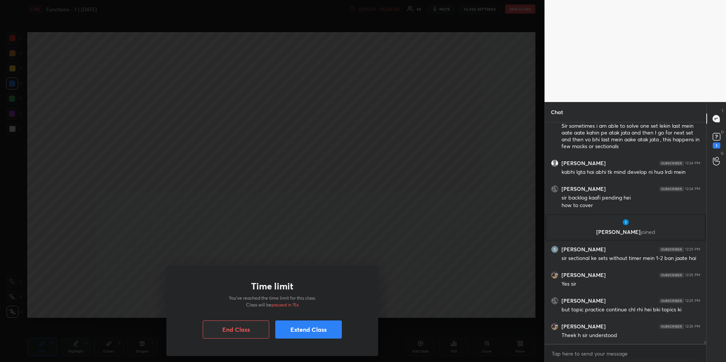
drag, startPoint x: 535, startPoint y: 203, endPoint x: 296, endPoint y: 259, distance: 245.6
click at [296, 259] on body "1 2 3 4 5 6 7 R O A L C X Z Erase all C X Z LIVE Functions - 1 | [DATE] 02:15:0…" at bounding box center [363, 181] width 726 height 362
click at [296, 331] on button "Extend Class" at bounding box center [308, 330] width 67 height 18
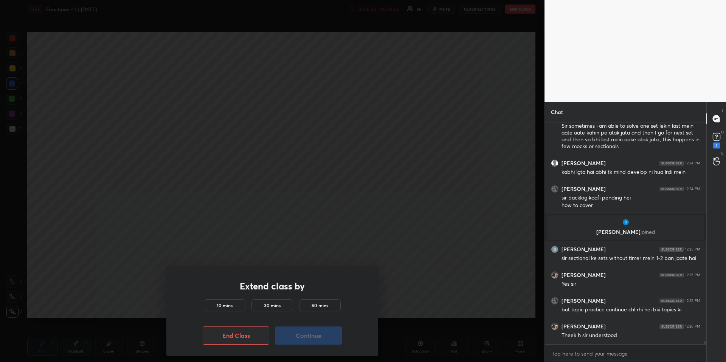
click at [238, 307] on div "10 mins" at bounding box center [225, 305] width 42 height 12
click at [288, 332] on button "Continue" at bounding box center [308, 336] width 67 height 18
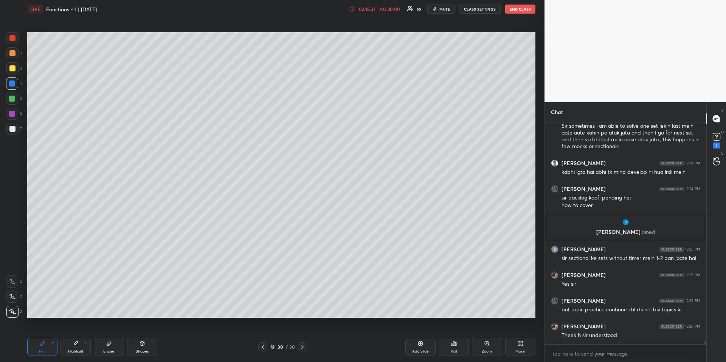
click at [85, 347] on div "Highlight H" at bounding box center [75, 347] width 30 height 18
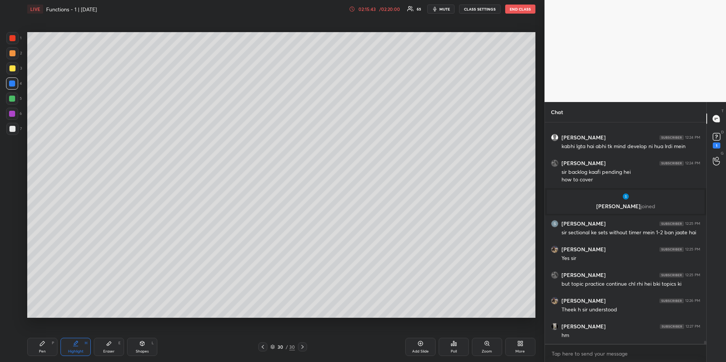
click at [50, 345] on div "Pen P" at bounding box center [42, 347] width 30 height 18
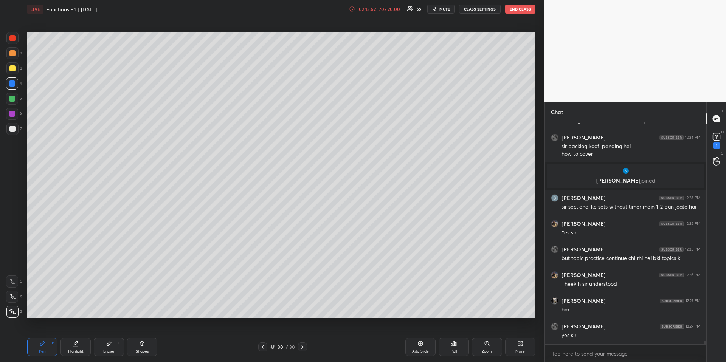
drag, startPoint x: 151, startPoint y: 347, endPoint x: 155, endPoint y: 349, distance: 4.1
click at [151, 348] on div "Shapes L" at bounding box center [142, 347] width 30 height 18
click at [15, 313] on div at bounding box center [12, 312] width 12 height 12
click at [48, 345] on div "Pen P" at bounding box center [42, 347] width 30 height 18
drag, startPoint x: 12, startPoint y: 54, endPoint x: 17, endPoint y: 58, distance: 7.3
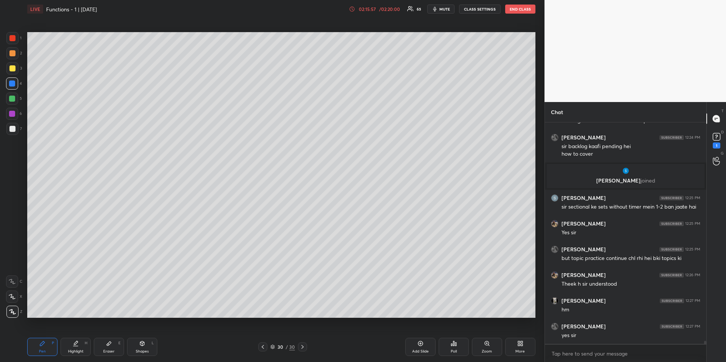
click at [12, 53] on div at bounding box center [12, 53] width 6 height 6
click at [106, 348] on div "Eraser E" at bounding box center [109, 347] width 30 height 18
click at [59, 343] on div "Pen P Highlight H Eraser E Shapes L" at bounding box center [129, 347] width 205 height 18
drag, startPoint x: 48, startPoint y: 344, endPoint x: 43, endPoint y: 323, distance: 21.7
click at [47, 345] on div "Pen P" at bounding box center [42, 347] width 30 height 18
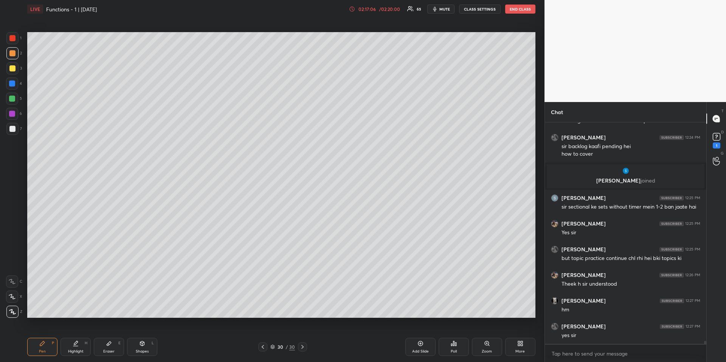
drag, startPoint x: 62, startPoint y: 338, endPoint x: 69, endPoint y: 332, distance: 9.9
click at [64, 340] on div "Highlight H" at bounding box center [75, 347] width 30 height 18
drag, startPoint x: 76, startPoint y: 340, endPoint x: 71, endPoint y: 331, distance: 10.0
click at [74, 343] on div "Highlight H" at bounding box center [75, 347] width 30 height 18
click at [38, 349] on div "Pen P" at bounding box center [42, 347] width 30 height 18
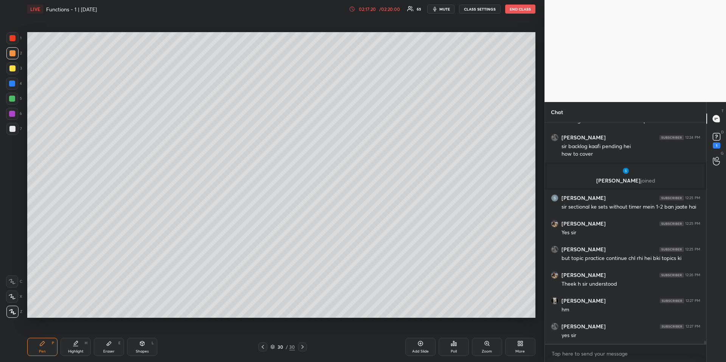
drag, startPoint x: 11, startPoint y: 83, endPoint x: 17, endPoint y: 87, distance: 6.8
click at [11, 84] on div at bounding box center [12, 84] width 6 height 6
drag, startPoint x: 12, startPoint y: 52, endPoint x: 11, endPoint y: 60, distance: 7.7
click at [12, 53] on div at bounding box center [12, 53] width 6 height 6
click at [16, 82] on div at bounding box center [12, 84] width 12 height 12
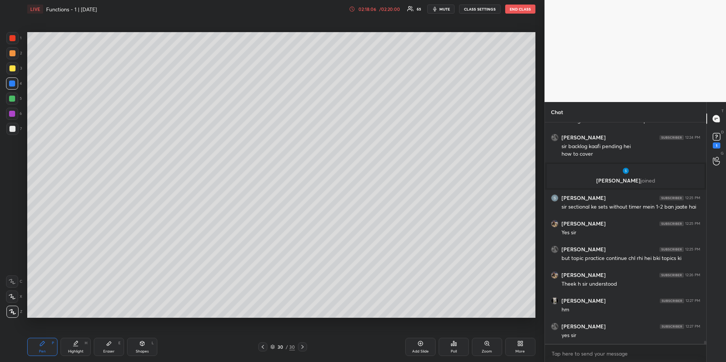
scroll to position [15398, 0]
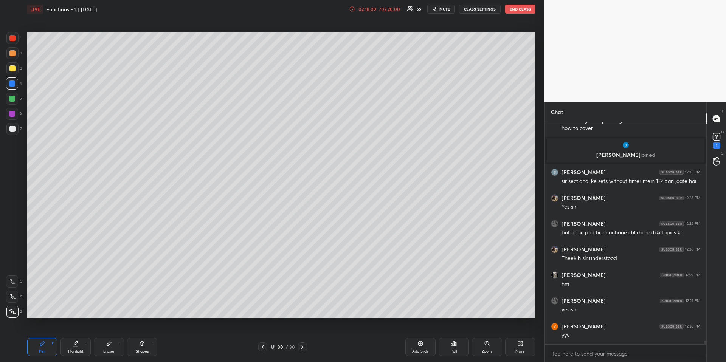
click at [12, 55] on div at bounding box center [12, 53] width 6 height 6
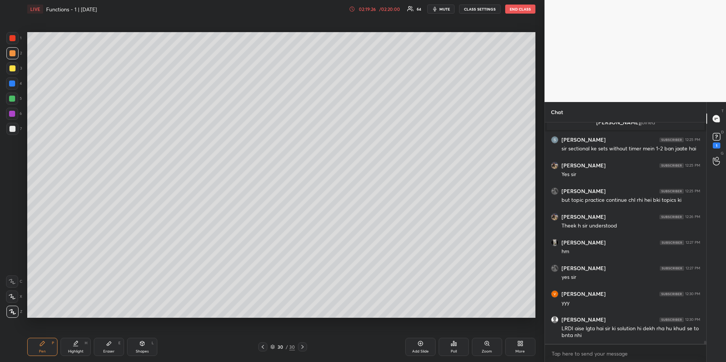
click at [14, 75] on div "1 2 3 4 5 6 7" at bounding box center [14, 85] width 16 height 106
drag, startPoint x: 15, startPoint y: 82, endPoint x: 2, endPoint y: 97, distance: 20.1
click at [15, 82] on div at bounding box center [12, 84] width 12 height 12
click at [78, 351] on div "Highlight" at bounding box center [76, 352] width 16 height 4
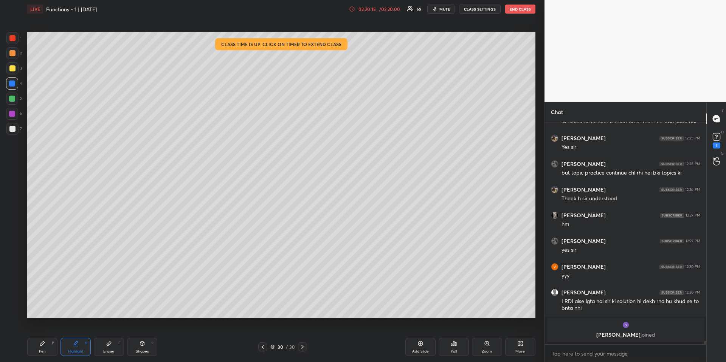
scroll to position [15393, 0]
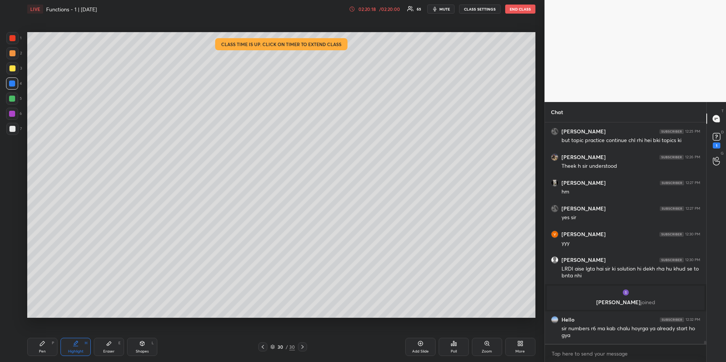
drag, startPoint x: 442, startPoint y: 8, endPoint x: 428, endPoint y: 21, distance: 19.0
click at [443, 9] on span "mute" at bounding box center [444, 8] width 11 height 5
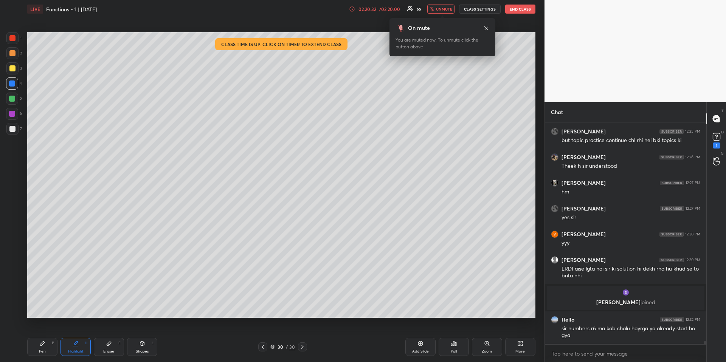
drag, startPoint x: 439, startPoint y: 8, endPoint x: 418, endPoint y: 22, distance: 25.1
click at [439, 9] on span "unmute" at bounding box center [444, 8] width 16 height 5
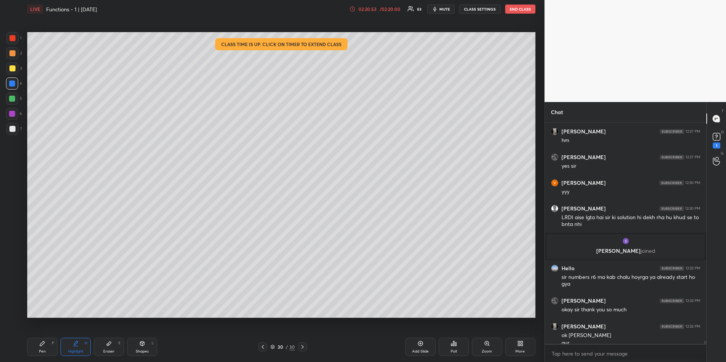
scroll to position [15452, 0]
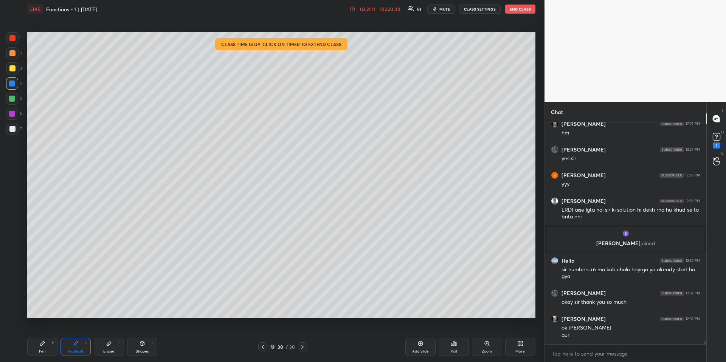
click at [417, 345] on div "Add Slide" at bounding box center [420, 347] width 30 height 18
click at [45, 343] on div "Pen P" at bounding box center [42, 347] width 30 height 18
drag, startPoint x: 13, startPoint y: 69, endPoint x: 26, endPoint y: 69, distance: 12.5
click at [13, 69] on div at bounding box center [12, 68] width 6 height 6
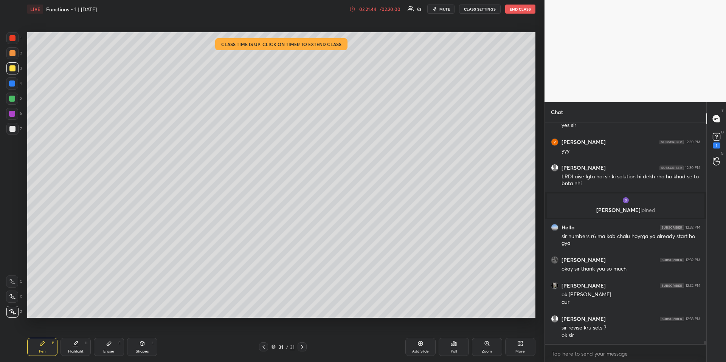
scroll to position [15512, 0]
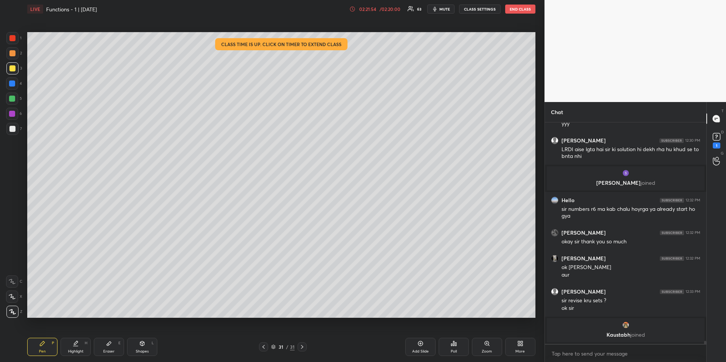
click at [14, 84] on div at bounding box center [12, 84] width 6 height 6
click at [13, 101] on div at bounding box center [12, 99] width 6 height 6
click at [46, 344] on div "Pen P" at bounding box center [42, 347] width 30 height 18
drag, startPoint x: 19, startPoint y: 68, endPoint x: 26, endPoint y: 72, distance: 8.0
click at [19, 68] on div "3" at bounding box center [14, 68] width 16 height 12
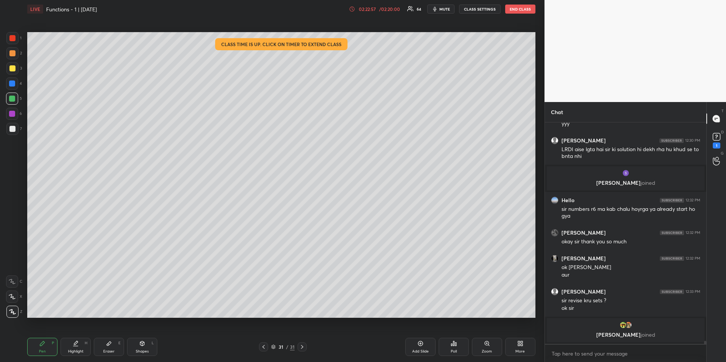
click at [8, 67] on div at bounding box center [12, 68] width 12 height 12
click at [443, 11] on span "mute" at bounding box center [444, 8] width 11 height 5
click at [447, 11] on span "unmute" at bounding box center [444, 8] width 16 height 5
click at [423, 347] on div "Add Slide" at bounding box center [420, 347] width 30 height 18
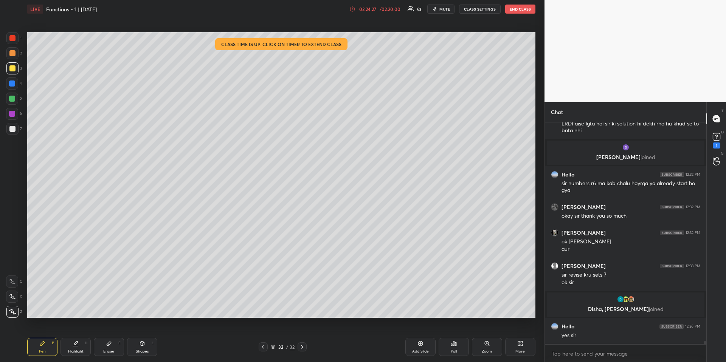
scroll to position [15490, 0]
click at [14, 81] on div at bounding box center [12, 84] width 6 height 6
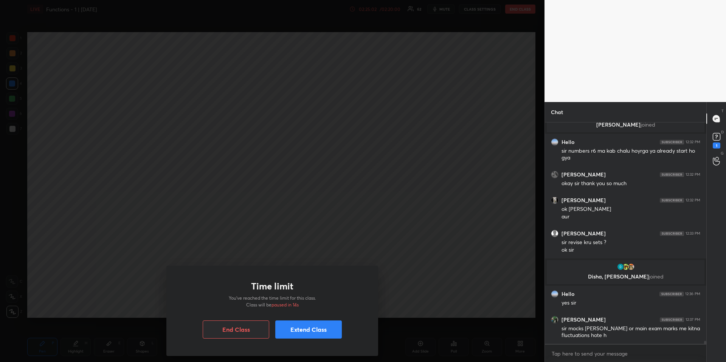
click at [309, 332] on button "Extend Class" at bounding box center [308, 330] width 67 height 18
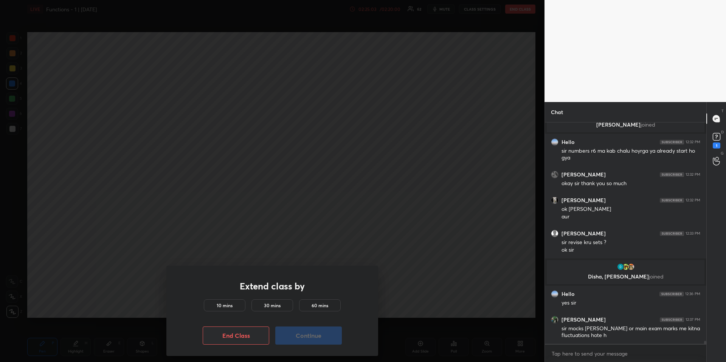
drag, startPoint x: 221, startPoint y: 306, endPoint x: 253, endPoint y: 314, distance: 33.1
click at [222, 307] on h5 "10 mins" at bounding box center [225, 305] width 16 height 7
click at [297, 341] on button "Continue" at bounding box center [308, 336] width 67 height 18
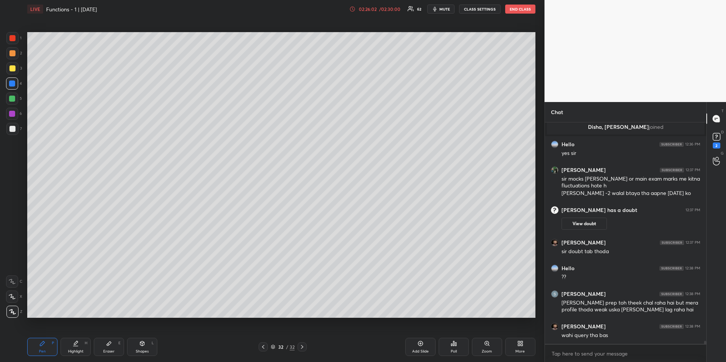
scroll to position [15644, 0]
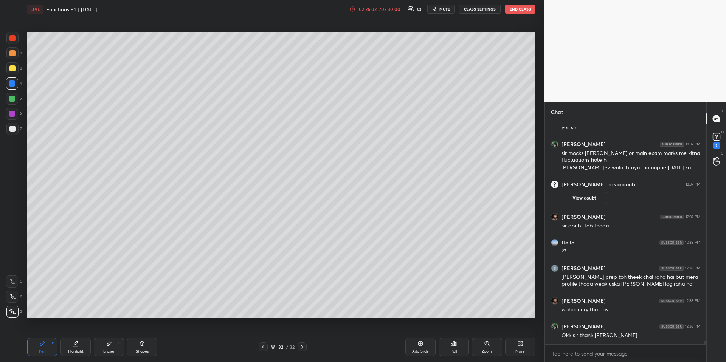
click at [725, 136] on div "D Doubts (D) 2" at bounding box center [716, 139] width 19 height 21
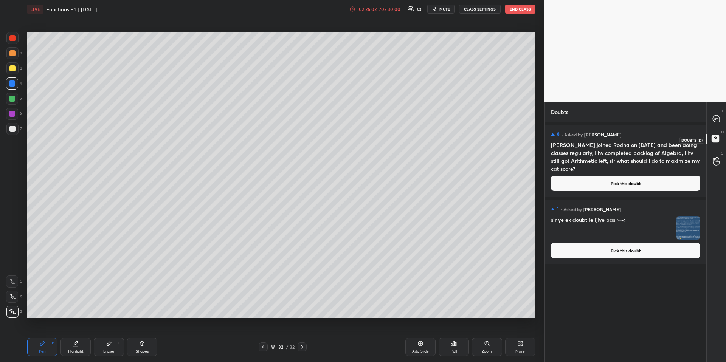
click at [719, 137] on icon at bounding box center [717, 140] width 14 height 14
click at [637, 253] on button "Pick this doubt" at bounding box center [625, 250] width 149 height 15
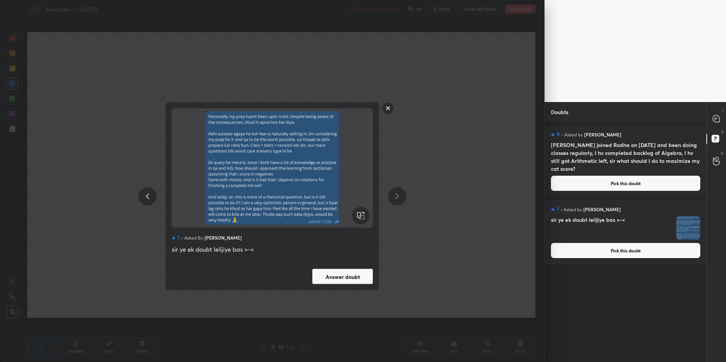
click at [326, 272] on button "Answer doubt" at bounding box center [342, 276] width 60 height 15
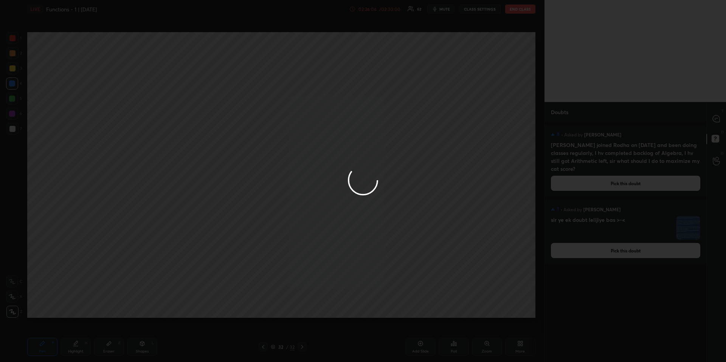
click at [717, 120] on div at bounding box center [363, 181] width 726 height 362
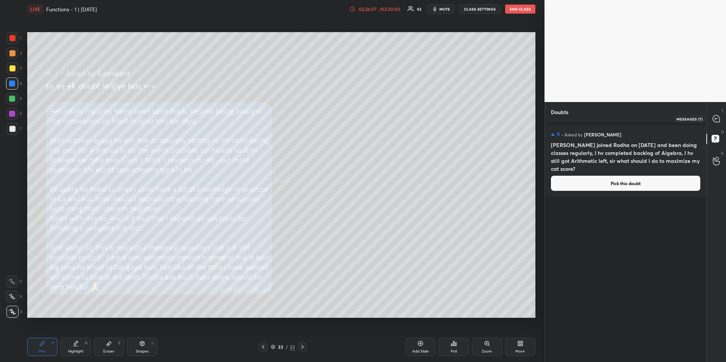
click at [716, 120] on icon at bounding box center [716, 118] width 7 height 7
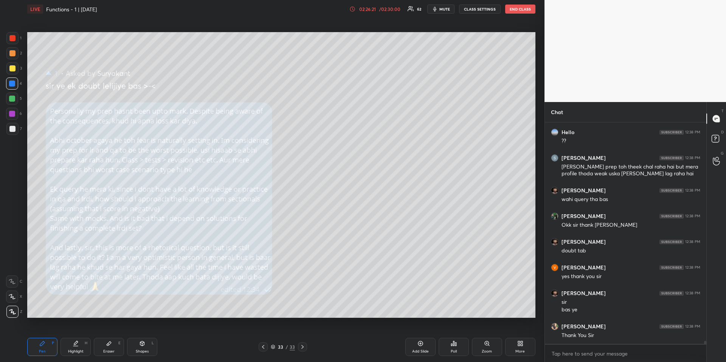
scroll to position [15921, 0]
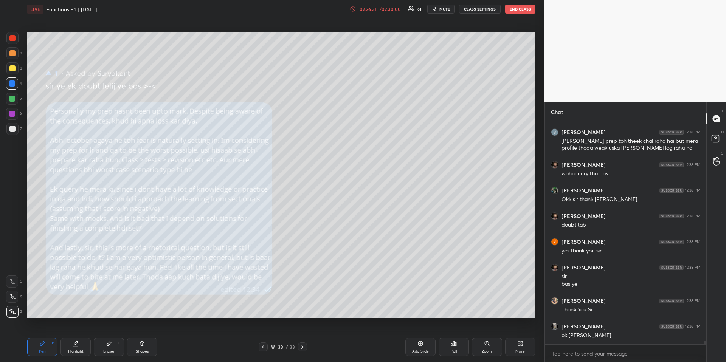
click at [12, 67] on div at bounding box center [12, 68] width 6 height 6
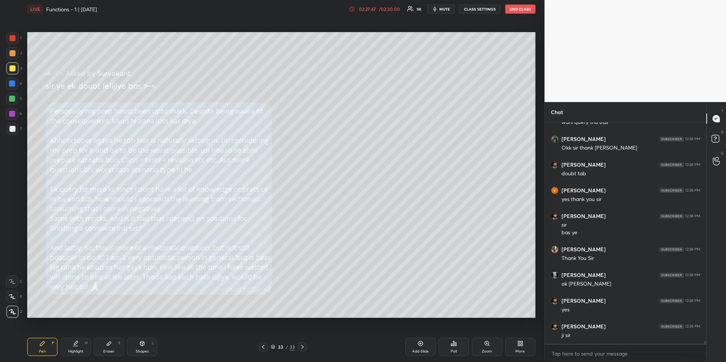
scroll to position [15998, 0]
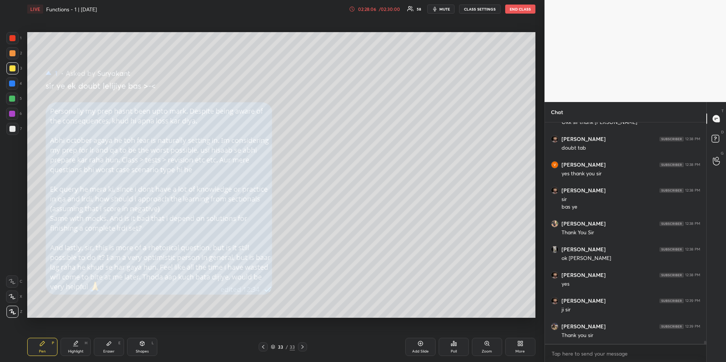
click at [13, 53] on div at bounding box center [12, 53] width 6 height 6
drag, startPoint x: 12, startPoint y: 67, endPoint x: 21, endPoint y: 67, distance: 9.5
click at [12, 67] on div at bounding box center [12, 68] width 6 height 6
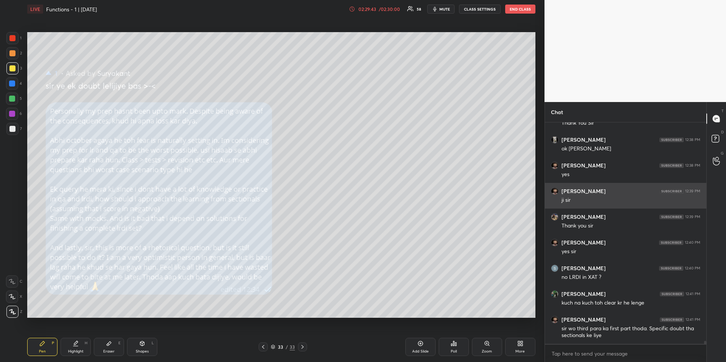
scroll to position [16134, 0]
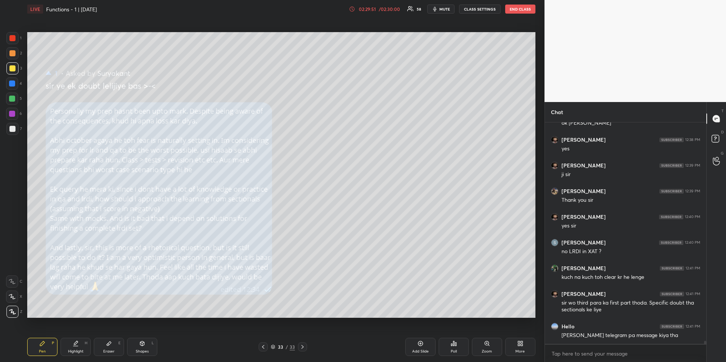
click at [79, 347] on div "Highlight H" at bounding box center [75, 347] width 30 height 18
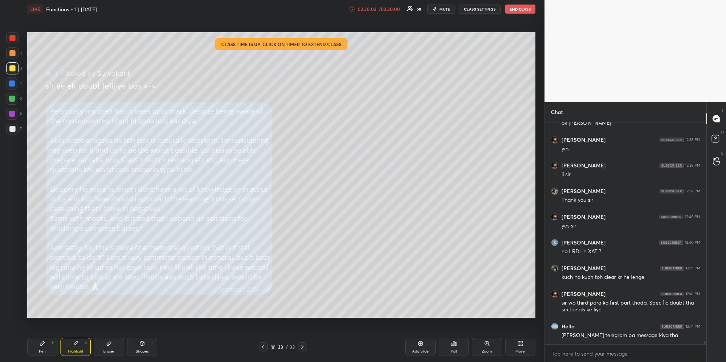
scroll to position [16159, 0]
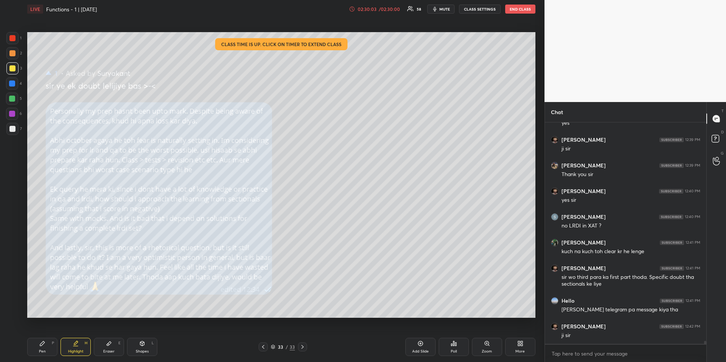
click at [416, 347] on div "Add Slide" at bounding box center [420, 347] width 30 height 18
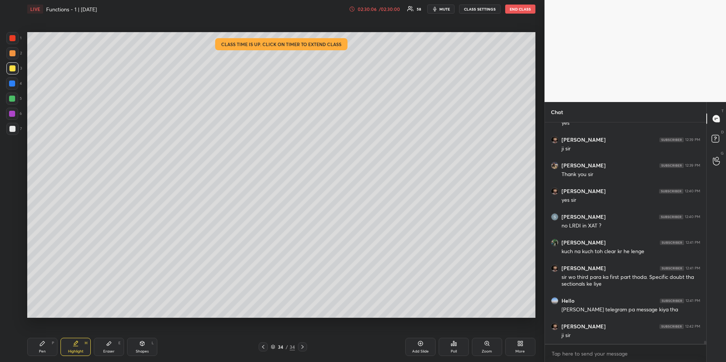
drag, startPoint x: 40, startPoint y: 346, endPoint x: 50, endPoint y: 322, distance: 26.5
click at [39, 347] on div "Pen P" at bounding box center [42, 347] width 30 height 18
drag, startPoint x: 13, startPoint y: 84, endPoint x: 4, endPoint y: 97, distance: 15.7
click at [13, 85] on div at bounding box center [12, 84] width 6 height 6
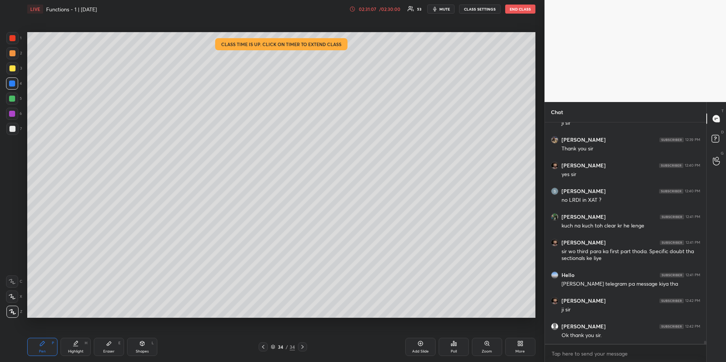
scroll to position [16211, 0]
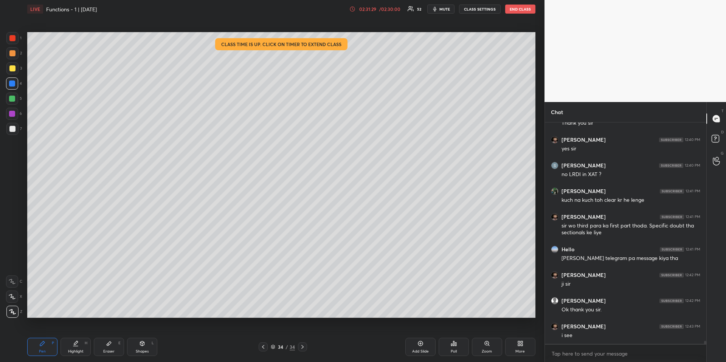
click at [79, 351] on div "Highlight" at bounding box center [76, 352] width 16 height 4
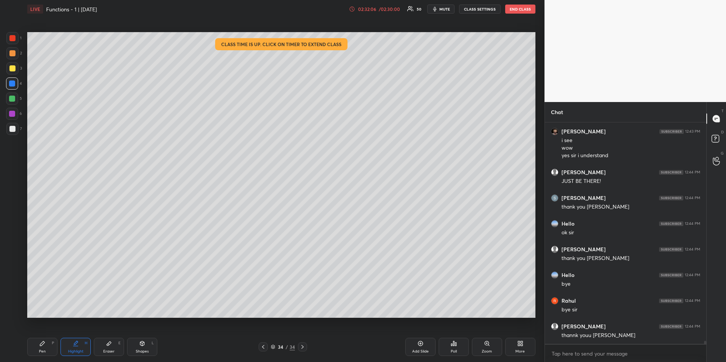
scroll to position [16432, 0]
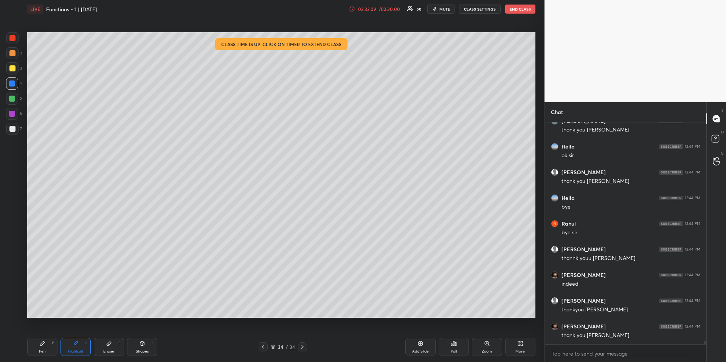
click at [511, 5] on button "END CLASS" at bounding box center [520, 9] width 30 height 9
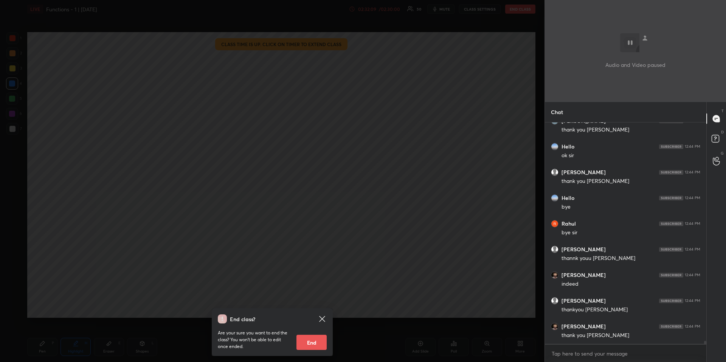
scroll to position [16509, 0]
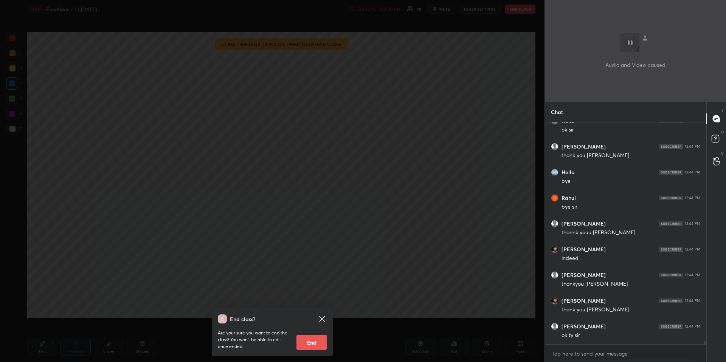
drag, startPoint x: 318, startPoint y: 343, endPoint x: 314, endPoint y: 337, distance: 6.8
click at [317, 343] on button "End" at bounding box center [311, 342] width 30 height 15
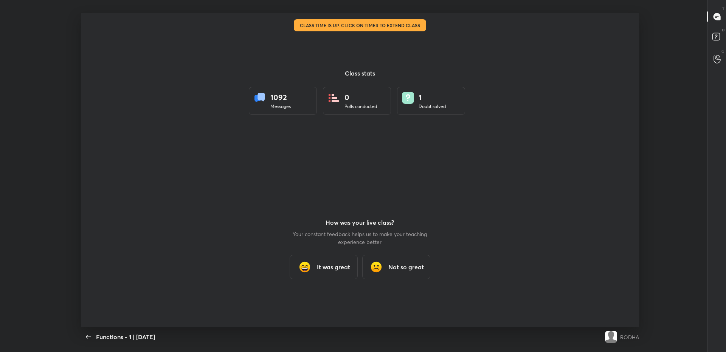
scroll to position [37503, 37087]
type textarea "x"
